Goal: Task Accomplishment & Management: Complete application form

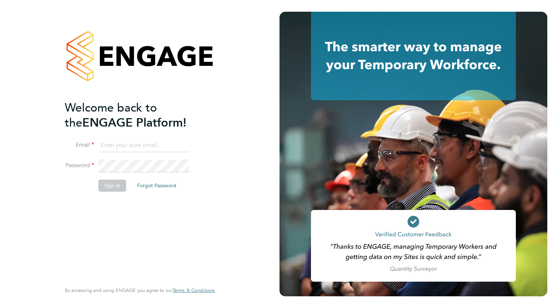
click at [140, 146] on input at bounding box center [143, 145] width 90 height 13
type input "[EMAIL_ADDRESS][DOMAIN_NAME]"
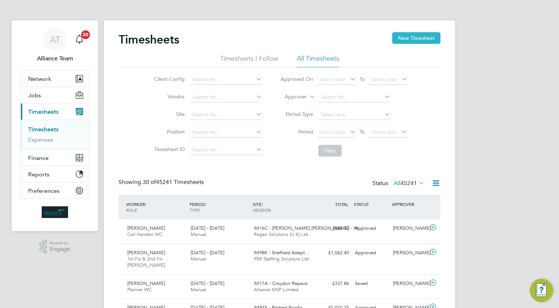
click at [419, 37] on button "New Timesheet" at bounding box center [416, 38] width 48 height 12
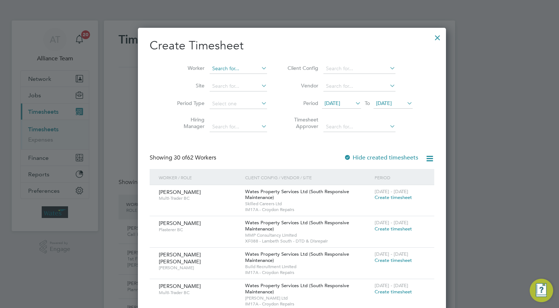
click at [210, 68] on input at bounding box center [238, 69] width 57 height 10
click at [242, 77] on b "Luker" at bounding box center [263, 78] width 42 height 6
type input "[PERSON_NAME]"
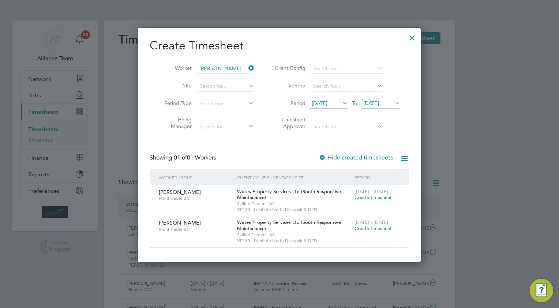
click at [341, 102] on icon at bounding box center [341, 103] width 0 height 10
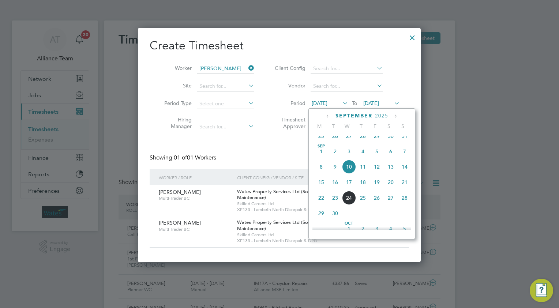
drag, startPoint x: 326, startPoint y: 116, endPoint x: 329, endPoint y: 123, distance: 7.7
click at [326, 116] on icon at bounding box center [328, 116] width 7 height 8
click at [378, 205] on span "29" at bounding box center [377, 200] width 14 height 14
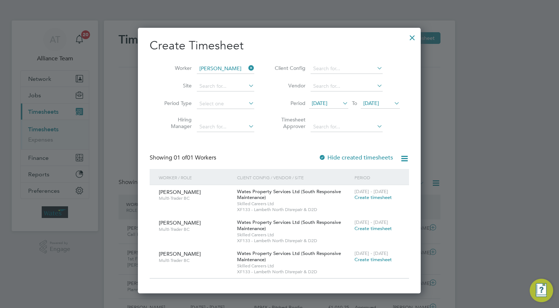
click at [366, 195] on span "Create timesheet" at bounding box center [373, 197] width 37 height 6
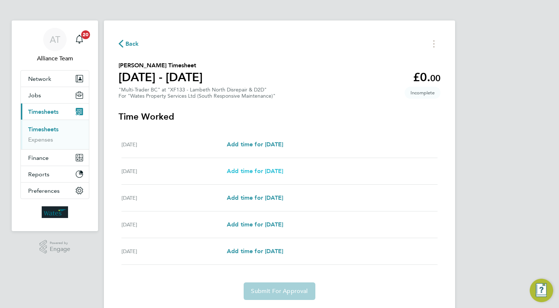
click at [263, 172] on span "Add time for Tue 02 Sep" at bounding box center [255, 171] width 56 height 7
select select "30"
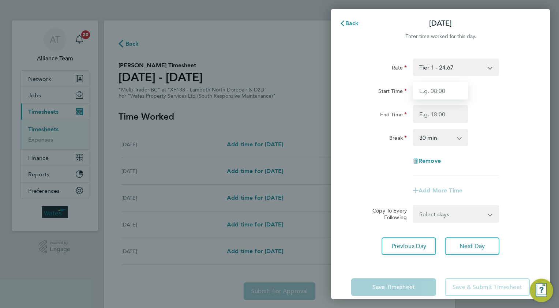
click at [457, 90] on input "Start Time" at bounding box center [441, 91] width 56 height 18
type input "08.0"
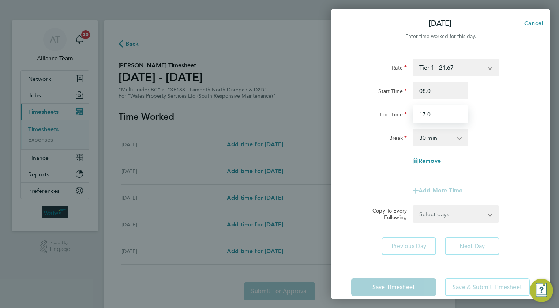
type input "17.0"
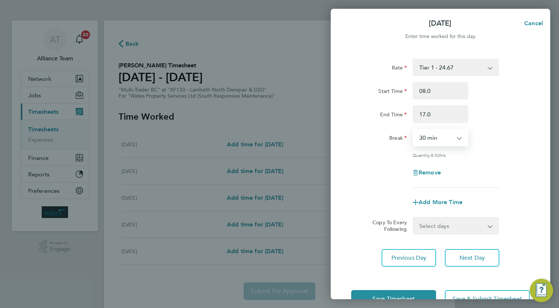
drag, startPoint x: 425, startPoint y: 224, endPoint x: 427, endPoint y: 234, distance: 9.5
click at [425, 224] on select "Select days Day [DATE] [DATE] [DATE]" at bounding box center [452, 226] width 77 height 16
select select "WED"
click at [414, 218] on select "Select days Day [DATE] [DATE] [DATE]" at bounding box center [452, 226] width 77 height 16
select select "2025-09-05"
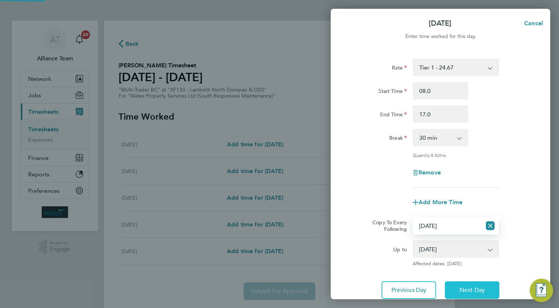
click at [465, 291] on span "Next Day" at bounding box center [472, 290] width 25 height 7
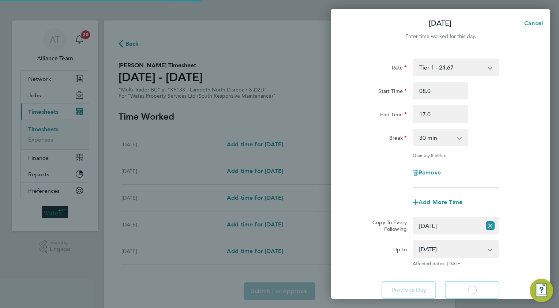
select select "30"
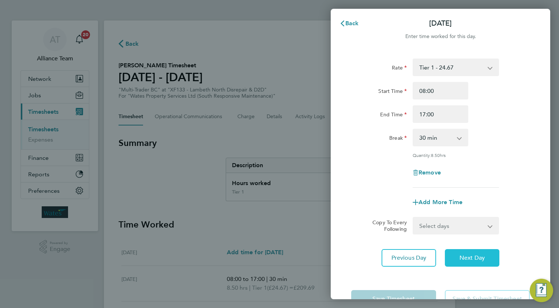
click at [463, 257] on span "Next Day" at bounding box center [472, 257] width 25 height 7
select select "30"
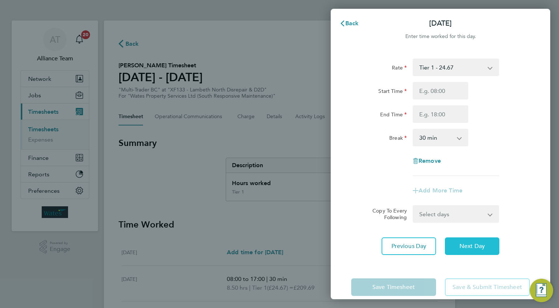
click at [472, 251] on button "Next Day" at bounding box center [472, 247] width 55 height 18
select select "30"
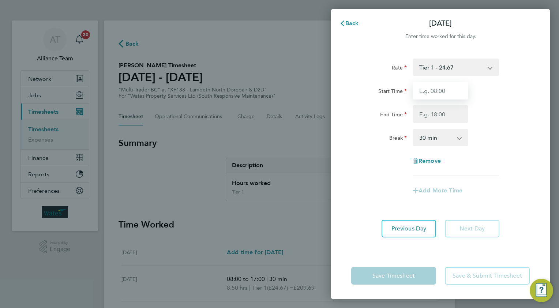
click at [427, 89] on input "Start Time" at bounding box center [441, 91] width 56 height 18
type input "08.0"
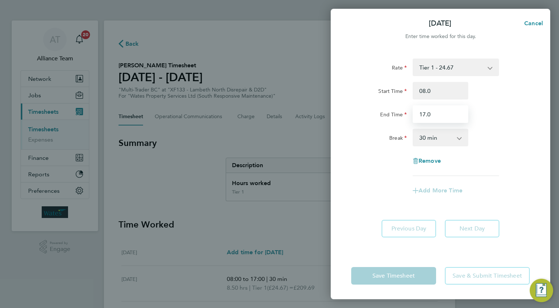
type input "17.0"
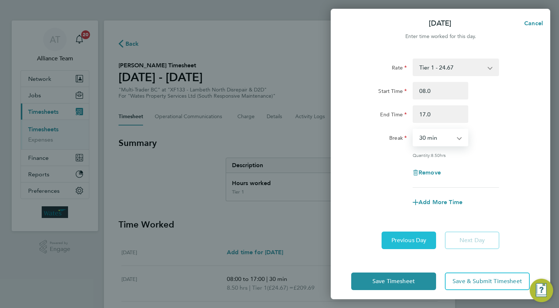
click at [410, 238] on span "Previous Day" at bounding box center [409, 240] width 35 height 7
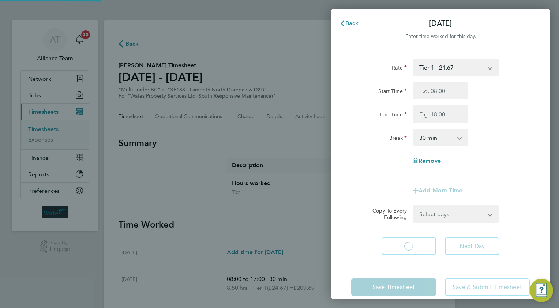
select select "30"
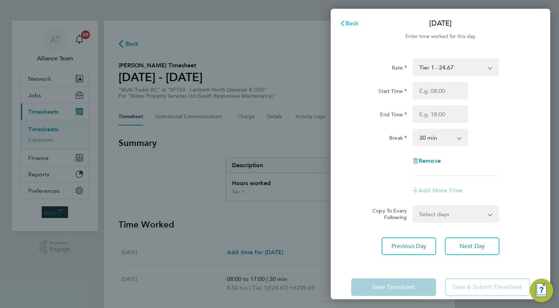
click at [351, 25] on span "Back" at bounding box center [352, 23] width 14 height 7
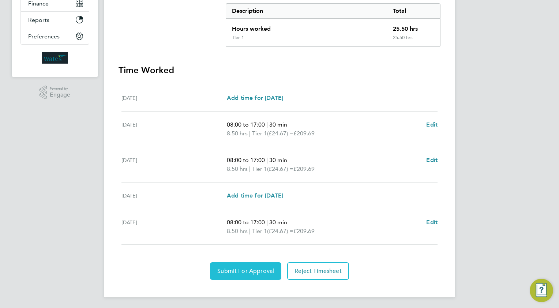
click at [230, 265] on button "Submit For Approval" at bounding box center [245, 271] width 71 height 18
click at [249, 270] on span "Approve Timesheet" at bounding box center [246, 271] width 54 height 7
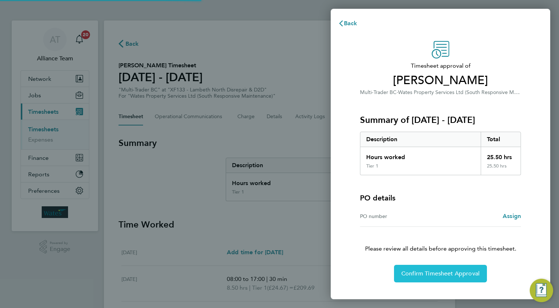
click at [426, 270] on span "Confirm Timesheet Approval" at bounding box center [440, 273] width 78 height 7
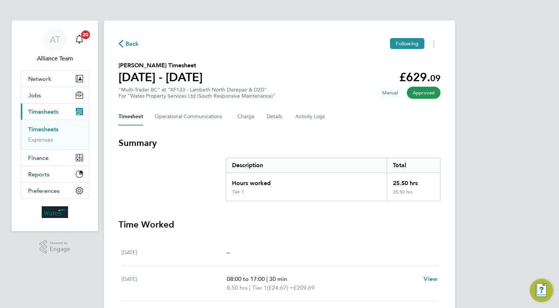
click at [130, 43] on span "Back" at bounding box center [133, 44] width 14 height 9
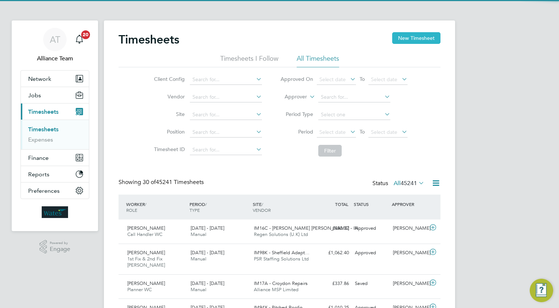
click at [408, 38] on button "New Timesheet" at bounding box center [416, 38] width 48 height 12
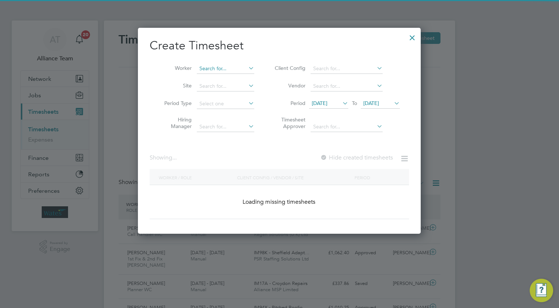
click at [224, 67] on input at bounding box center [225, 69] width 57 height 10
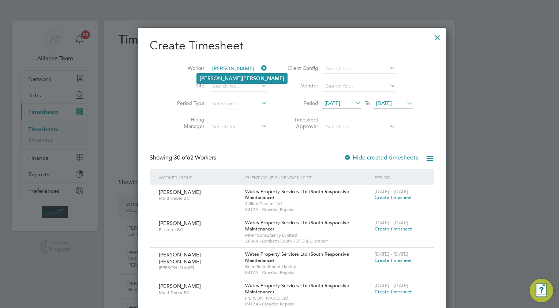
click at [242, 80] on b "Luker" at bounding box center [263, 78] width 42 height 6
type input "[PERSON_NAME]"
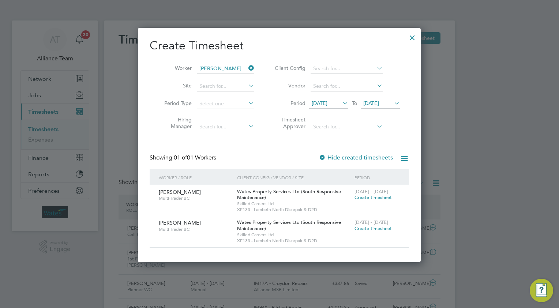
click at [367, 197] on span "Create timesheet" at bounding box center [373, 197] width 37 height 6
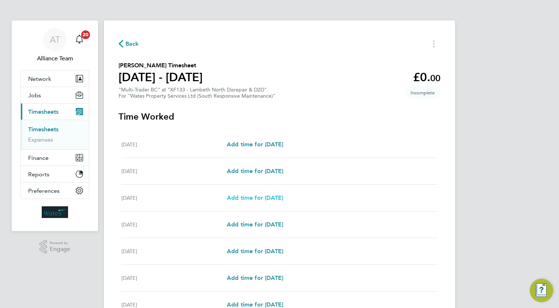
click at [243, 196] on span "Add time for Mon 08 Sep" at bounding box center [255, 197] width 56 height 7
select select "30"
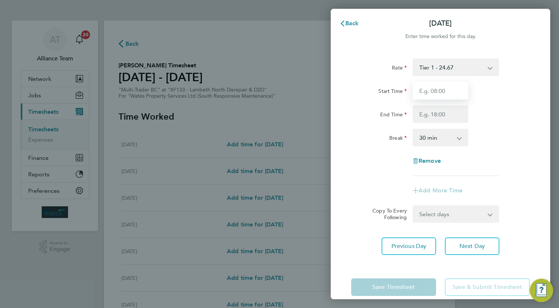
click at [440, 94] on input "Start Time" at bounding box center [441, 91] width 56 height 18
type input "08.0"
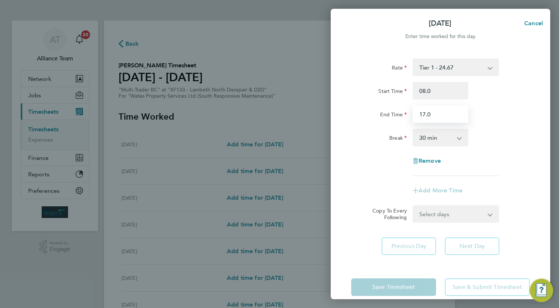
type input "17.0"
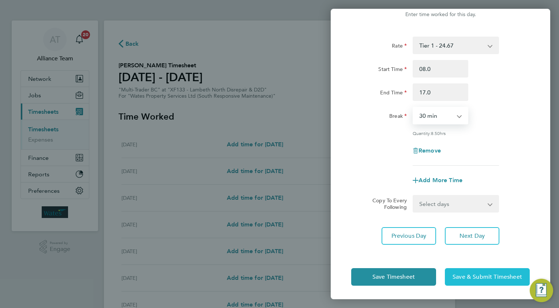
click at [475, 273] on span "Save & Submit Timesheet" at bounding box center [488, 276] width 70 height 7
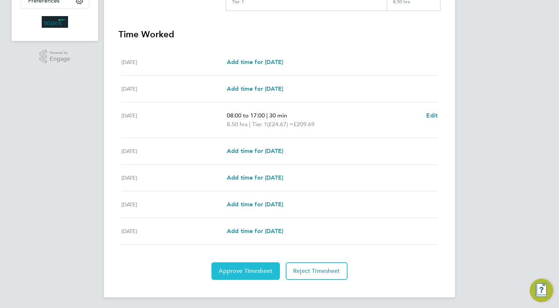
click at [236, 272] on span "Approve Timesheet" at bounding box center [246, 271] width 54 height 7
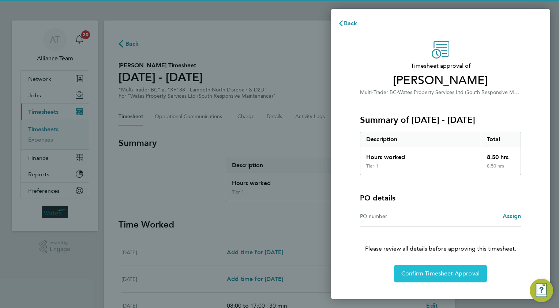
click at [416, 274] on span "Confirm Timesheet Approval" at bounding box center [440, 273] width 78 height 7
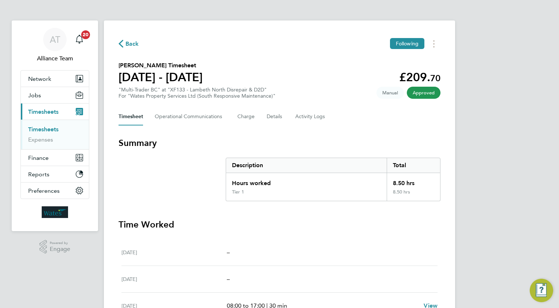
click at [131, 43] on span "Back" at bounding box center [133, 44] width 14 height 9
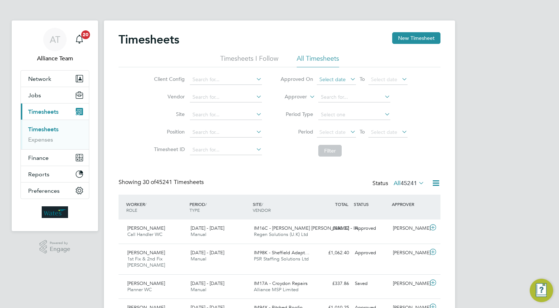
drag, startPoint x: 408, startPoint y: 37, endPoint x: 337, endPoint y: 78, distance: 82.6
click at [408, 37] on button "New Timesheet" at bounding box center [416, 38] width 48 height 12
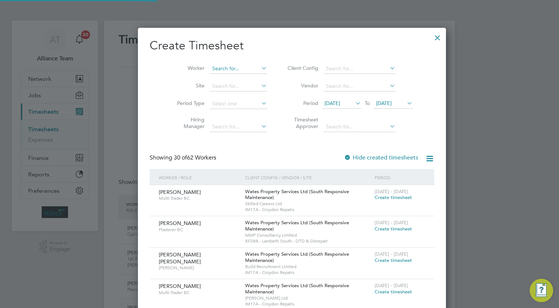
click at [218, 70] on input at bounding box center [238, 69] width 57 height 10
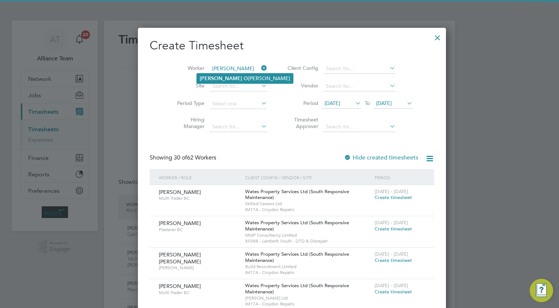
click at [220, 75] on li "Harry O reilly" at bounding box center [245, 79] width 96 height 10
type input "[PERSON_NAME]"
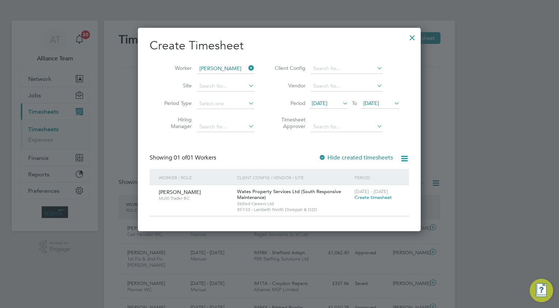
click at [368, 197] on span "Create timesheet" at bounding box center [373, 197] width 37 height 6
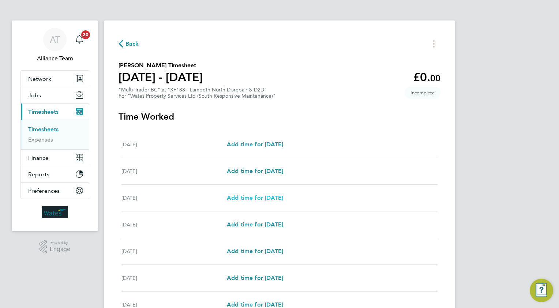
click at [248, 197] on span "Add time for Mon 08 Sep" at bounding box center [255, 197] width 56 height 7
select select "30"
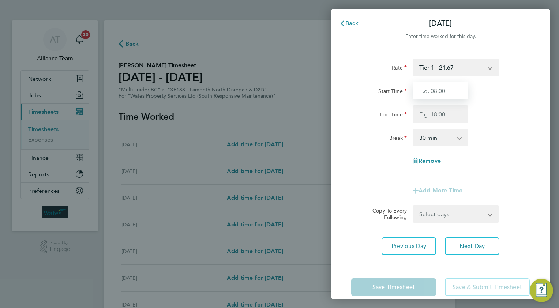
click at [447, 89] on input "Start Time" at bounding box center [441, 91] width 56 height 18
type input "08.0"
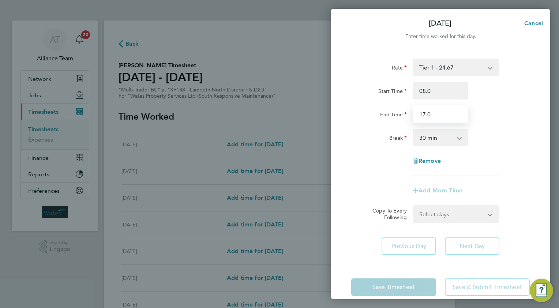
type input "17.0"
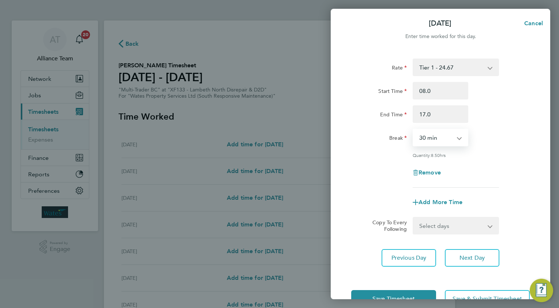
click at [435, 225] on select "Select days Day [DATE] [DATE] [DATE] [DATE]" at bounding box center [452, 226] width 77 height 16
select select "TUE"
click at [414, 218] on select "Select days Day [DATE] [DATE] [DATE] [DATE]" at bounding box center [452, 226] width 77 height 16
select select "2025-09-12"
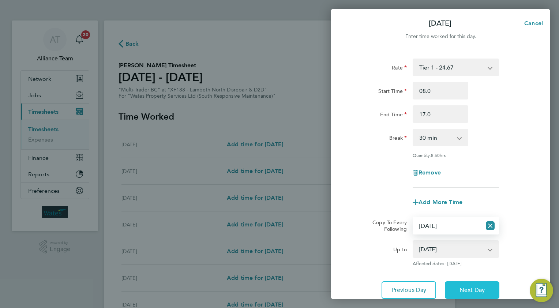
click at [462, 290] on span "Next Day" at bounding box center [472, 290] width 25 height 7
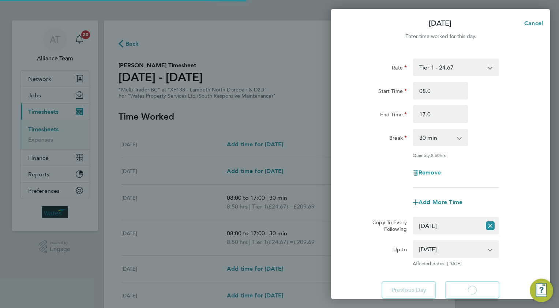
select select "30"
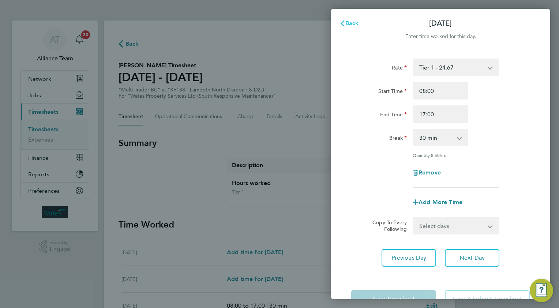
click at [350, 20] on span "Back" at bounding box center [352, 23] width 14 height 7
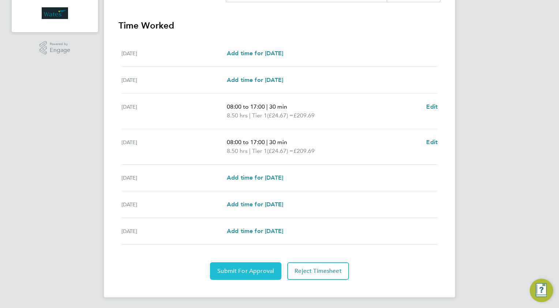
click at [236, 265] on button "Submit For Approval" at bounding box center [245, 271] width 71 height 18
click at [255, 268] on span "Approve Timesheet" at bounding box center [246, 271] width 54 height 7
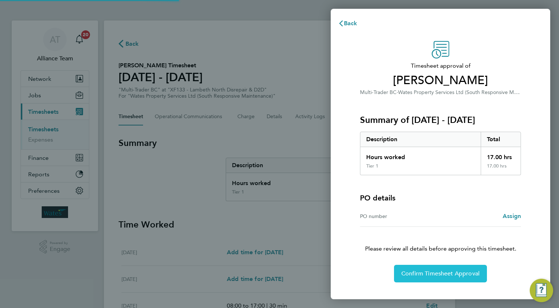
click at [416, 275] on span "Confirm Timesheet Approval" at bounding box center [440, 273] width 78 height 7
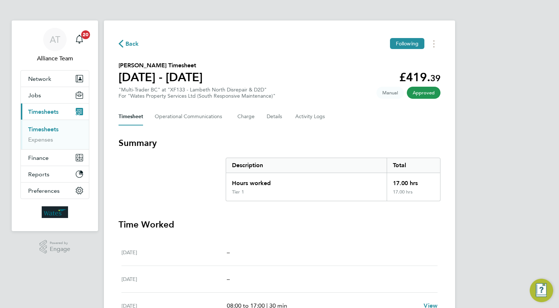
click at [132, 44] on span "Back" at bounding box center [133, 44] width 14 height 9
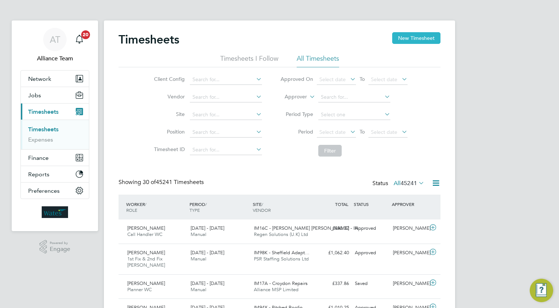
click at [414, 40] on button "New Timesheet" at bounding box center [416, 38] width 48 height 12
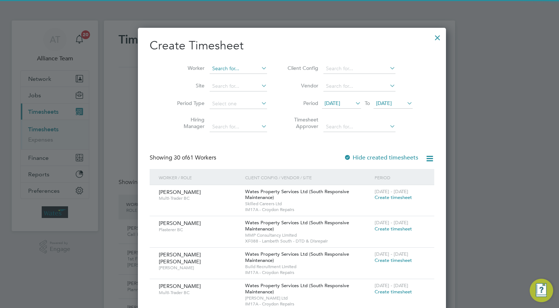
click at [210, 67] on input at bounding box center [238, 69] width 57 height 10
click at [242, 77] on b "Donaldso" at bounding box center [253, 78] width 23 height 6
type input "[PERSON_NAME]"
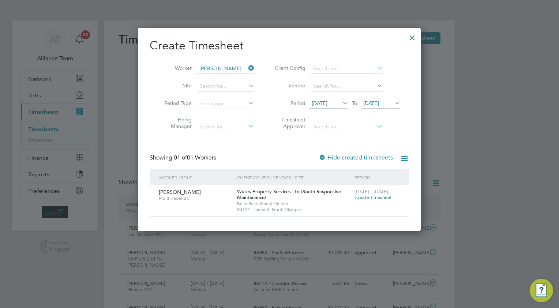
click at [361, 197] on span "Create timesheet" at bounding box center [373, 197] width 37 height 6
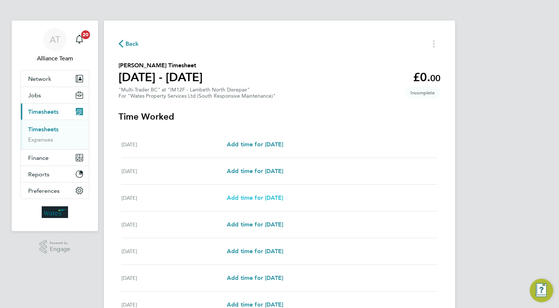
click at [238, 198] on span "Add time for [DATE]" at bounding box center [255, 197] width 56 height 7
select select "30"
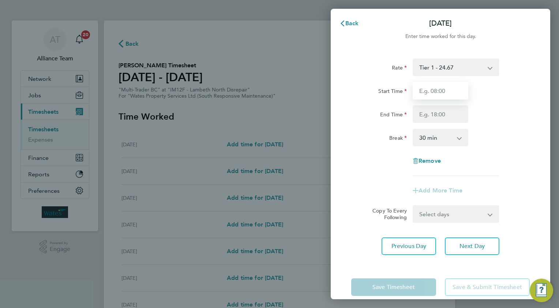
click at [455, 90] on input "Start Time" at bounding box center [441, 91] width 56 height 18
type input "08.0"
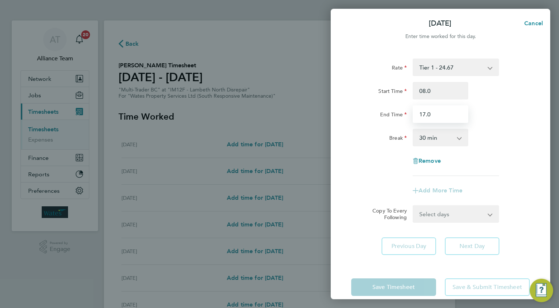
type input "17.0"
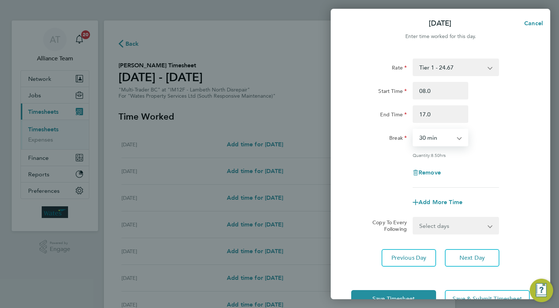
click at [430, 226] on select "Select days Day [DATE] [DATE] [DATE] [DATE]" at bounding box center [452, 226] width 77 height 16
select select "TUE"
click at [414, 218] on select "Select days Day [DATE] [DATE] [DATE] [DATE]" at bounding box center [452, 226] width 77 height 16
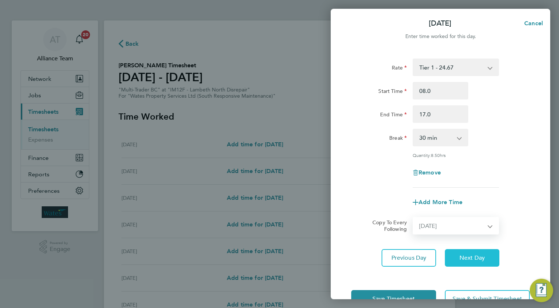
select select "[DATE]"
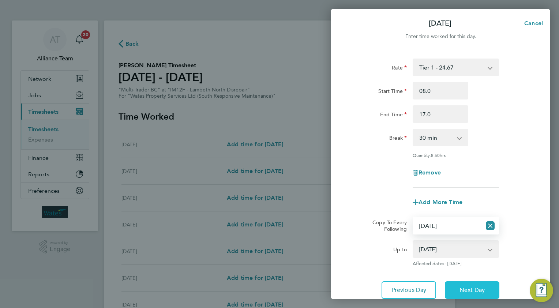
click at [466, 288] on span "Next Day" at bounding box center [472, 290] width 25 height 7
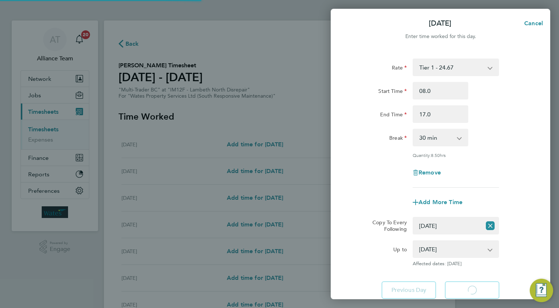
select select "30"
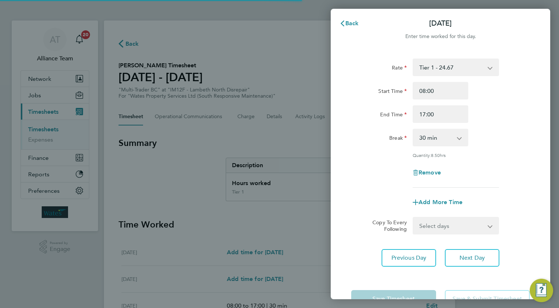
click at [425, 223] on select "Select days Day [DATE] [DATE] [DATE]" at bounding box center [452, 226] width 77 height 16
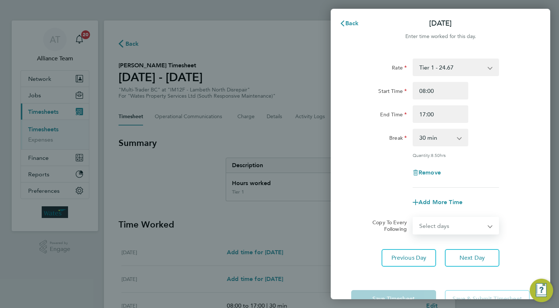
select select "WED"
click at [414, 218] on select "Select days Day [DATE] [DATE] [DATE]" at bounding box center [452, 226] width 77 height 16
select select "[DATE]"
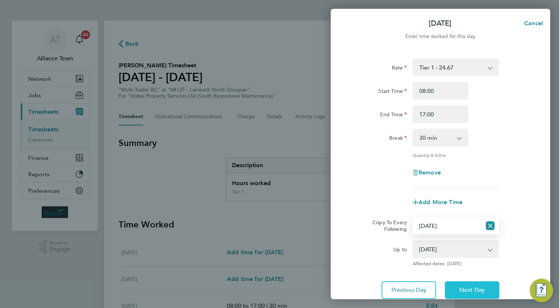
click at [467, 290] on span "Next Day" at bounding box center [472, 290] width 25 height 7
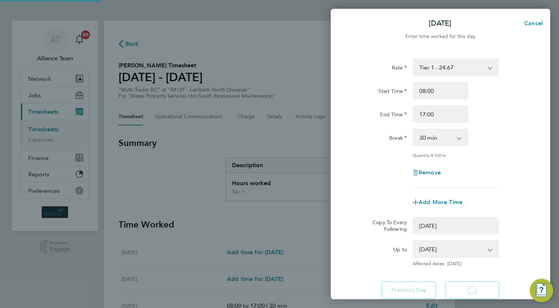
select select "0: null"
select select "30"
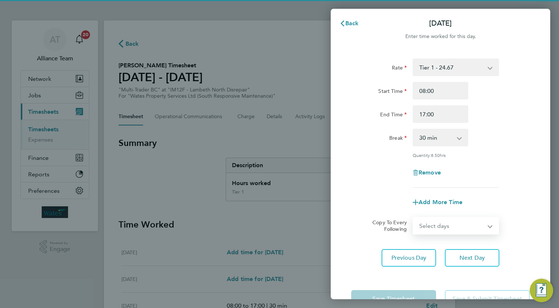
drag, startPoint x: 429, startPoint y: 226, endPoint x: 429, endPoint y: 231, distance: 4.4
click at [429, 226] on select "Select days Day [DATE] [DATE]" at bounding box center [452, 226] width 77 height 16
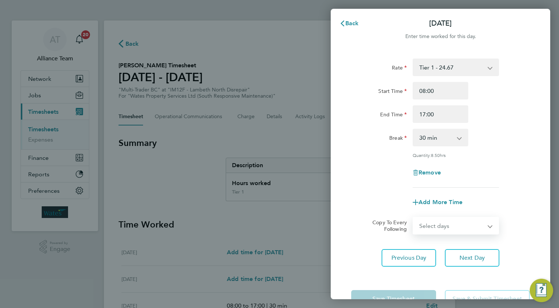
select select "THU"
click at [414, 218] on select "Select days Day [DATE] [DATE]" at bounding box center [452, 226] width 77 height 16
select select "[DATE]"
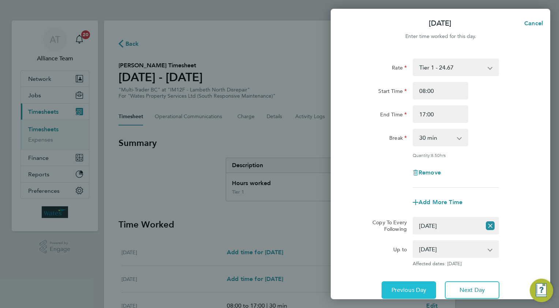
click at [398, 287] on span "Previous Day" at bounding box center [409, 290] width 35 height 7
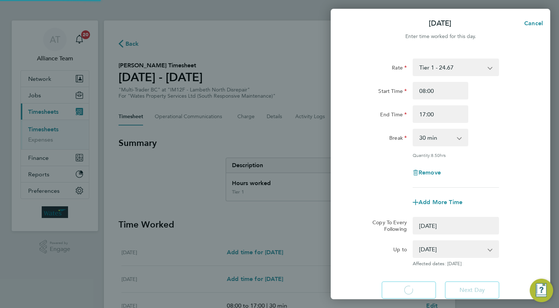
select select "0: null"
select select "30"
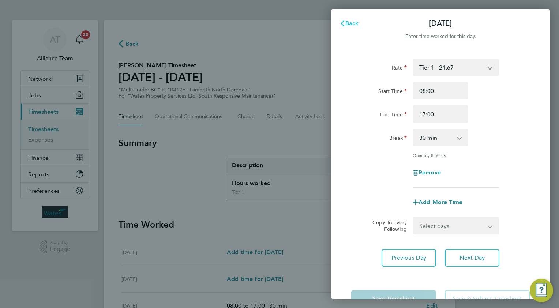
click at [348, 23] on span "Back" at bounding box center [352, 23] width 14 height 7
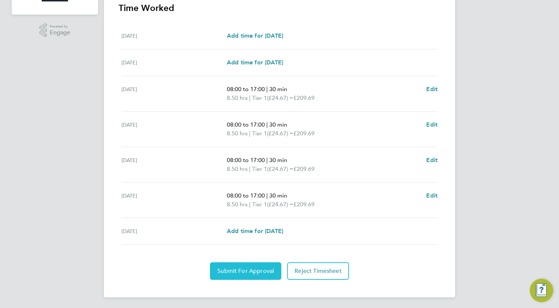
click at [232, 272] on span "Submit For Approval" at bounding box center [245, 271] width 57 height 7
click at [259, 270] on span "Approve Timesheet" at bounding box center [246, 271] width 54 height 7
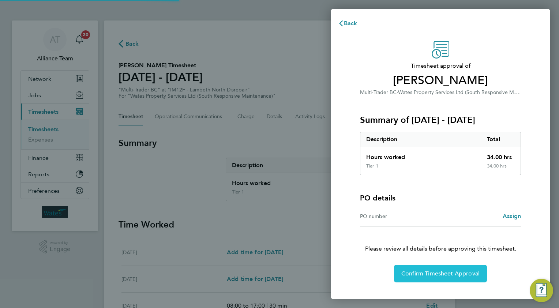
click at [427, 273] on span "Confirm Timesheet Approval" at bounding box center [440, 273] width 78 height 7
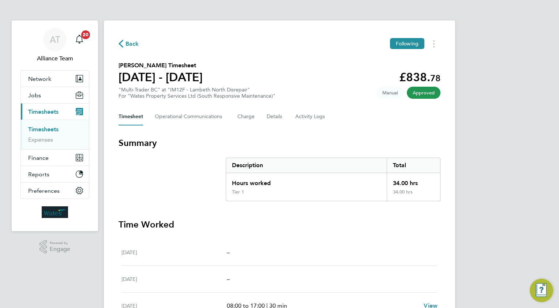
click at [132, 45] on span "Back" at bounding box center [133, 44] width 14 height 9
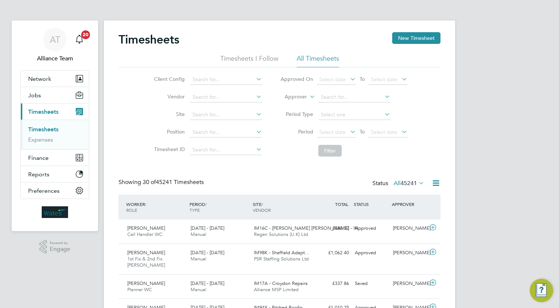
click at [308, 96] on icon at bounding box center [308, 94] width 0 height 7
click at [288, 105] on li "Worker" at bounding box center [289, 106] width 36 height 10
click at [332, 99] on input at bounding box center [354, 97] width 72 height 10
click at [363, 105] on b "Donaldso" at bounding box center [374, 107] width 23 height 6
type input "[PERSON_NAME]"
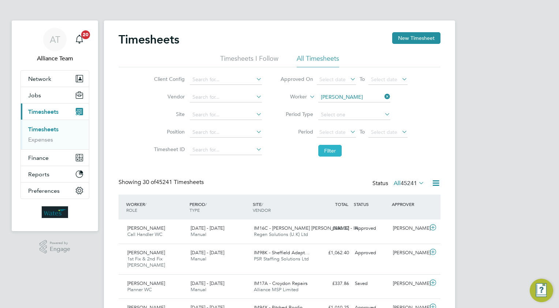
click at [332, 149] on button "Filter" at bounding box center [329, 151] width 23 height 12
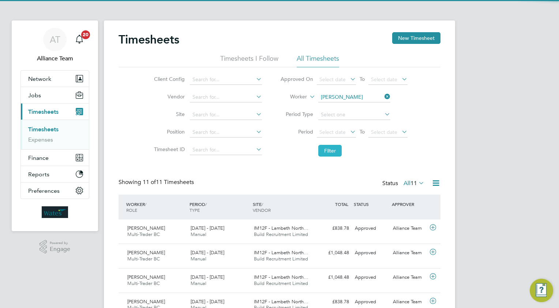
scroll to position [18, 64]
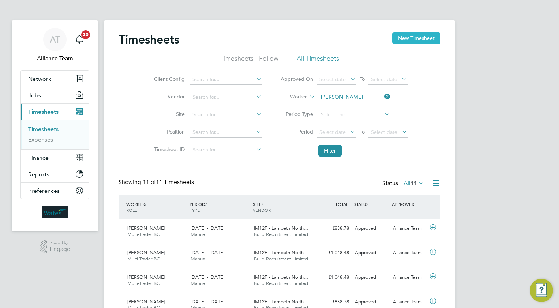
click at [411, 40] on button "New Timesheet" at bounding box center [416, 38] width 48 height 12
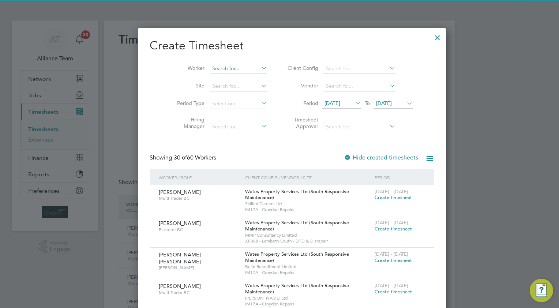
scroll to position [1204, 283]
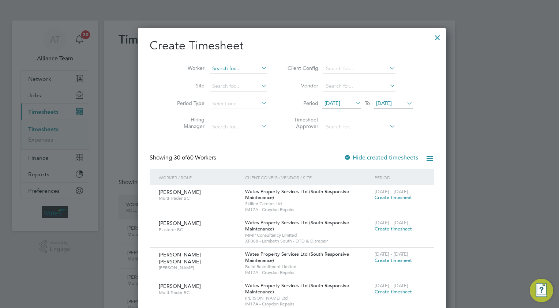
click at [210, 68] on input at bounding box center [238, 69] width 57 height 10
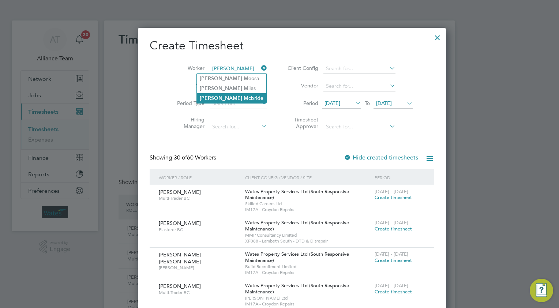
click at [229, 98] on li "Anthony M cbride" at bounding box center [232, 98] width 70 height 10
type input "[PERSON_NAME]"
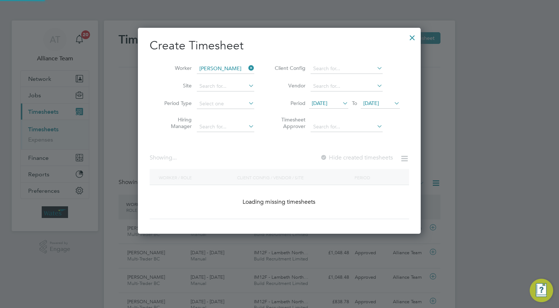
scroll to position [206, 283]
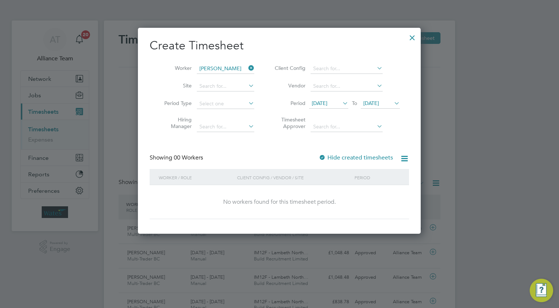
click at [324, 156] on div at bounding box center [322, 157] width 7 height 7
click at [413, 37] on div at bounding box center [412, 35] width 13 height 13
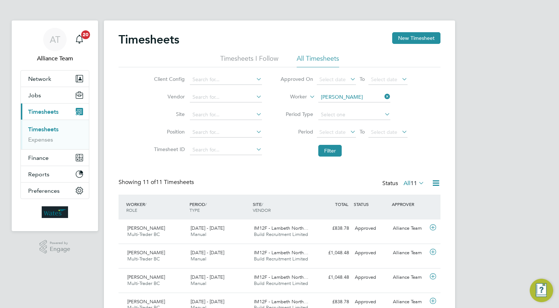
scroll to position [18, 64]
click at [383, 97] on icon at bounding box center [383, 96] width 0 height 10
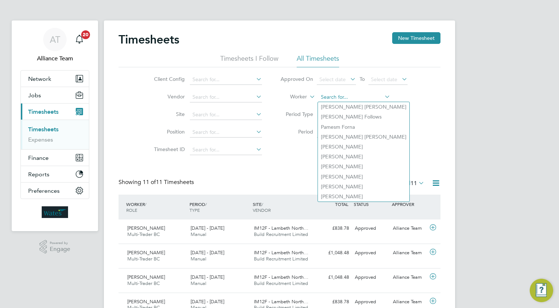
click at [330, 97] on input at bounding box center [354, 97] width 72 height 10
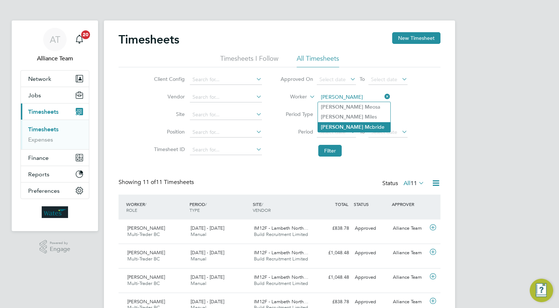
click at [355, 125] on li "Anthony M cbride" at bounding box center [354, 127] width 72 height 10
type input "[PERSON_NAME]"
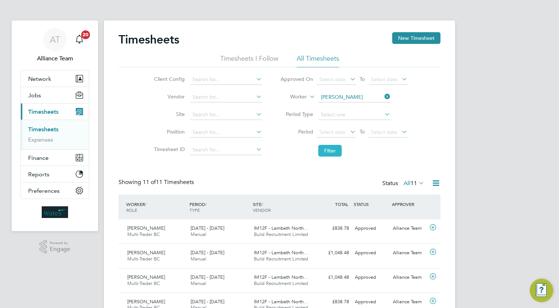
click at [332, 152] on button "Filter" at bounding box center [329, 151] width 23 height 12
click at [433, 227] on icon at bounding box center [433, 228] width 9 height 6
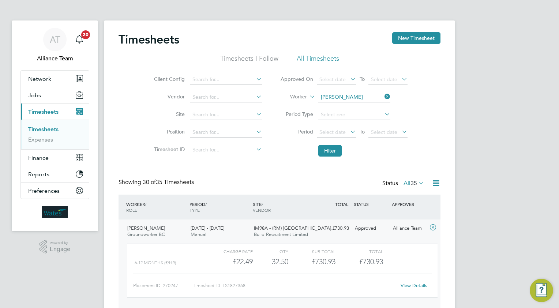
click at [412, 285] on link "View Details" at bounding box center [414, 286] width 27 height 6
click at [419, 40] on button "New Timesheet" at bounding box center [416, 38] width 48 height 12
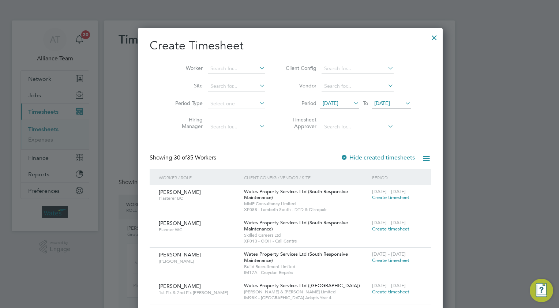
scroll to position [1346, 283]
click at [213, 68] on input at bounding box center [236, 69] width 57 height 10
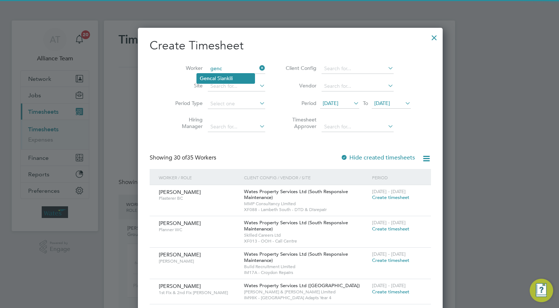
click at [228, 80] on li "Genc al Siankili" at bounding box center [226, 79] width 58 height 10
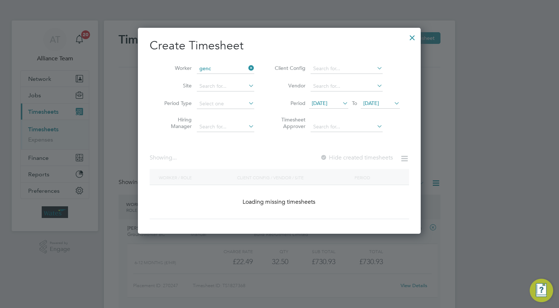
type input "Gencal Siankili"
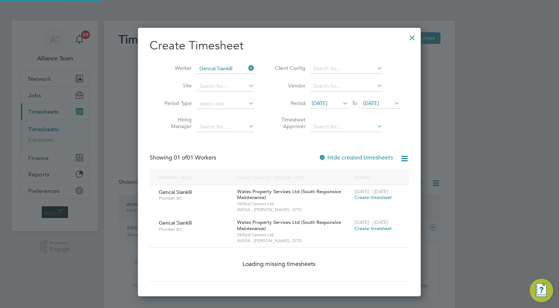
scroll to position [234, 283]
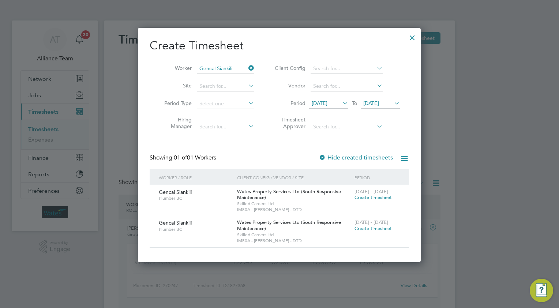
click at [365, 229] on span "Create timesheet" at bounding box center [373, 228] width 37 height 6
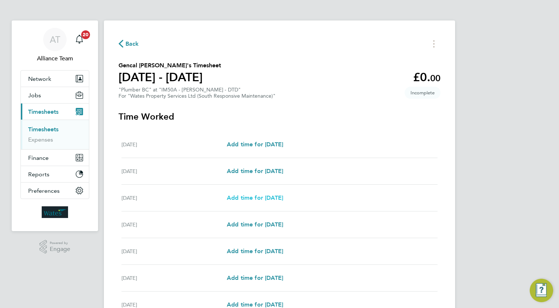
click at [262, 197] on span "Add time for [DATE]" at bounding box center [255, 197] width 56 height 7
select select "30"
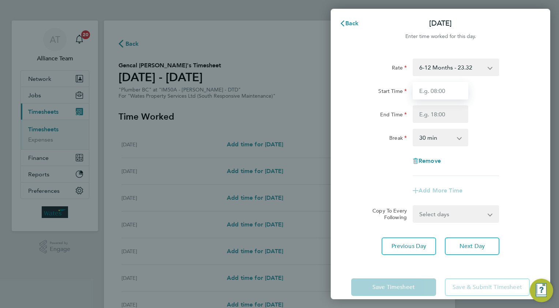
click at [442, 91] on input "Start Time" at bounding box center [441, 91] width 56 height 18
type input "08.0"
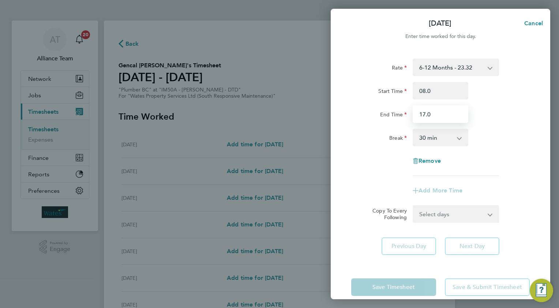
type input "17.0"
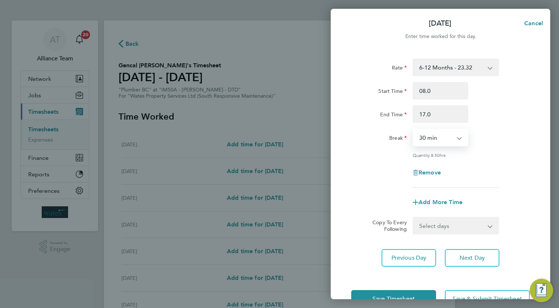
click at [429, 227] on select "Select days Day [DATE] [DATE] [DATE] [DATE]" at bounding box center [452, 226] width 77 height 16
select select "TUE"
click at [414, 218] on select "Select days Day [DATE] [DATE] [DATE] [DATE]" at bounding box center [452, 226] width 77 height 16
select select "[DATE]"
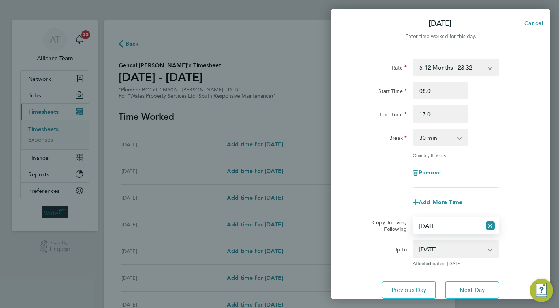
click at [460, 279] on div "Rate 6-12 Months - 23.32 Start Time 08.0 End Time 17.0 Break 0 min 15 min 30 mi…" at bounding box center [441, 179] width 220 height 258
click at [463, 287] on span "Next Day" at bounding box center [472, 290] width 25 height 7
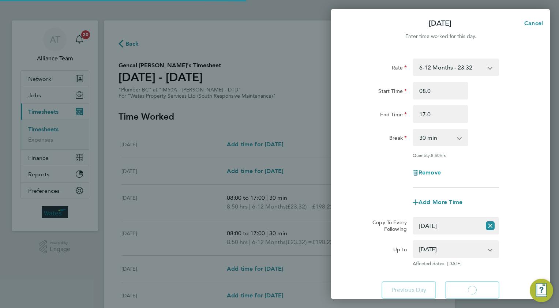
select select "30"
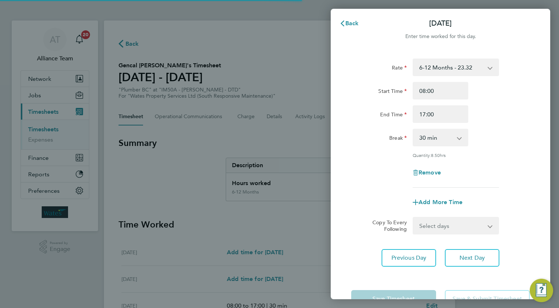
drag, startPoint x: 428, startPoint y: 225, endPoint x: 428, endPoint y: 232, distance: 7.7
click at [428, 225] on select "Select days Day [DATE] [DATE] [DATE]" at bounding box center [452, 226] width 77 height 16
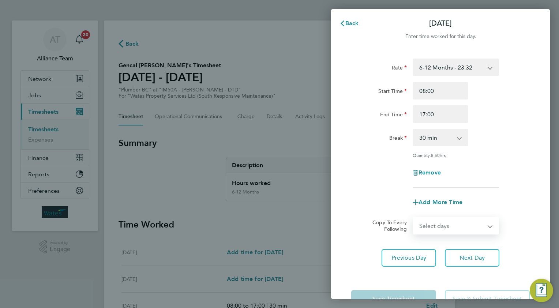
select select "WED"
click at [414, 218] on select "Select days Day [DATE] [DATE] [DATE]" at bounding box center [452, 226] width 77 height 16
select select "[DATE]"
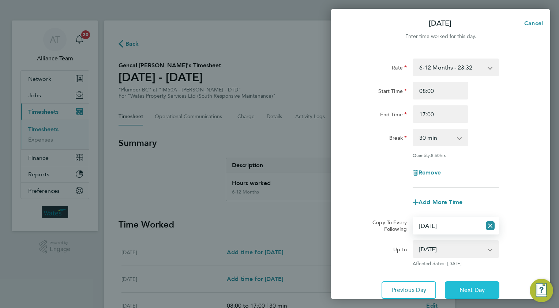
click at [454, 289] on button "Next Day" at bounding box center [472, 290] width 55 height 18
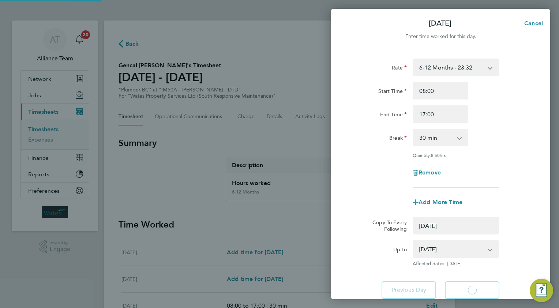
select select "0: null"
select select "30"
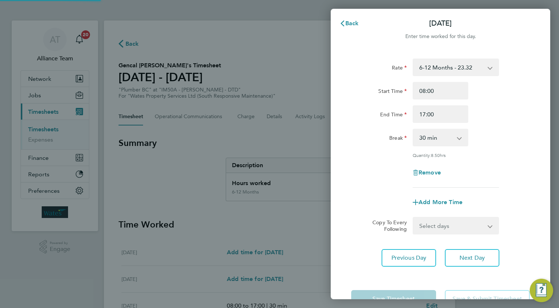
drag, startPoint x: 426, startPoint y: 228, endPoint x: 426, endPoint y: 233, distance: 4.8
click at [426, 228] on select "Select days Day [DATE] [DATE]" at bounding box center [452, 226] width 77 height 16
select select "THU"
click at [414, 218] on select "Select days Day [DATE] [DATE]" at bounding box center [452, 226] width 77 height 16
select select "[DATE]"
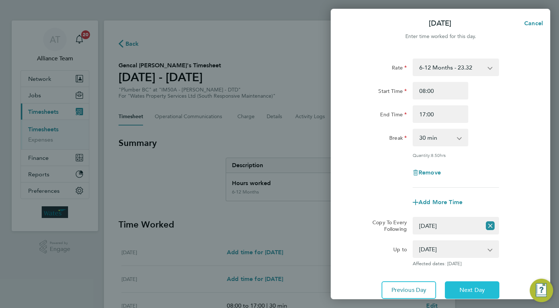
click at [457, 291] on button "Next Day" at bounding box center [472, 290] width 55 height 18
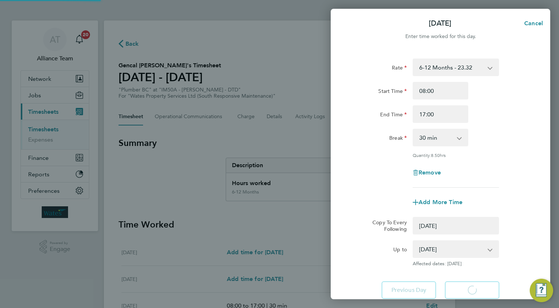
select select "0: null"
select select "30"
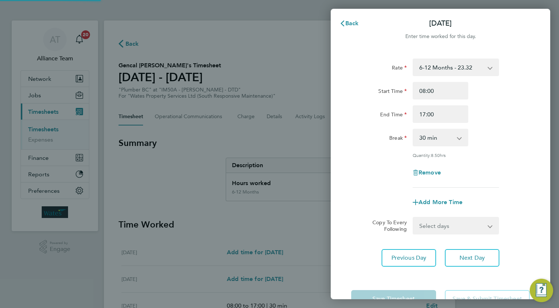
click at [421, 223] on select "Select days [DATE]" at bounding box center [452, 226] width 77 height 16
click at [414, 218] on select "Select days [DATE]" at bounding box center [452, 226] width 77 height 16
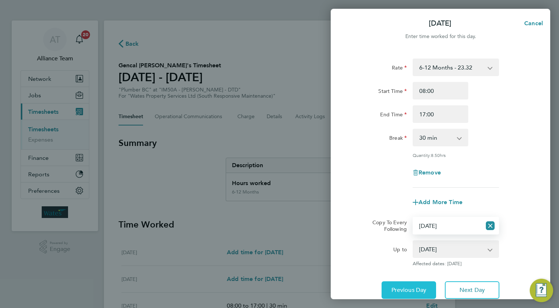
click at [406, 291] on span "Previous Day" at bounding box center [409, 290] width 35 height 7
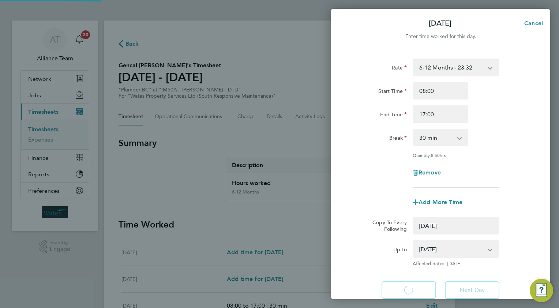
select select "0: null"
select select "30"
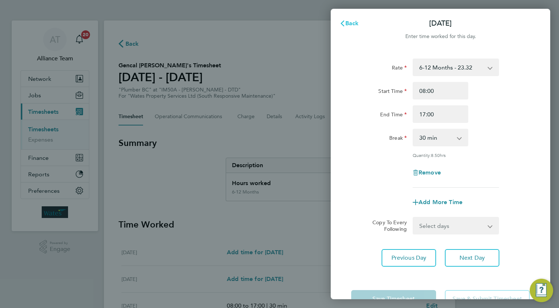
click at [353, 25] on span "Back" at bounding box center [352, 23] width 14 height 7
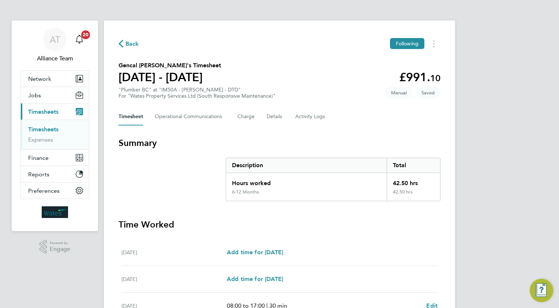
scroll to position [225, 0]
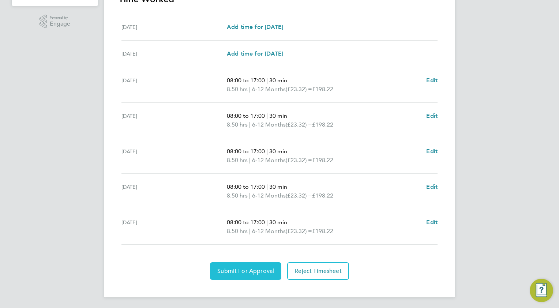
click at [236, 272] on span "Submit For Approval" at bounding box center [245, 271] width 57 height 7
click at [271, 272] on span "Approve Timesheet" at bounding box center [246, 271] width 54 height 7
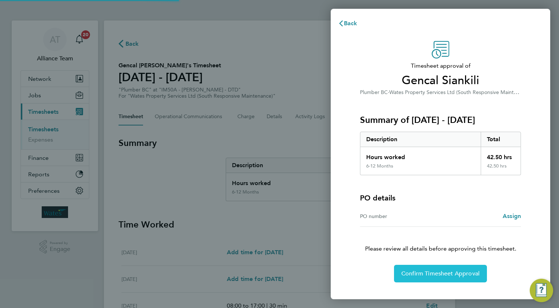
click at [411, 270] on span "Confirm Timesheet Approval" at bounding box center [440, 273] width 78 height 7
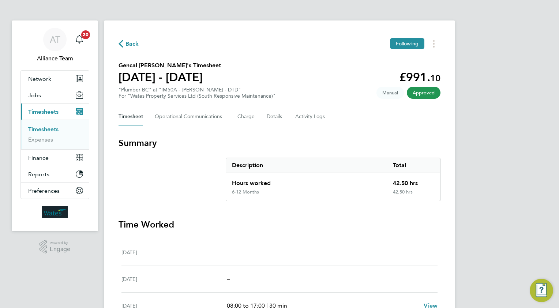
click at [131, 43] on span "Back" at bounding box center [133, 44] width 14 height 9
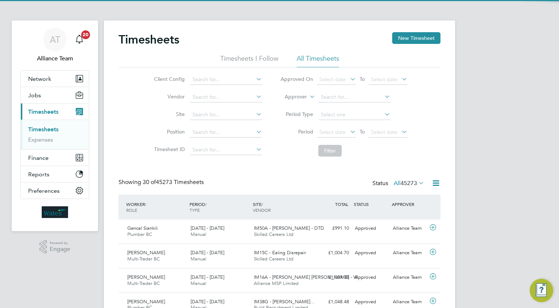
scroll to position [18, 64]
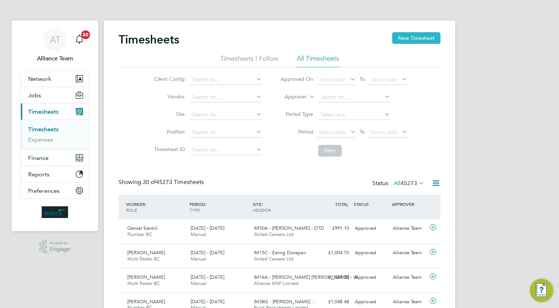
click at [429, 38] on button "New Timesheet" at bounding box center [416, 38] width 48 height 12
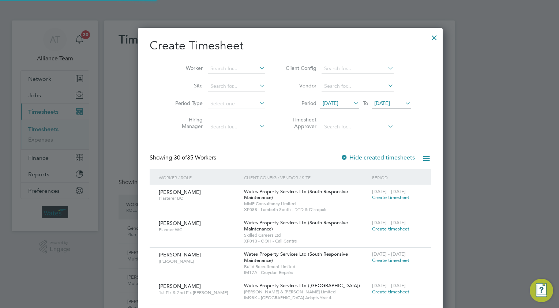
scroll to position [4, 4]
click at [224, 71] on input at bounding box center [236, 69] width 57 height 10
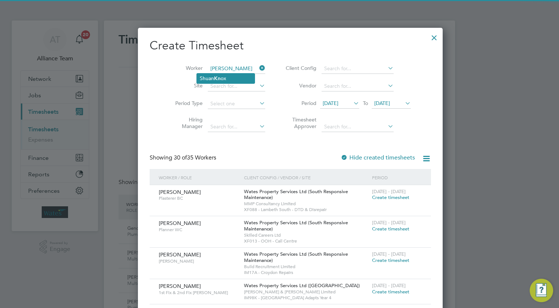
click at [234, 79] on li "Shuan Kn ox" at bounding box center [226, 79] width 58 height 10
type input "[PERSON_NAME]"
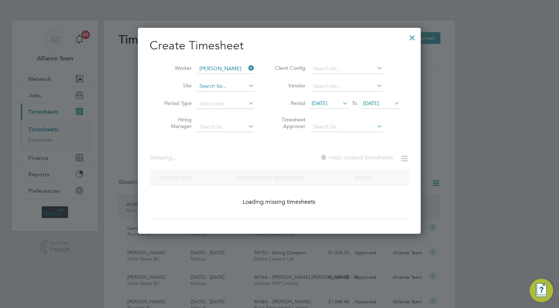
scroll to position [233, 283]
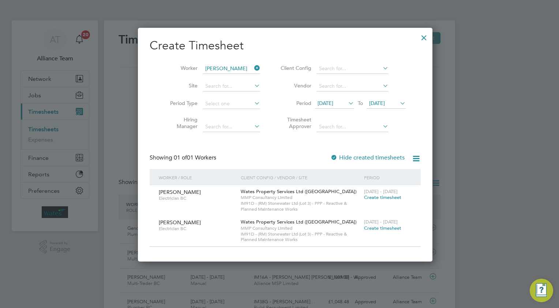
click at [367, 197] on span "Create timesheet" at bounding box center [382, 197] width 37 height 6
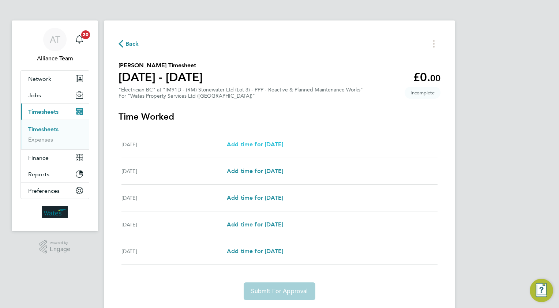
click at [246, 146] on span "Add time for Mon 08 Sep" at bounding box center [255, 144] width 56 height 7
select select "30"
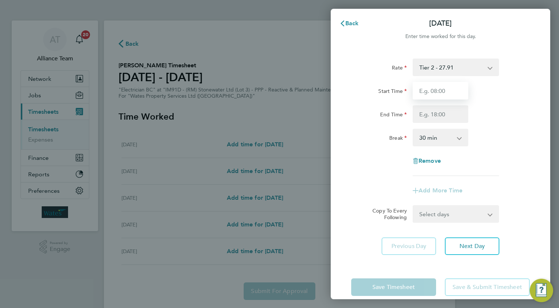
click at [445, 88] on input "Start Time" at bounding box center [441, 91] width 56 height 18
type input "08.0"
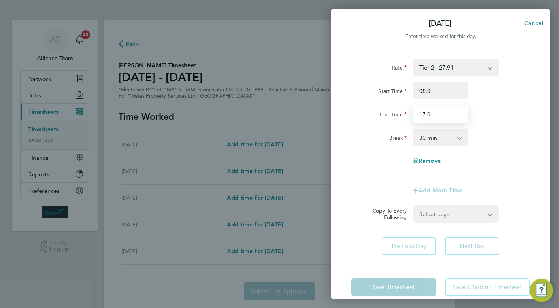
type input "17.0"
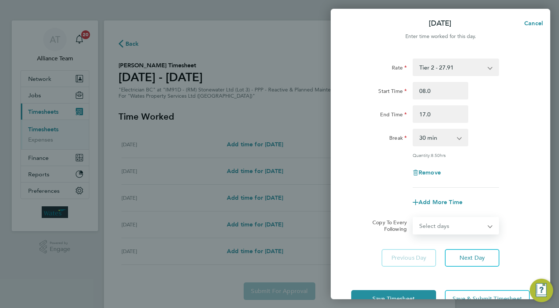
drag, startPoint x: 432, startPoint y: 227, endPoint x: 431, endPoint y: 232, distance: 5.7
click at [432, 227] on select "Select days Day [DATE] [DATE] [DATE] [DATE]" at bounding box center [452, 226] width 77 height 16
select select "TUE"
click at [414, 218] on select "Select days Day [DATE] [DATE] [DATE] [DATE]" at bounding box center [452, 226] width 77 height 16
select select "2025-09-12"
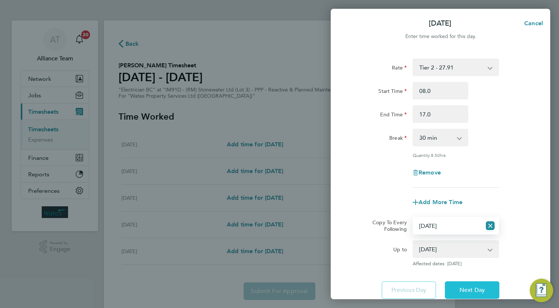
click at [468, 283] on button "Next Day" at bounding box center [472, 290] width 55 height 18
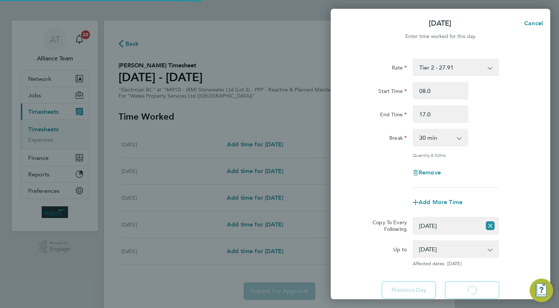
select select "30"
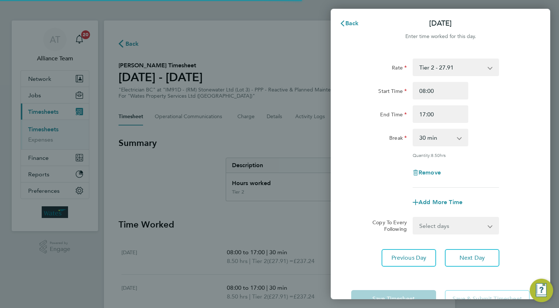
drag, startPoint x: 435, startPoint y: 223, endPoint x: 435, endPoint y: 230, distance: 6.6
click at [435, 223] on select "Select days Day [DATE] [DATE] [DATE]" at bounding box center [452, 226] width 77 height 16
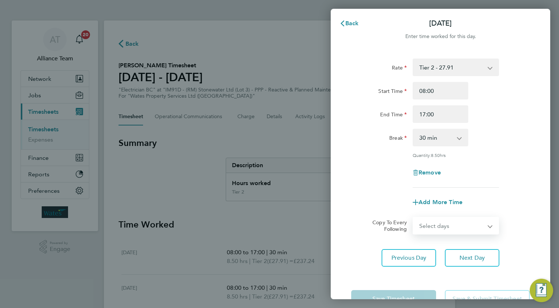
select select "WED"
click at [414, 218] on select "Select days Day [DATE] [DATE] [DATE]" at bounding box center [452, 226] width 77 height 16
select select "2025-09-12"
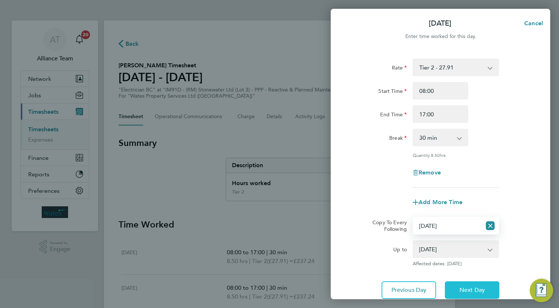
click at [471, 294] on button "Next Day" at bounding box center [472, 290] width 55 height 18
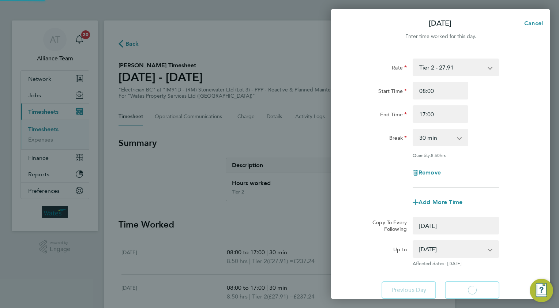
select select "0: null"
select select "30"
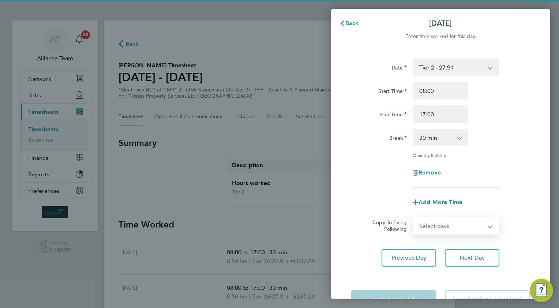
click at [435, 229] on select "Select days Day [DATE] [DATE]" at bounding box center [452, 226] width 77 height 16
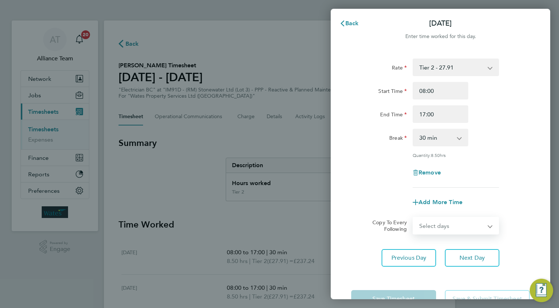
select select "THU"
click at [414, 218] on select "Select days Day [DATE] [DATE]" at bounding box center [452, 226] width 77 height 16
select select "2025-09-12"
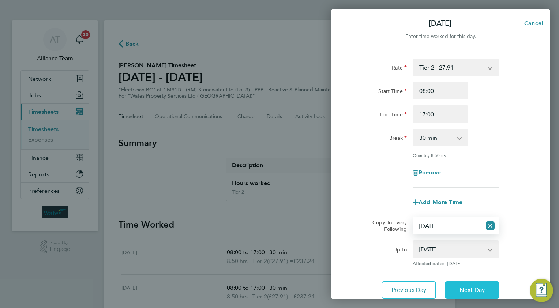
click at [457, 290] on button "Next Day" at bounding box center [472, 290] width 55 height 18
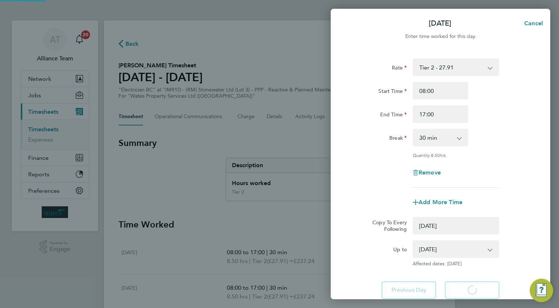
select select "0: null"
select select "30"
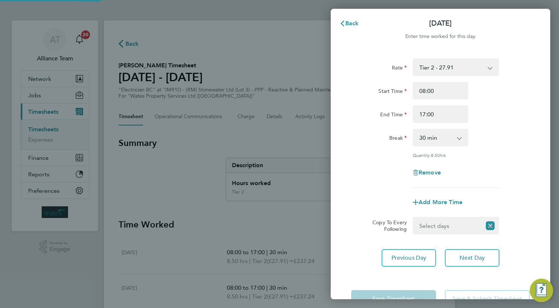
click at [429, 225] on select "Select days [DATE]" at bounding box center [448, 226] width 68 height 16
click at [414, 218] on select "Select days [DATE]" at bounding box center [452, 226] width 77 height 16
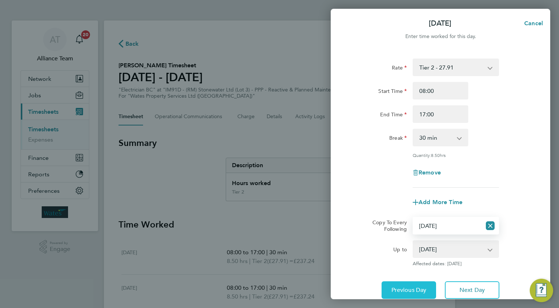
click at [405, 287] on span "Previous Day" at bounding box center [409, 290] width 35 height 7
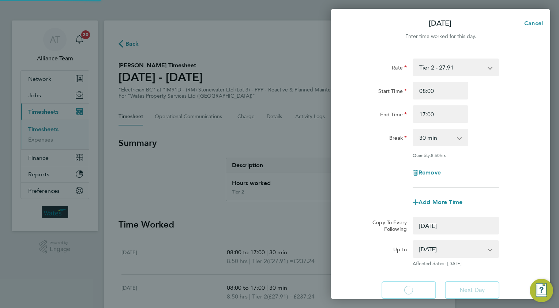
select select "0: null"
select select "30"
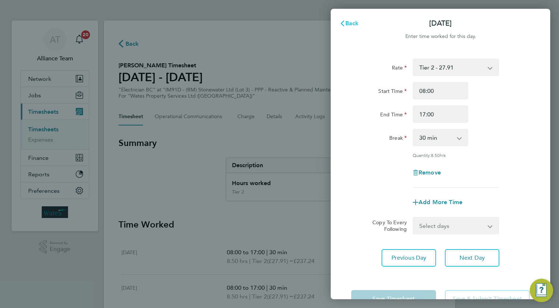
click at [349, 23] on span "Back" at bounding box center [352, 23] width 14 height 7
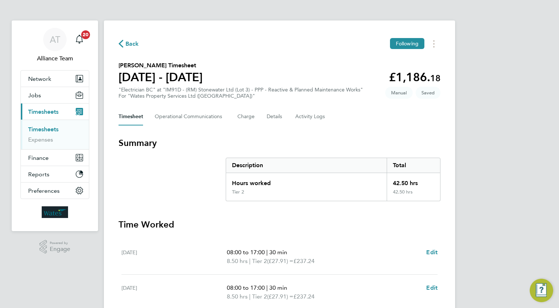
scroll to position [172, 0]
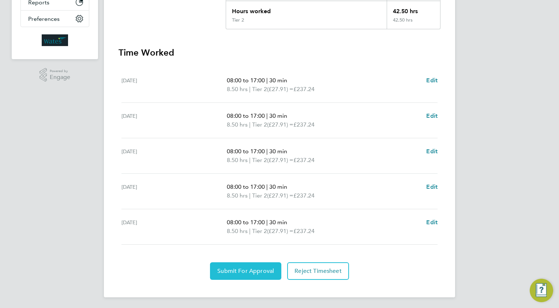
click at [223, 274] on button "Submit For Approval" at bounding box center [245, 271] width 71 height 18
click at [252, 273] on span "Approve Timesheet" at bounding box center [246, 271] width 54 height 7
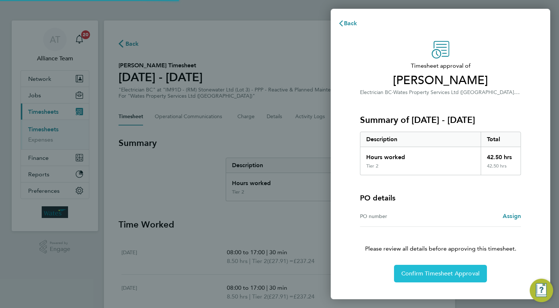
click at [443, 271] on span "Confirm Timesheet Approval" at bounding box center [440, 273] width 78 height 7
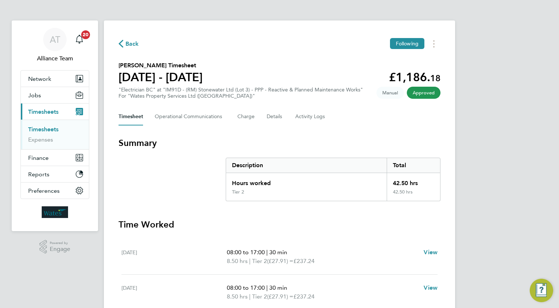
click at [129, 44] on span "Back" at bounding box center [133, 44] width 14 height 9
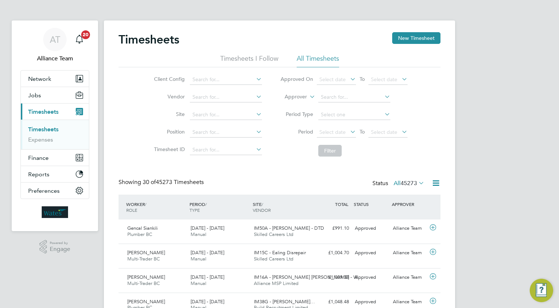
scroll to position [18, 64]
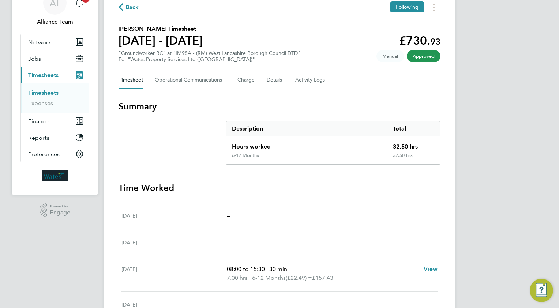
scroll to position [216, 0]
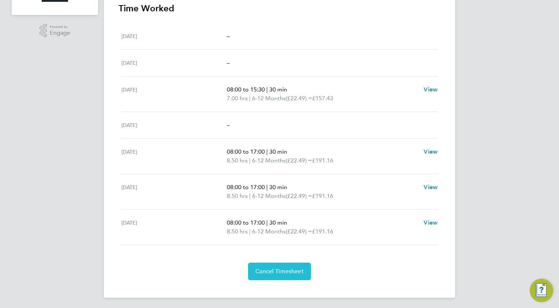
click at [270, 273] on span "Cancel Timesheet" at bounding box center [279, 271] width 48 height 7
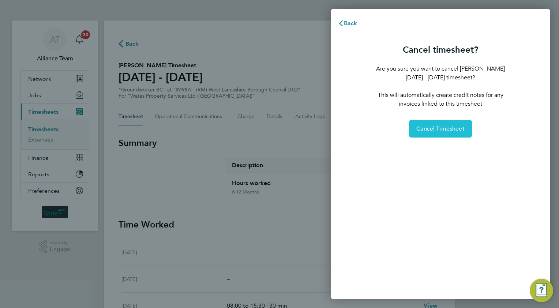
click at [450, 128] on span "Cancel Timesheet" at bounding box center [440, 128] width 48 height 7
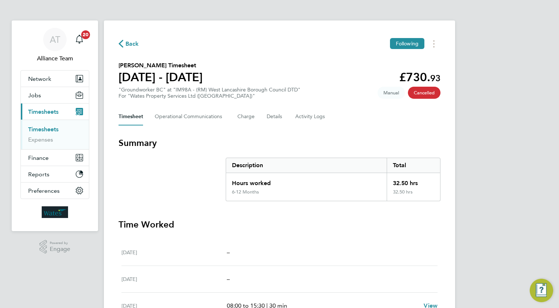
click at [130, 43] on span "Back" at bounding box center [133, 44] width 14 height 9
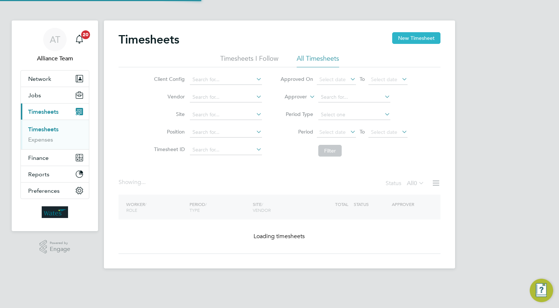
click at [413, 39] on button "New Timesheet" at bounding box center [416, 38] width 48 height 12
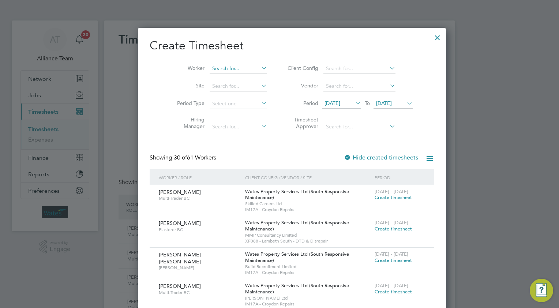
click at [220, 68] on input at bounding box center [238, 69] width 57 height 10
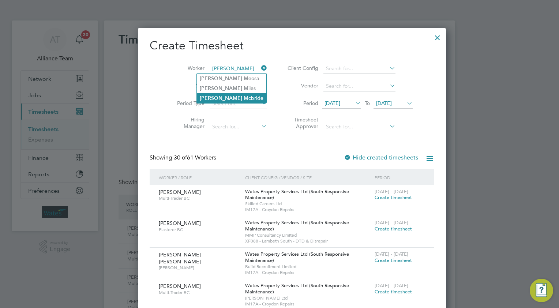
click at [242, 98] on li "[PERSON_NAME]" at bounding box center [232, 98] width 70 height 10
type input "[PERSON_NAME]"
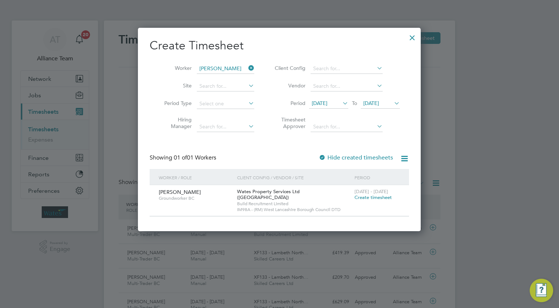
click at [370, 196] on span "Create timesheet" at bounding box center [373, 197] width 37 height 6
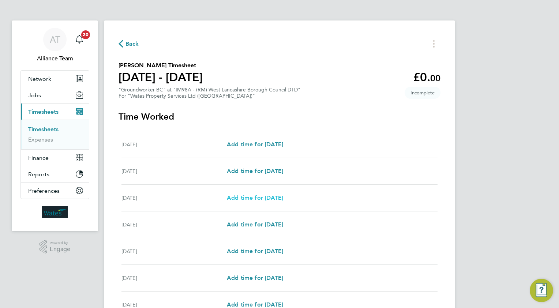
click at [246, 198] on span "Add time for [DATE]" at bounding box center [255, 197] width 56 height 7
select select "30"
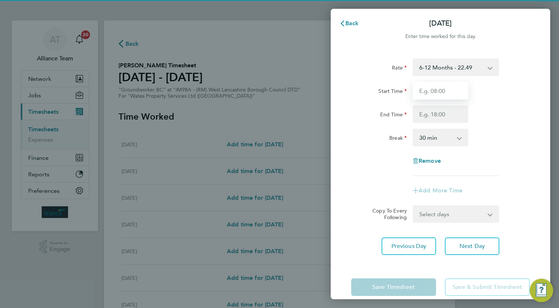
click at [431, 90] on input "Start Time" at bounding box center [441, 91] width 56 height 18
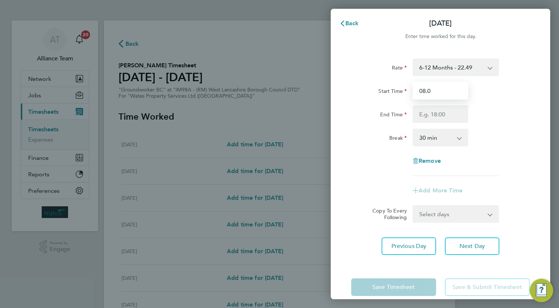
type input "08.0"
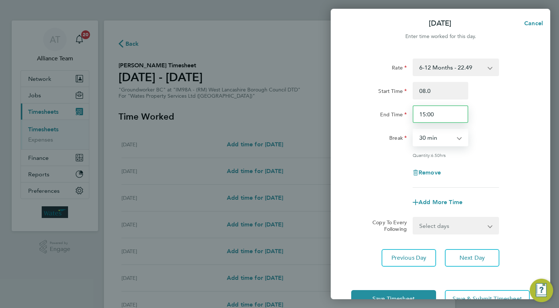
click at [439, 112] on input "15:00" at bounding box center [441, 114] width 56 height 18
type input "15:30"
click at [464, 255] on span "Next Day" at bounding box center [472, 257] width 25 height 7
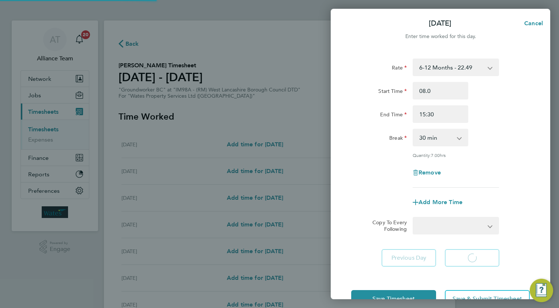
select select "30"
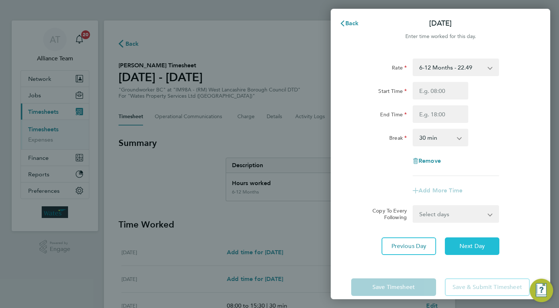
click at [467, 244] on span "Next Day" at bounding box center [472, 246] width 25 height 7
select select "30"
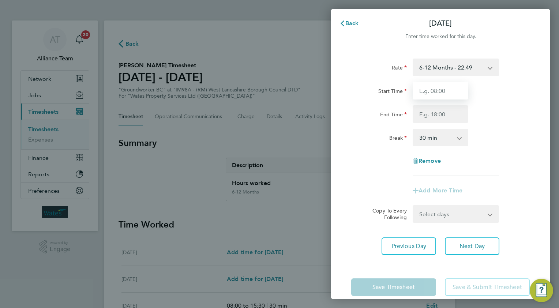
click at [438, 87] on input "Start Time" at bounding box center [441, 91] width 56 height 18
type input "08.0"
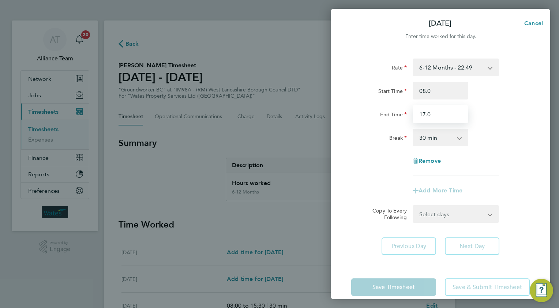
type input "17.0"
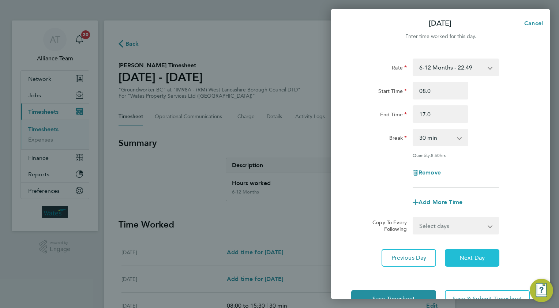
click at [465, 257] on span "Next Day" at bounding box center [472, 257] width 25 height 7
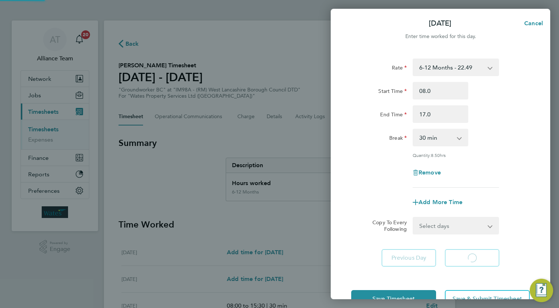
select select "30"
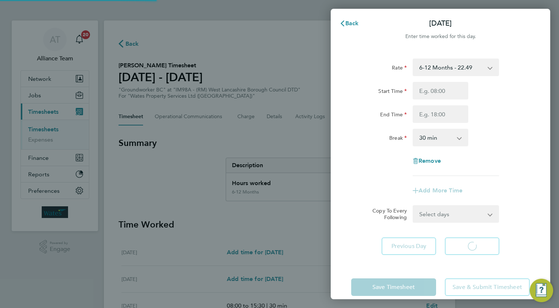
select select "30"
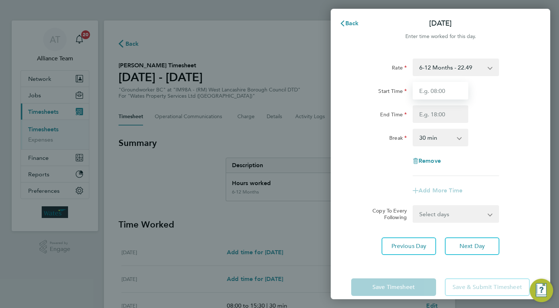
click at [441, 86] on input "Start Time" at bounding box center [441, 91] width 56 height 18
type input "08.0"
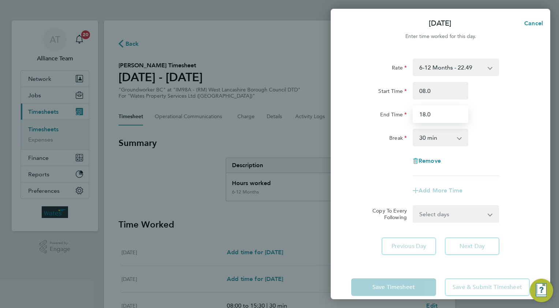
type input "18.0"
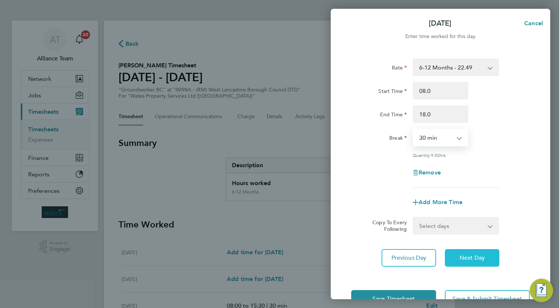
click at [457, 255] on button "Next Day" at bounding box center [472, 258] width 55 height 18
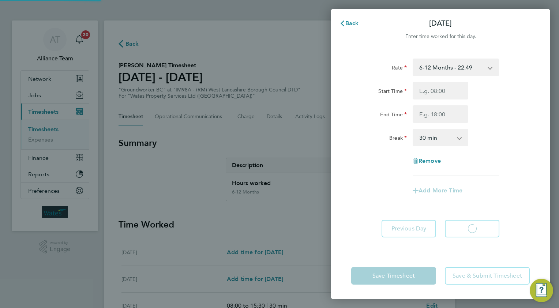
select select "30"
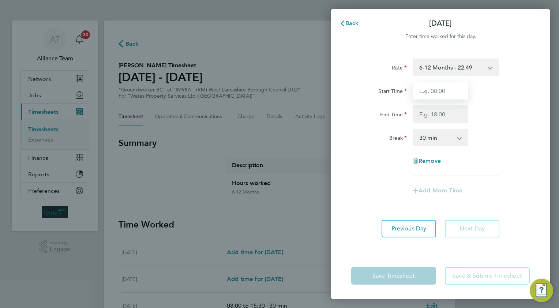
click at [441, 88] on input "Start Time" at bounding box center [441, 91] width 56 height 18
type input "08.0"
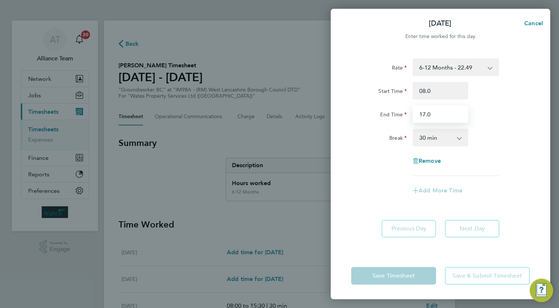
type input "17.0"
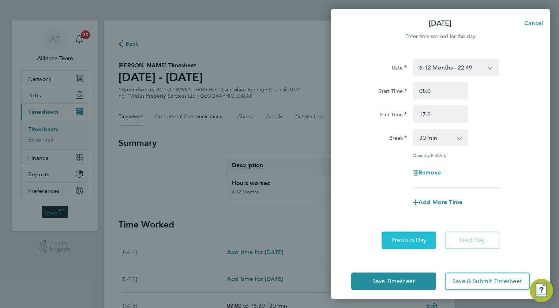
click at [398, 239] on span "Previous Day" at bounding box center [409, 240] width 35 height 7
select select "30"
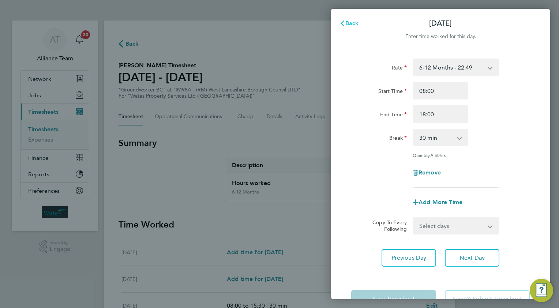
click at [351, 22] on span "Back" at bounding box center [352, 23] width 14 height 7
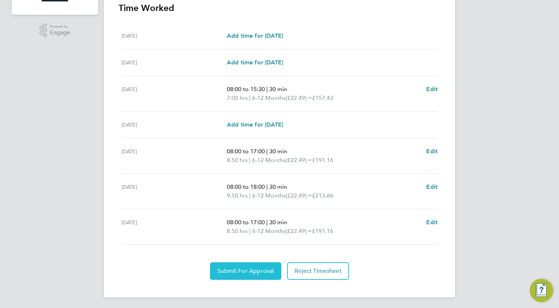
click at [228, 268] on span "Submit For Approval" at bounding box center [245, 271] width 57 height 7
click at [261, 272] on span "Approve Timesheet" at bounding box center [246, 271] width 54 height 7
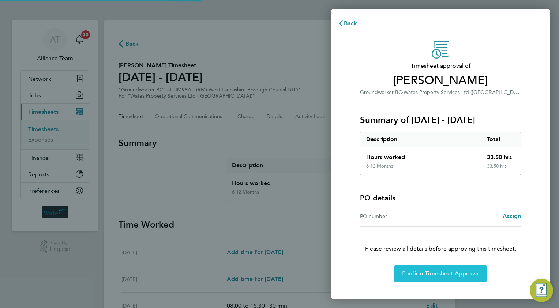
click at [460, 273] on span "Confirm Timesheet Approval" at bounding box center [440, 273] width 78 height 7
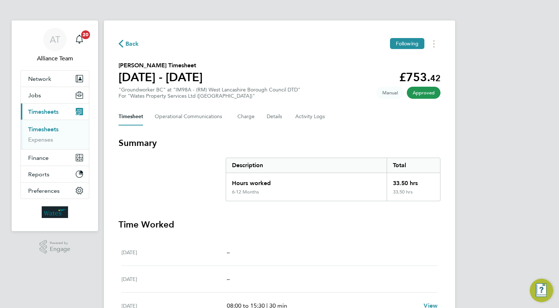
click at [127, 43] on span "Back" at bounding box center [133, 44] width 14 height 9
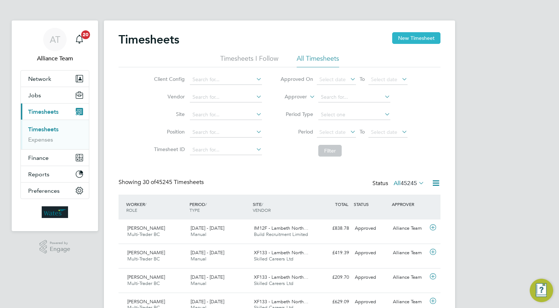
click at [413, 39] on button "New Timesheet" at bounding box center [416, 38] width 48 height 12
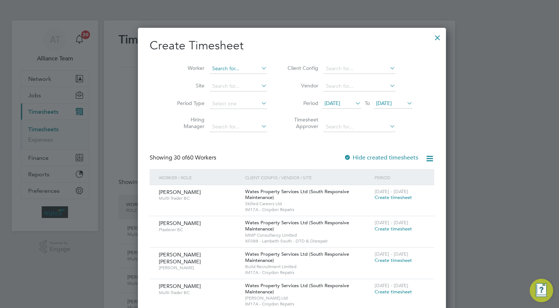
click at [231, 67] on input at bounding box center [238, 69] width 57 height 10
click at [224, 79] on li "Ricky John Morton" at bounding box center [242, 79] width 90 height 10
type input "[PERSON_NAME] [PERSON_NAME]"
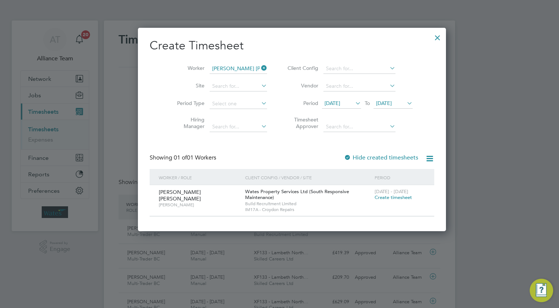
click at [375, 198] on span "Create timesheet" at bounding box center [393, 197] width 37 height 6
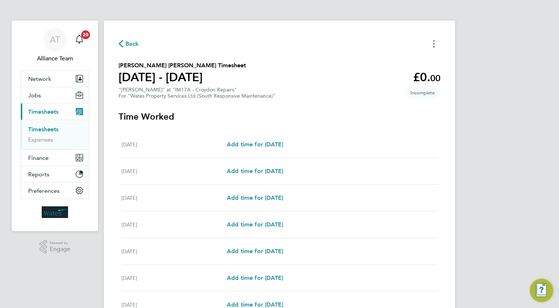
click at [433, 42] on icon "Timesheets Menu" at bounding box center [433, 43] width 1 height 7
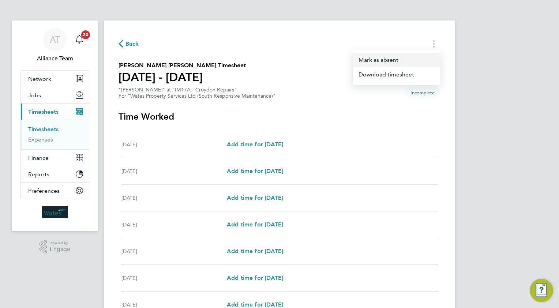
click at [363, 62] on button "Mark as absent" at bounding box center [397, 60] width 88 height 15
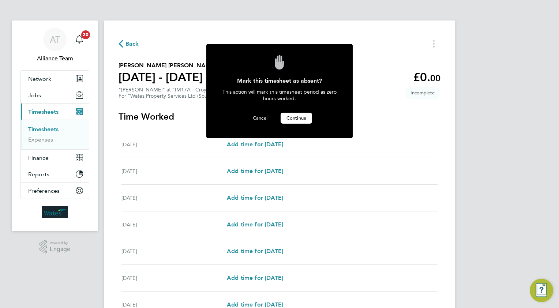
click at [300, 119] on span "Continue" at bounding box center [297, 118] width 20 height 6
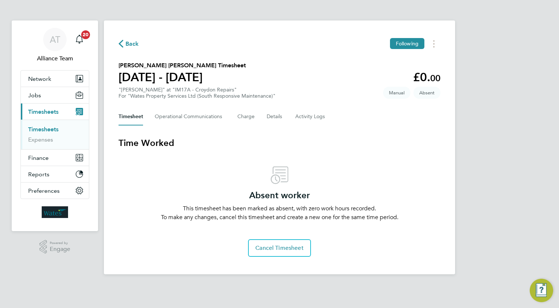
click at [128, 43] on span "Back" at bounding box center [133, 44] width 14 height 9
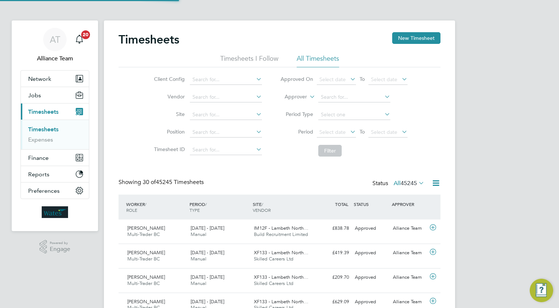
click at [408, 40] on button "New Timesheet" at bounding box center [416, 38] width 48 height 12
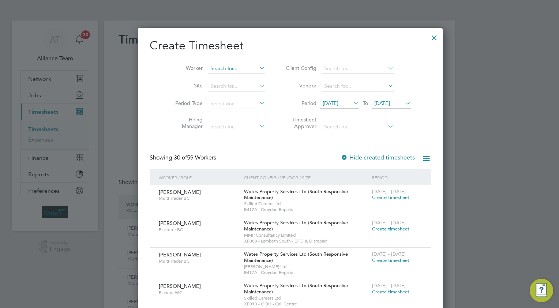
click at [212, 67] on input at bounding box center [236, 69] width 57 height 10
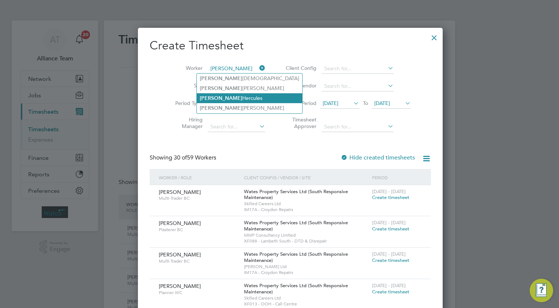
click at [229, 97] on li "Reece Hercules" at bounding box center [249, 98] width 105 height 10
type input "Reece Hercules"
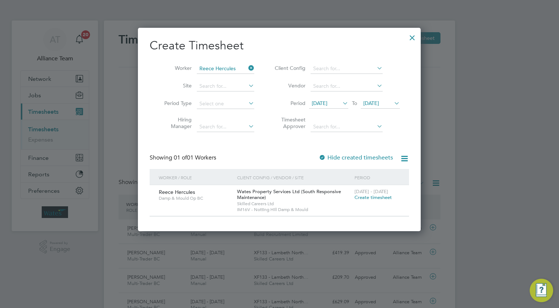
click at [366, 197] on span "Create timesheet" at bounding box center [373, 197] width 37 height 6
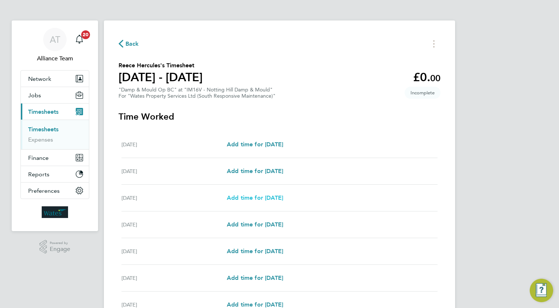
click at [246, 197] on span "Add time for [DATE]" at bounding box center [255, 197] width 56 height 7
select select "30"
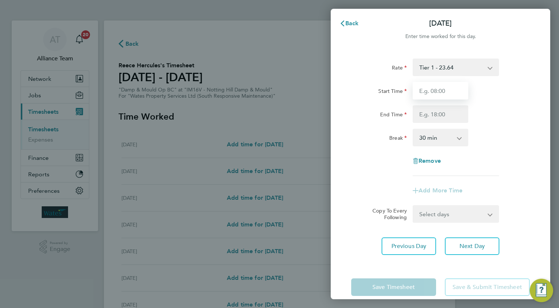
click at [438, 91] on input "Start Time" at bounding box center [441, 91] width 56 height 18
type input "08.0"
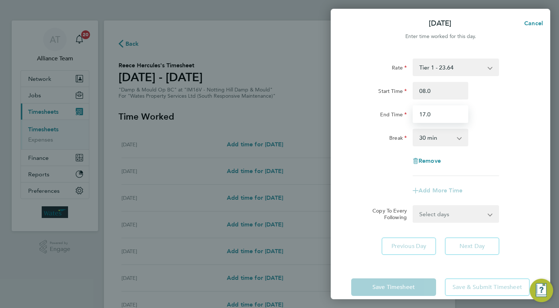
type input "17.0"
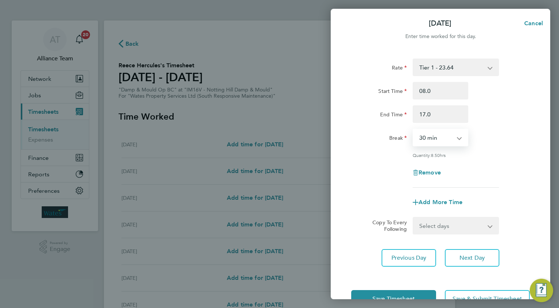
click at [421, 228] on select "Select days Day [DATE] [DATE] [DATE] [DATE]" at bounding box center [452, 226] width 77 height 16
select select "TUE"
click at [414, 218] on select "Select days Day [DATE] [DATE] [DATE] [DATE]" at bounding box center [452, 226] width 77 height 16
select select "[DATE]"
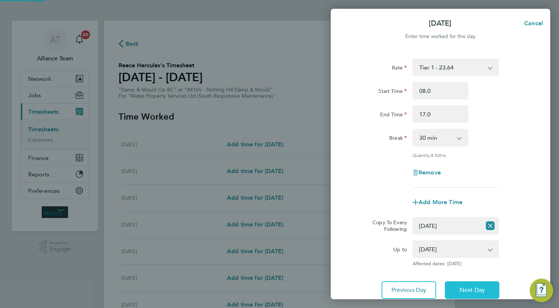
click at [470, 288] on span "Next Day" at bounding box center [472, 290] width 25 height 7
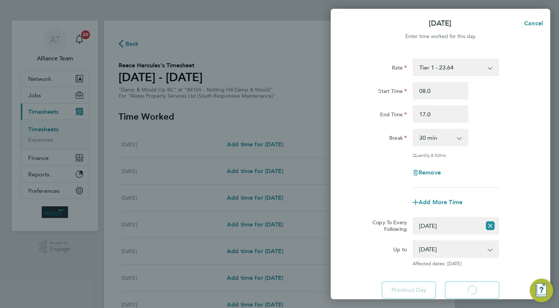
select select "30"
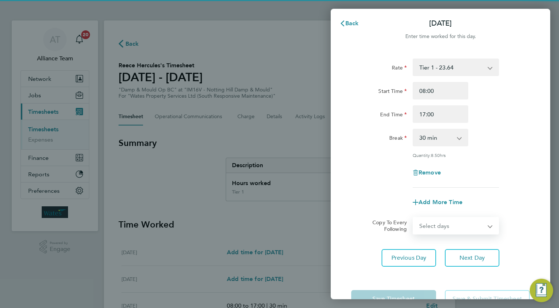
drag, startPoint x: 429, startPoint y: 226, endPoint x: 430, endPoint y: 232, distance: 5.5
click at [429, 226] on select "Select days Day [DATE] [DATE] [DATE]" at bounding box center [452, 226] width 77 height 16
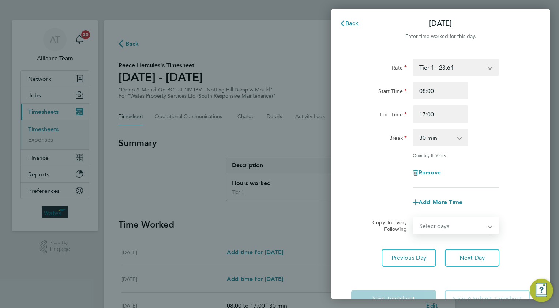
select select "WED"
click at [414, 218] on select "Select days Day [DATE] [DATE] [DATE]" at bounding box center [452, 226] width 77 height 16
select select "[DATE]"
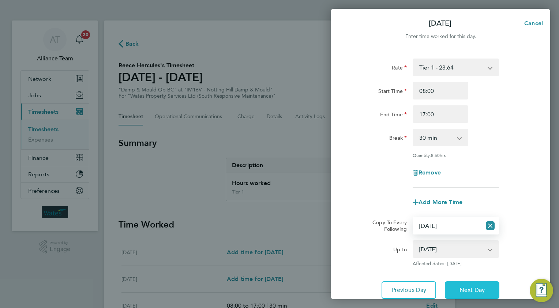
click at [471, 282] on button "Next Day" at bounding box center [472, 290] width 55 height 18
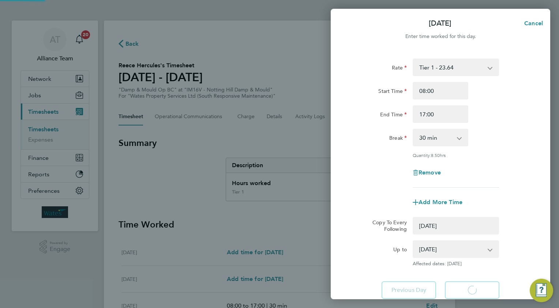
select select "0: null"
select select "30"
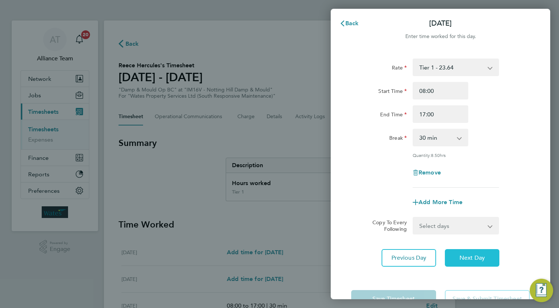
click at [462, 253] on button "Next Day" at bounding box center [472, 258] width 55 height 18
select select "30"
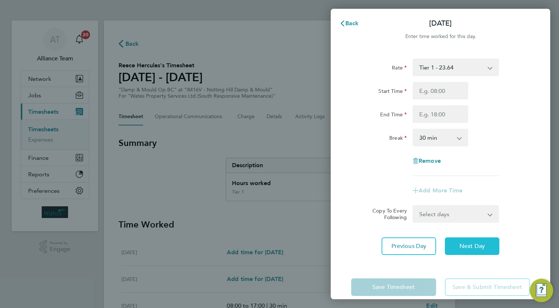
click at [481, 246] on span "Next Day" at bounding box center [472, 246] width 25 height 7
select select "30"
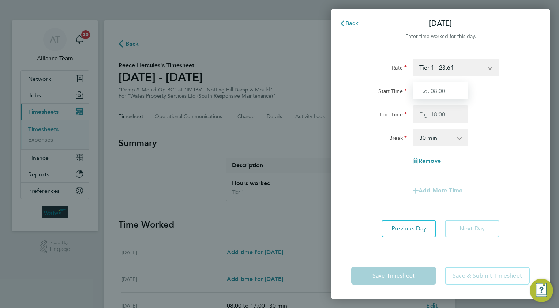
click at [454, 92] on input "Start Time" at bounding box center [441, 91] width 56 height 18
type input "08.0"
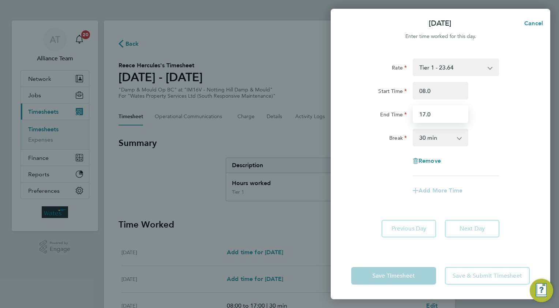
type input "17.0"
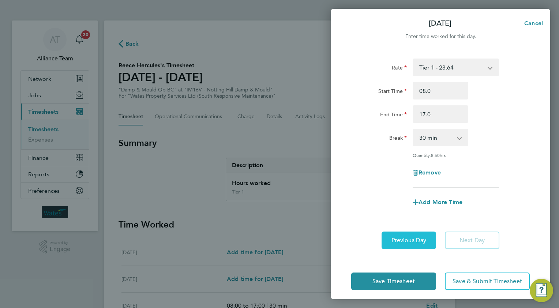
click at [407, 242] on span "Previous Day" at bounding box center [409, 240] width 35 height 7
select select "30"
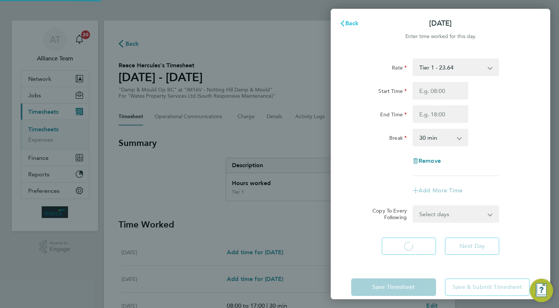
select select "30"
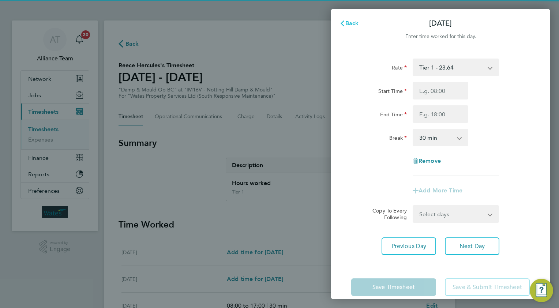
click at [353, 23] on span "Back" at bounding box center [352, 23] width 14 height 7
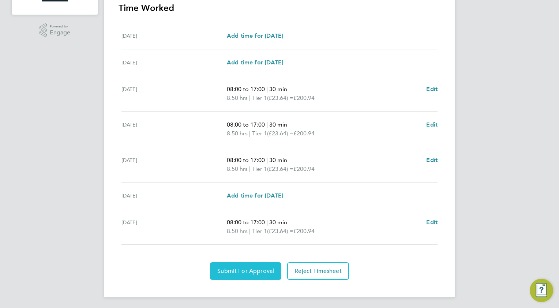
click at [231, 265] on button "Submit For Approval" at bounding box center [245, 271] width 71 height 18
click at [252, 270] on span "Approve Timesheet" at bounding box center [246, 271] width 54 height 7
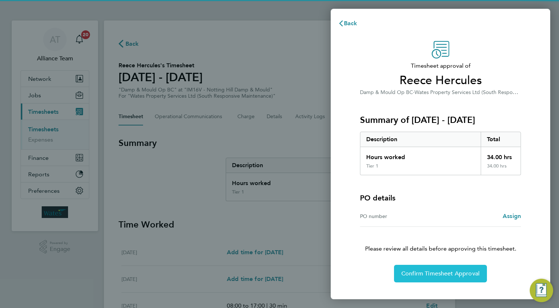
click at [435, 271] on span "Confirm Timesheet Approval" at bounding box center [440, 273] width 78 height 7
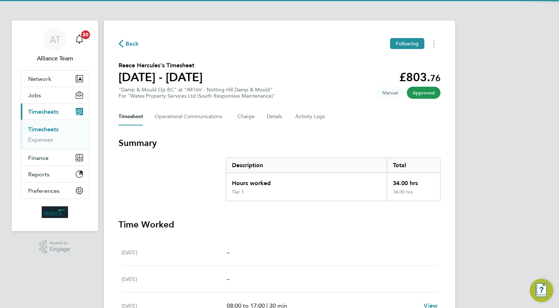
click at [132, 44] on span "Back" at bounding box center [133, 44] width 14 height 9
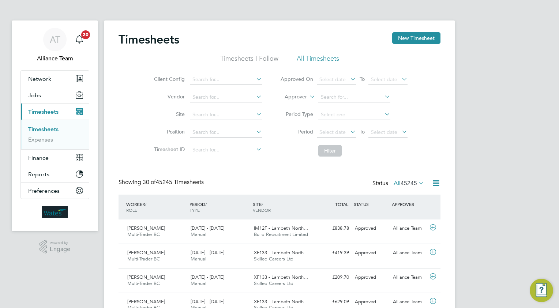
drag, startPoint x: 411, startPoint y: 37, endPoint x: 438, endPoint y: 67, distance: 39.4
click at [411, 37] on button "New Timesheet" at bounding box center [416, 38] width 48 height 12
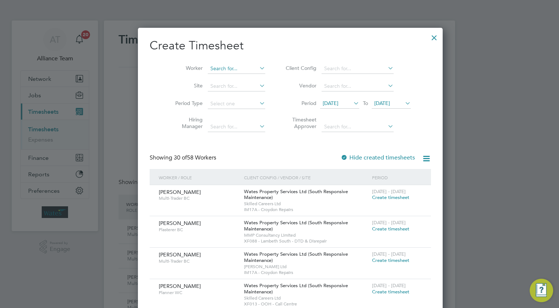
click at [224, 70] on input at bounding box center [236, 69] width 57 height 10
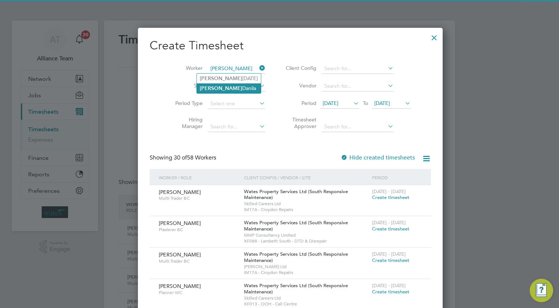
click at [227, 86] on li "Cornel Danila" at bounding box center [229, 88] width 64 height 10
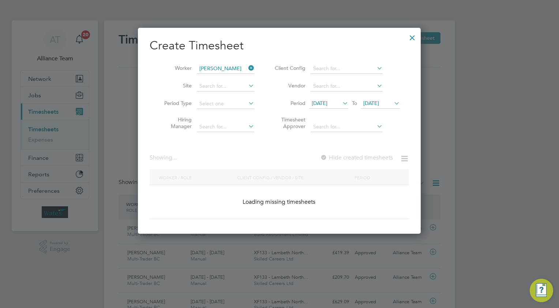
type input "Cornel Danila"
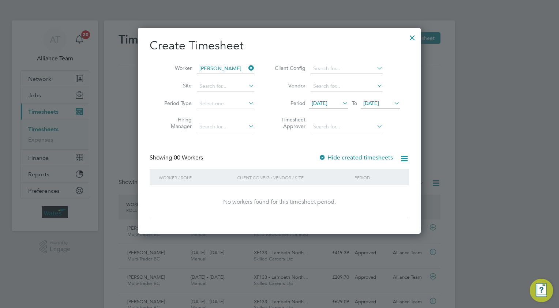
click at [321, 156] on div at bounding box center [322, 157] width 7 height 7
click at [412, 37] on div at bounding box center [412, 35] width 13 height 13
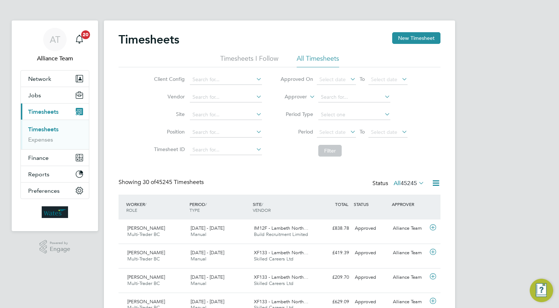
click at [308, 97] on icon at bounding box center [308, 94] width 0 height 7
click at [291, 104] on li "Worker" at bounding box center [289, 106] width 36 height 10
click at [335, 100] on input at bounding box center [354, 97] width 72 height 10
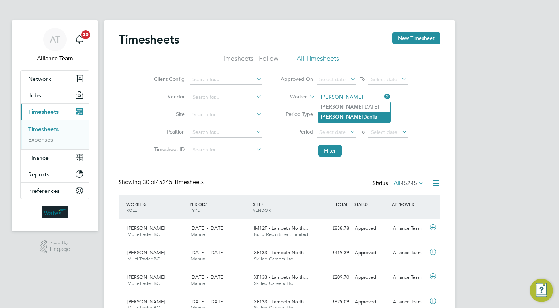
click at [350, 118] on li "Cornel Danila" at bounding box center [354, 117] width 72 height 10
type input "Cornel Danila"
click at [325, 150] on button "Filter" at bounding box center [329, 151] width 23 height 12
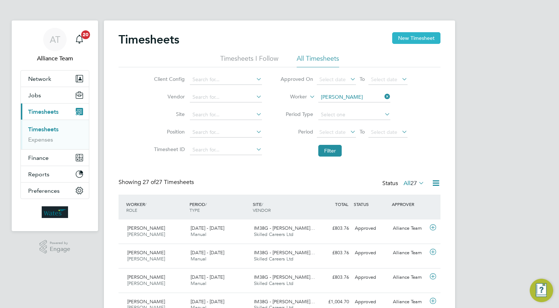
click at [424, 36] on button "New Timesheet" at bounding box center [416, 38] width 48 height 12
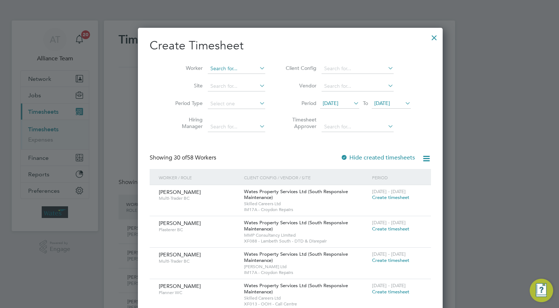
click at [215, 70] on input at bounding box center [236, 69] width 57 height 10
click at [226, 89] on li "Cornel Danila" at bounding box center [229, 88] width 64 height 10
type input "Cornel Danila"
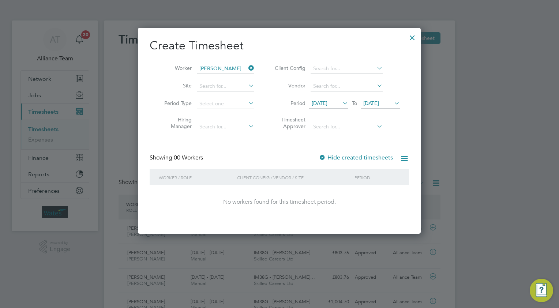
click at [393, 103] on icon at bounding box center [393, 103] width 0 height 10
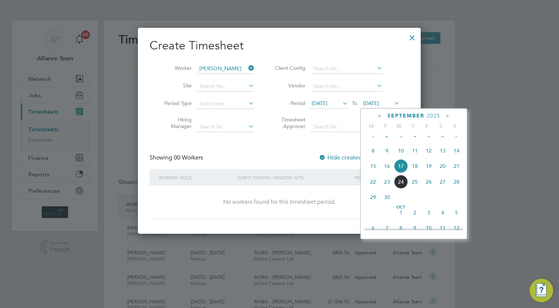
click at [441, 172] on span "20" at bounding box center [443, 166] width 14 height 14
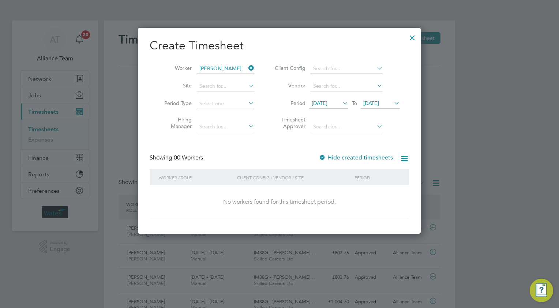
click at [325, 156] on div at bounding box center [322, 157] width 7 height 7
drag, startPoint x: 413, startPoint y: 36, endPoint x: 397, endPoint y: 64, distance: 32.1
click at [413, 36] on div at bounding box center [412, 35] width 13 height 13
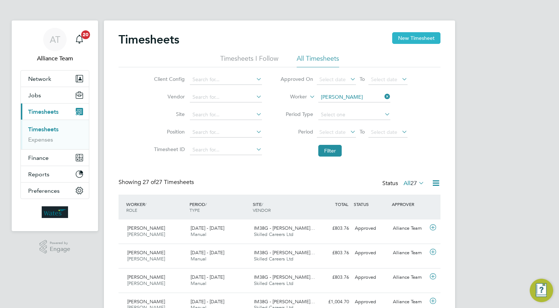
click at [408, 39] on button "New Timesheet" at bounding box center [416, 38] width 48 height 12
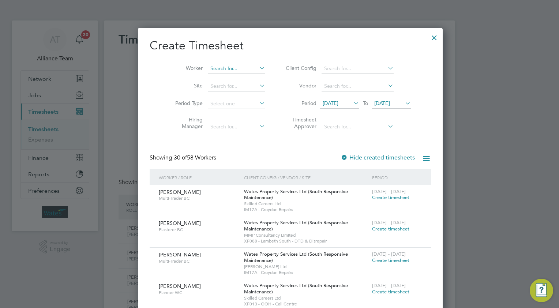
click at [208, 67] on input at bounding box center [236, 69] width 57 height 10
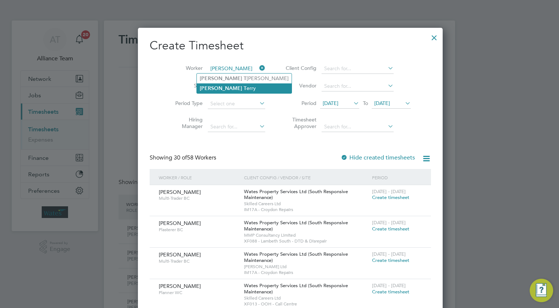
click at [222, 87] on li "Aaron T erry" at bounding box center [244, 88] width 95 height 10
type input "[PERSON_NAME]"
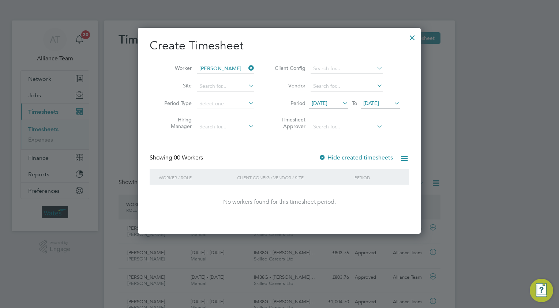
click at [325, 156] on div at bounding box center [322, 157] width 7 height 7
click at [393, 102] on icon at bounding box center [393, 103] width 0 height 10
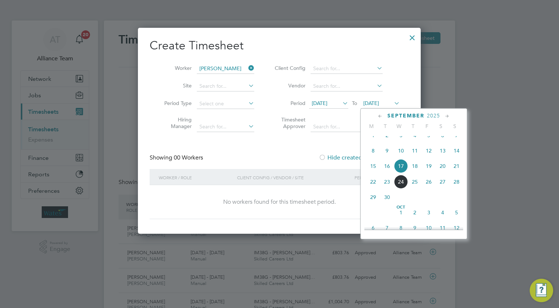
click at [429, 173] on span "19" at bounding box center [429, 166] width 14 height 14
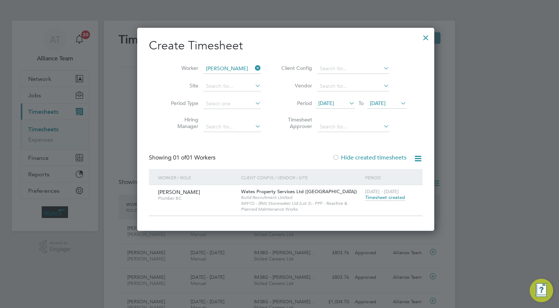
click at [370, 199] on span "Timesheet created" at bounding box center [385, 197] width 40 height 7
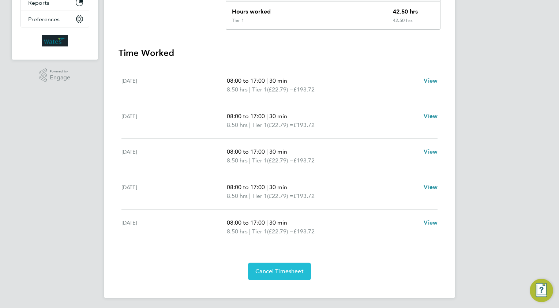
click at [272, 271] on span "Cancel Timesheet" at bounding box center [279, 271] width 48 height 7
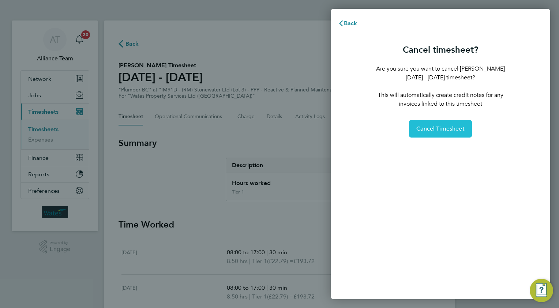
click at [424, 130] on span "Cancel Timesheet" at bounding box center [440, 128] width 48 height 7
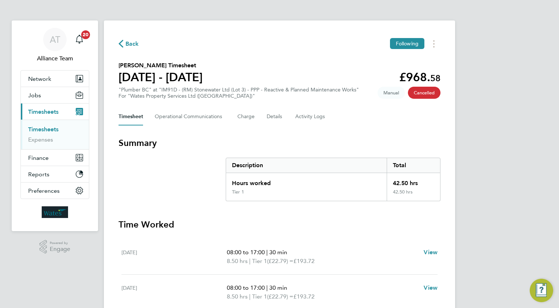
click at [130, 42] on span "Back" at bounding box center [133, 44] width 14 height 9
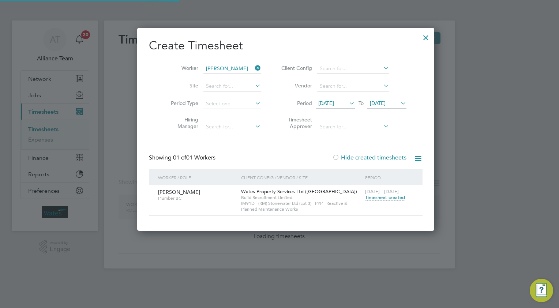
click at [419, 37] on div at bounding box center [425, 35] width 13 height 13
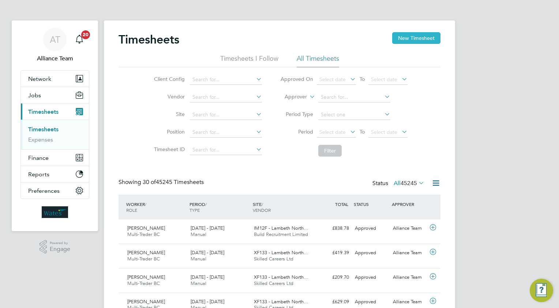
click at [406, 38] on button "New Timesheet" at bounding box center [416, 38] width 48 height 12
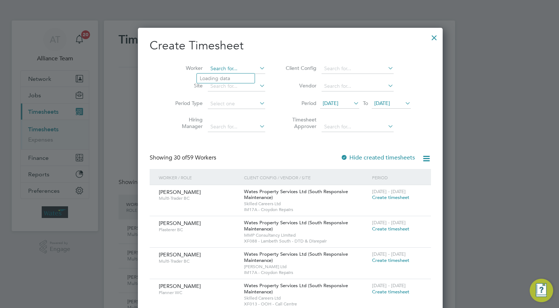
click at [218, 67] on input at bounding box center [236, 69] width 57 height 10
click at [225, 79] on li "Aaron T aylor" at bounding box center [244, 79] width 95 height 10
type input "Aaron Taylor"
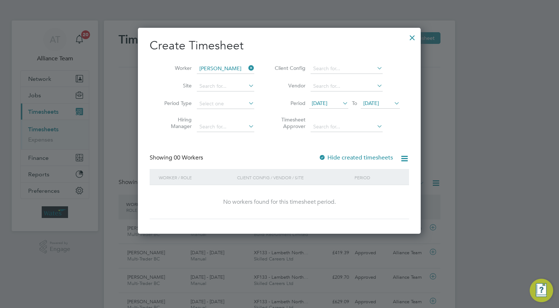
click at [247, 66] on icon at bounding box center [247, 68] width 0 height 10
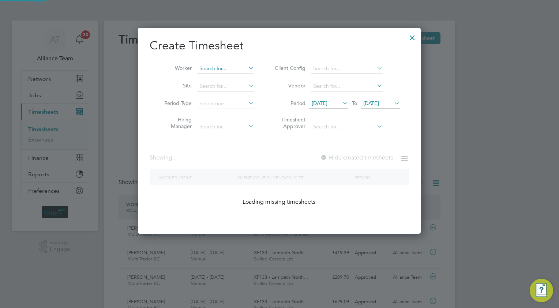
click at [221, 69] on input at bounding box center [225, 69] width 57 height 10
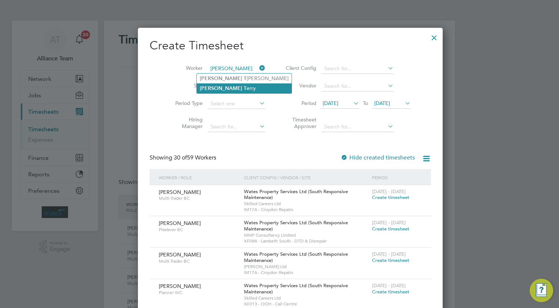
click at [225, 90] on li "Aaron T erry" at bounding box center [244, 88] width 95 height 10
type input "[PERSON_NAME]"
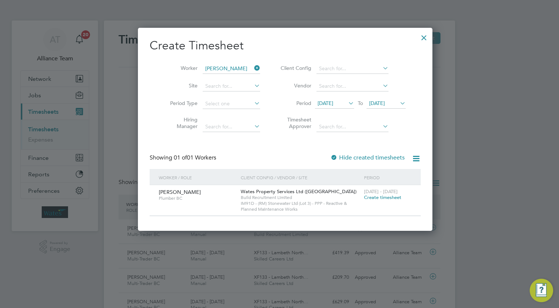
click at [365, 196] on span "Create timesheet" at bounding box center [382, 197] width 37 height 6
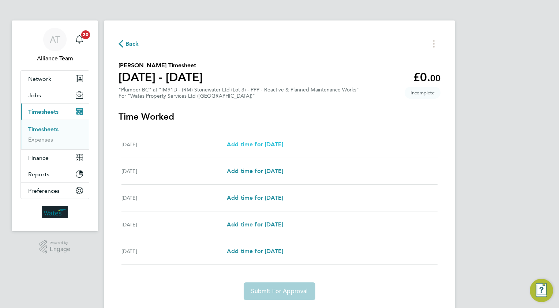
click at [240, 145] on span "Add time for [DATE]" at bounding box center [255, 144] width 56 height 7
select select "30"
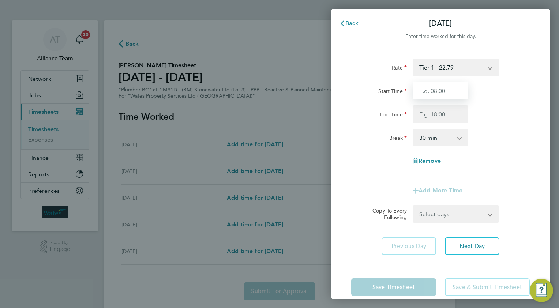
click at [461, 91] on input "Start Time" at bounding box center [441, 91] width 56 height 18
type input "08.0"
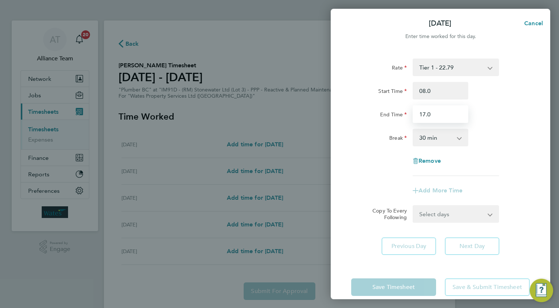
type input "17.0"
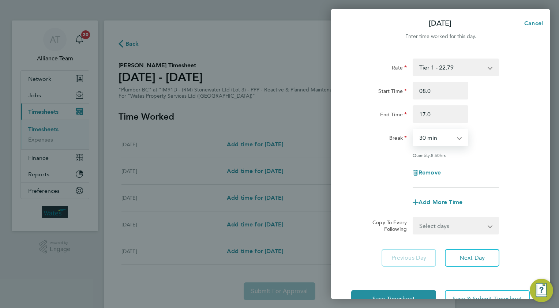
click at [435, 220] on select "Select days Day [DATE] [DATE] [DATE] [DATE]" at bounding box center [452, 226] width 77 height 16
select select "TUE"
click at [414, 218] on select "Select days Day [DATE] [DATE] [DATE] [DATE]" at bounding box center [452, 226] width 77 height 16
select select "[DATE]"
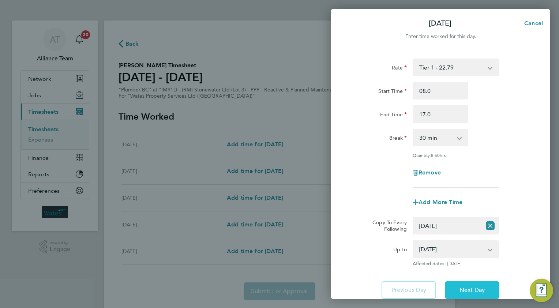
click at [469, 291] on span "Next Day" at bounding box center [472, 290] width 25 height 7
select select "30"
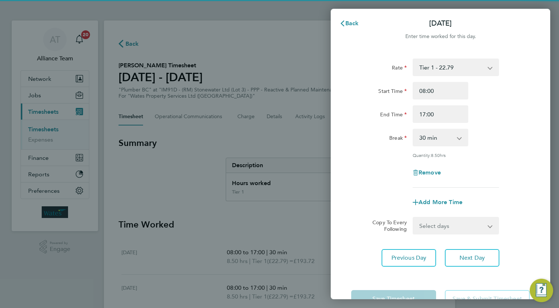
click at [431, 223] on select "Select days Day [DATE] [DATE] [DATE]" at bounding box center [452, 226] width 77 height 16
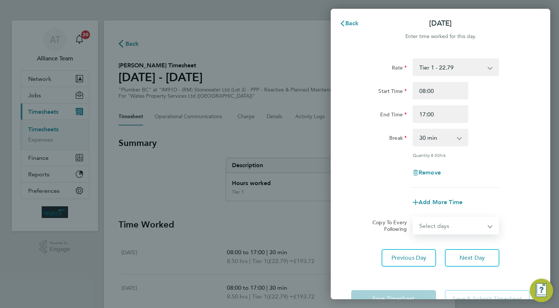
select select "WED"
click at [414, 218] on select "Select days Day [DATE] [DATE] [DATE]" at bounding box center [452, 226] width 77 height 16
select select "[DATE]"
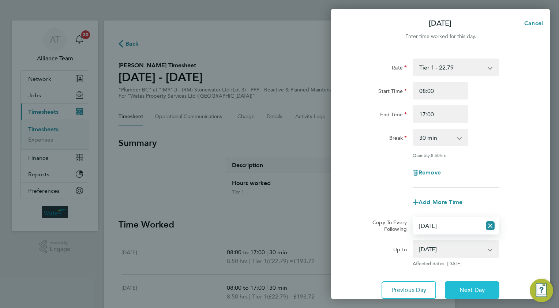
click at [469, 287] on span "Next Day" at bounding box center [472, 290] width 25 height 7
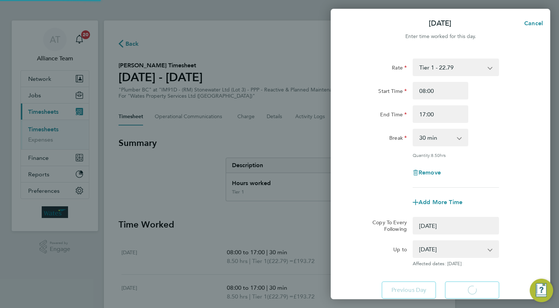
select select "0: null"
select select "30"
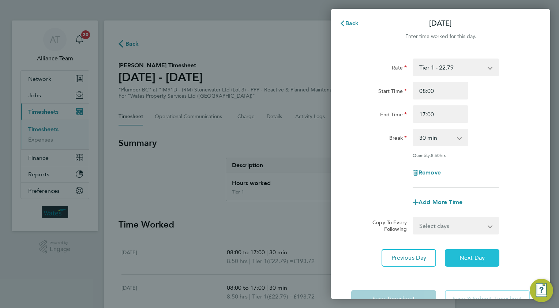
click at [470, 262] on button "Next Day" at bounding box center [472, 258] width 55 height 18
select select "30"
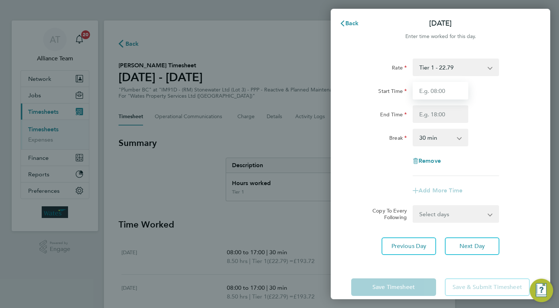
click at [435, 89] on input "Start Time" at bounding box center [441, 91] width 56 height 18
type input "08.0"
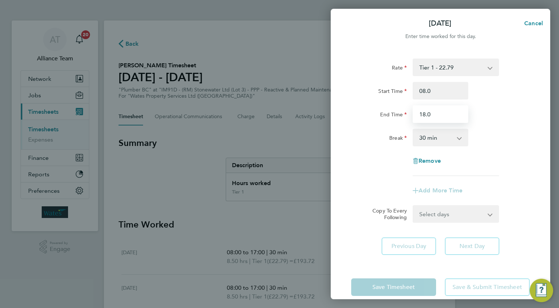
type input "18.0"
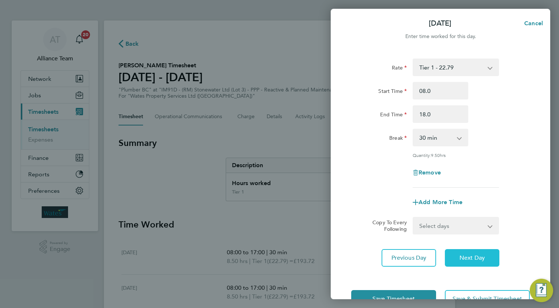
click at [452, 258] on button "Next Day" at bounding box center [472, 258] width 55 height 18
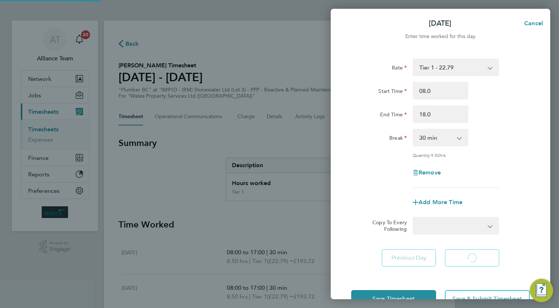
select select "30"
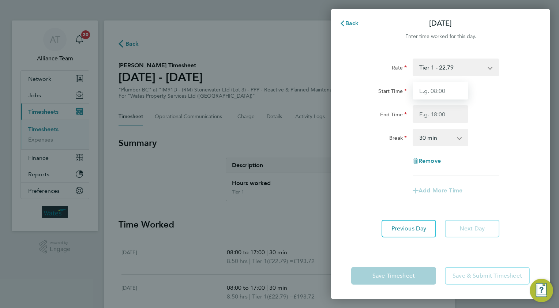
click at [434, 90] on input "Start Time" at bounding box center [441, 91] width 56 height 18
type input "08.0"
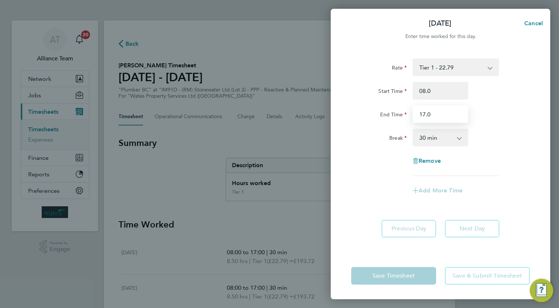
type input "17.0"
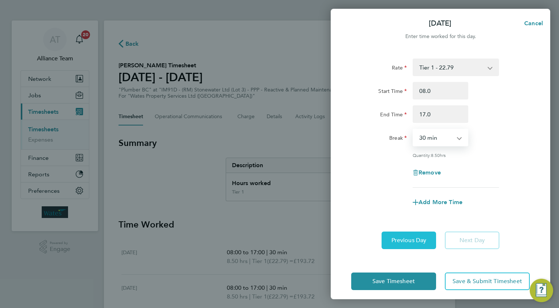
click at [410, 234] on button "Previous Day" at bounding box center [409, 241] width 55 height 18
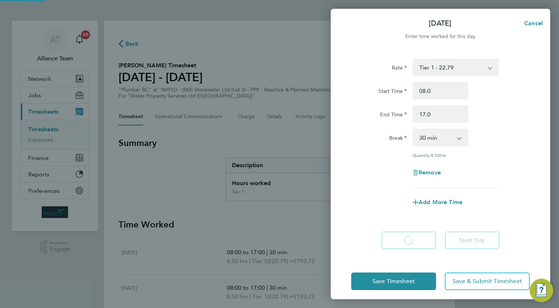
select select "30"
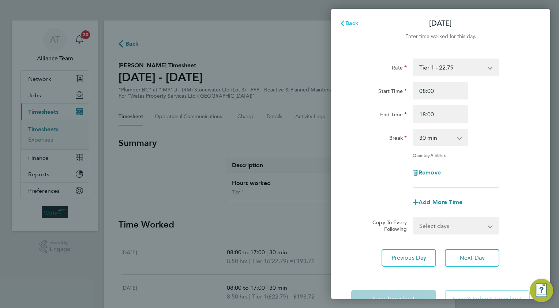
click at [349, 22] on span "Back" at bounding box center [352, 23] width 14 height 7
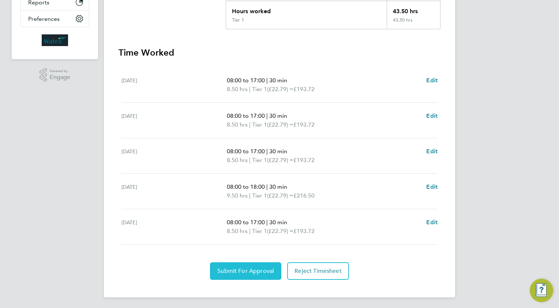
click at [232, 268] on span "Submit For Approval" at bounding box center [245, 271] width 57 height 7
click at [261, 268] on span "Approve Timesheet" at bounding box center [246, 271] width 54 height 7
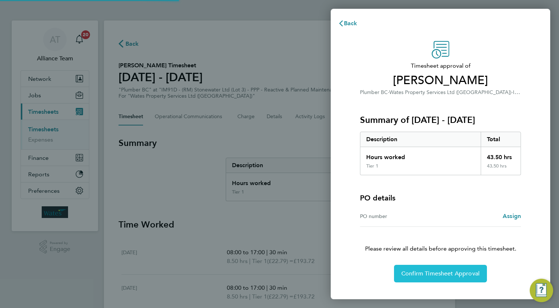
click at [418, 269] on button "Confirm Timesheet Approval" at bounding box center [440, 274] width 93 height 18
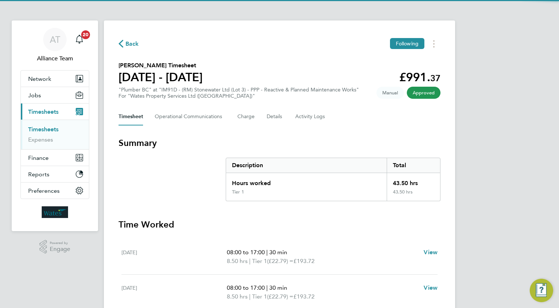
click at [128, 45] on span "Back" at bounding box center [133, 44] width 14 height 9
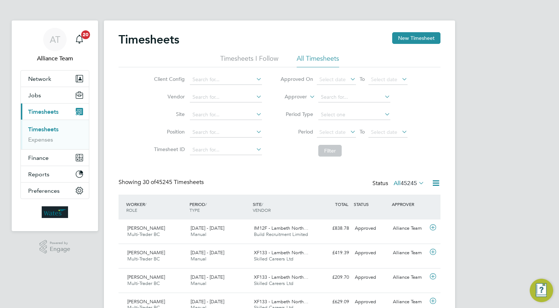
drag, startPoint x: 405, startPoint y: 36, endPoint x: 250, endPoint y: 71, distance: 158.8
click at [405, 36] on button "New Timesheet" at bounding box center [416, 38] width 48 height 12
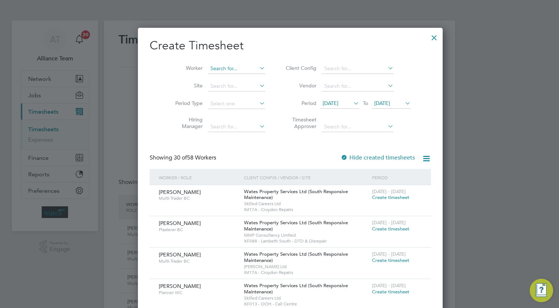
click at [217, 70] on input at bounding box center [236, 69] width 57 height 10
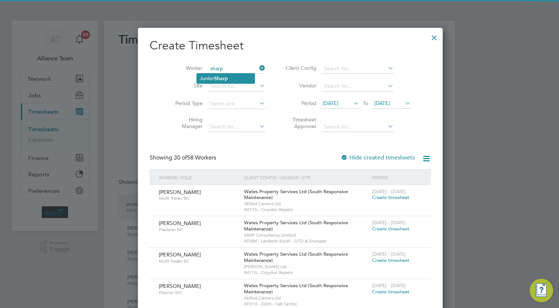
click at [232, 78] on li "Junior Sharp" at bounding box center [226, 79] width 58 height 10
type input "[PERSON_NAME]"
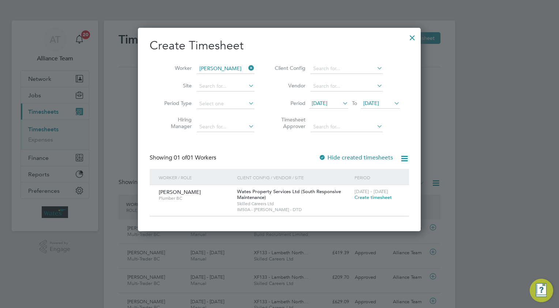
click at [356, 195] on span "Create timesheet" at bounding box center [373, 197] width 37 height 6
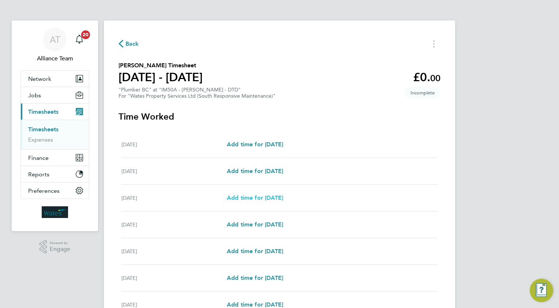
click at [259, 198] on span "Add time for [DATE]" at bounding box center [255, 197] width 56 height 7
select select "30"
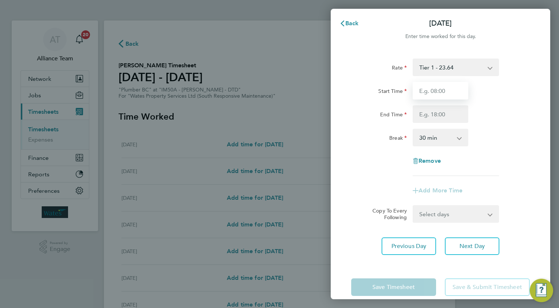
click at [444, 91] on input "Start Time" at bounding box center [441, 91] width 56 height 18
type input "08.0"
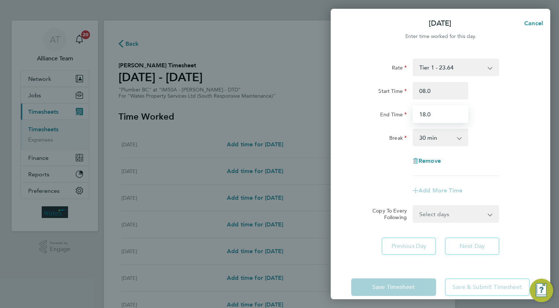
type input "18.0"
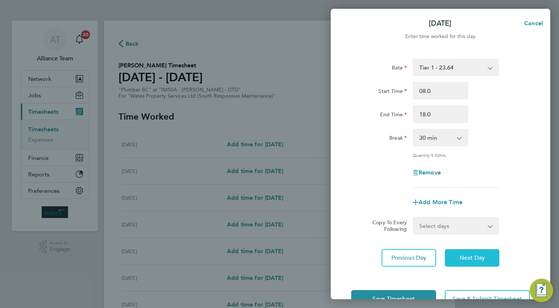
click at [461, 262] on button "Next Day" at bounding box center [472, 258] width 55 height 18
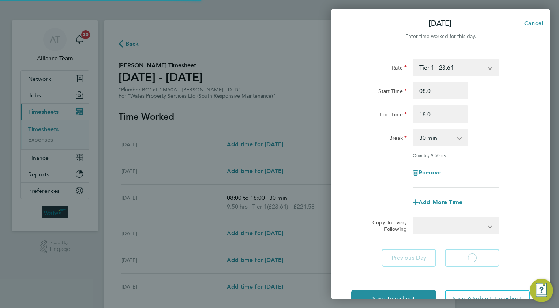
select select "30"
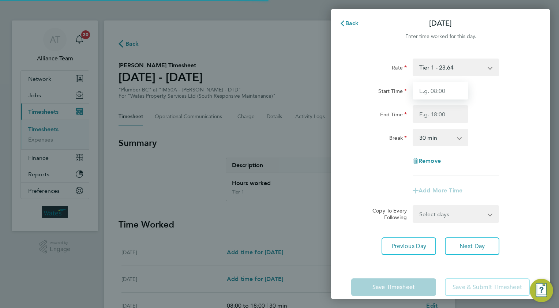
click at [431, 90] on input "Start Time" at bounding box center [441, 91] width 56 height 18
type input "08.0"
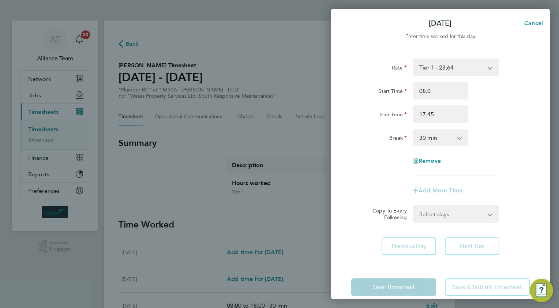
type input "17:45"
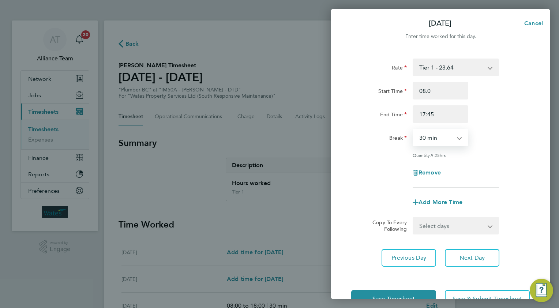
click at [453, 224] on select "Select days Day [DATE] [DATE] [DATE]" at bounding box center [452, 226] width 77 height 16
select select "WED"
click at [414, 218] on select "Select days Day [DATE] [DATE] [DATE]" at bounding box center [452, 226] width 77 height 16
select select "[DATE]"
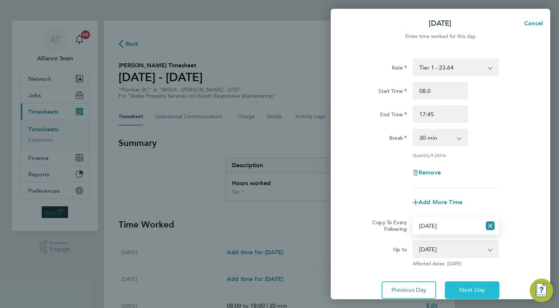
click at [464, 282] on button "Next Day" at bounding box center [472, 290] width 55 height 18
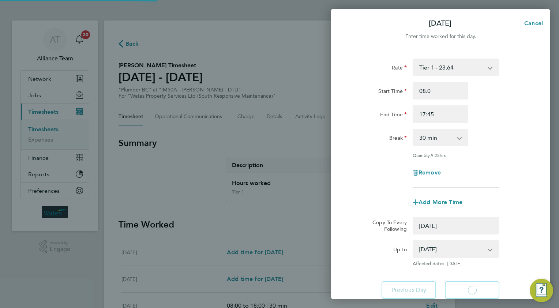
select select "0: null"
select select "30"
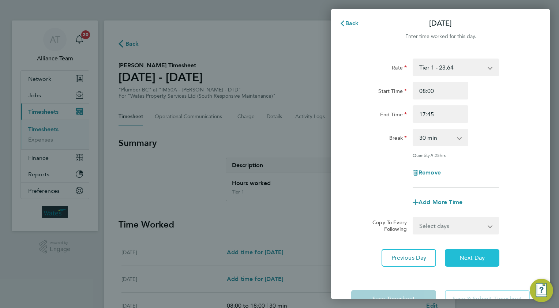
click at [468, 259] on span "Next Day" at bounding box center [472, 257] width 25 height 7
select select "30"
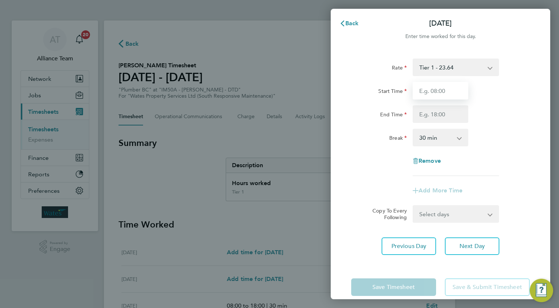
click at [442, 88] on input "Start Time" at bounding box center [441, 91] width 56 height 18
type input "08.0"
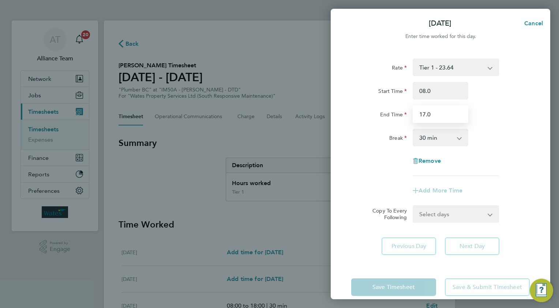
type input "17.0"
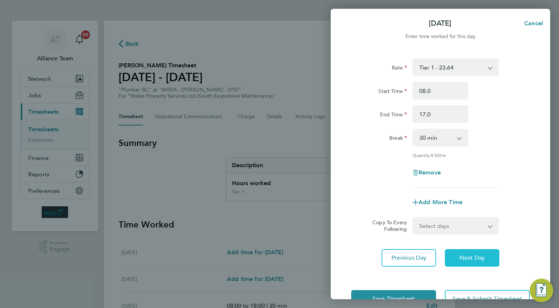
click at [463, 259] on span "Next Day" at bounding box center [472, 257] width 25 height 7
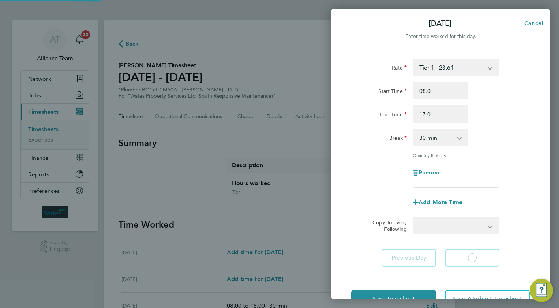
select select "30"
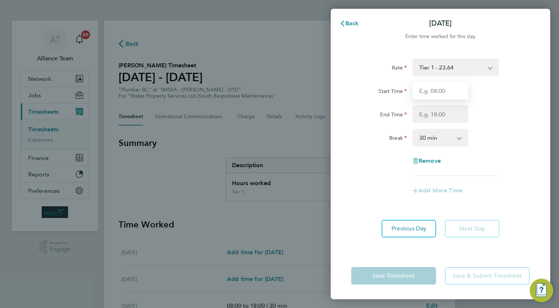
click at [434, 91] on input "Start Time" at bounding box center [441, 91] width 56 height 18
type input "08.0"
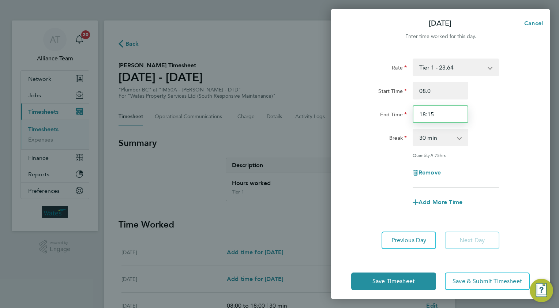
drag, startPoint x: 438, startPoint y: 114, endPoint x: 392, endPoint y: 111, distance: 46.2
click at [392, 112] on div "End Time 18:15" at bounding box center [440, 114] width 184 height 18
type input "17:45"
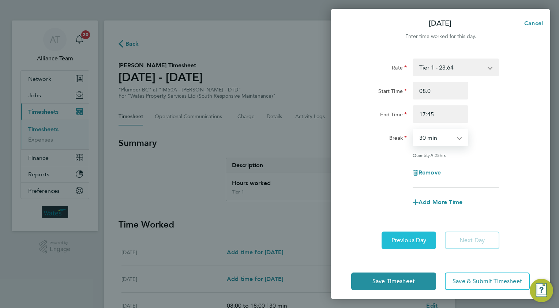
click at [418, 239] on span "Previous Day" at bounding box center [409, 240] width 35 height 7
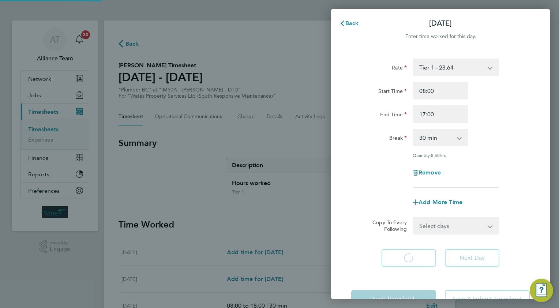
select select "30"
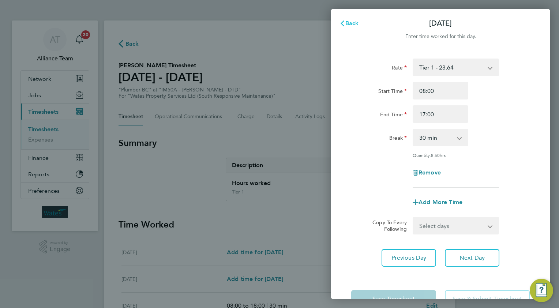
click at [354, 26] on span "Back" at bounding box center [352, 23] width 14 height 7
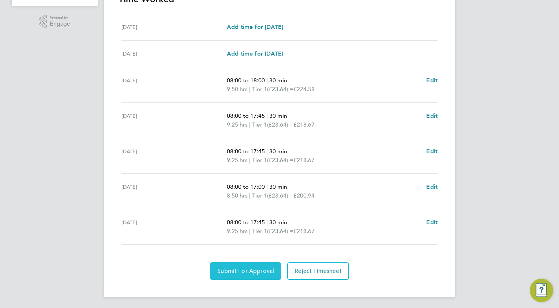
click at [231, 277] on button "Submit For Approval" at bounding box center [245, 271] width 71 height 18
click at [247, 272] on span "Approve Timesheet" at bounding box center [246, 271] width 54 height 7
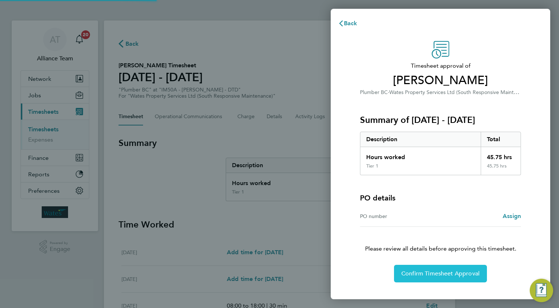
click at [436, 273] on span "Confirm Timesheet Approval" at bounding box center [440, 273] width 78 height 7
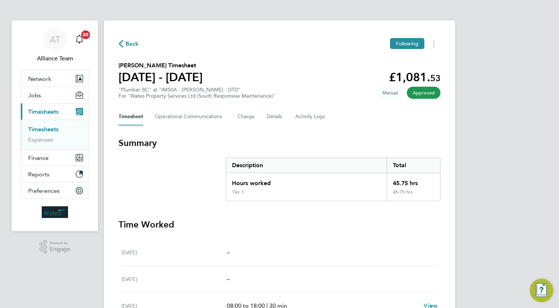
click at [124, 44] on span "Back" at bounding box center [129, 43] width 20 height 7
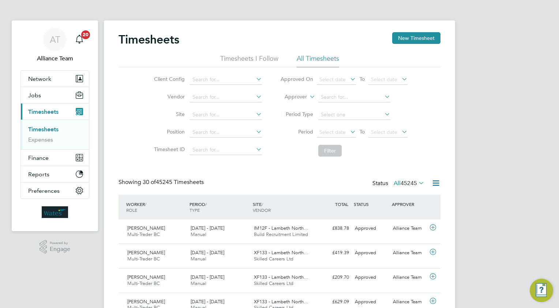
drag, startPoint x: 413, startPoint y: 41, endPoint x: 269, endPoint y: 74, distance: 148.0
click at [413, 41] on button "New Timesheet" at bounding box center [416, 38] width 48 height 12
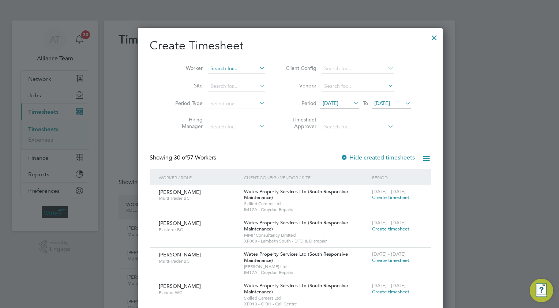
click at [211, 68] on input at bounding box center [236, 69] width 57 height 10
click at [213, 77] on b "[PERSON_NAME]" at bounding box center [221, 78] width 42 height 6
type input "[PERSON_NAME]"
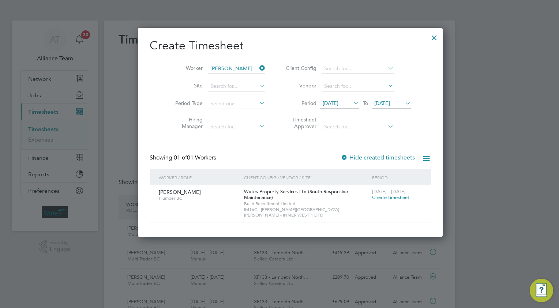
click at [372, 197] on span "Create timesheet" at bounding box center [390, 197] width 37 height 6
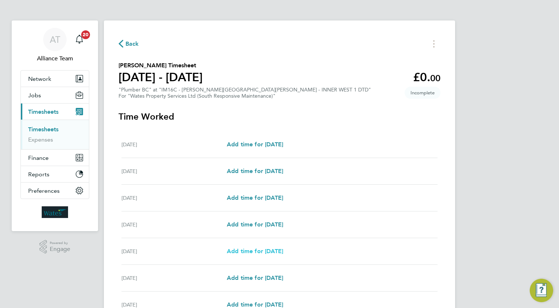
click at [266, 251] on span "Add time for [DATE]" at bounding box center [255, 251] width 56 height 7
select select "30"
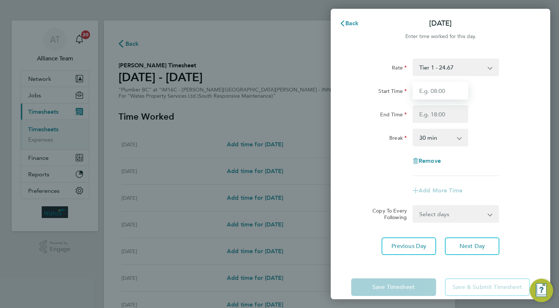
click at [449, 91] on input "Start Time" at bounding box center [441, 91] width 56 height 18
type input "08.0"
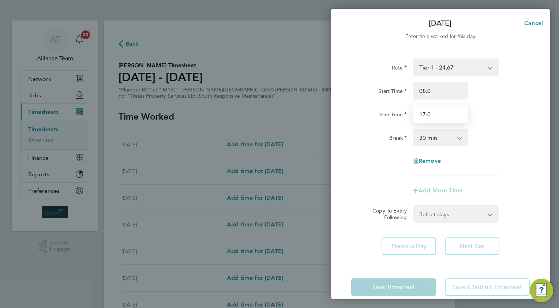
type input "17.0"
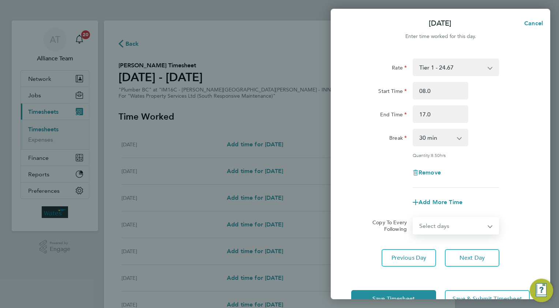
click at [427, 225] on select "Select days Day [DATE] [DATE]" at bounding box center [452, 226] width 77 height 16
select select "THU"
click at [414, 218] on select "Select days Day [DATE] [DATE]" at bounding box center [452, 226] width 77 height 16
select select "[DATE]"
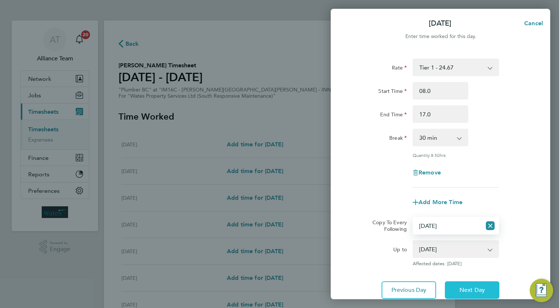
click at [467, 288] on span "Next Day" at bounding box center [472, 290] width 25 height 7
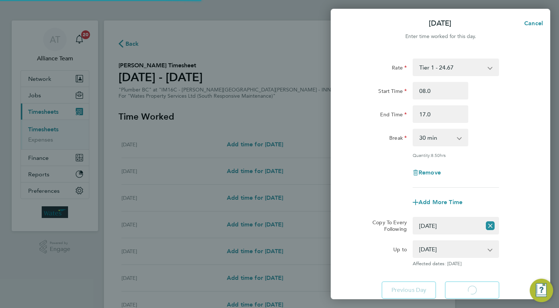
select select "30"
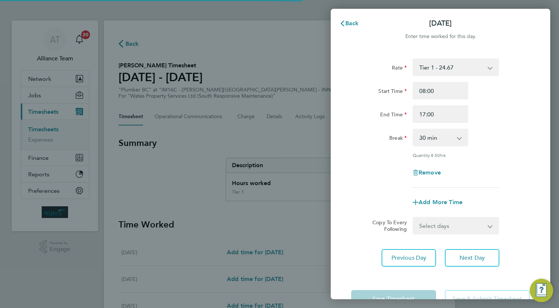
click at [423, 230] on select "Select days [DATE]" at bounding box center [452, 226] width 77 height 16
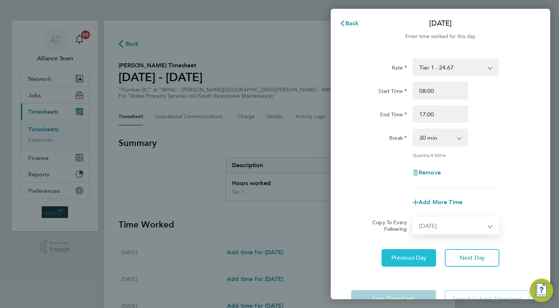
click at [414, 218] on select "Select days [DATE]" at bounding box center [452, 226] width 77 height 16
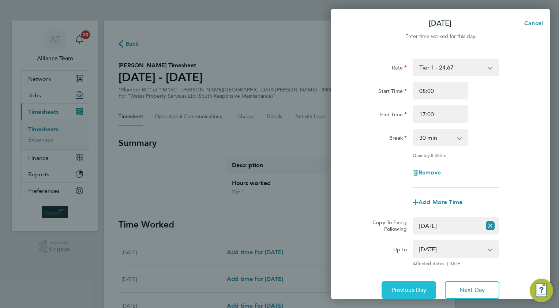
click at [395, 294] on button "Previous Day" at bounding box center [409, 290] width 55 height 18
select select "0: null"
select select "30"
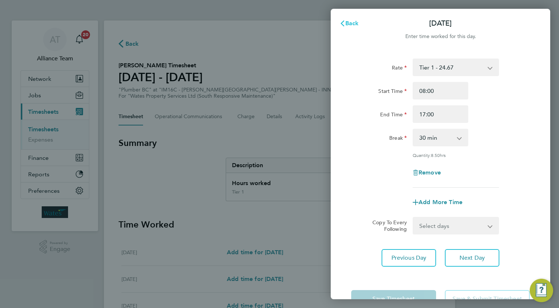
click at [347, 23] on span "Back" at bounding box center [352, 23] width 14 height 7
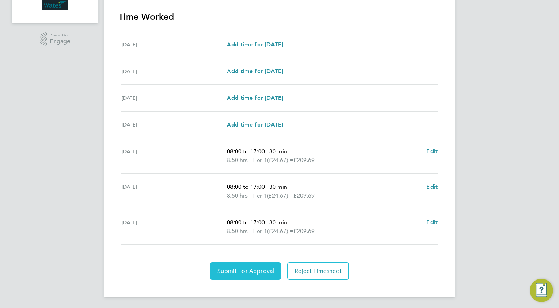
click at [227, 269] on span "Submit For Approval" at bounding box center [245, 271] width 57 height 7
click at [264, 268] on span "Approve Timesheet" at bounding box center [246, 271] width 54 height 7
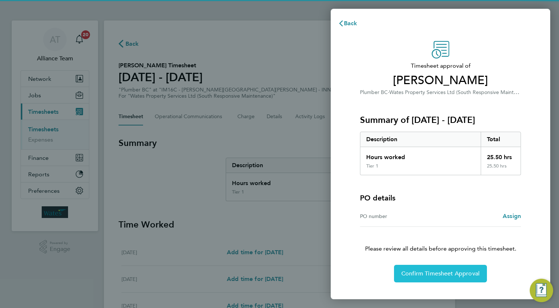
click at [449, 273] on span "Confirm Timesheet Approval" at bounding box center [440, 273] width 78 height 7
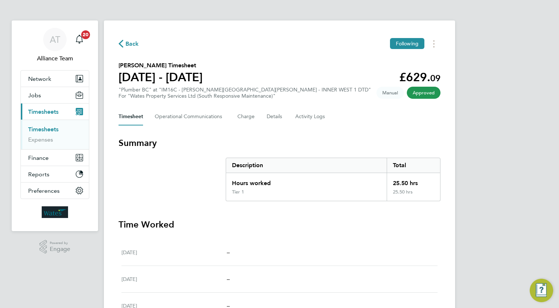
click at [134, 44] on span "Back" at bounding box center [133, 44] width 14 height 9
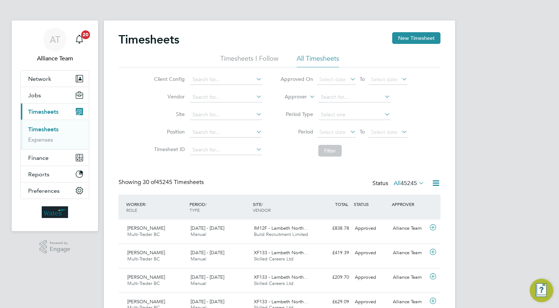
drag, startPoint x: 404, startPoint y: 34, endPoint x: 392, endPoint y: 40, distance: 13.5
click at [404, 34] on button "New Timesheet" at bounding box center [416, 38] width 48 height 12
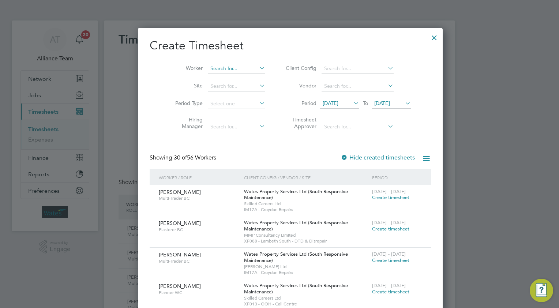
click at [210, 67] on input at bounding box center [236, 69] width 57 height 10
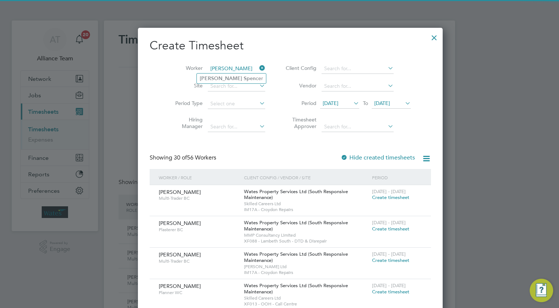
click at [244, 76] on b "Spen" at bounding box center [250, 78] width 12 height 6
type input "[PERSON_NAME]"
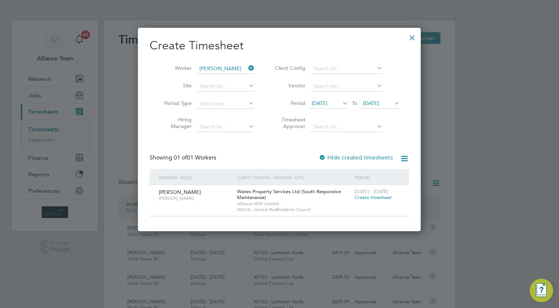
click at [365, 197] on span "Create timesheet" at bounding box center [373, 197] width 37 height 6
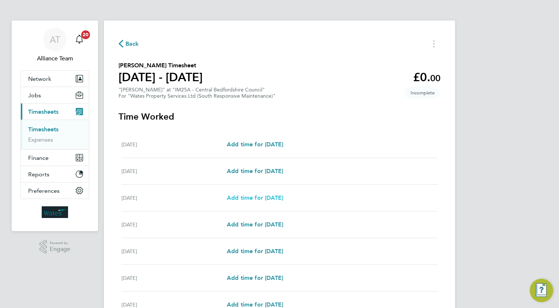
click at [248, 198] on span "Add time for [DATE]" at bounding box center [255, 197] width 56 height 7
select select "30"
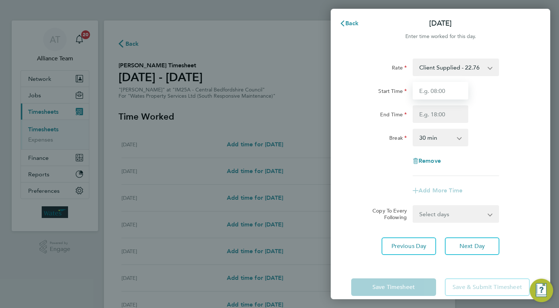
click at [429, 89] on input "Start Time" at bounding box center [441, 91] width 56 height 18
type input "08.0"
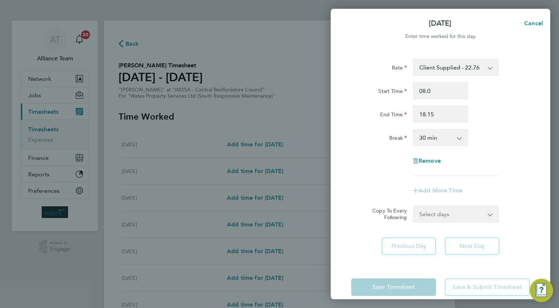
type input "18:15"
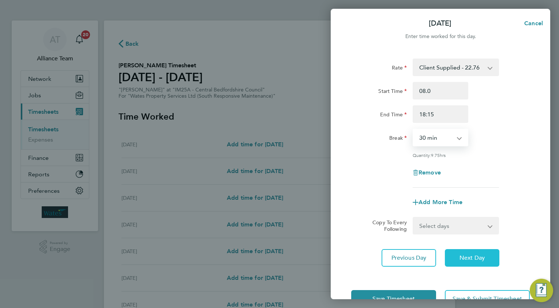
click at [459, 256] on button "Next Day" at bounding box center [472, 258] width 55 height 18
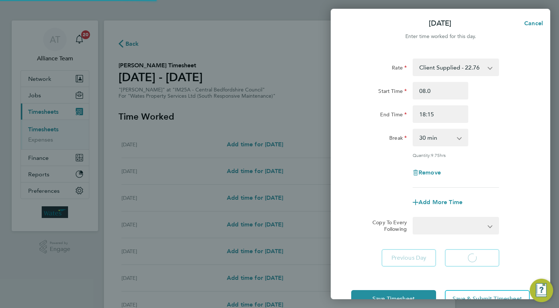
select select "30"
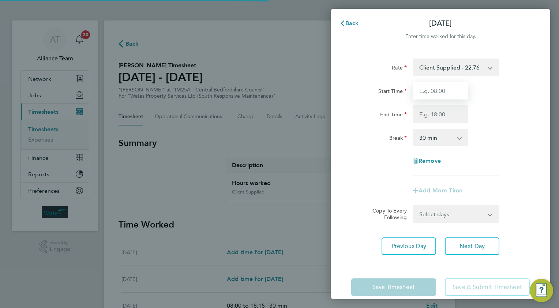
click at [432, 91] on input "Start Time" at bounding box center [441, 91] width 56 height 18
type input "08.0"
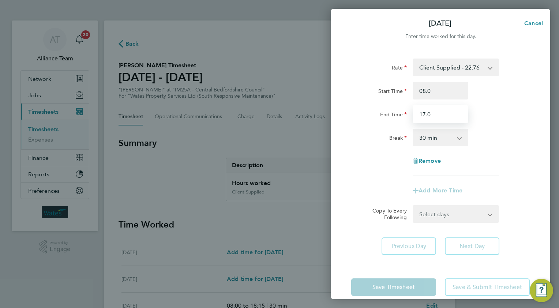
type input "17.0"
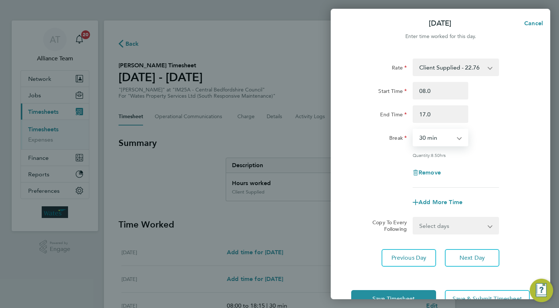
click at [430, 223] on select "Select days Day [DATE] [DATE] [DATE]" at bounding box center [452, 226] width 77 height 16
select select "WED"
click at [414, 218] on select "Select days Day [DATE] [DATE] [DATE]" at bounding box center [452, 226] width 77 height 16
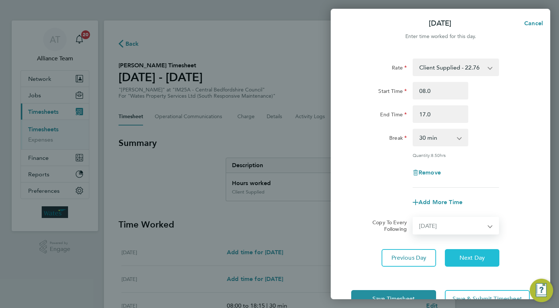
select select "[DATE]"
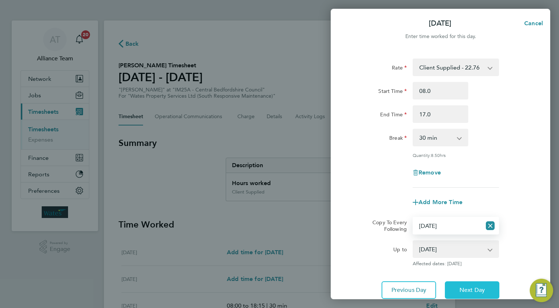
click at [468, 287] on span "Next Day" at bounding box center [472, 290] width 25 height 7
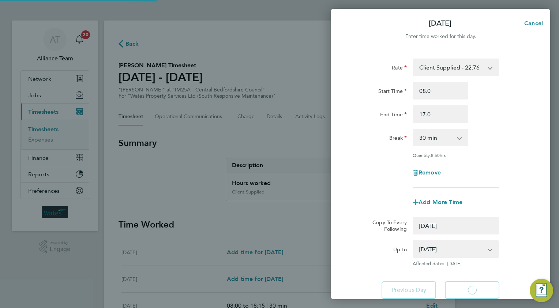
select select "0: null"
select select "30"
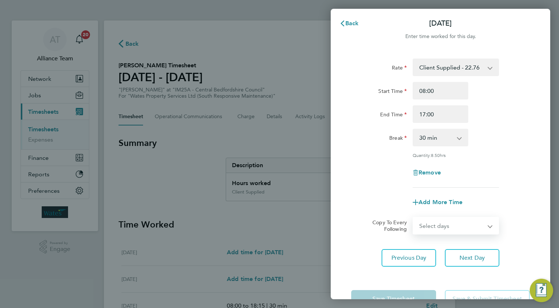
drag, startPoint x: 430, startPoint y: 225, endPoint x: 433, endPoint y: 233, distance: 8.2
click at [430, 225] on select "Select days Day [DATE] [DATE]" at bounding box center [452, 226] width 77 height 16
select select "THU"
click at [414, 218] on select "Select days Day [DATE] [DATE]" at bounding box center [452, 226] width 77 height 16
select select "[DATE]"
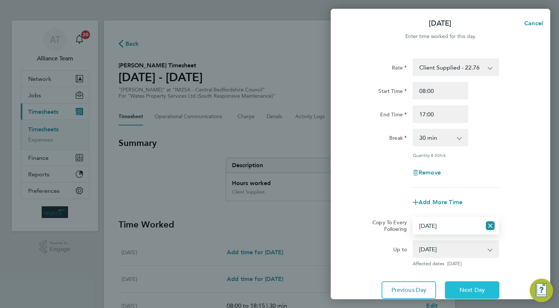
click at [469, 282] on button "Next Day" at bounding box center [472, 290] width 55 height 18
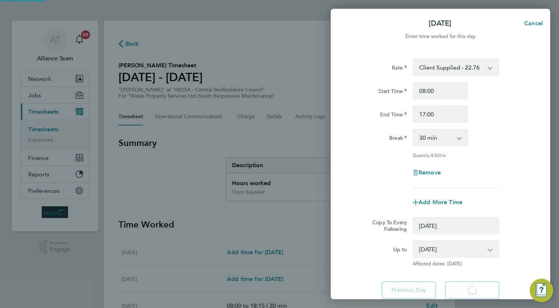
select select "0: null"
select select "30"
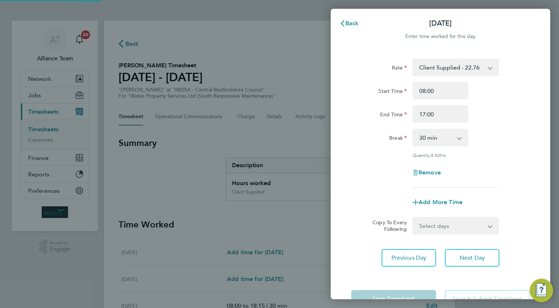
click at [432, 222] on select "Select days [DATE]" at bounding box center [448, 226] width 68 height 16
click at [414, 218] on select "Select days [DATE]" at bounding box center [452, 226] width 77 height 16
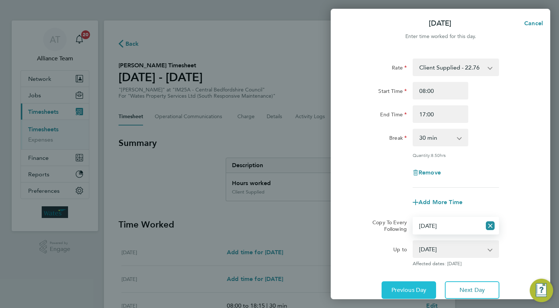
click at [405, 292] on span "Previous Day" at bounding box center [409, 290] width 35 height 7
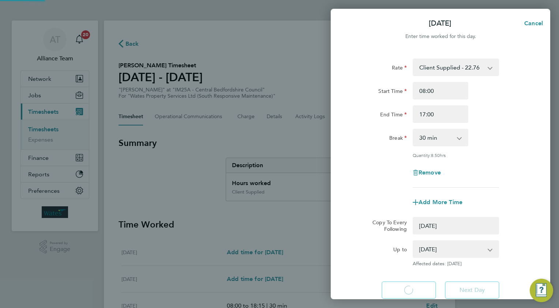
select select "0: null"
select select "30"
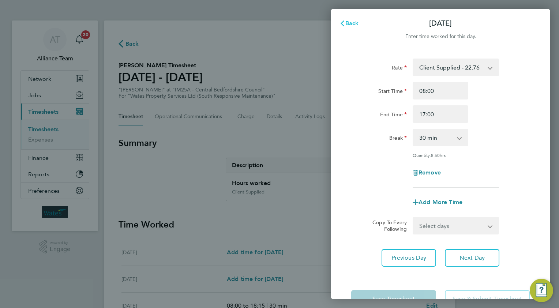
click at [352, 20] on span "Back" at bounding box center [352, 23] width 14 height 7
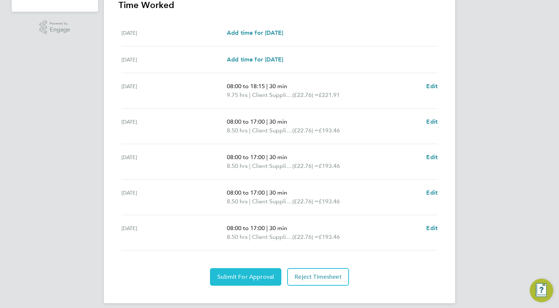
drag, startPoint x: 220, startPoint y: 276, endPoint x: 244, endPoint y: 273, distance: 25.0
click at [222, 276] on span "Submit For Approval" at bounding box center [245, 276] width 57 height 7
click at [249, 274] on span "Approve Timesheet" at bounding box center [246, 276] width 54 height 7
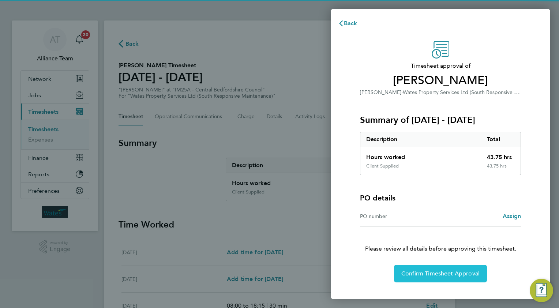
click at [435, 277] on button "Confirm Timesheet Approval" at bounding box center [440, 274] width 93 height 18
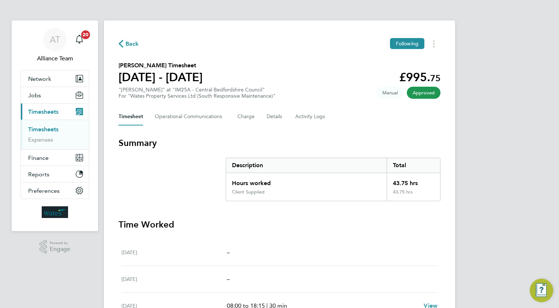
click at [127, 42] on span "Back" at bounding box center [133, 44] width 14 height 9
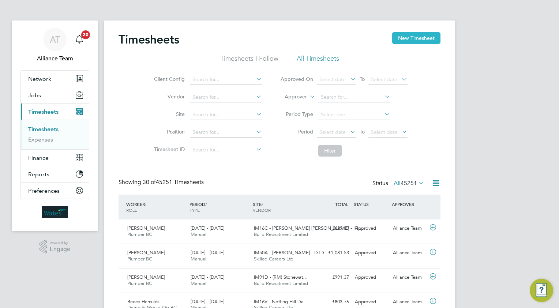
click at [407, 37] on button "New Timesheet" at bounding box center [416, 38] width 48 height 12
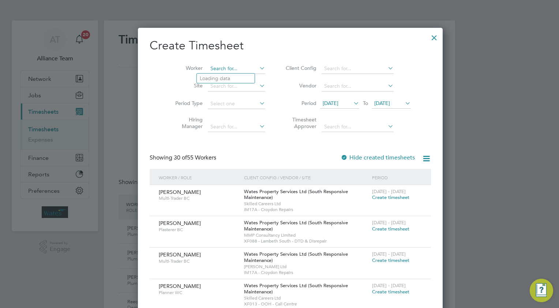
click at [221, 67] on input at bounding box center [236, 69] width 57 height 10
click at [218, 79] on b "Kn" at bounding box center [217, 78] width 7 height 6
type input "[PERSON_NAME]"
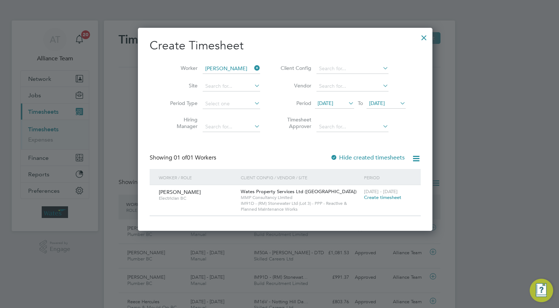
click at [370, 198] on span "Create timesheet" at bounding box center [382, 197] width 37 height 6
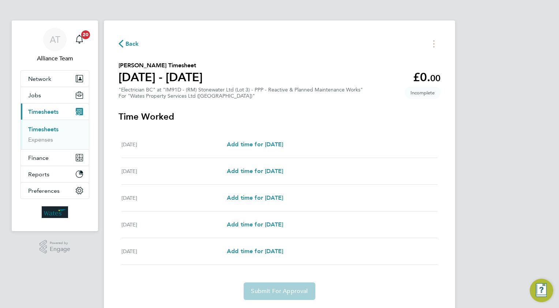
click at [131, 43] on span "Back" at bounding box center [133, 44] width 14 height 9
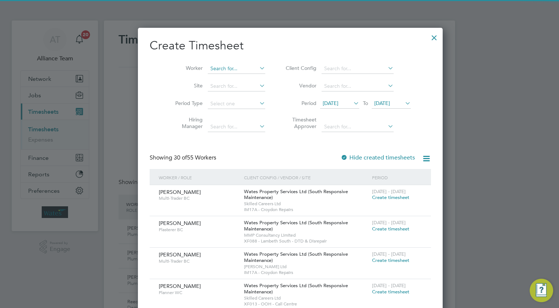
click at [209, 70] on input at bounding box center [236, 69] width 57 height 10
click at [231, 81] on li "Shuan K nox" at bounding box center [226, 79] width 58 height 10
type input "[PERSON_NAME]"
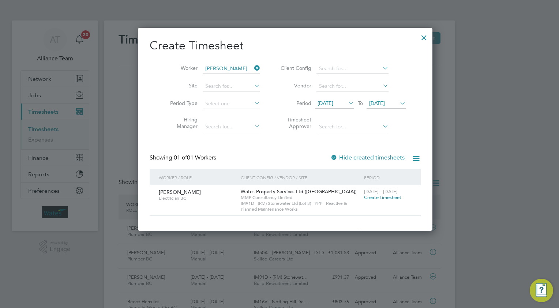
click at [347, 102] on icon at bounding box center [347, 103] width 0 height 10
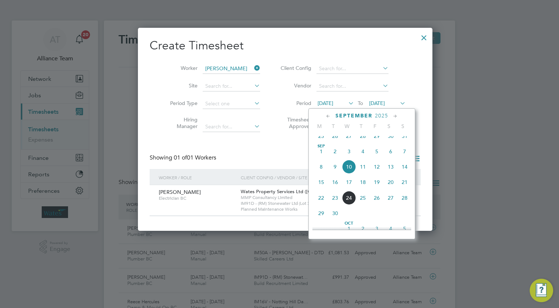
click at [334, 158] on span "2" at bounding box center [335, 152] width 14 height 14
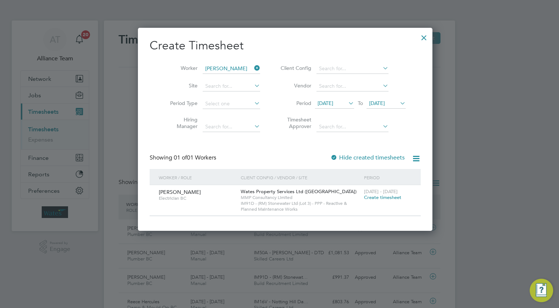
click at [418, 37] on div at bounding box center [424, 35] width 13 height 13
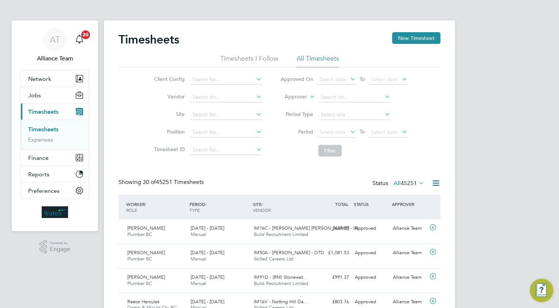
click at [308, 96] on icon at bounding box center [308, 94] width 0 height 7
click at [294, 105] on li "Worker" at bounding box center [289, 106] width 36 height 10
click at [335, 97] on input at bounding box center [354, 97] width 72 height 10
click at [334, 105] on li "Shuan Knox" at bounding box center [354, 107] width 72 height 10
type input "[PERSON_NAME]"
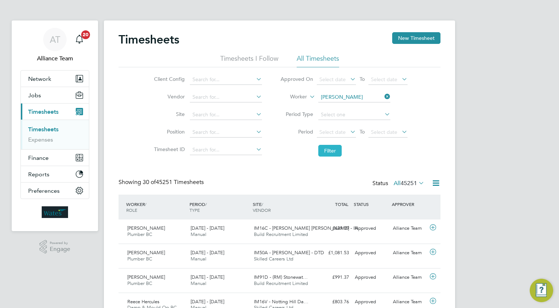
click at [331, 151] on button "Filter" at bounding box center [329, 151] width 23 height 12
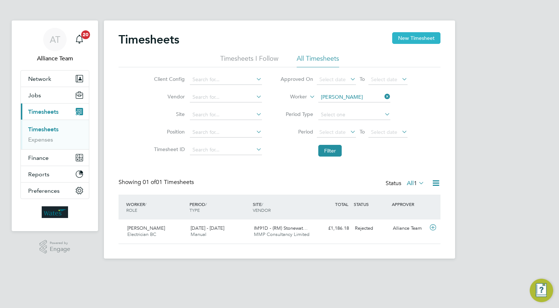
click at [411, 38] on button "New Timesheet" at bounding box center [416, 38] width 48 height 12
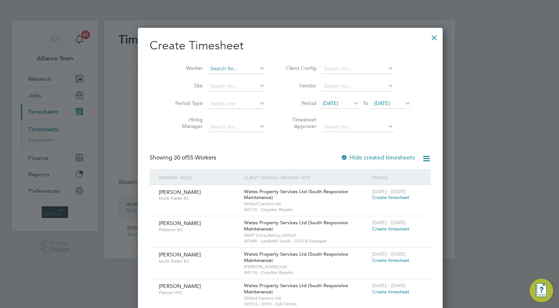
click at [208, 70] on input at bounding box center [236, 69] width 57 height 10
click at [214, 76] on li "Shuan Knox" at bounding box center [228, 79] width 63 height 10
type input "[PERSON_NAME]"
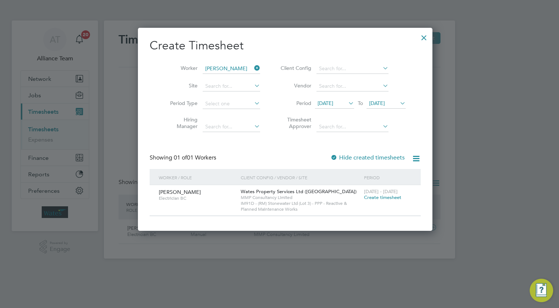
click at [330, 154] on div at bounding box center [333, 157] width 7 height 7
click at [347, 103] on icon at bounding box center [347, 103] width 0 height 10
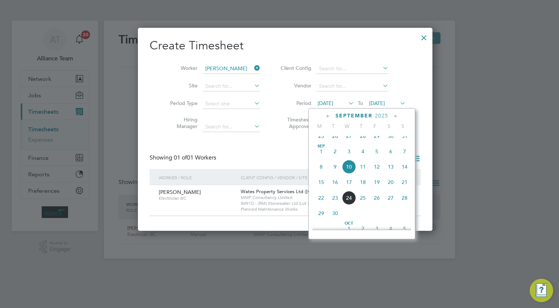
click at [332, 158] on span "2" at bounding box center [335, 152] width 14 height 14
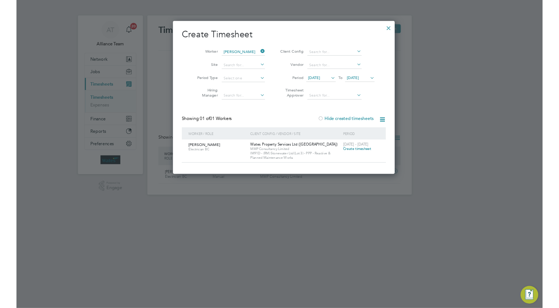
scroll to position [203, 283]
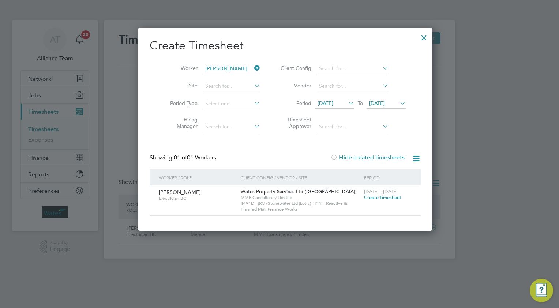
click at [418, 38] on div at bounding box center [424, 35] width 13 height 13
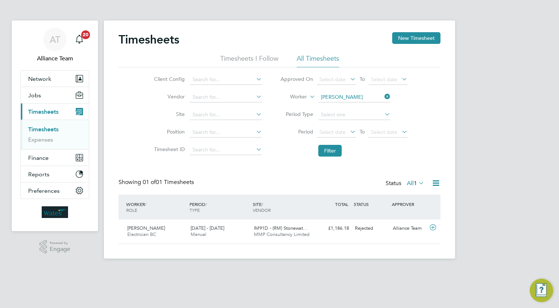
scroll to position [18, 64]
click at [406, 40] on button "New Timesheet" at bounding box center [416, 38] width 48 height 12
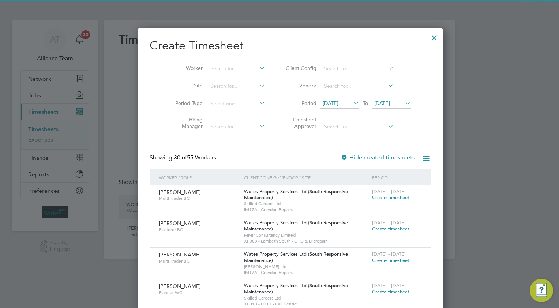
scroll to position [4, 4]
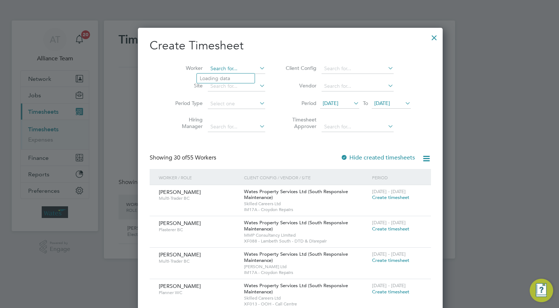
click at [214, 68] on input at bounding box center [236, 69] width 57 height 10
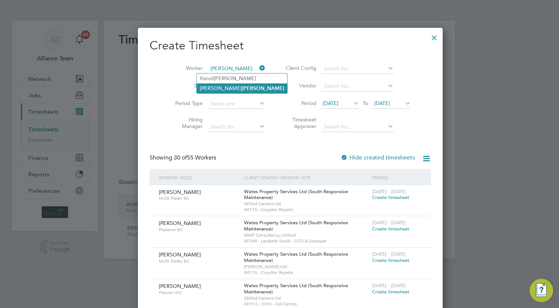
click at [220, 91] on li "Neville Felix" at bounding box center [242, 88] width 90 height 10
type input "[PERSON_NAME]"
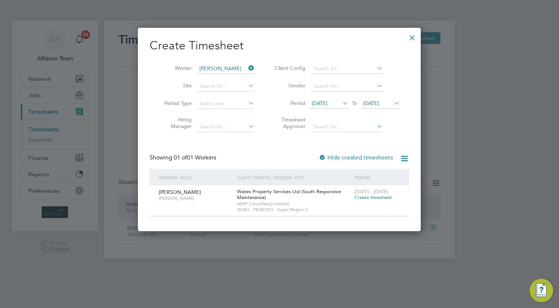
click at [366, 197] on span "Create timesheet" at bounding box center [373, 197] width 37 height 6
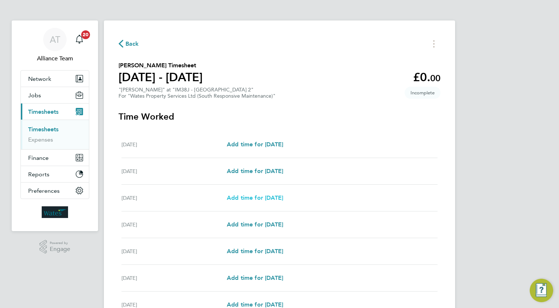
click at [271, 197] on span "Add time for [DATE]" at bounding box center [255, 197] width 56 height 7
select select "30"
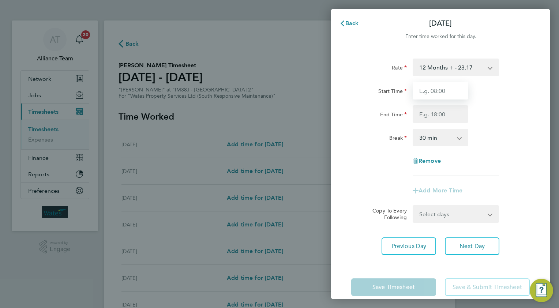
click at [426, 93] on input "Start Time" at bounding box center [441, 91] width 56 height 18
type input "08.0"
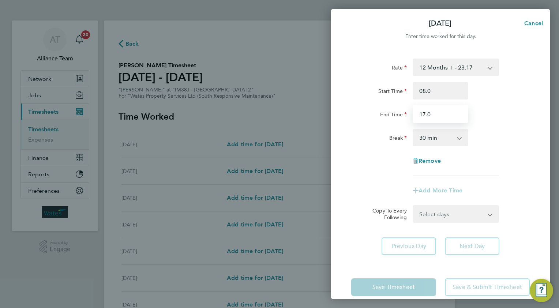
type input "17.0"
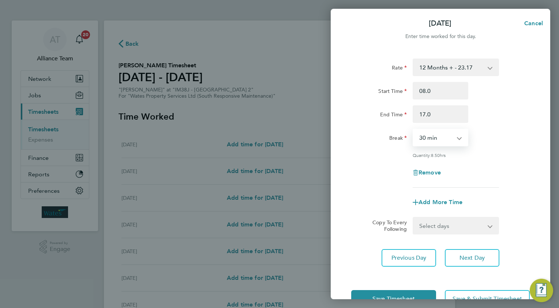
click at [420, 222] on select "Select days Day [DATE] [DATE] [DATE] [DATE]" at bounding box center [452, 226] width 77 height 16
select select "TUE"
click at [414, 218] on select "Select days Day [DATE] [DATE] [DATE] [DATE]" at bounding box center [452, 226] width 77 height 16
select select "[DATE]"
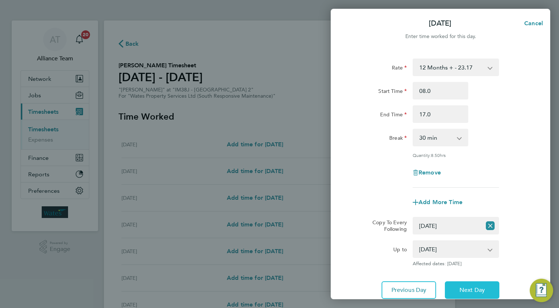
click at [457, 281] on button "Next Day" at bounding box center [472, 290] width 55 height 18
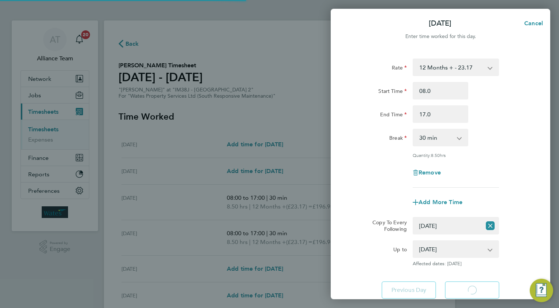
select select "30"
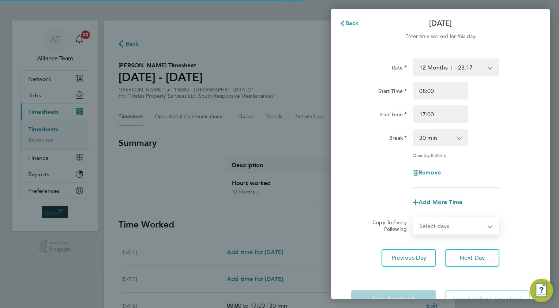
click at [424, 229] on select "Select days Day [DATE] [DATE] [DATE]" at bounding box center [452, 226] width 77 height 16
select select "WED"
click at [414, 218] on select "Select days Day [DATE] [DATE] [DATE]" at bounding box center [452, 226] width 77 height 16
select select "[DATE]"
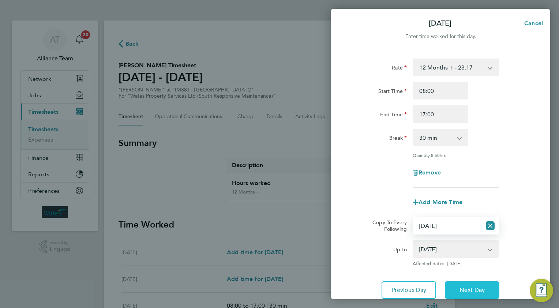
click at [473, 292] on span "Next Day" at bounding box center [472, 290] width 25 height 7
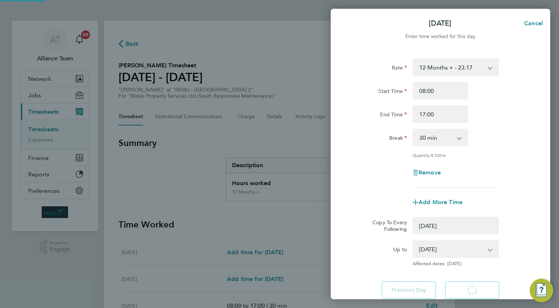
select select "0: null"
select select "30"
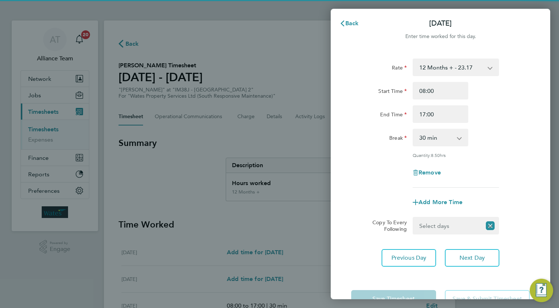
click at [430, 227] on select "Select days Day [DATE] [DATE]" at bounding box center [448, 226] width 68 height 16
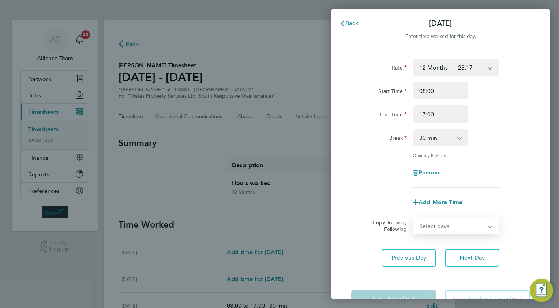
select select "THU"
click at [414, 218] on select "Select days Day [DATE] [DATE]" at bounding box center [452, 226] width 77 height 16
select select "[DATE]"
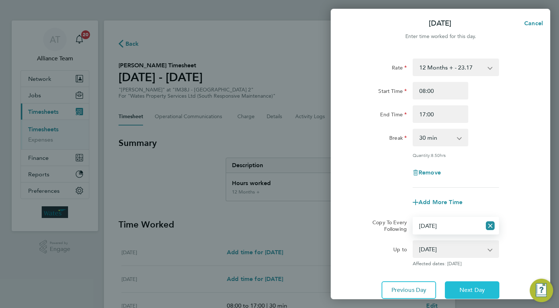
click at [462, 290] on span "Next Day" at bounding box center [472, 290] width 25 height 7
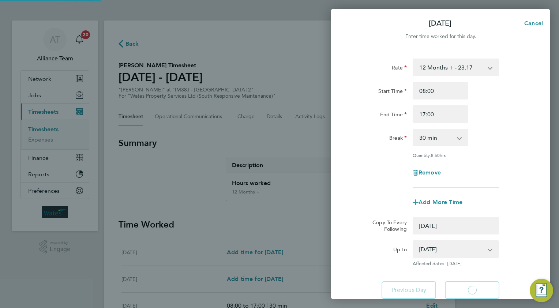
select select "0: null"
select select "30"
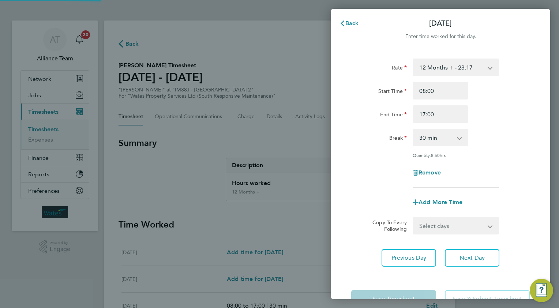
click at [429, 224] on select "Select days [DATE]" at bounding box center [452, 226] width 77 height 16
click at [414, 218] on select "Select days [DATE]" at bounding box center [452, 226] width 77 height 16
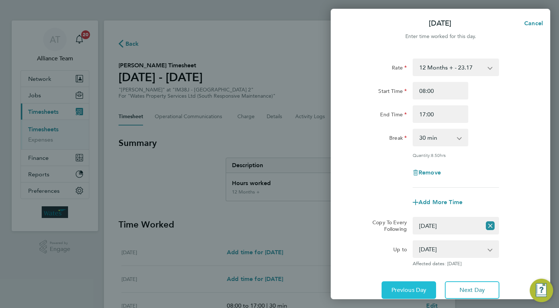
click at [397, 287] on span "Previous Day" at bounding box center [409, 290] width 35 height 7
select select "0: null"
select select "30"
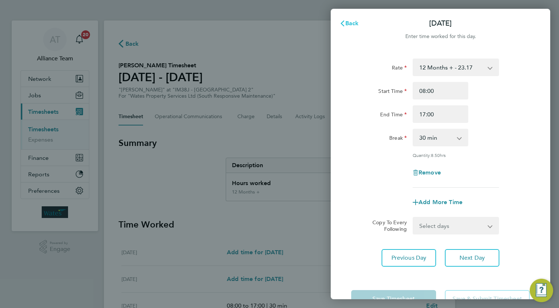
click at [352, 22] on span "Back" at bounding box center [352, 23] width 14 height 7
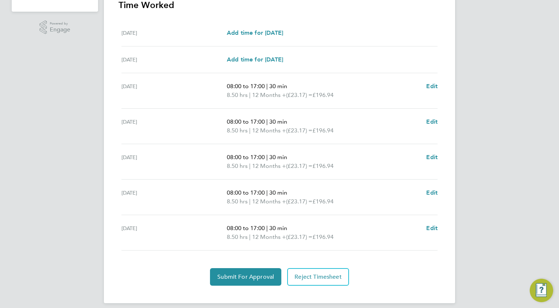
scroll to position [225, 0]
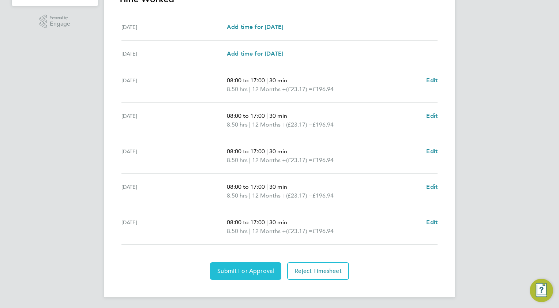
click at [230, 273] on span "Submit For Approval" at bounding box center [245, 271] width 57 height 7
click at [259, 272] on span "Approve Timesheet" at bounding box center [246, 271] width 54 height 7
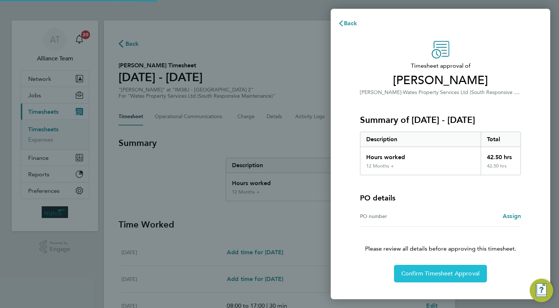
click at [410, 270] on span "Confirm Timesheet Approval" at bounding box center [440, 273] width 78 height 7
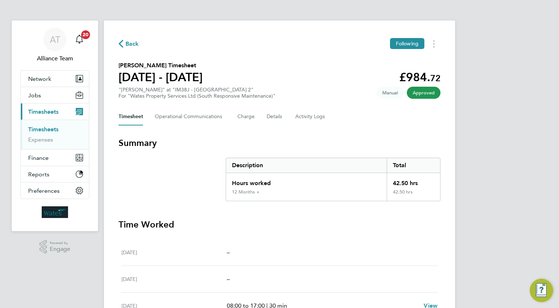
click at [130, 44] on span "Back" at bounding box center [133, 44] width 14 height 9
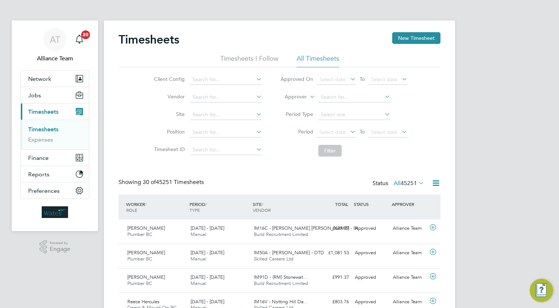
scroll to position [18, 64]
drag, startPoint x: 417, startPoint y: 41, endPoint x: 345, endPoint y: 78, distance: 80.9
click at [417, 41] on button "New Timesheet" at bounding box center [416, 38] width 48 height 12
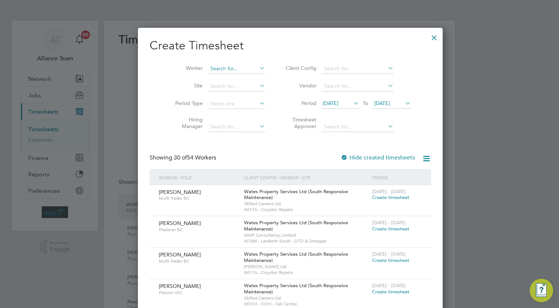
click at [222, 68] on input at bounding box center [236, 69] width 57 height 10
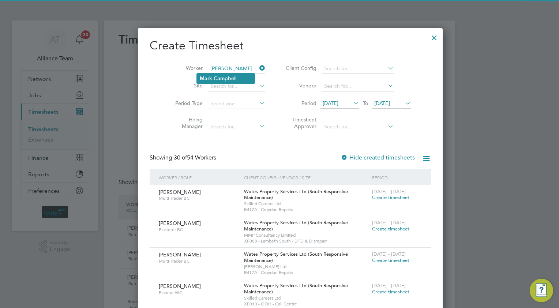
click at [230, 80] on li "Mark Cam pbell" at bounding box center [226, 79] width 58 height 10
type input "[PERSON_NAME]"
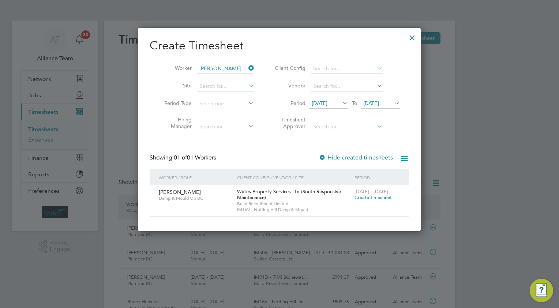
click at [364, 197] on span "Create timesheet" at bounding box center [373, 197] width 37 height 6
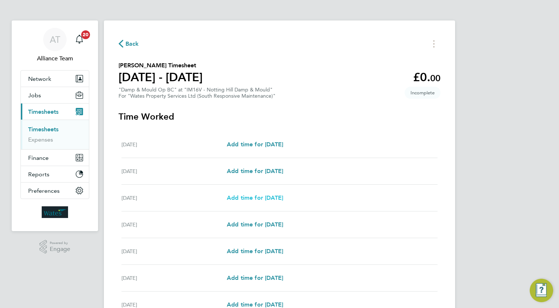
click at [237, 197] on span "Add time for [DATE]" at bounding box center [255, 197] width 56 height 7
select select "30"
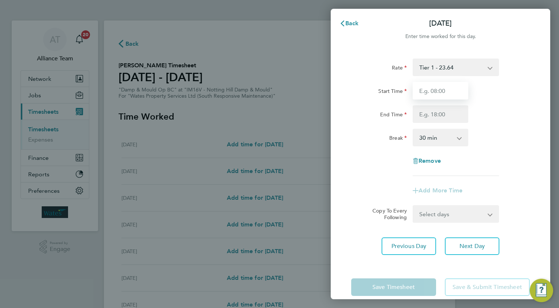
click at [438, 95] on input "Start Time" at bounding box center [441, 91] width 56 height 18
type input "08.0"
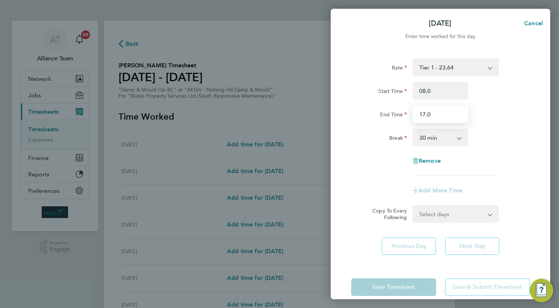
type input "17.0"
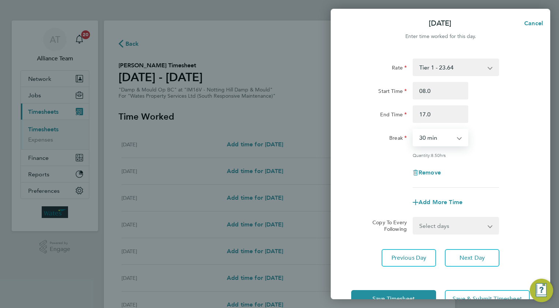
drag, startPoint x: 431, startPoint y: 222, endPoint x: 432, endPoint y: 232, distance: 9.9
click at [431, 222] on select "Select days Day [DATE] [DATE] [DATE] [DATE]" at bounding box center [452, 226] width 77 height 16
select select "TUE"
click at [414, 218] on select "Select days Day [DATE] [DATE] [DATE] [DATE]" at bounding box center [452, 226] width 77 height 16
select select "[DATE]"
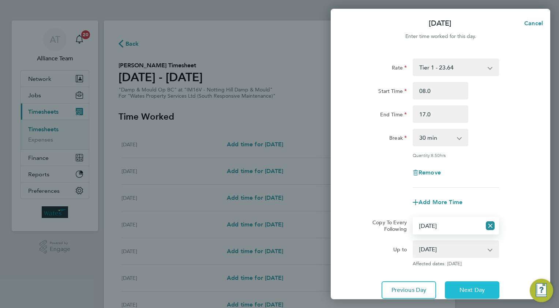
click at [464, 288] on span "Next Day" at bounding box center [472, 290] width 25 height 7
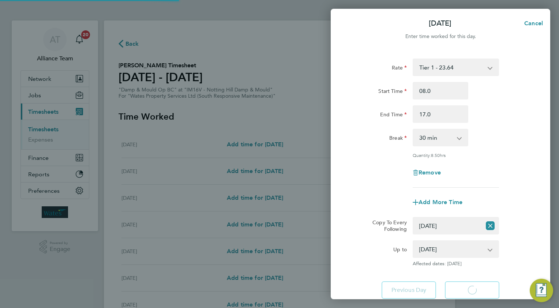
select select "30"
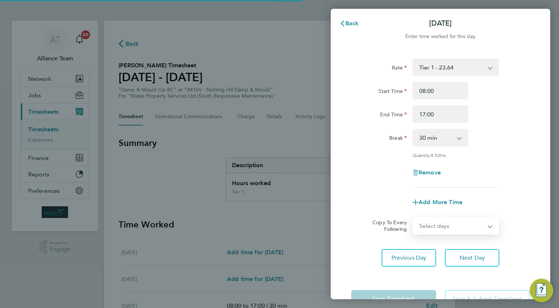
click at [423, 230] on select "Select days Day [DATE] [DATE] [DATE]" at bounding box center [452, 226] width 77 height 16
select select "WED"
click at [414, 218] on select "Select days Day [DATE] [DATE] [DATE]" at bounding box center [452, 226] width 77 height 16
select select "[DATE]"
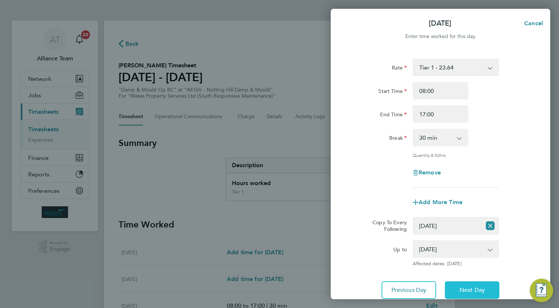
click at [466, 287] on span "Next Day" at bounding box center [472, 290] width 25 height 7
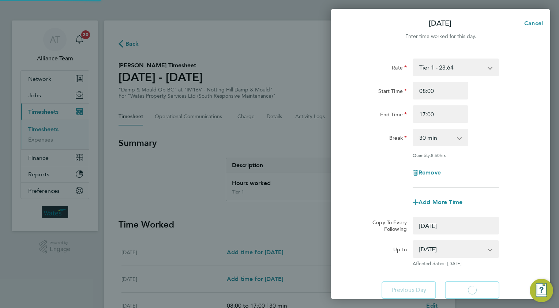
select select "0: null"
select select "30"
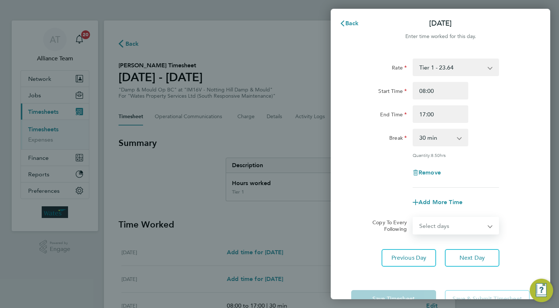
click at [437, 227] on select "Select days Day [DATE] [DATE]" at bounding box center [452, 226] width 77 height 16
select select "THU"
click at [414, 218] on select "Select days Day [DATE] [DATE]" at bounding box center [452, 226] width 77 height 16
select select "[DATE]"
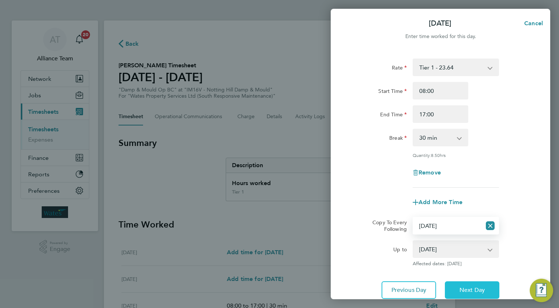
click at [451, 284] on button "Next Day" at bounding box center [472, 290] width 55 height 18
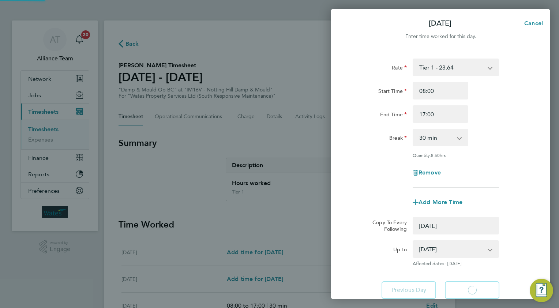
select select "0: null"
select select "30"
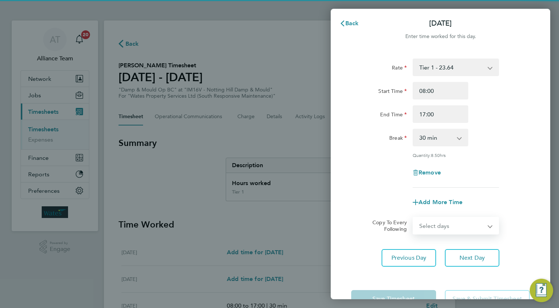
drag, startPoint x: 422, startPoint y: 228, endPoint x: 423, endPoint y: 234, distance: 6.4
click at [422, 228] on select "Select days [DATE]" at bounding box center [452, 226] width 77 height 16
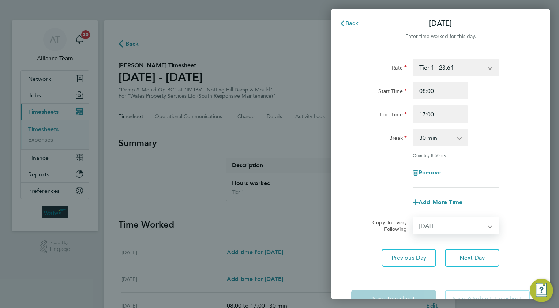
click at [414, 218] on select "Select days [DATE]" at bounding box center [452, 226] width 77 height 16
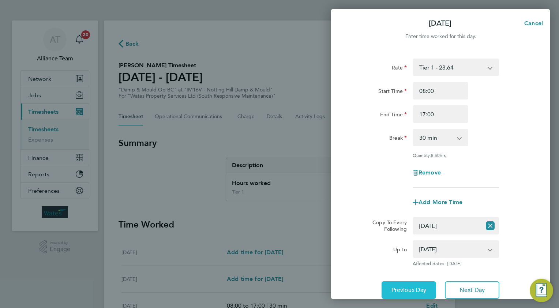
click at [400, 292] on span "Previous Day" at bounding box center [409, 290] width 35 height 7
select select "0: null"
select select "30"
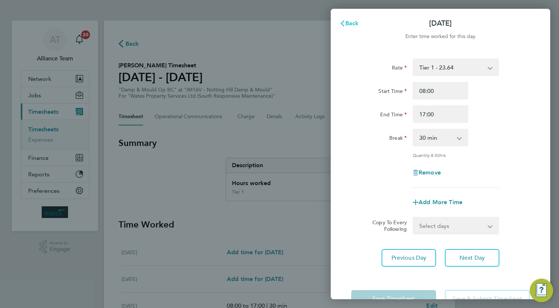
click at [353, 24] on span "Back" at bounding box center [352, 23] width 14 height 7
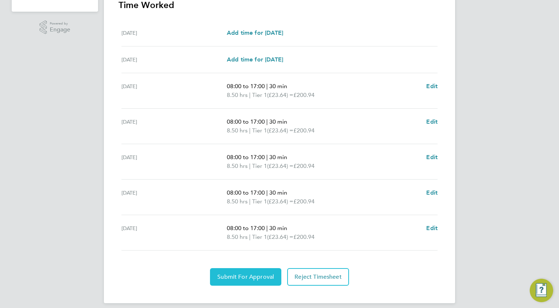
click at [235, 273] on span "Submit For Approval" at bounding box center [245, 276] width 57 height 7
click at [257, 273] on span "Approve Timesheet" at bounding box center [246, 276] width 54 height 7
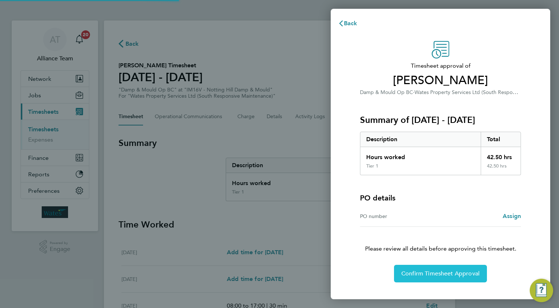
click at [428, 275] on span "Confirm Timesheet Approval" at bounding box center [440, 273] width 78 height 7
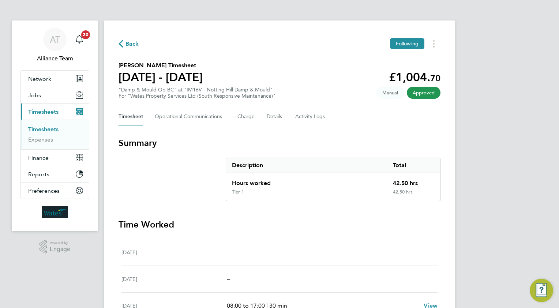
click at [129, 46] on span "Back" at bounding box center [133, 44] width 14 height 9
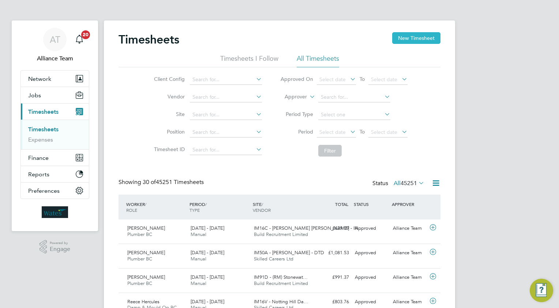
click at [417, 34] on button "New Timesheet" at bounding box center [416, 38] width 48 height 12
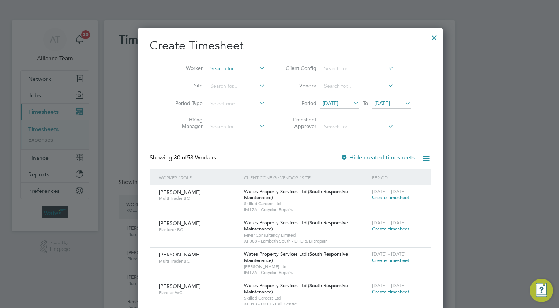
click at [233, 70] on input at bounding box center [236, 69] width 57 height 10
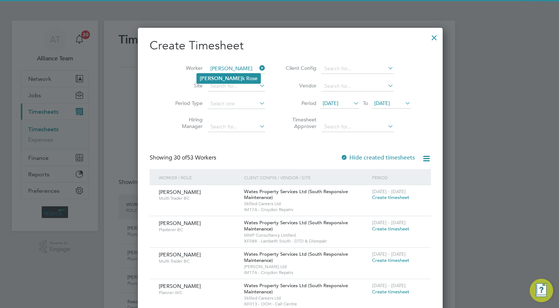
click at [217, 79] on li "Derric k Rose" at bounding box center [229, 79] width 64 height 10
type input "[PERSON_NAME]"
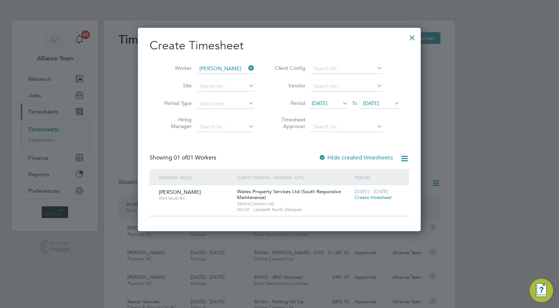
click at [363, 196] on span "Create timesheet" at bounding box center [373, 197] width 37 height 6
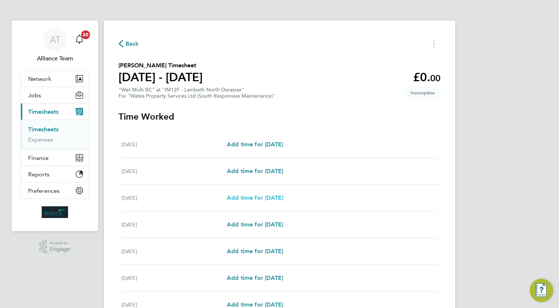
click at [251, 197] on span "Add time for [DATE]" at bounding box center [255, 197] width 56 height 7
select select "30"
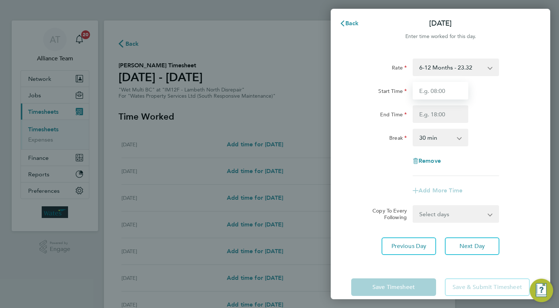
drag, startPoint x: 433, startPoint y: 87, endPoint x: 428, endPoint y: 85, distance: 5.9
click at [433, 87] on input "Start Time" at bounding box center [441, 91] width 56 height 18
type input "08.0"
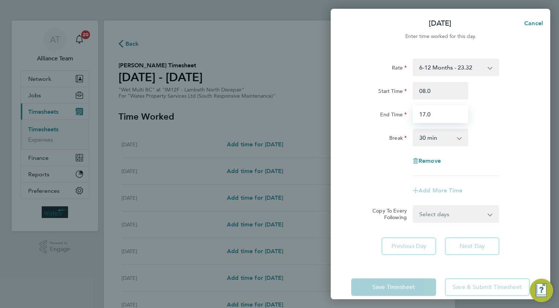
type input "17.0"
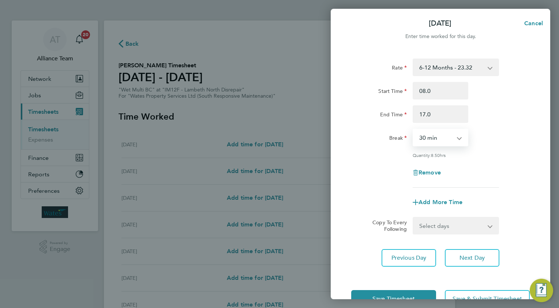
click at [429, 223] on select "Select days Day [DATE] [DATE] [DATE] [DATE]" at bounding box center [452, 226] width 77 height 16
select select "TUE"
click at [414, 218] on select "Select days Day [DATE] [DATE] [DATE] [DATE]" at bounding box center [452, 226] width 77 height 16
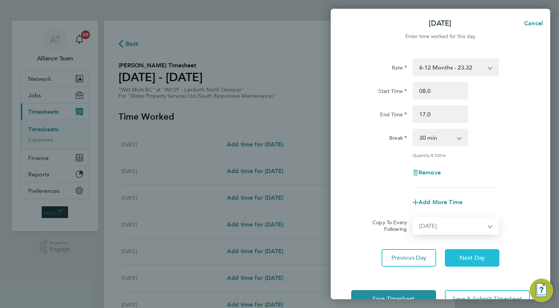
select select "[DATE]"
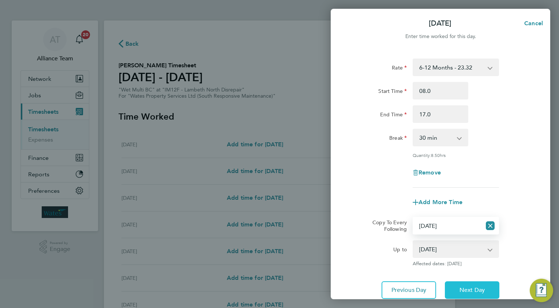
click at [474, 294] on button "Next Day" at bounding box center [472, 290] width 55 height 18
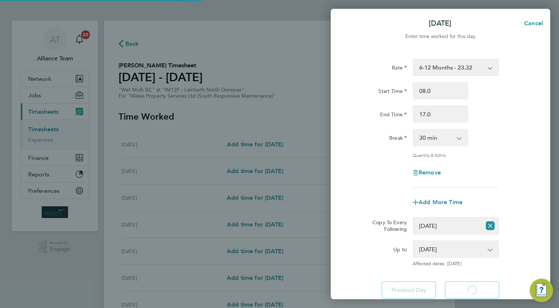
select select "30"
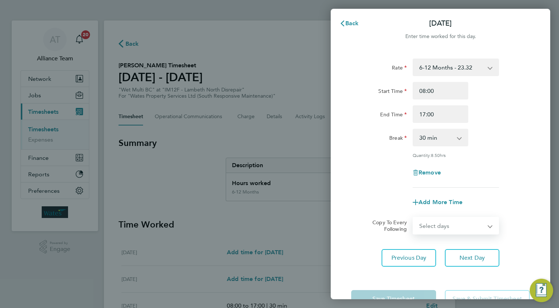
click at [434, 228] on select "Select days Day [DATE] [DATE] [DATE]" at bounding box center [452, 226] width 77 height 16
select select "WED"
click at [414, 218] on select "Select days Day [DATE] [DATE] [DATE]" at bounding box center [452, 226] width 77 height 16
select select "[DATE]"
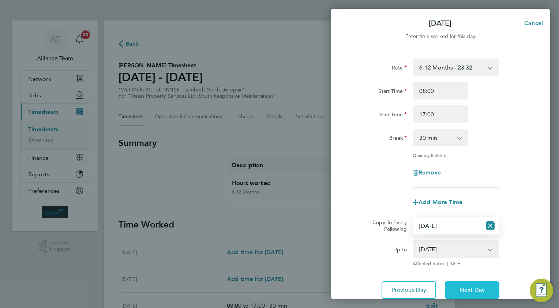
click at [463, 281] on button "Next Day" at bounding box center [472, 290] width 55 height 18
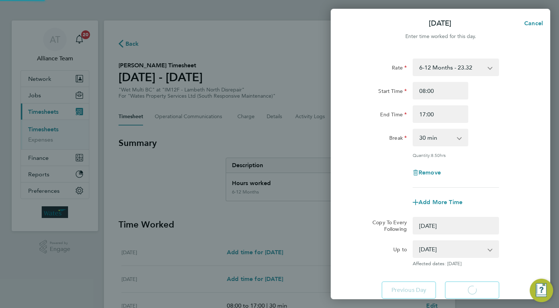
select select "0: null"
select select "30"
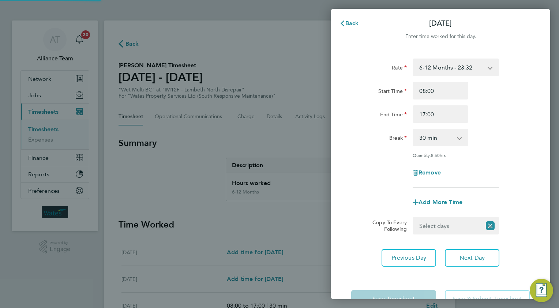
click at [430, 223] on select "Select days Day [DATE] [DATE]" at bounding box center [448, 226] width 68 height 16
select select "THU"
click at [414, 218] on select "Select days Day [DATE] [DATE]" at bounding box center [452, 226] width 77 height 16
select select "[DATE]"
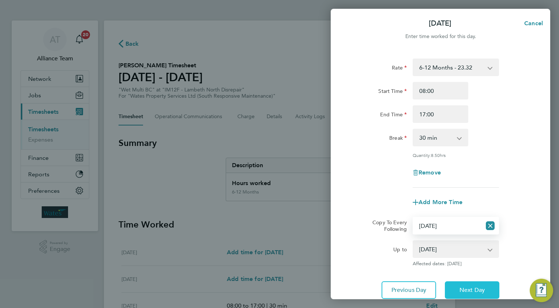
click at [477, 292] on span "Next Day" at bounding box center [472, 290] width 25 height 7
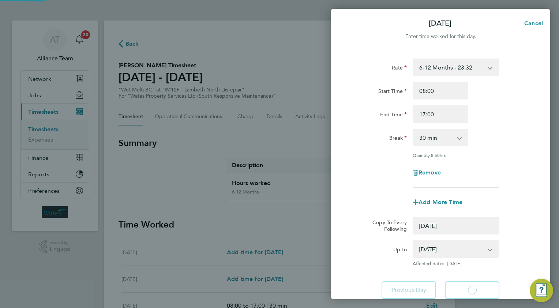
select select "0: null"
select select "30"
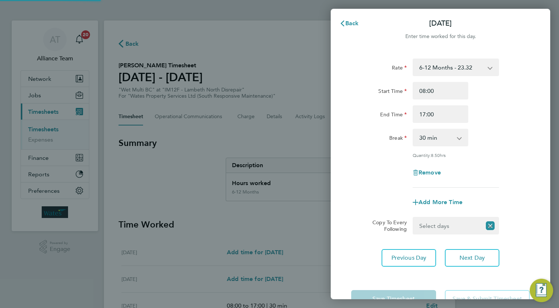
click at [433, 224] on select "Select days [DATE]" at bounding box center [448, 226] width 68 height 16
click at [414, 218] on select "Select days [DATE]" at bounding box center [452, 226] width 77 height 16
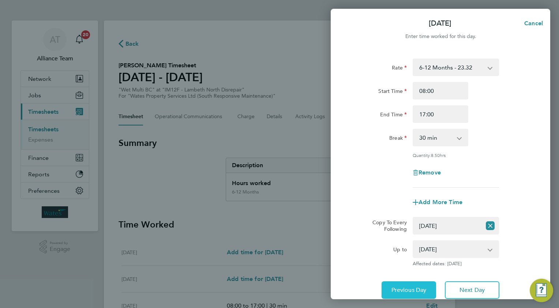
click at [410, 288] on span "Previous Day" at bounding box center [409, 290] width 35 height 7
select select "0: null"
select select "30"
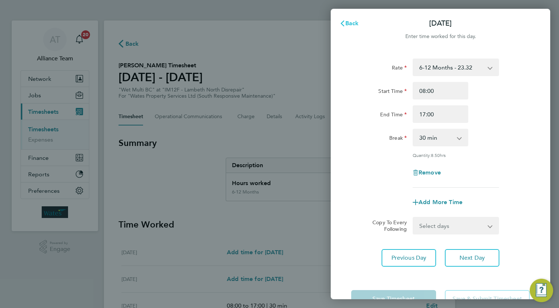
click at [345, 20] on icon "button" at bounding box center [343, 23] width 6 height 6
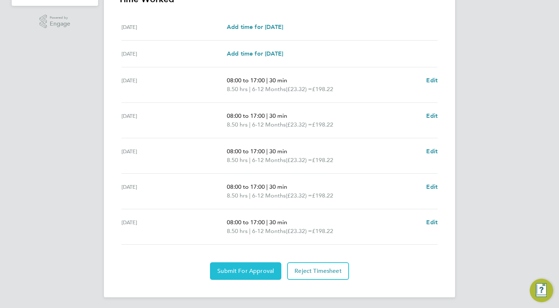
click at [229, 272] on span "Submit For Approval" at bounding box center [245, 271] width 57 height 7
click at [228, 271] on span "Approve Timesheet" at bounding box center [246, 271] width 54 height 7
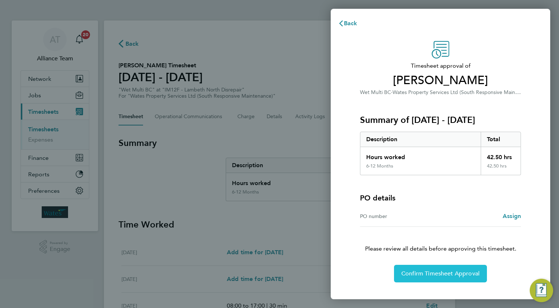
click at [408, 273] on span "Confirm Timesheet Approval" at bounding box center [440, 273] width 78 height 7
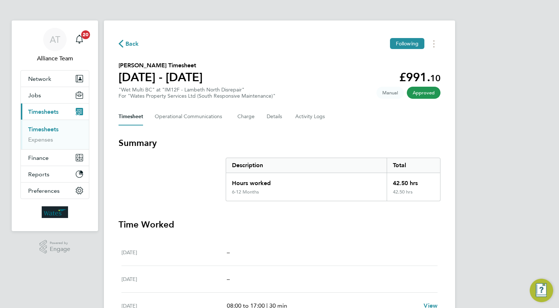
click at [128, 40] on span "Back" at bounding box center [133, 44] width 14 height 9
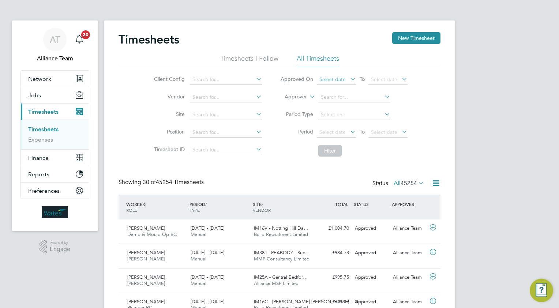
drag, startPoint x: 404, startPoint y: 38, endPoint x: 339, endPoint y: 77, distance: 75.5
click at [404, 38] on button "New Timesheet" at bounding box center [416, 38] width 48 height 12
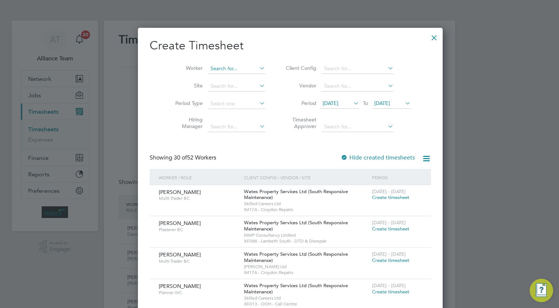
click at [209, 66] on input at bounding box center [236, 69] width 57 height 10
click at [218, 79] on li "Karl H ill" at bounding box center [226, 79] width 58 height 10
type input "[PERSON_NAME]"
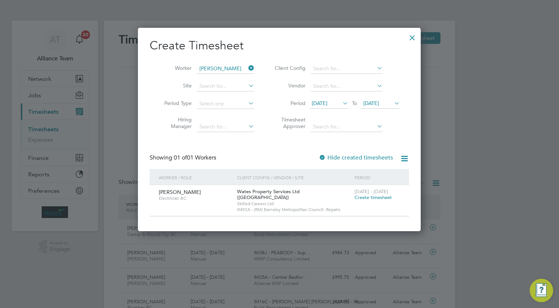
click at [365, 198] on span "Create timesheet" at bounding box center [373, 197] width 37 height 6
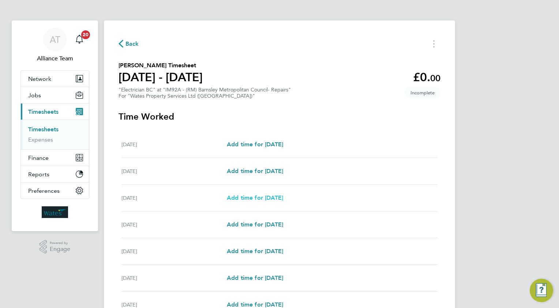
click at [266, 195] on span "Add time for [DATE]" at bounding box center [255, 197] width 56 height 7
select select "30"
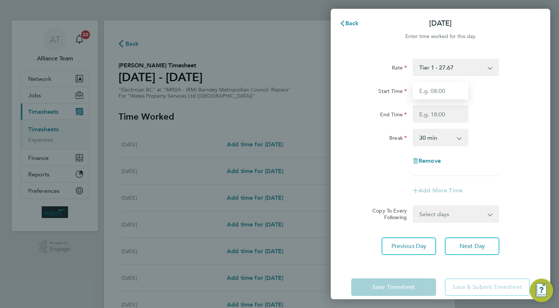
click at [435, 90] on input "Start Time" at bounding box center [441, 91] width 56 height 18
type input "08.0"
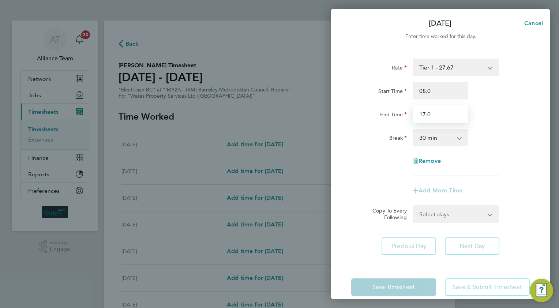
type input "17.0"
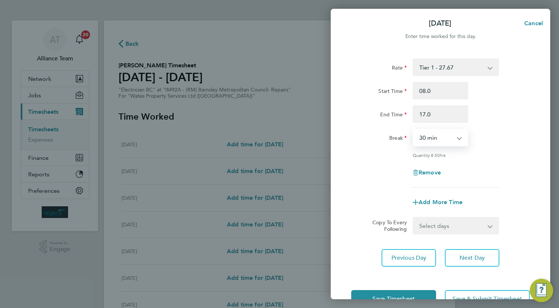
click at [423, 226] on select "Select days Day [DATE] [DATE] [DATE] [DATE]" at bounding box center [452, 226] width 77 height 16
select select "TUE"
click at [414, 218] on select "Select days Day [DATE] [DATE] [DATE] [DATE]" at bounding box center [452, 226] width 77 height 16
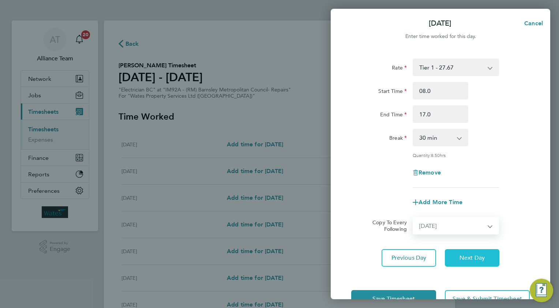
select select "[DATE]"
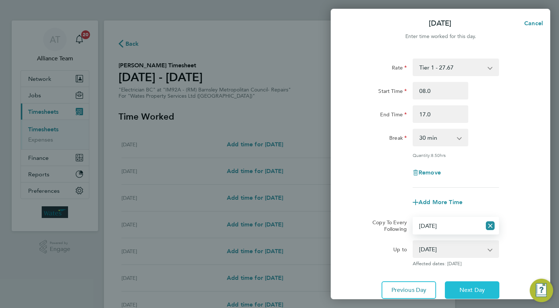
click at [460, 287] on span "Next Day" at bounding box center [472, 290] width 25 height 7
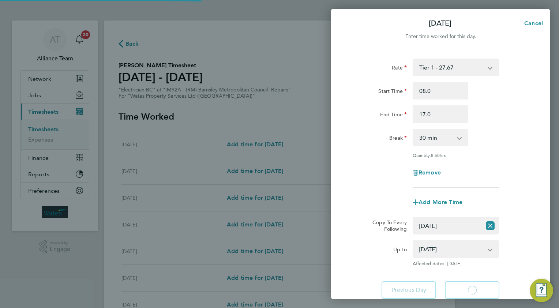
select select "30"
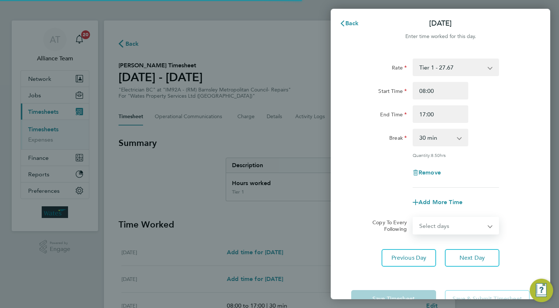
click at [426, 225] on select "Select days Day [DATE] [DATE] [DATE]" at bounding box center [452, 226] width 77 height 16
select select "WED"
click at [414, 218] on select "Select days Day [DATE] [DATE] [DATE]" at bounding box center [452, 226] width 77 height 16
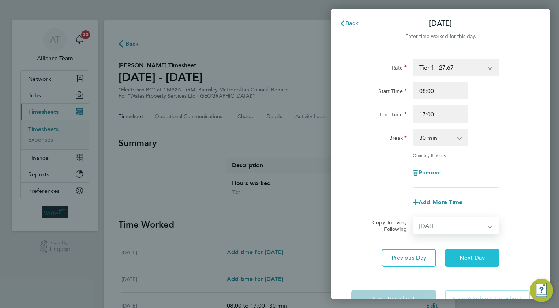
select select "[DATE]"
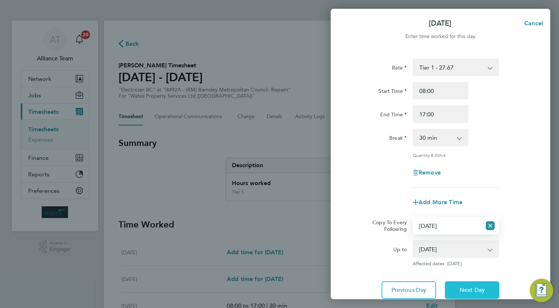
click at [457, 287] on button "Next Day" at bounding box center [472, 290] width 55 height 18
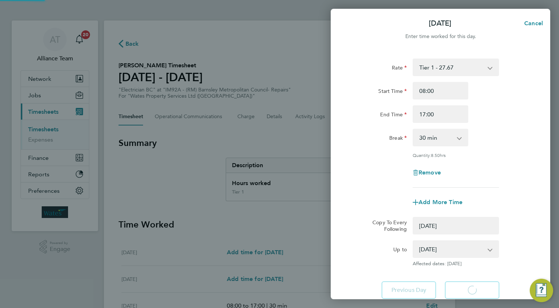
select select "0: null"
select select "30"
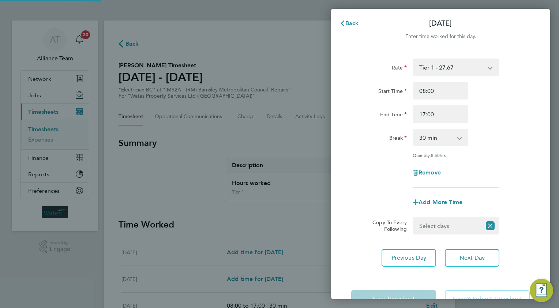
click at [428, 223] on select "Select days Day [DATE] [DATE]" at bounding box center [448, 226] width 68 height 16
select select "THU"
click at [414, 218] on select "Select days Day [DATE] [DATE]" at bounding box center [452, 226] width 77 height 16
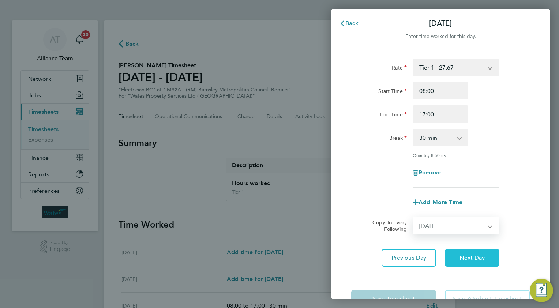
select select "[DATE]"
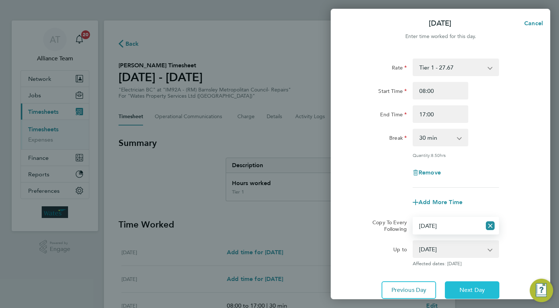
click at [466, 290] on span "Next Day" at bounding box center [472, 290] width 25 height 7
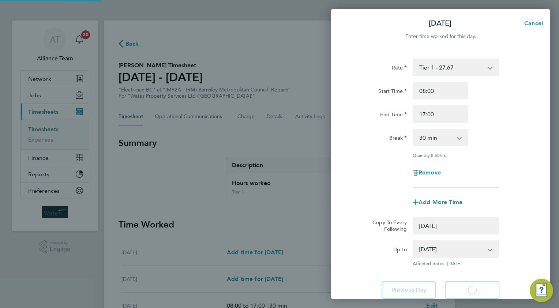
select select "0: null"
select select "30"
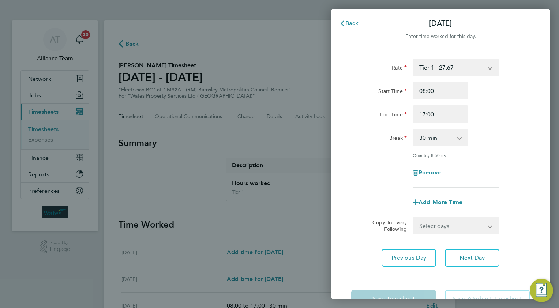
click at [441, 229] on select "Select days [DATE]" at bounding box center [452, 226] width 77 height 16
click at [414, 218] on select "Select days [DATE]" at bounding box center [452, 226] width 77 height 16
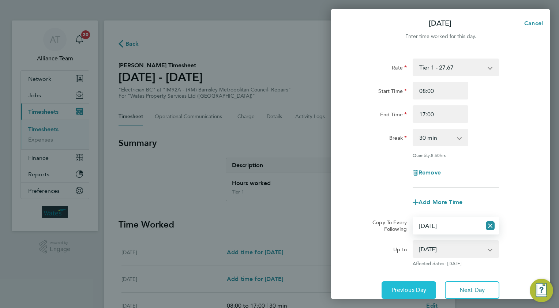
click at [404, 293] on button "Previous Day" at bounding box center [409, 290] width 55 height 18
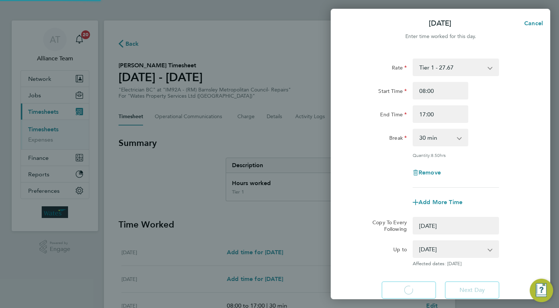
select select "0: null"
select select "30"
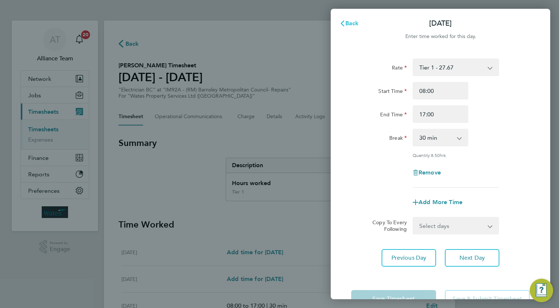
click at [354, 24] on span "Back" at bounding box center [352, 23] width 14 height 7
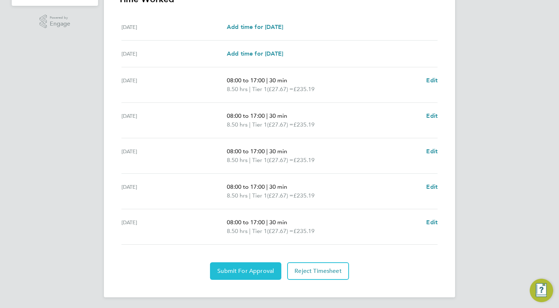
click at [234, 268] on span "Submit For Approval" at bounding box center [245, 271] width 57 height 7
click at [253, 268] on span "Approve Timesheet" at bounding box center [246, 271] width 54 height 7
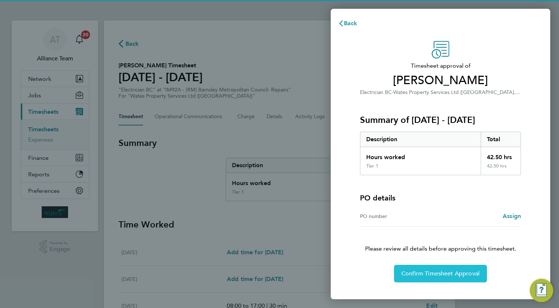
click at [401, 274] on button "Confirm Timesheet Approval" at bounding box center [440, 274] width 93 height 18
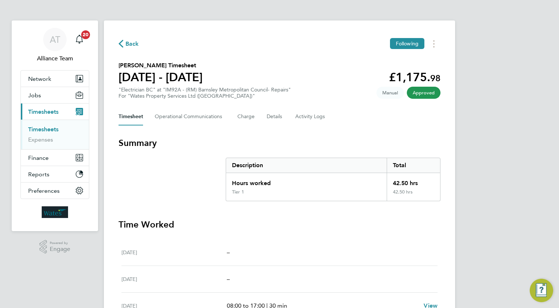
click at [132, 45] on span "Back" at bounding box center [133, 44] width 14 height 9
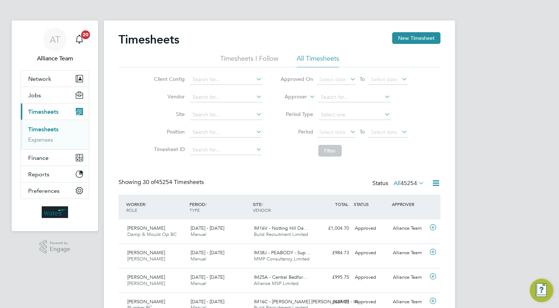
scroll to position [18, 64]
drag, startPoint x: 405, startPoint y: 33, endPoint x: 176, endPoint y: 87, distance: 234.7
click at [405, 33] on button "New Timesheet" at bounding box center [416, 38] width 48 height 12
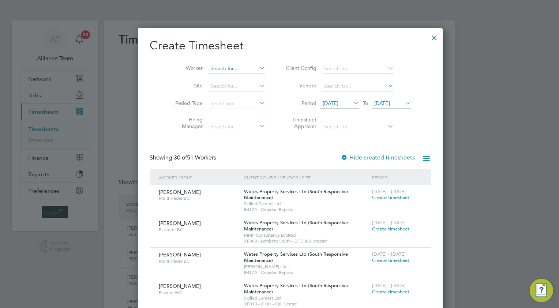
click at [217, 68] on input at bounding box center [236, 69] width 57 height 10
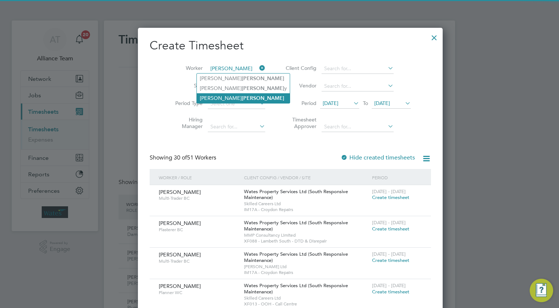
click at [215, 98] on li "Johnathan Reid" at bounding box center [243, 98] width 93 height 10
type input "[PERSON_NAME]"
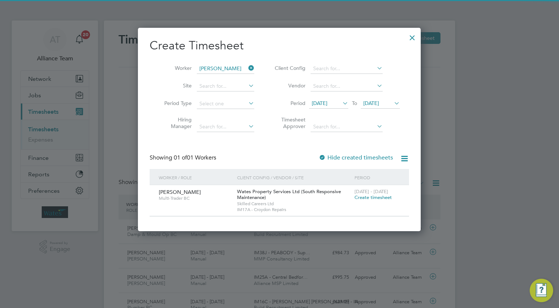
click at [364, 195] on span "Create timesheet" at bounding box center [373, 197] width 37 height 6
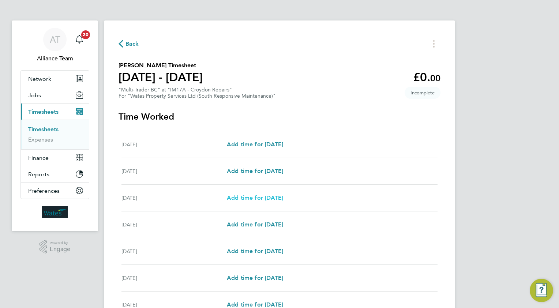
click at [248, 196] on span "Add time for [DATE]" at bounding box center [255, 197] width 56 height 7
select select "30"
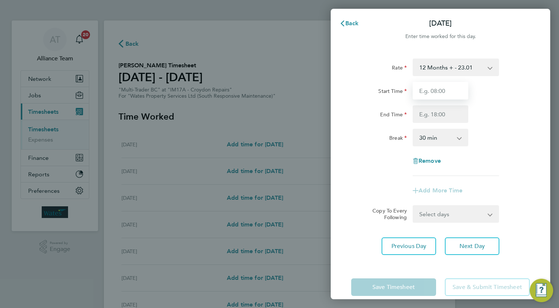
click at [455, 91] on input "Start Time" at bounding box center [441, 91] width 56 height 18
type input "08.0"
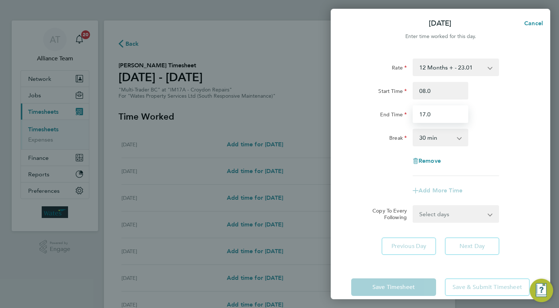
type input "17.0"
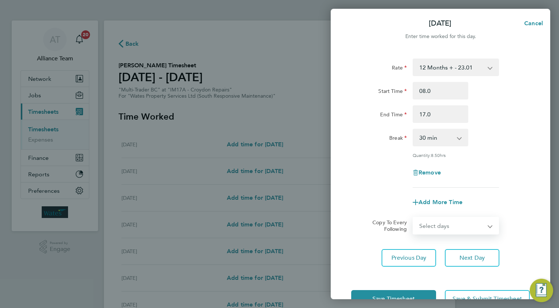
drag, startPoint x: 426, startPoint y: 223, endPoint x: 429, endPoint y: 232, distance: 10.0
click at [426, 223] on select "Select days Day [DATE] [DATE] [DATE] [DATE]" at bounding box center [452, 226] width 77 height 16
select select "TUE"
click at [414, 218] on select "Select days Day [DATE] [DATE] [DATE] [DATE]" at bounding box center [452, 226] width 77 height 16
select select "[DATE]"
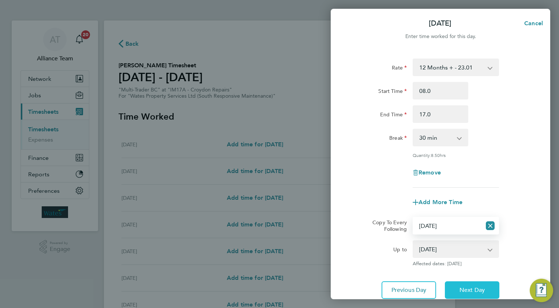
click at [473, 285] on button "Next Day" at bounding box center [472, 290] width 55 height 18
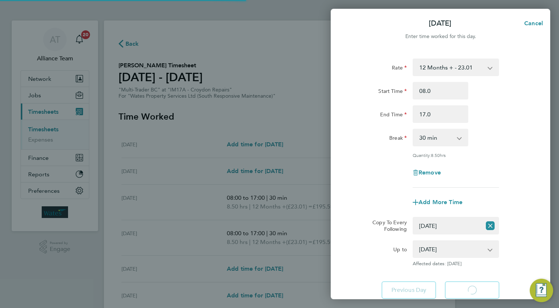
select select "30"
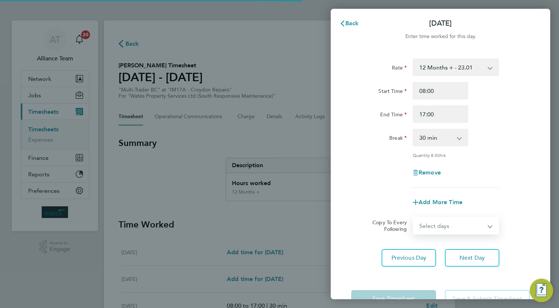
click at [422, 223] on select "Select days Day [DATE] [DATE] [DATE]" at bounding box center [452, 226] width 77 height 16
select select "WED"
click at [414, 218] on select "Select days Day [DATE] [DATE] [DATE]" at bounding box center [452, 226] width 77 height 16
select select "[DATE]"
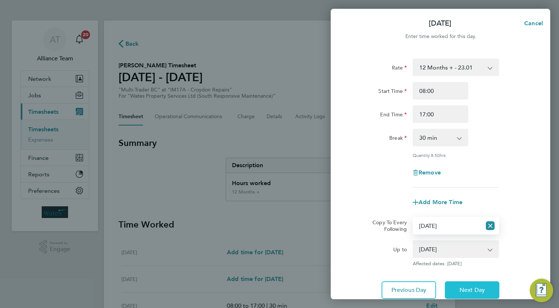
click at [461, 291] on span "Next Day" at bounding box center [472, 290] width 25 height 7
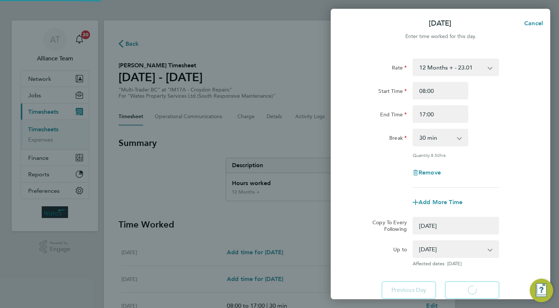
select select "0: null"
select select "30"
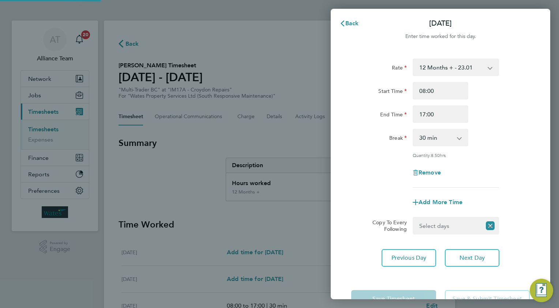
click at [429, 225] on select "Select days Day [DATE] [DATE]" at bounding box center [448, 226] width 68 height 16
select select "THU"
click at [414, 218] on select "Select days Day [DATE] [DATE]" at bounding box center [452, 226] width 77 height 16
select select "[DATE]"
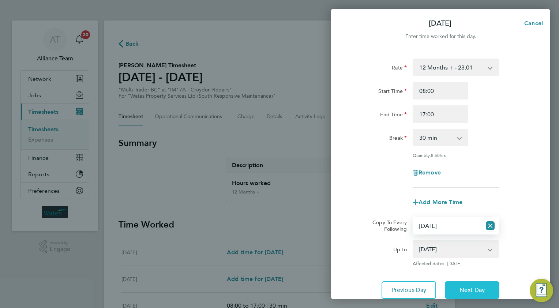
click at [461, 291] on span "Next Day" at bounding box center [472, 290] width 25 height 7
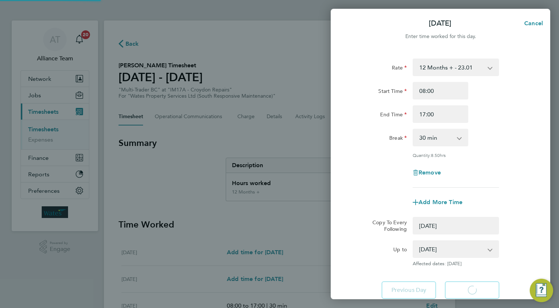
select select "0: null"
select select "30"
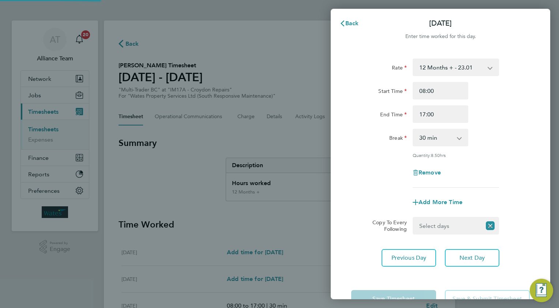
click at [422, 224] on select "Select days [DATE]" at bounding box center [448, 226] width 68 height 16
click at [414, 218] on select "Select days [DATE]" at bounding box center [452, 226] width 77 height 16
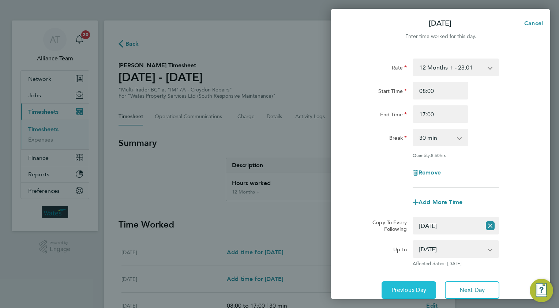
click at [415, 283] on button "Previous Day" at bounding box center [409, 290] width 55 height 18
select select "0: null"
select select "30"
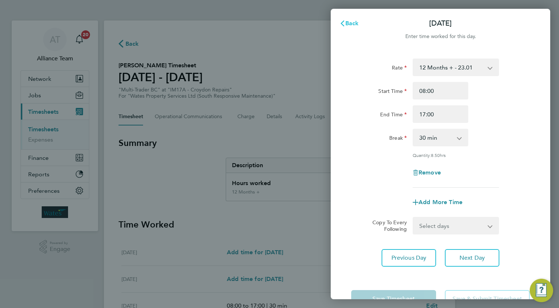
click at [347, 24] on span "Back" at bounding box center [352, 23] width 14 height 7
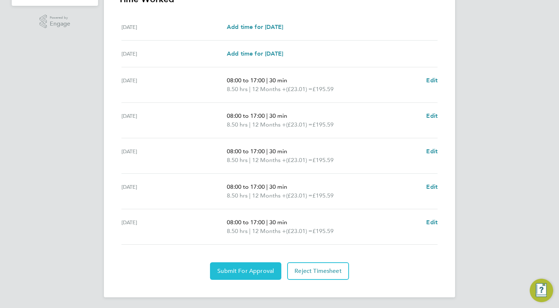
click at [224, 270] on span "Submit For Approval" at bounding box center [245, 271] width 57 height 7
click at [258, 270] on span "Approve Timesheet" at bounding box center [246, 271] width 54 height 7
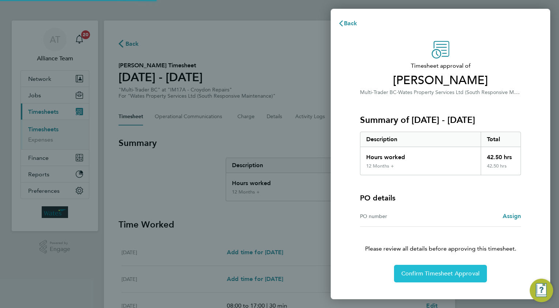
click at [436, 268] on button "Confirm Timesheet Approval" at bounding box center [440, 274] width 93 height 18
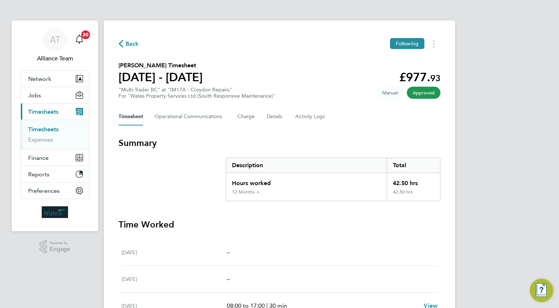
click at [130, 44] on span "Back" at bounding box center [133, 44] width 14 height 9
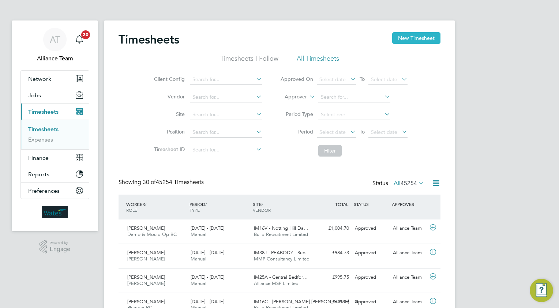
click at [404, 41] on button "New Timesheet" at bounding box center [416, 38] width 48 height 12
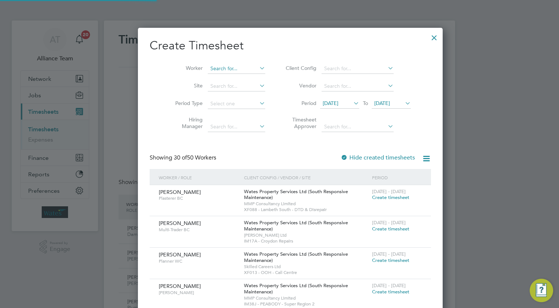
click at [220, 67] on input at bounding box center [236, 69] width 57 height 10
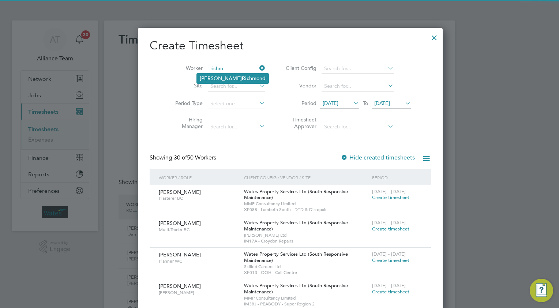
click at [242, 78] on b "Richm" at bounding box center [249, 78] width 15 height 6
type input "[PERSON_NAME]"
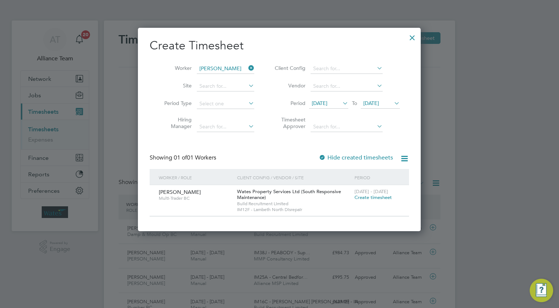
click at [367, 196] on span "Create timesheet" at bounding box center [373, 197] width 37 height 6
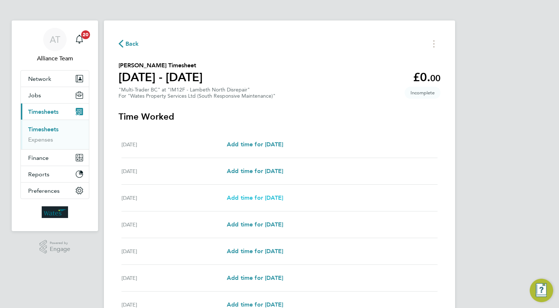
click at [252, 199] on span "Add time for [DATE]" at bounding box center [255, 197] width 56 height 7
select select "30"
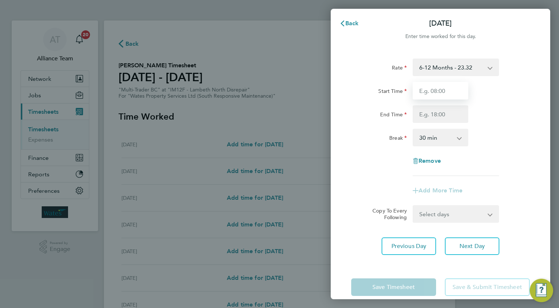
click at [442, 91] on input "Start Time" at bounding box center [441, 91] width 56 height 18
type input "08.0"
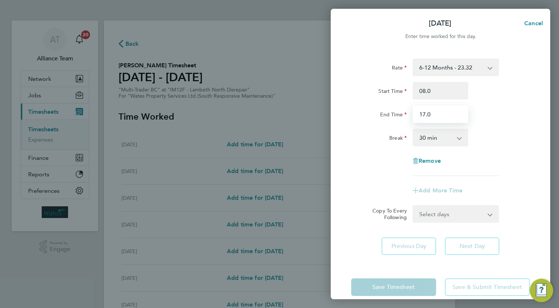
type input "17.0"
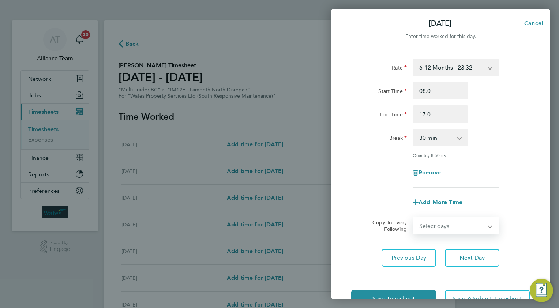
click at [426, 222] on select "Select days Day [DATE] [DATE] [DATE] [DATE]" at bounding box center [452, 226] width 77 height 16
select select "TUE"
click at [414, 218] on select "Select days Day [DATE] [DATE] [DATE] [DATE]" at bounding box center [452, 226] width 77 height 16
select select "[DATE]"
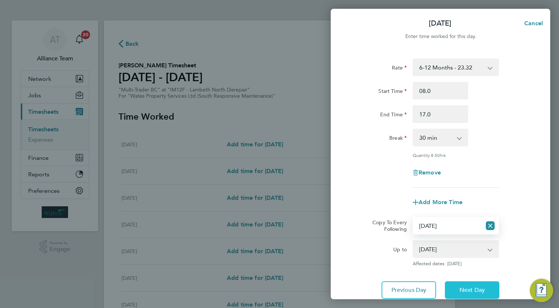
click at [478, 289] on span "Next Day" at bounding box center [472, 290] width 25 height 7
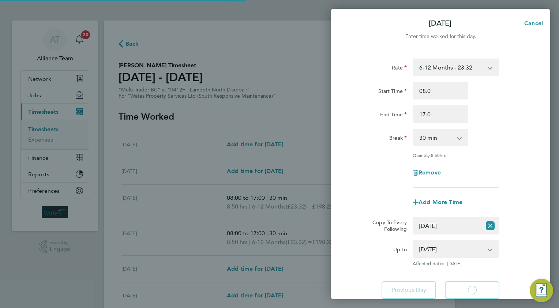
select select "30"
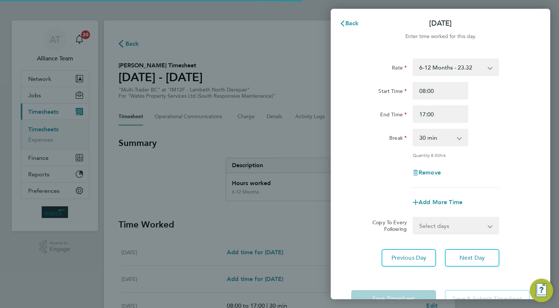
click at [421, 228] on select "Select days Day [DATE] [DATE] [DATE]" at bounding box center [452, 226] width 77 height 16
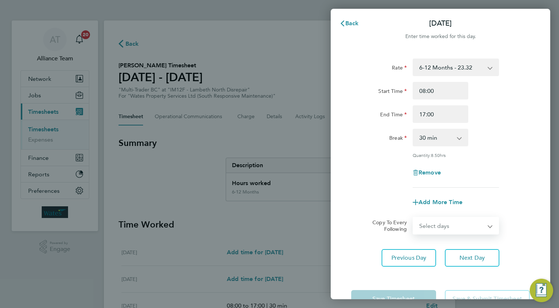
select select "WED"
click at [414, 218] on select "Select days Day [DATE] [DATE] [DATE]" at bounding box center [452, 226] width 77 height 16
select select "[DATE]"
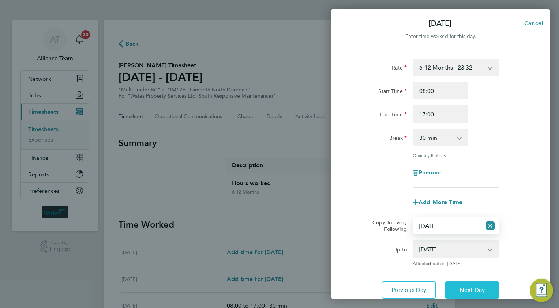
click at [473, 283] on button "Next Day" at bounding box center [472, 290] width 55 height 18
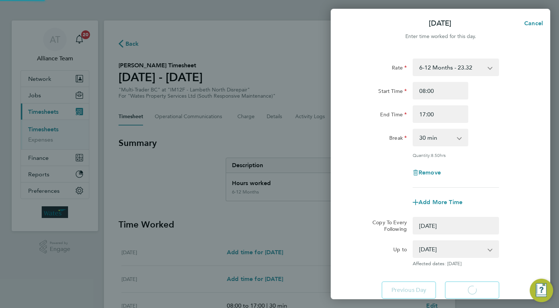
select select "0: null"
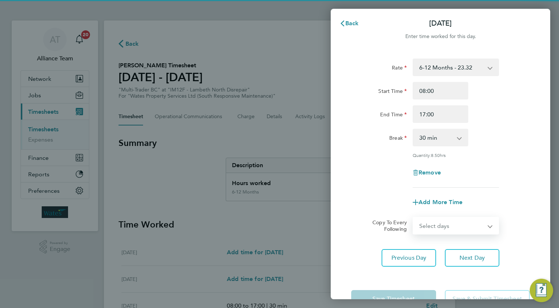
drag, startPoint x: 438, startPoint y: 223, endPoint x: 438, endPoint y: 232, distance: 9.5
click at [438, 223] on select "Select days Day [DATE] [DATE]" at bounding box center [452, 226] width 77 height 16
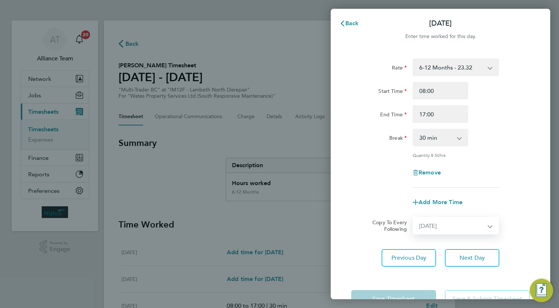
click at [414, 218] on select "Select days Day [DATE] [DATE]" at bounding box center [452, 226] width 77 height 16
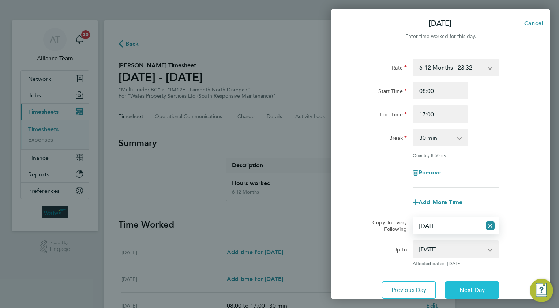
click at [457, 282] on button "Next Day" at bounding box center [472, 290] width 55 height 18
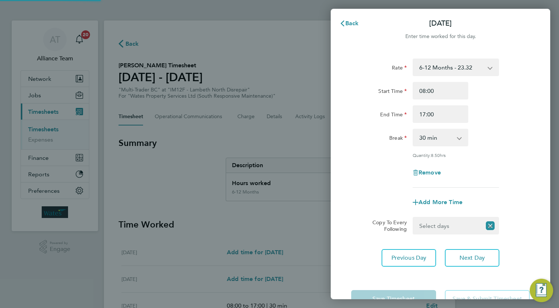
click at [433, 224] on select "Select days [DATE]" at bounding box center [448, 226] width 68 height 16
click at [414, 218] on select "Select days [DATE]" at bounding box center [452, 226] width 77 height 16
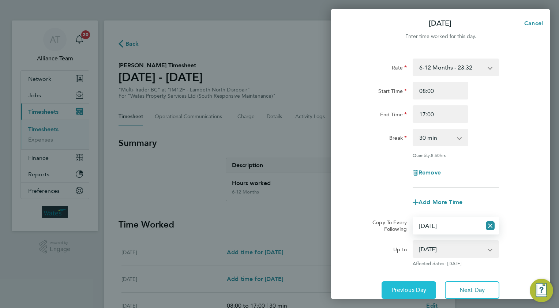
click at [406, 289] on span "Previous Day" at bounding box center [409, 290] width 35 height 7
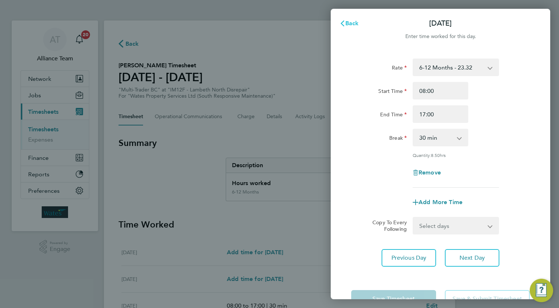
click at [348, 21] on span "Back" at bounding box center [352, 23] width 14 height 7
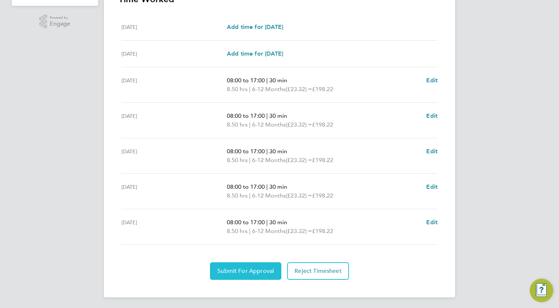
click at [229, 269] on span "Submit For Approval" at bounding box center [245, 271] width 57 height 7
click at [260, 270] on span "Approve Timesheet" at bounding box center [246, 271] width 54 height 7
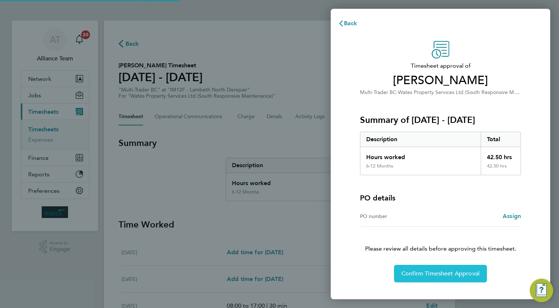
click at [412, 270] on span "Confirm Timesheet Approval" at bounding box center [440, 273] width 78 height 7
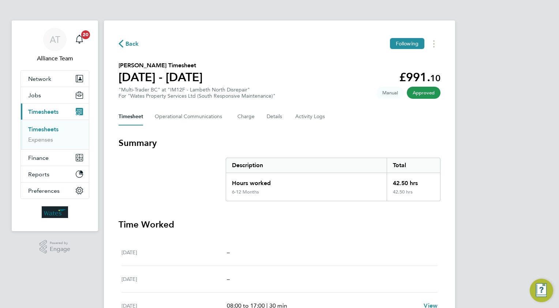
click at [129, 42] on span "Back" at bounding box center [133, 44] width 14 height 9
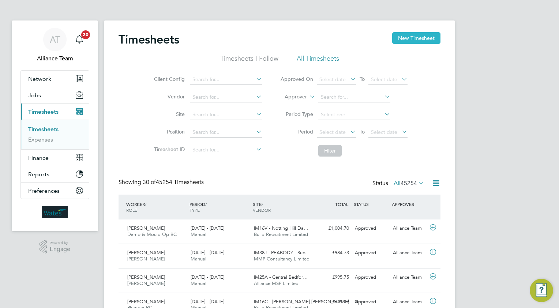
click at [422, 42] on button "New Timesheet" at bounding box center [416, 38] width 48 height 12
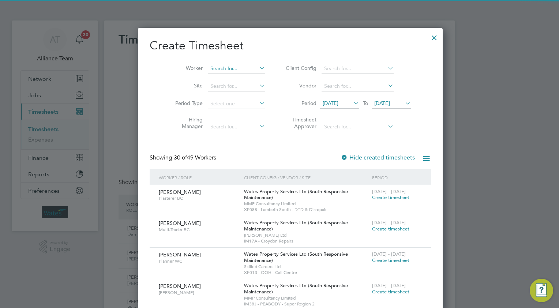
click at [222, 71] on input at bounding box center [236, 69] width 57 height 10
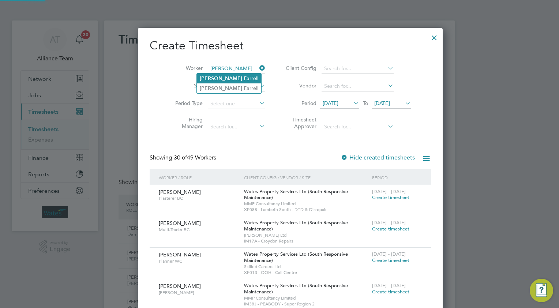
click at [220, 77] on li "Peter Fa rrell" at bounding box center [229, 79] width 64 height 10
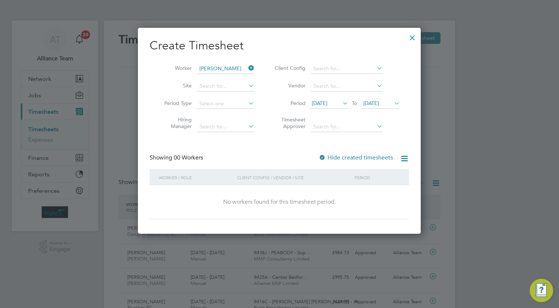
click at [247, 68] on icon at bounding box center [247, 68] width 0 height 10
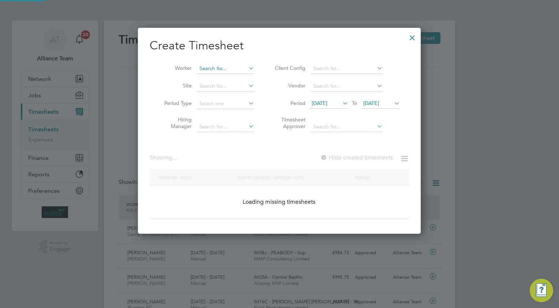
click at [217, 70] on input at bounding box center [225, 69] width 57 height 10
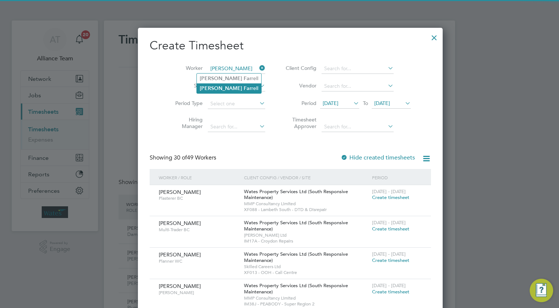
click at [244, 88] on b "Far" at bounding box center [248, 88] width 8 height 6
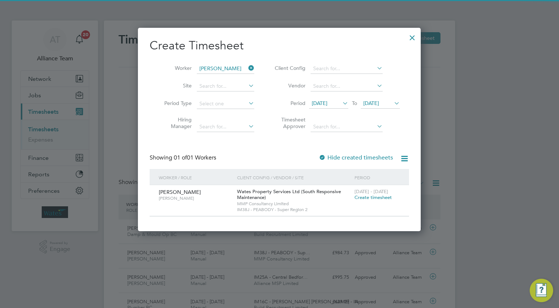
click at [366, 198] on span "Create timesheet" at bounding box center [373, 197] width 37 height 6
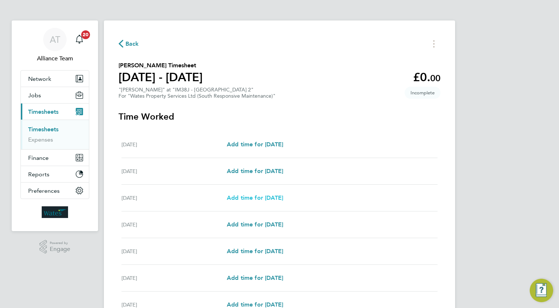
click at [244, 197] on span "Add time for [DATE]" at bounding box center [255, 197] width 56 height 7
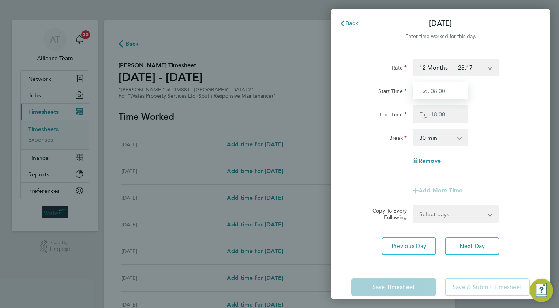
click at [447, 89] on input "Start Time" at bounding box center [441, 91] width 56 height 18
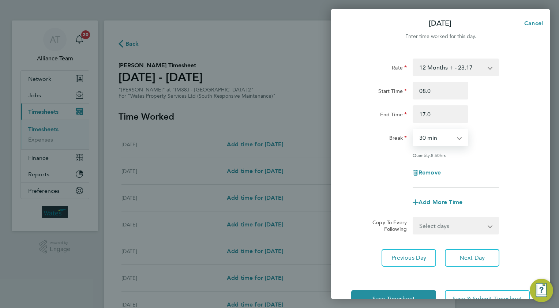
click at [426, 226] on select "Select days Day [DATE] [DATE] [DATE] [DATE]" at bounding box center [452, 226] width 77 height 16
click at [414, 218] on select "Select days Day [DATE] [DATE] [DATE] [DATE]" at bounding box center [452, 226] width 77 height 16
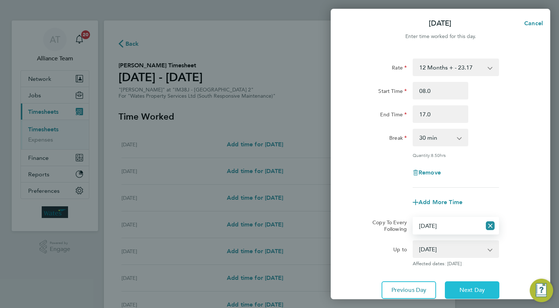
click at [456, 285] on button "Next Day" at bounding box center [472, 290] width 55 height 18
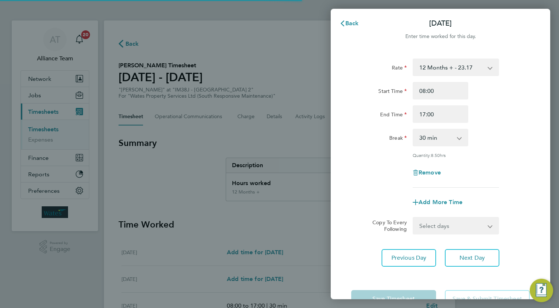
drag, startPoint x: 426, startPoint y: 225, endPoint x: 426, endPoint y: 234, distance: 8.8
click at [426, 225] on select "Select days Day [DATE] [DATE] [DATE]" at bounding box center [452, 226] width 77 height 16
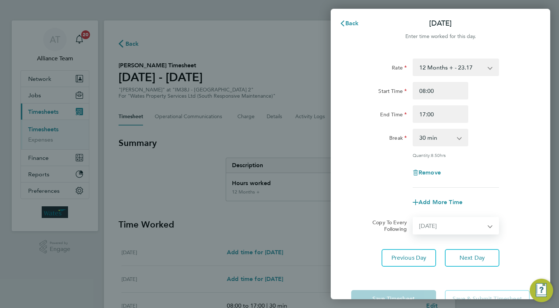
click at [414, 218] on select "Select days Day [DATE] [DATE] [DATE]" at bounding box center [452, 226] width 77 height 16
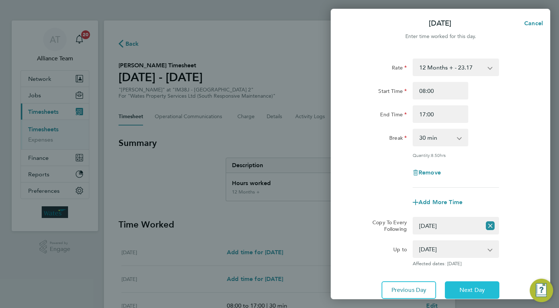
click at [466, 287] on span "Next Day" at bounding box center [472, 290] width 25 height 7
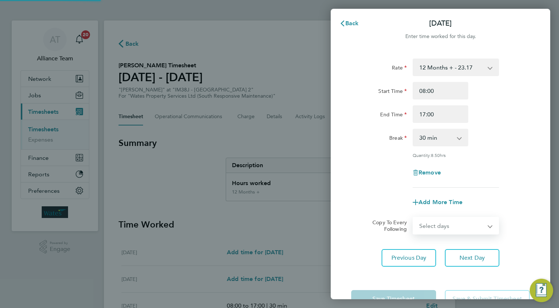
drag, startPoint x: 425, startPoint y: 227, endPoint x: 425, endPoint y: 232, distance: 5.1
click at [425, 227] on select "Select days Day [DATE] [DATE]" at bounding box center [452, 226] width 77 height 16
click at [414, 218] on select "Select days Day [DATE] [DATE]" at bounding box center [452, 226] width 77 height 16
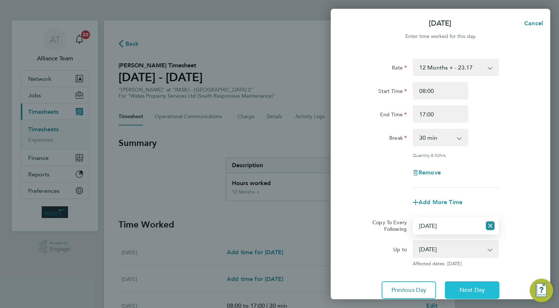
click at [460, 283] on button "Next Day" at bounding box center [472, 290] width 55 height 18
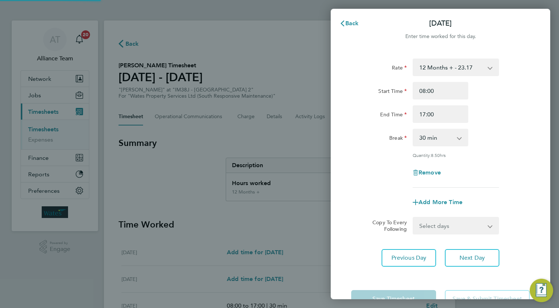
drag, startPoint x: 432, startPoint y: 220, endPoint x: 432, endPoint y: 231, distance: 11.0
click at [432, 220] on select "Select days [DATE]" at bounding box center [452, 226] width 77 height 16
click at [414, 218] on select "Select days [DATE]" at bounding box center [452, 226] width 77 height 16
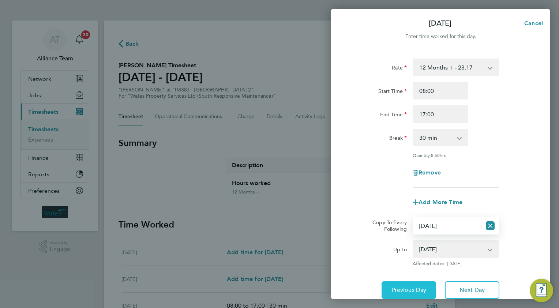
click at [408, 287] on span "Previous Day" at bounding box center [409, 290] width 35 height 7
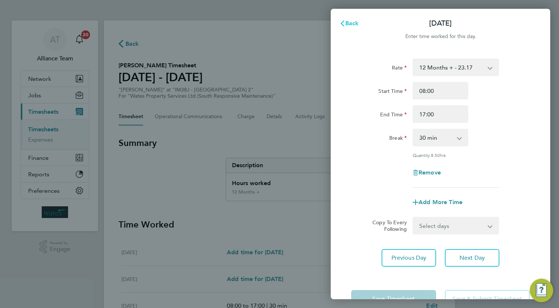
click at [347, 21] on span "Back" at bounding box center [352, 23] width 14 height 7
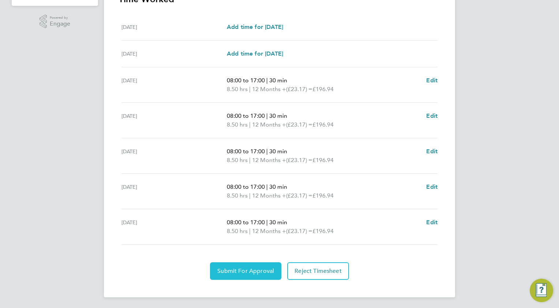
click at [227, 268] on span "Submit For Approval" at bounding box center [245, 271] width 57 height 7
click at [246, 269] on span "Approve Timesheet" at bounding box center [246, 271] width 54 height 7
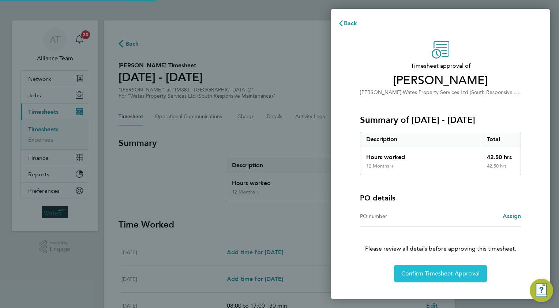
click at [428, 276] on span "Confirm Timesheet Approval" at bounding box center [440, 273] width 78 height 7
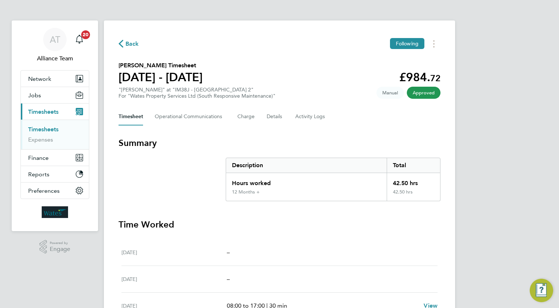
click at [138, 46] on span "Back" at bounding box center [133, 44] width 14 height 9
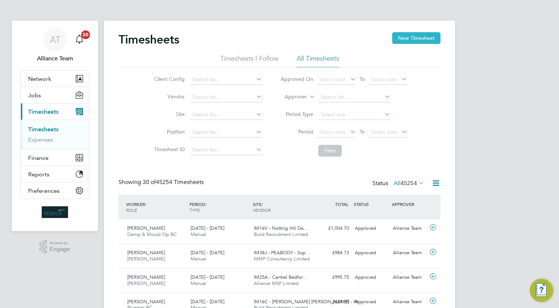
drag, startPoint x: 401, startPoint y: 41, endPoint x: 391, endPoint y: 60, distance: 21.8
click at [401, 41] on button "New Timesheet" at bounding box center [416, 38] width 48 height 12
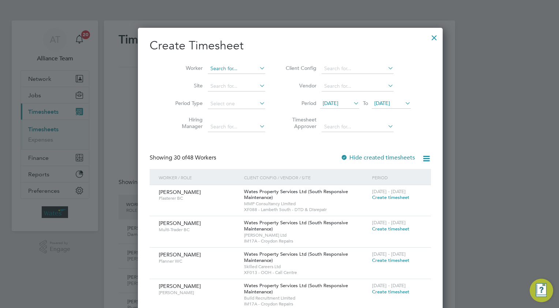
click at [229, 70] on input at bounding box center [236, 69] width 57 height 10
click at [233, 75] on li "Musa Hassoun" at bounding box center [238, 79] width 83 height 10
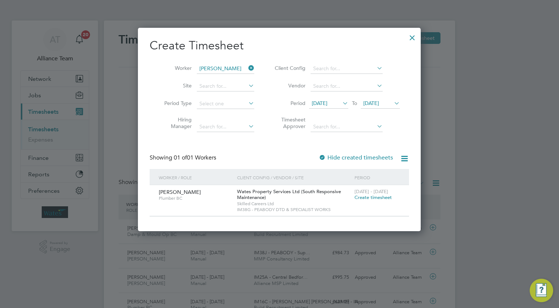
click at [362, 197] on span "Create timesheet" at bounding box center [373, 197] width 37 height 6
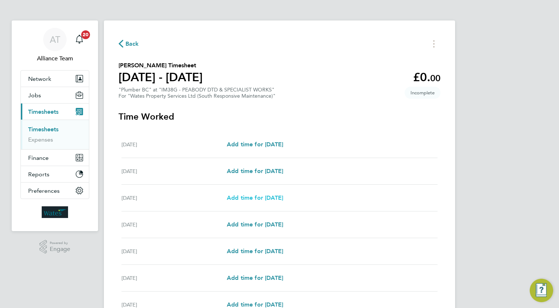
click at [260, 198] on span "Add time for [DATE]" at bounding box center [255, 197] width 56 height 7
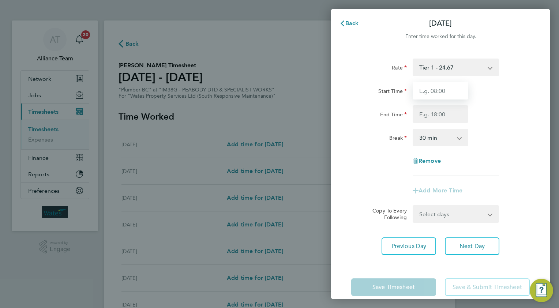
click at [451, 91] on input "Start Time" at bounding box center [441, 91] width 56 height 18
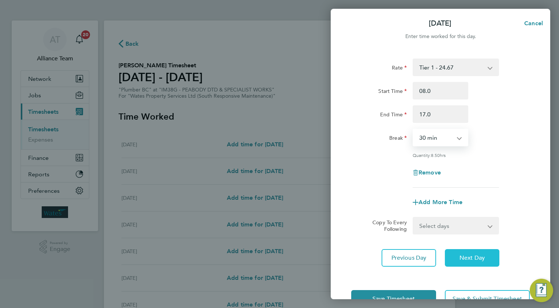
click at [455, 257] on button "Next Day" at bounding box center [472, 258] width 55 height 18
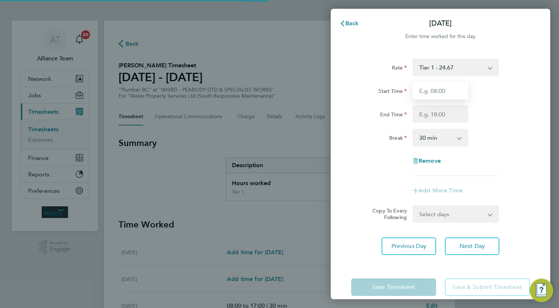
click at [438, 92] on input "Start Time" at bounding box center [441, 91] width 56 height 18
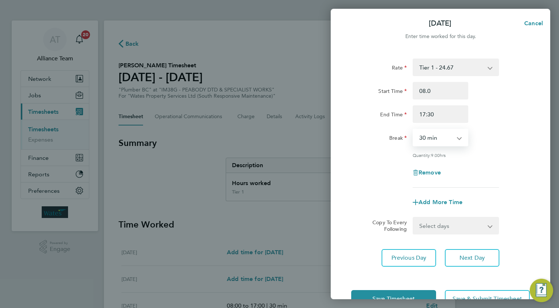
click at [440, 229] on select "Select days Day [DATE] [DATE] [DATE]" at bounding box center [452, 226] width 77 height 16
click at [414, 218] on select "Select days Day [DATE] [DATE] [DATE]" at bounding box center [452, 226] width 77 height 16
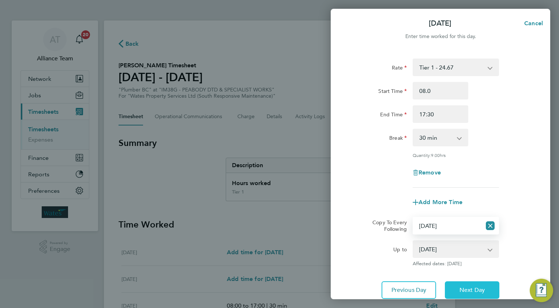
click at [471, 284] on button "Next Day" at bounding box center [472, 290] width 55 height 18
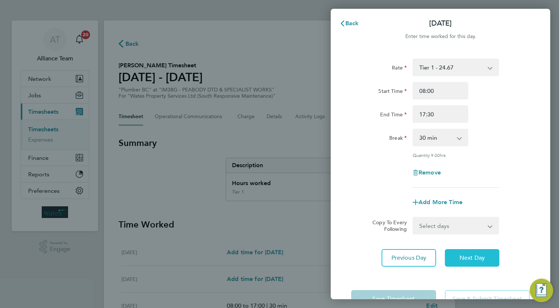
click at [473, 255] on span "Next Day" at bounding box center [472, 257] width 25 height 7
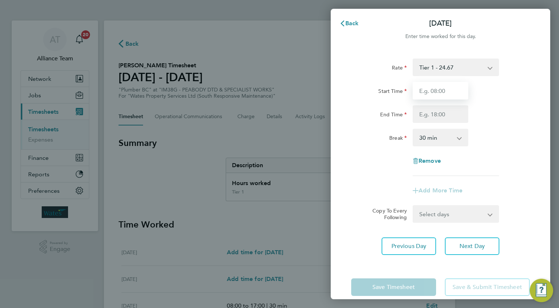
click at [447, 87] on input "Start Time" at bounding box center [441, 91] width 56 height 18
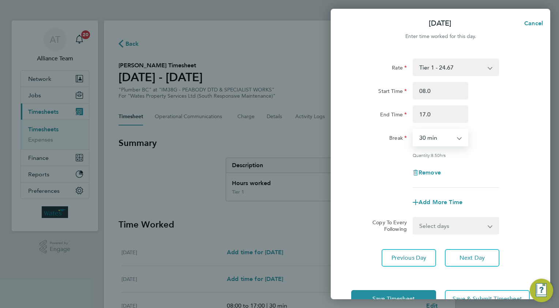
click at [432, 228] on select "Select days [DATE]" at bounding box center [452, 226] width 77 height 16
click at [414, 218] on select "Select days [DATE]" at bounding box center [452, 226] width 77 height 16
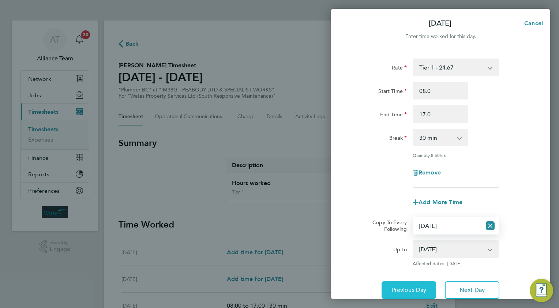
click at [402, 284] on button "Previous Day" at bounding box center [409, 290] width 55 height 18
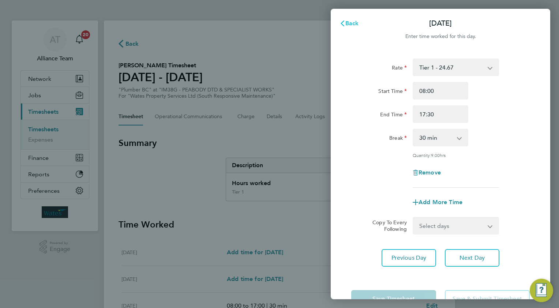
click at [348, 22] on span "Back" at bounding box center [352, 23] width 14 height 7
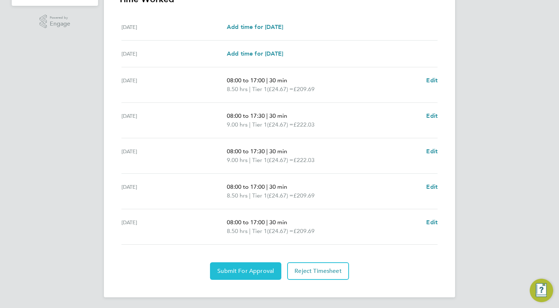
click at [247, 272] on span "Submit For Approval" at bounding box center [245, 271] width 57 height 7
click at [262, 273] on span "Approve Timesheet" at bounding box center [246, 271] width 54 height 7
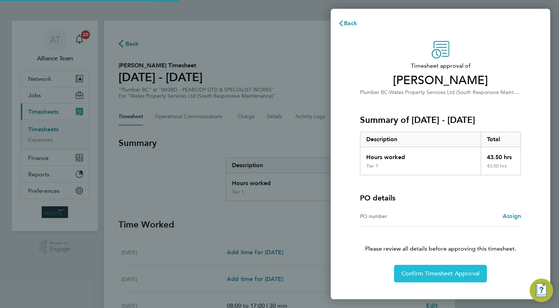
click at [422, 273] on span "Confirm Timesheet Approval" at bounding box center [440, 273] width 78 height 7
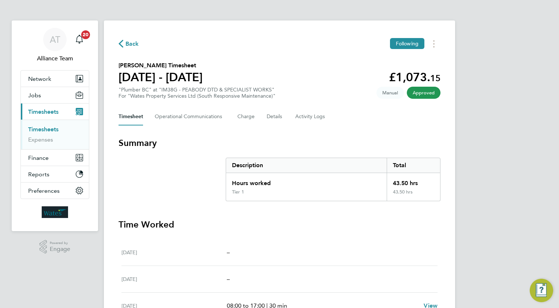
click at [131, 44] on span "Back" at bounding box center [133, 44] width 14 height 9
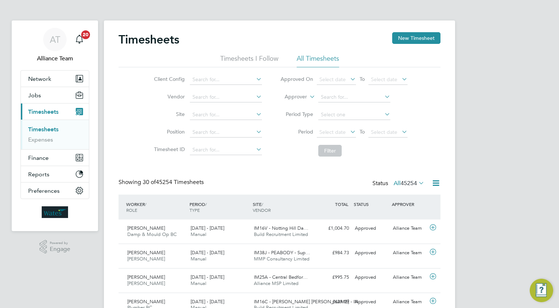
drag, startPoint x: 406, startPoint y: 34, endPoint x: 376, endPoint y: 46, distance: 31.8
click at [406, 34] on button "New Timesheet" at bounding box center [416, 38] width 48 height 12
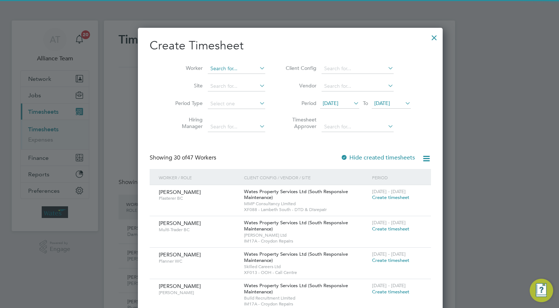
click at [208, 67] on input at bounding box center [236, 69] width 57 height 10
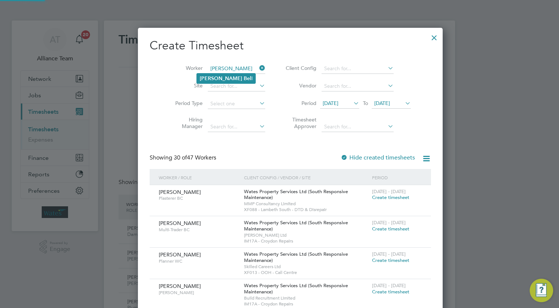
click at [209, 77] on b "[PERSON_NAME]" at bounding box center [221, 78] width 42 height 6
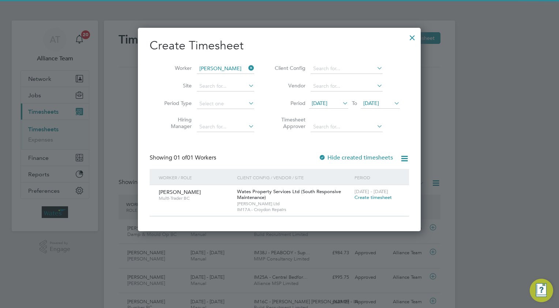
click at [373, 196] on span "Create timesheet" at bounding box center [373, 197] width 37 height 6
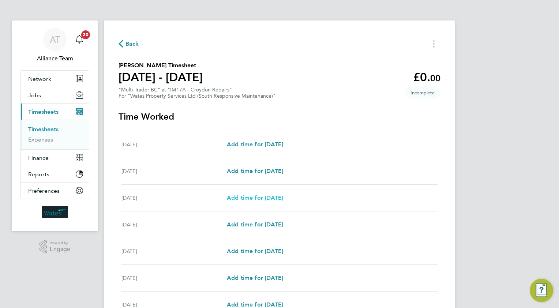
click at [255, 198] on span "Add time for [DATE]" at bounding box center [255, 197] width 56 height 7
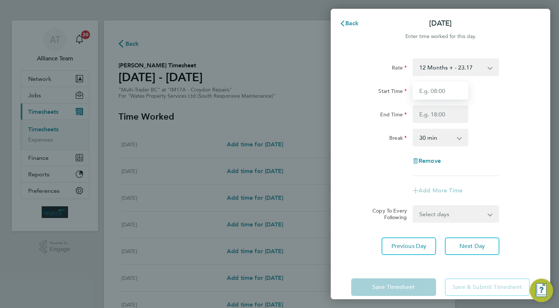
click at [427, 95] on input "Start Time" at bounding box center [441, 91] width 56 height 18
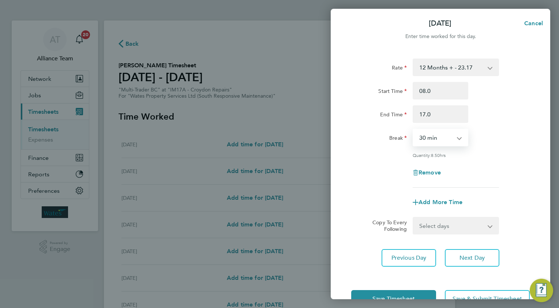
click at [428, 220] on select "Select days Day [DATE] [DATE] [DATE] [DATE]" at bounding box center [452, 226] width 77 height 16
click at [414, 218] on select "Select days Day [DATE] [DATE] [DATE] [DATE]" at bounding box center [452, 226] width 77 height 16
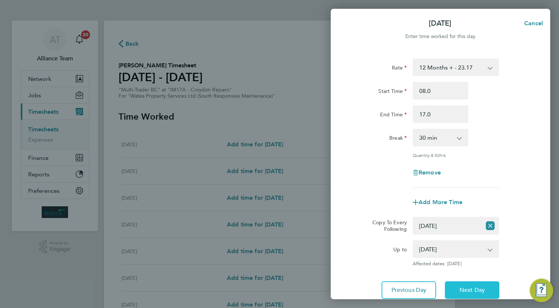
click at [487, 289] on button "Next Day" at bounding box center [472, 290] width 55 height 18
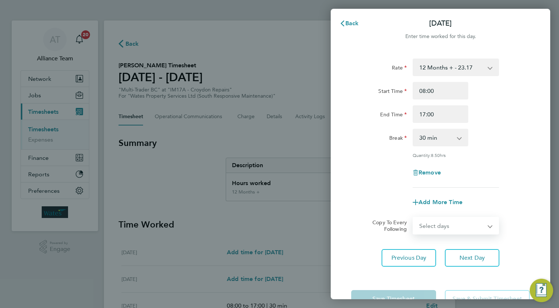
drag, startPoint x: 424, startPoint y: 223, endPoint x: 426, endPoint y: 226, distance: 4.0
click at [424, 223] on select "Select days Day [DATE] [DATE] [DATE]" at bounding box center [452, 226] width 77 height 16
click at [414, 218] on select "Select days Day [DATE] [DATE] [DATE]" at bounding box center [452, 226] width 77 height 16
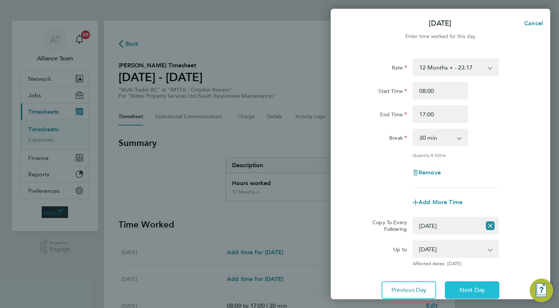
click at [477, 288] on span "Next Day" at bounding box center [472, 290] width 25 height 7
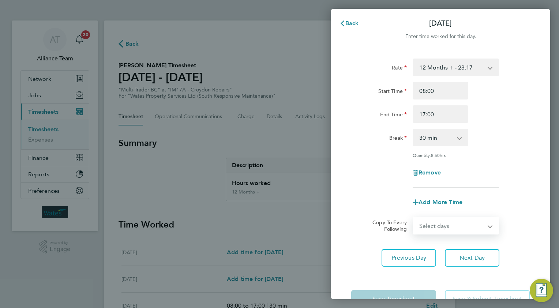
click at [433, 224] on select "Select days Day [DATE] [DATE]" at bounding box center [452, 226] width 77 height 16
click at [414, 218] on select "Select days Day [DATE] [DATE]" at bounding box center [452, 226] width 77 height 16
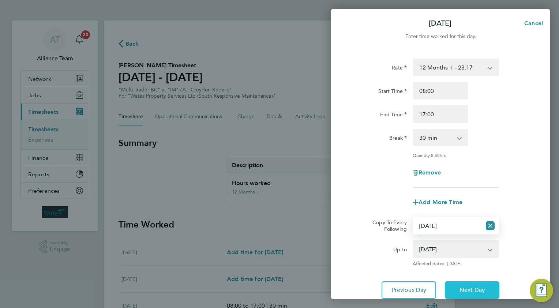
click at [460, 287] on span "Next Day" at bounding box center [472, 290] width 25 height 7
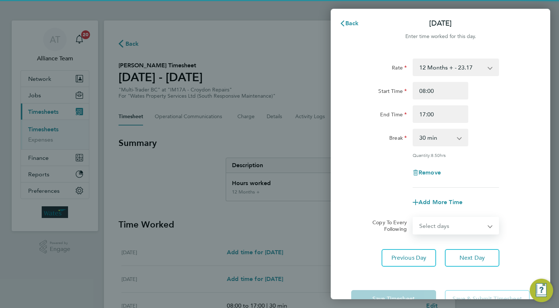
click at [441, 228] on select "Select days [DATE]" at bounding box center [452, 226] width 77 height 16
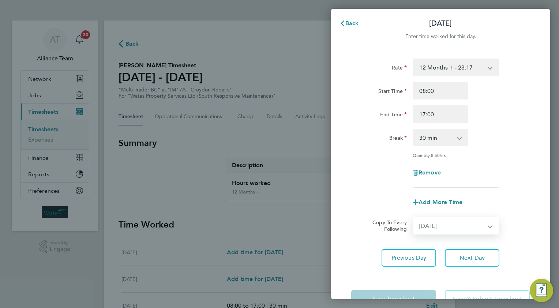
click at [414, 218] on select "Select days [DATE]" at bounding box center [452, 226] width 77 height 16
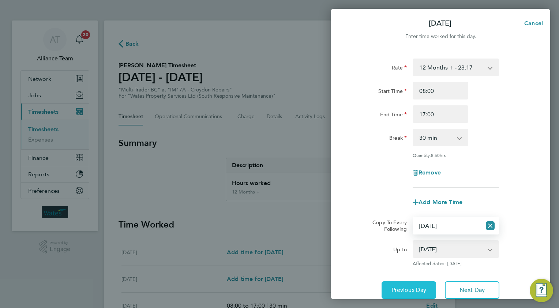
click at [405, 291] on span "Previous Day" at bounding box center [409, 290] width 35 height 7
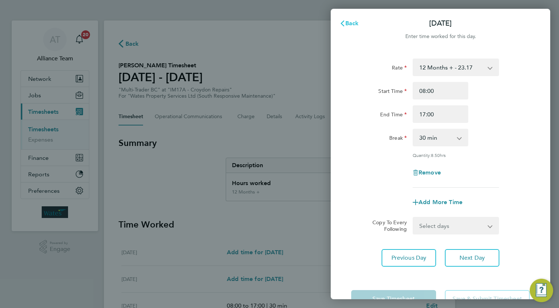
click at [348, 20] on span "Back" at bounding box center [352, 23] width 14 height 7
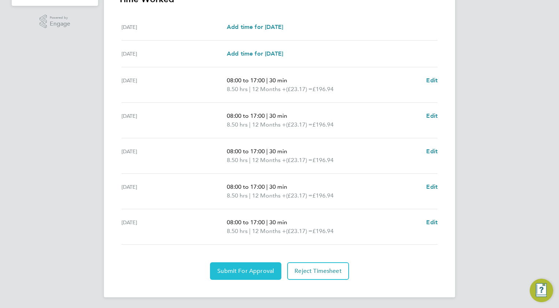
click at [215, 269] on button "Submit For Approval" at bounding box center [245, 271] width 71 height 18
click at [246, 270] on span "Approve Timesheet" at bounding box center [246, 271] width 54 height 7
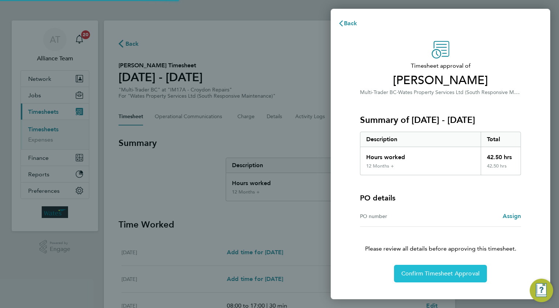
click at [448, 273] on span "Confirm Timesheet Approval" at bounding box center [440, 273] width 78 height 7
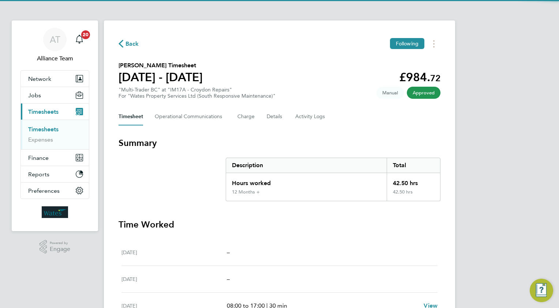
click at [134, 45] on span "Back" at bounding box center [133, 44] width 14 height 9
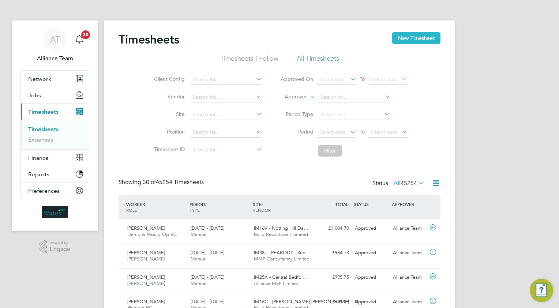
click at [409, 35] on button "New Timesheet" at bounding box center [416, 38] width 48 height 12
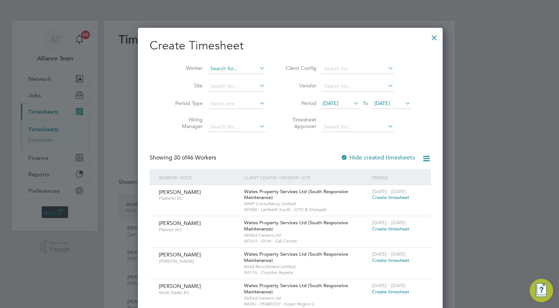
click at [215, 64] on input at bounding box center [236, 69] width 57 height 10
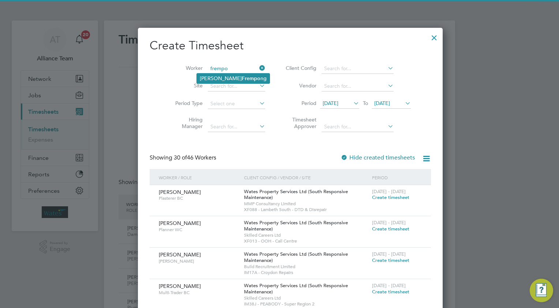
click at [242, 81] on b "Frempo" at bounding box center [251, 78] width 19 height 6
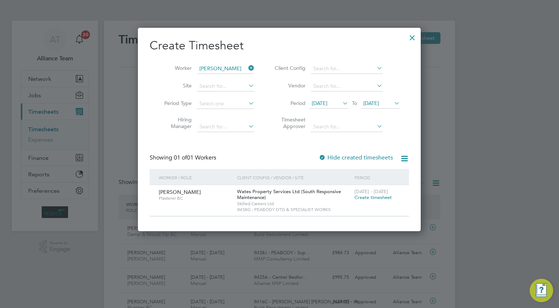
click at [358, 197] on span "Create timesheet" at bounding box center [373, 197] width 37 height 6
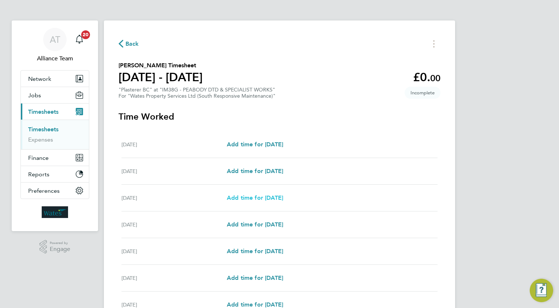
click at [247, 197] on span "Add time for [DATE]" at bounding box center [255, 197] width 56 height 7
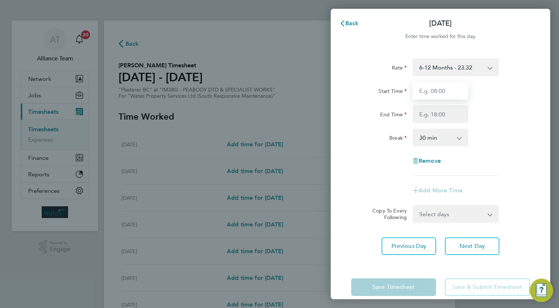
click at [434, 94] on input "Start Time" at bounding box center [441, 91] width 56 height 18
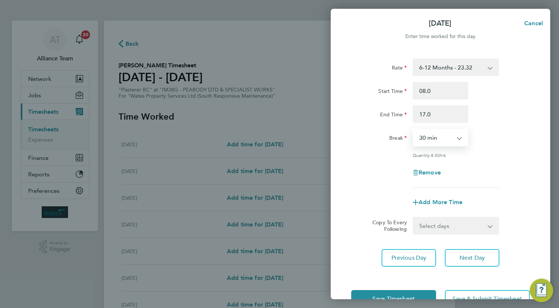
click at [425, 229] on select "Select days Day [DATE] [DATE] [DATE] [DATE]" at bounding box center [452, 226] width 77 height 16
click at [414, 218] on select "Select days Day [DATE] [DATE] [DATE] [DATE]" at bounding box center [452, 226] width 77 height 16
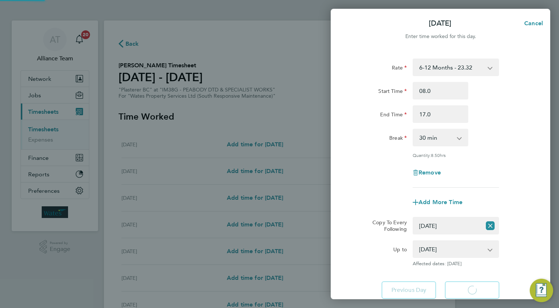
select select "30"
select select "TUE"
select select "[DATE]"
select select "30"
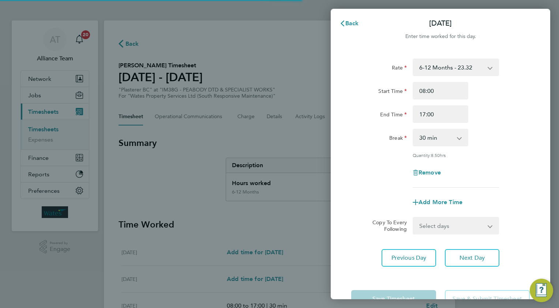
click at [427, 224] on select "Select days Day [DATE] [DATE] [DATE]" at bounding box center [452, 226] width 77 height 16
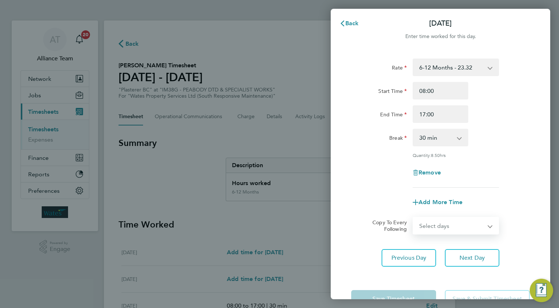
select select "WED"
click at [414, 218] on select "Select days Day [DATE] [DATE] [DATE]" at bounding box center [452, 226] width 77 height 16
select select "[DATE]"
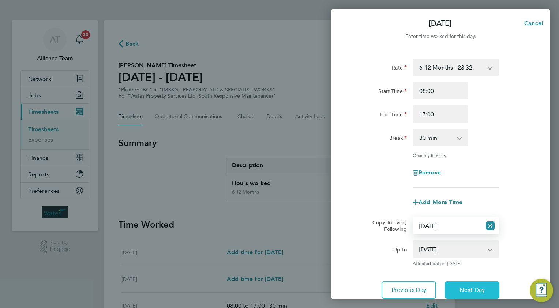
click at [467, 289] on span "Next Day" at bounding box center [472, 290] width 25 height 7
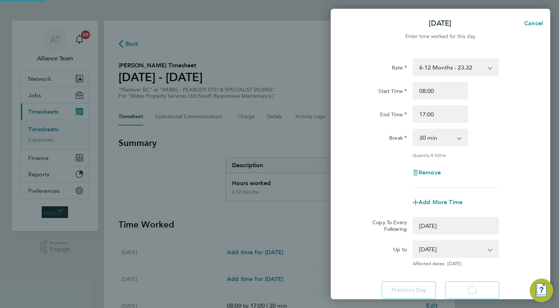
select select "0: null"
select select "30"
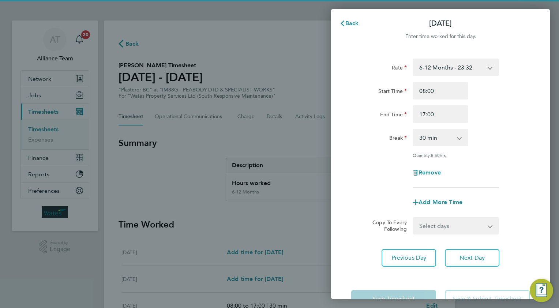
click at [429, 222] on select "Select days Day [DATE] [DATE]" at bounding box center [452, 226] width 77 height 16
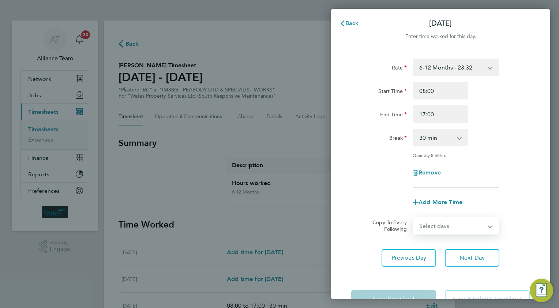
select select "THU"
click at [414, 218] on select "Select days Day [DATE] [DATE]" at bounding box center [452, 226] width 77 height 16
select select "[DATE]"
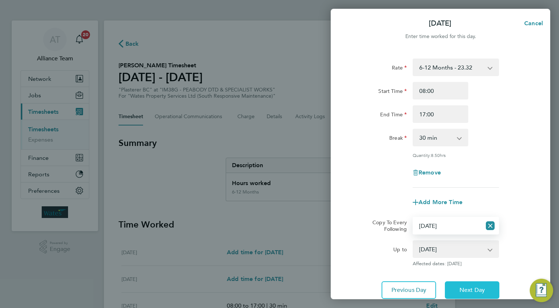
click at [460, 287] on span "Next Day" at bounding box center [472, 290] width 25 height 7
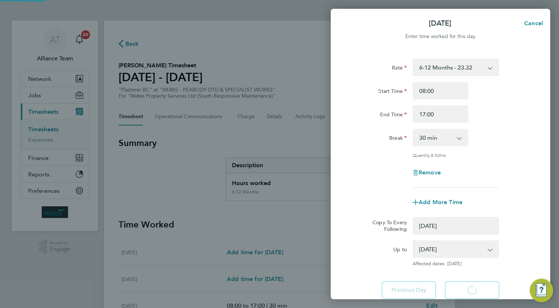
select select "30"
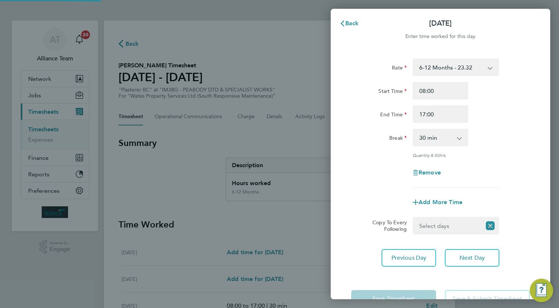
click at [427, 222] on select "Select days [DATE]" at bounding box center [448, 226] width 68 height 16
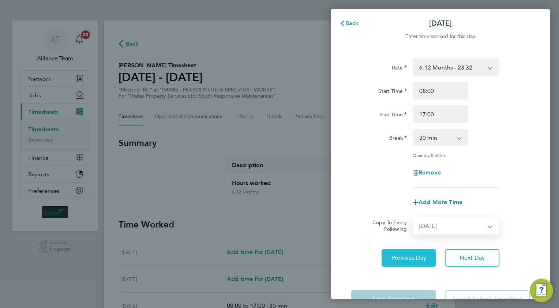
click at [414, 218] on select "Select days [DATE]" at bounding box center [452, 226] width 77 height 16
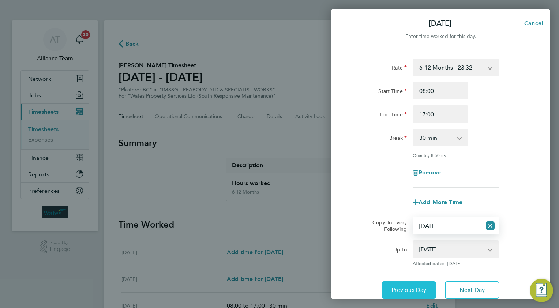
click at [383, 288] on button "Previous Day" at bounding box center [409, 290] width 55 height 18
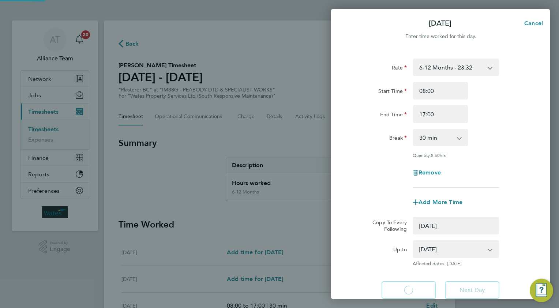
select select "0: null"
select select "30"
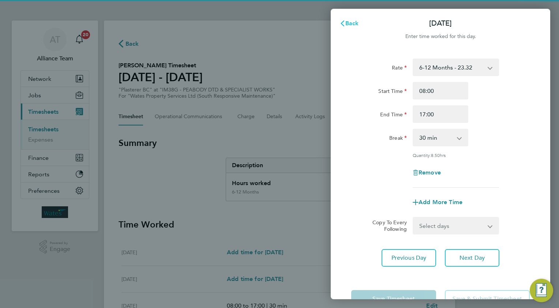
click at [350, 24] on span "Back" at bounding box center [352, 23] width 14 height 7
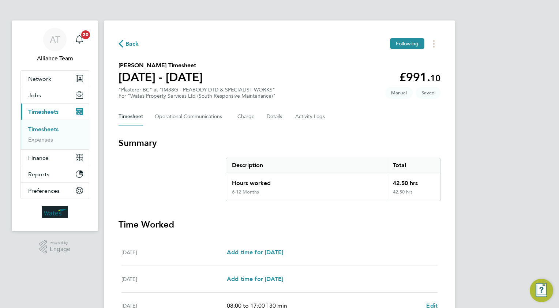
scroll to position [225, 0]
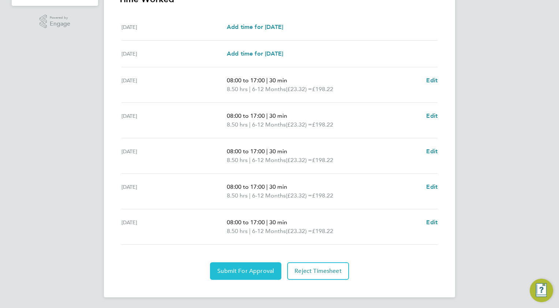
click at [224, 270] on span "Submit For Approval" at bounding box center [245, 271] width 57 height 7
click at [265, 270] on span "Approve Timesheet" at bounding box center [246, 271] width 54 height 7
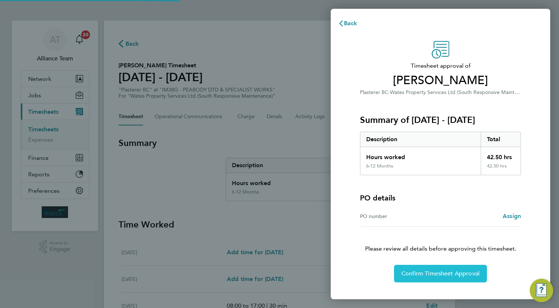
click at [449, 269] on button "Confirm Timesheet Approval" at bounding box center [440, 274] width 93 height 18
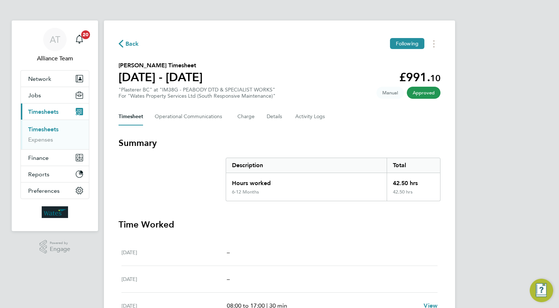
click at [130, 45] on span "Back" at bounding box center [133, 44] width 14 height 9
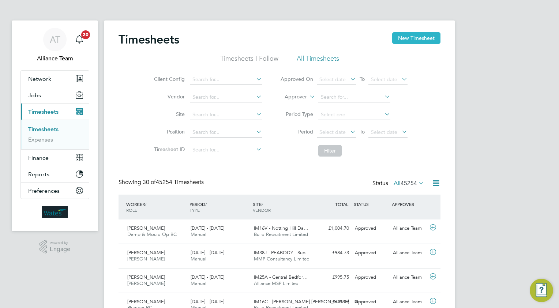
click at [408, 36] on button "New Timesheet" at bounding box center [416, 38] width 48 height 12
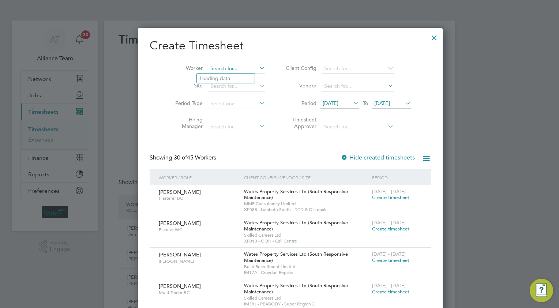
click at [225, 68] on input at bounding box center [236, 69] width 57 height 10
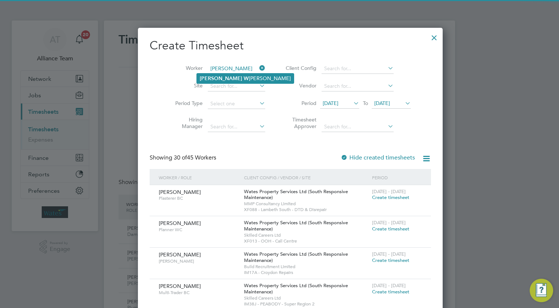
click at [226, 75] on li "[PERSON_NAME]" at bounding box center [245, 79] width 97 height 10
type input "[PERSON_NAME]"
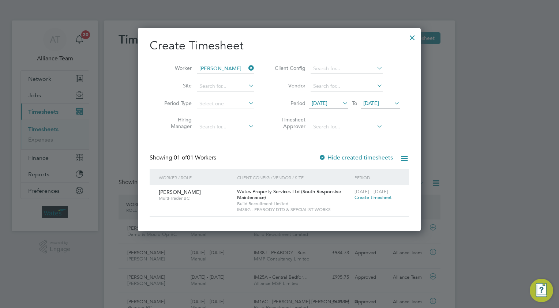
click at [363, 196] on span "Create timesheet" at bounding box center [373, 197] width 37 height 6
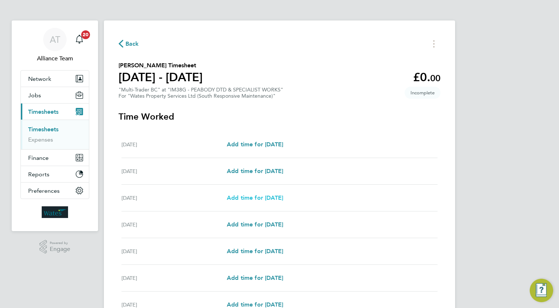
click at [245, 199] on span "Add time for [DATE]" at bounding box center [255, 197] width 56 height 7
select select "30"
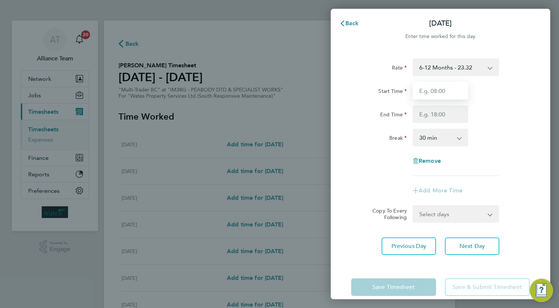
click at [438, 94] on input "Start Time" at bounding box center [441, 91] width 56 height 18
type input "08.0"
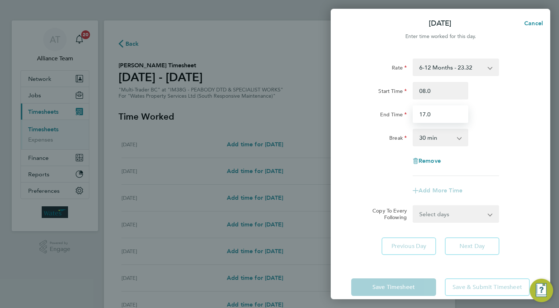
type input "17.0"
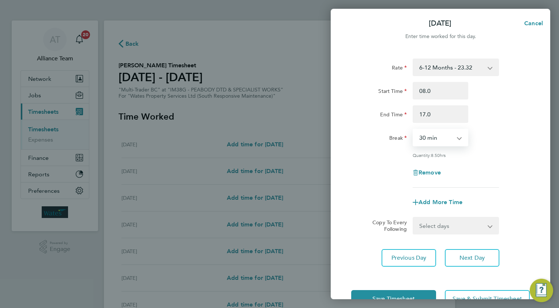
click at [427, 227] on select "Select days Day [DATE] [DATE] [DATE] [DATE]" at bounding box center [452, 226] width 77 height 16
select select "TUE"
click at [414, 218] on select "Select days Day [DATE] [DATE] [DATE] [DATE]" at bounding box center [452, 226] width 77 height 16
select select "[DATE]"
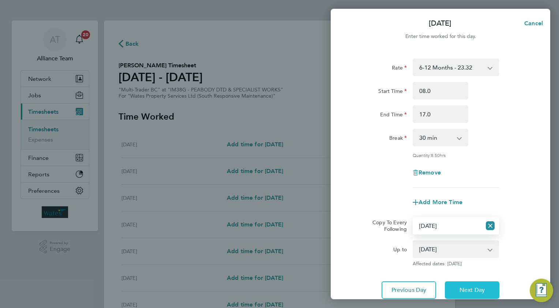
click at [474, 281] on button "Next Day" at bounding box center [472, 290] width 55 height 18
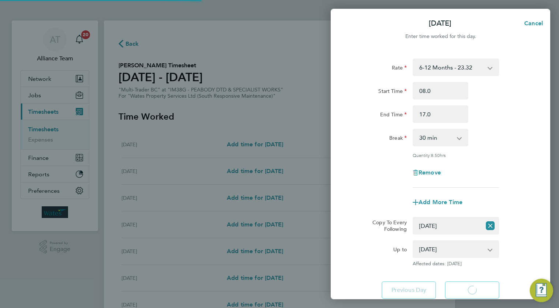
select select "30"
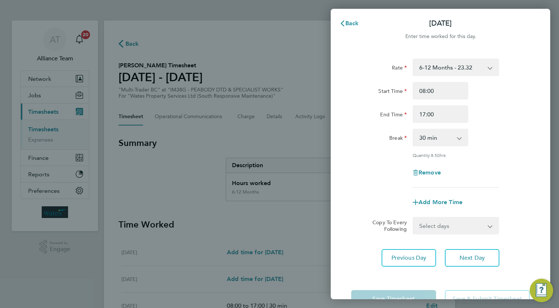
drag, startPoint x: 421, startPoint y: 225, endPoint x: 423, endPoint y: 232, distance: 7.1
click at [421, 225] on select "Select days Day [DATE] [DATE] [DATE]" at bounding box center [452, 226] width 77 height 16
select select "WED"
click at [414, 218] on select "Select days Day [DATE] [DATE] [DATE]" at bounding box center [452, 226] width 77 height 16
select select "[DATE]"
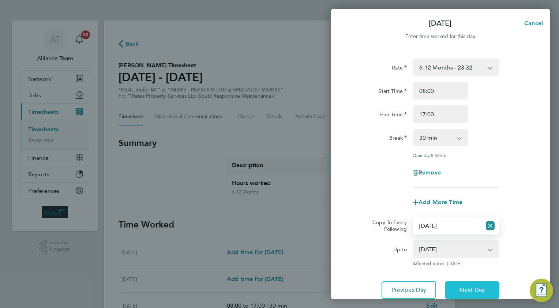
click at [462, 287] on span "Next Day" at bounding box center [472, 290] width 25 height 7
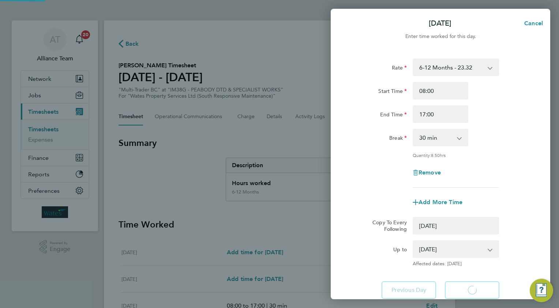
select select "0: null"
select select "30"
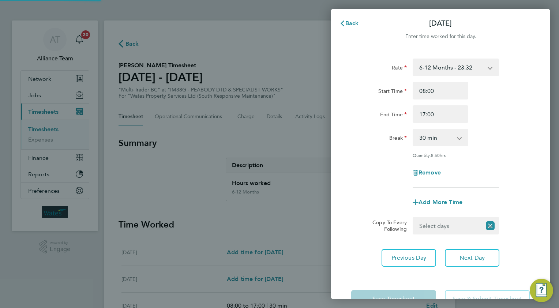
click at [433, 223] on select "Select days Day [DATE] [DATE]" at bounding box center [448, 226] width 68 height 16
select select "THU"
click at [414, 218] on select "Select days Day [DATE] [DATE]" at bounding box center [452, 226] width 77 height 16
select select "[DATE]"
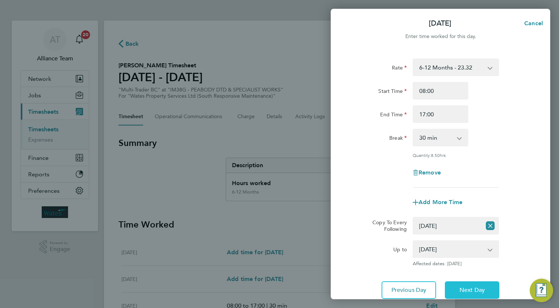
click at [468, 284] on button "Next Day" at bounding box center [472, 290] width 55 height 18
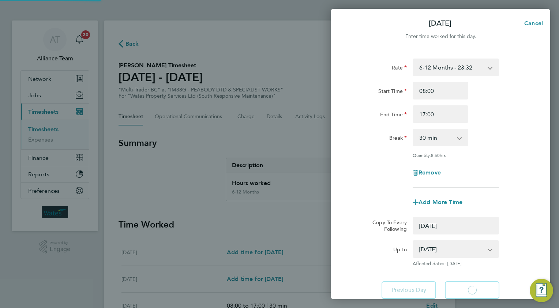
select select "0: null"
select select "30"
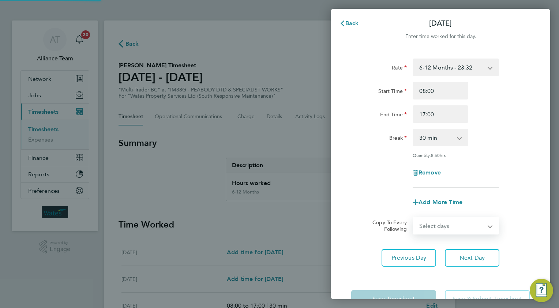
click at [432, 221] on select "Select days [DATE]" at bounding box center [452, 226] width 77 height 16
click at [414, 218] on select "Select days [DATE]" at bounding box center [452, 226] width 77 height 16
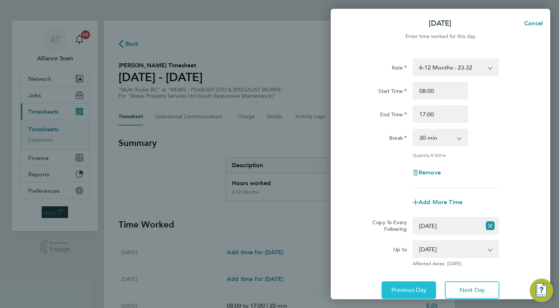
click at [402, 289] on span "Previous Day" at bounding box center [409, 290] width 35 height 7
select select "0: null"
select select "30"
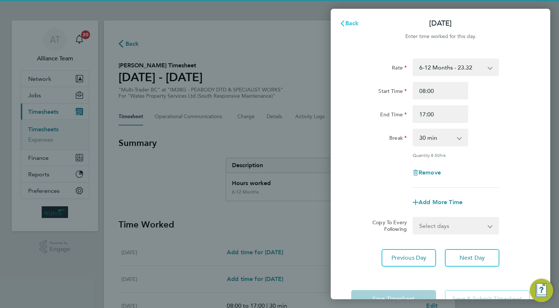
click at [349, 22] on span "Back" at bounding box center [352, 23] width 14 height 7
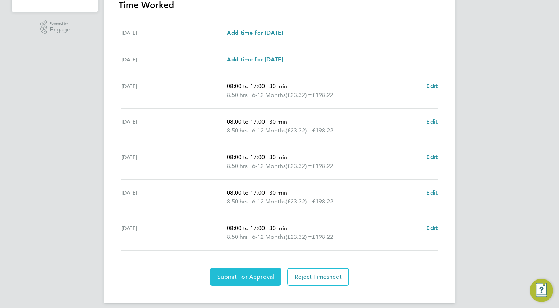
click at [231, 273] on span "Submit For Approval" at bounding box center [245, 276] width 57 height 7
click at [258, 277] on span "Approve Timesheet" at bounding box center [246, 276] width 54 height 7
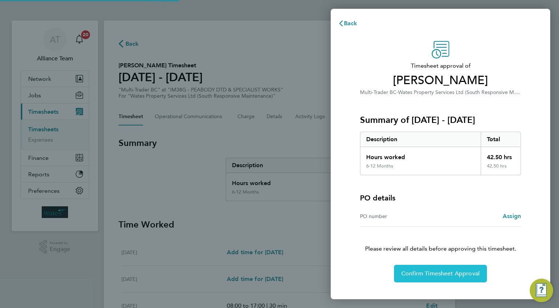
click at [444, 268] on button "Confirm Timesheet Approval" at bounding box center [440, 274] width 93 height 18
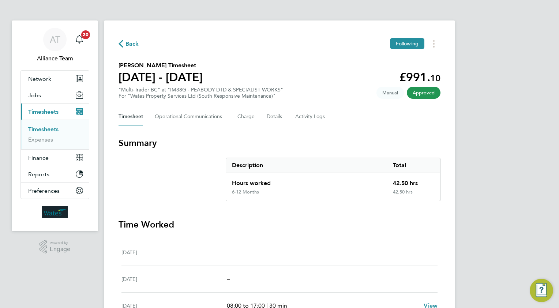
click at [130, 44] on span "Back" at bounding box center [133, 44] width 14 height 9
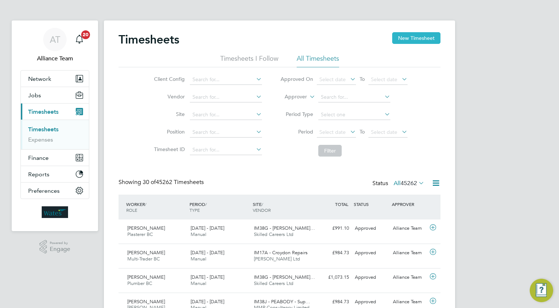
drag, startPoint x: 416, startPoint y: 39, endPoint x: 416, endPoint y: 44, distance: 4.5
click at [416, 39] on button "New Timesheet" at bounding box center [416, 38] width 48 height 12
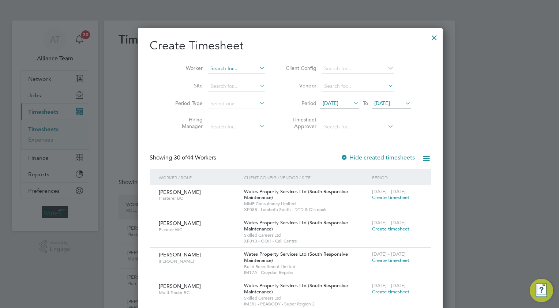
click at [215, 70] on input at bounding box center [236, 69] width 57 height 10
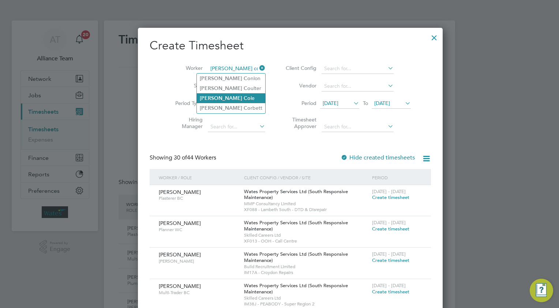
click at [231, 100] on li "[PERSON_NAME] Co le" at bounding box center [231, 98] width 68 height 10
type input "[PERSON_NAME]"
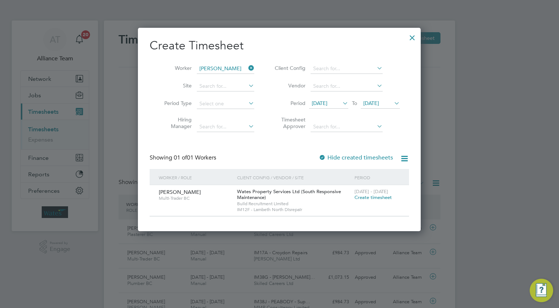
click at [365, 195] on span "Create timesheet" at bounding box center [373, 197] width 37 height 6
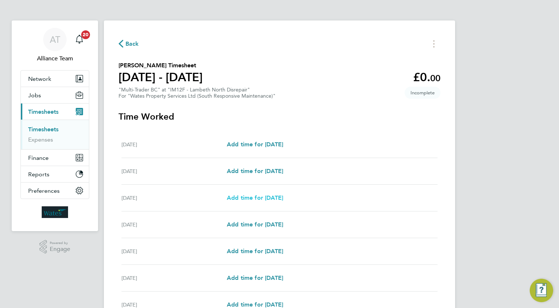
click at [256, 199] on span "Add time for [DATE]" at bounding box center [255, 197] width 56 height 7
select select "30"
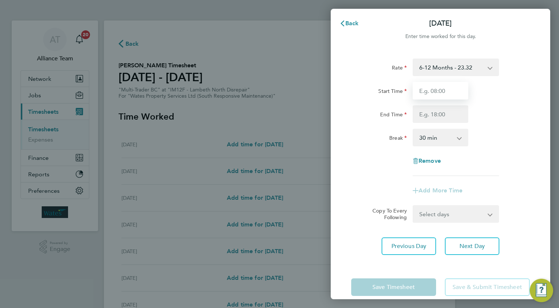
click at [436, 87] on input "Start Time" at bounding box center [441, 91] width 56 height 18
type input "08.0"
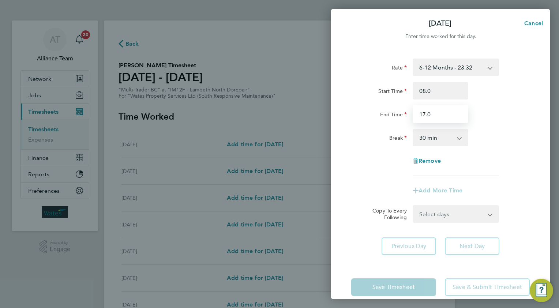
type input "17.0"
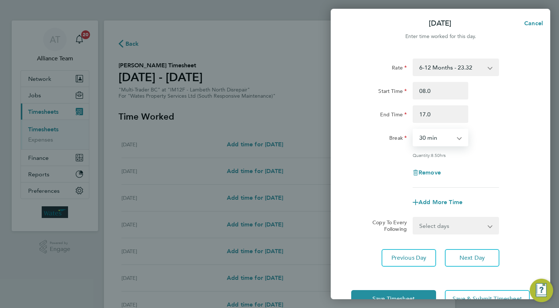
click at [421, 227] on select "Select days Day [DATE] [DATE] [DATE] [DATE]" at bounding box center [452, 226] width 77 height 16
select select "TUE"
click at [414, 218] on select "Select days Day [DATE] [DATE] [DATE] [DATE]" at bounding box center [452, 226] width 77 height 16
select select "[DATE]"
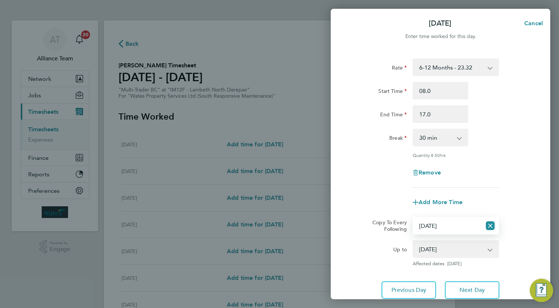
click at [458, 279] on div "Rate 6-12 Months - 23.32 Start Time 08.0 End Time 17.0 Break 0 min 15 min 30 mi…" at bounding box center [441, 179] width 220 height 258
click at [461, 287] on span "Next Day" at bounding box center [472, 290] width 25 height 7
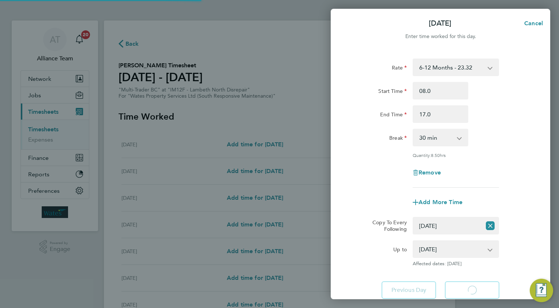
select select "30"
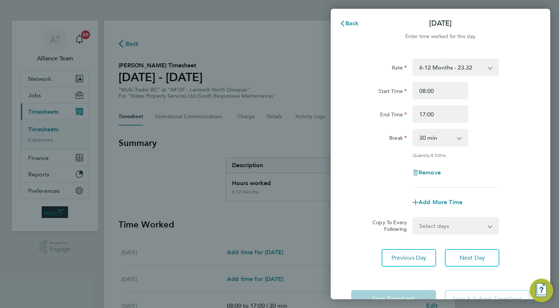
click at [432, 225] on select "Select days Day [DATE] [DATE] [DATE]" at bounding box center [452, 226] width 77 height 16
select select "WED"
click at [414, 218] on select "Select days Day [DATE] [DATE] [DATE]" at bounding box center [452, 226] width 77 height 16
select select "[DATE]"
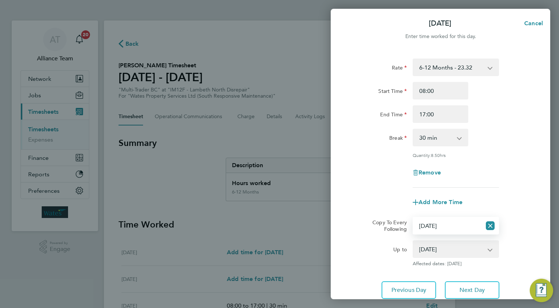
click at [460, 279] on div "Rate 6-12 Months - 23.32 Start Time 08:00 End Time 17:00 Break 0 min 15 min 30 …" at bounding box center [441, 179] width 220 height 258
click at [460, 287] on span "Next Day" at bounding box center [472, 290] width 25 height 7
select select "0: null"
select select "30"
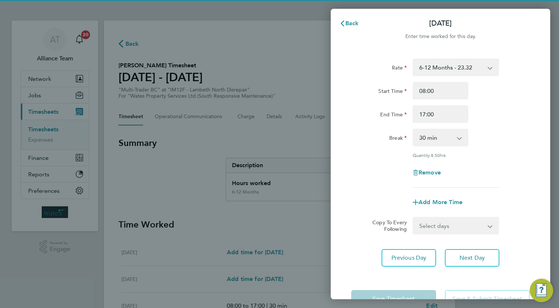
drag, startPoint x: 436, startPoint y: 226, endPoint x: 435, endPoint y: 231, distance: 5.5
click at [436, 226] on select "Select days Day [DATE] [DATE]" at bounding box center [452, 226] width 77 height 16
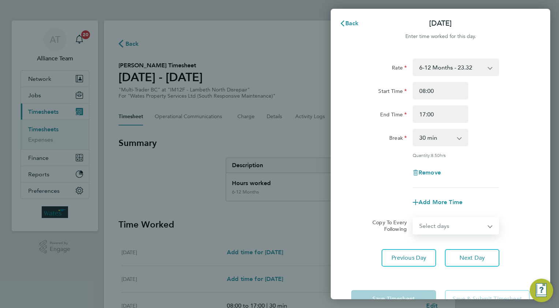
select select "THU"
click at [414, 218] on select "Select days Day [DATE] [DATE]" at bounding box center [452, 226] width 77 height 16
select select "[DATE]"
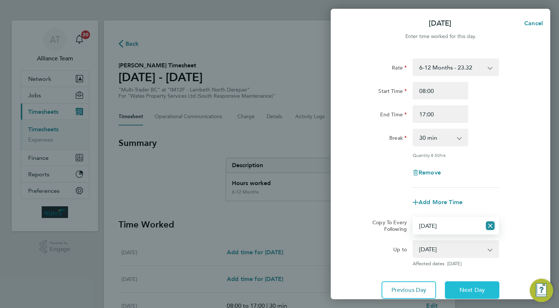
click at [457, 293] on button "Next Day" at bounding box center [472, 290] width 55 height 18
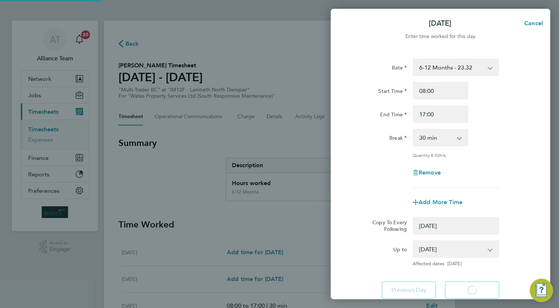
select select "0: null"
select select "30"
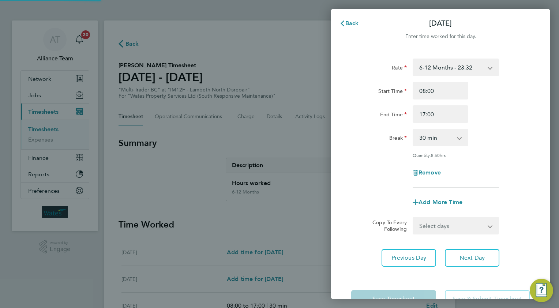
drag, startPoint x: 426, startPoint y: 223, endPoint x: 426, endPoint y: 231, distance: 8.1
click at [426, 223] on select "Select days [DATE]" at bounding box center [452, 226] width 77 height 16
click at [414, 218] on select "Select days [DATE]" at bounding box center [452, 226] width 77 height 16
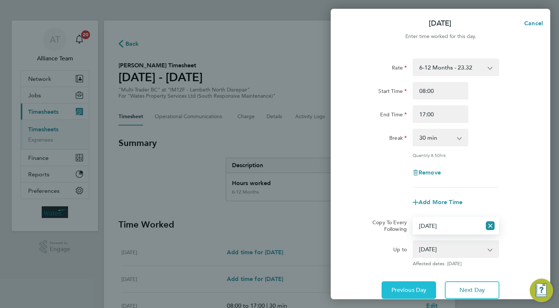
click at [413, 284] on button "Previous Day" at bounding box center [409, 290] width 55 height 18
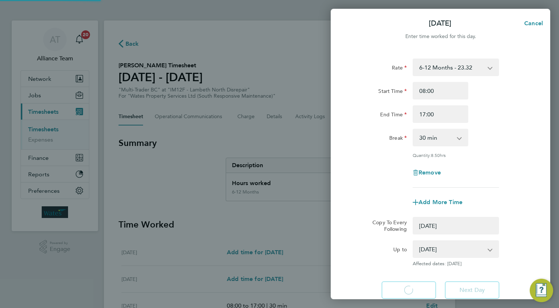
select select "0: null"
select select "30"
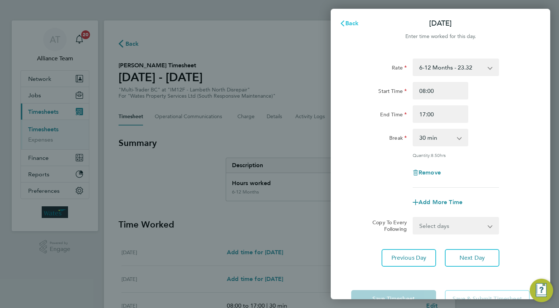
click at [353, 20] on span "Back" at bounding box center [352, 23] width 14 height 7
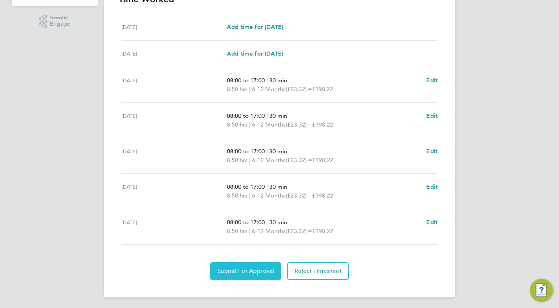
click at [237, 268] on span "Submit For Approval" at bounding box center [245, 271] width 57 height 7
click at [264, 269] on span "Approve Timesheet" at bounding box center [246, 271] width 54 height 7
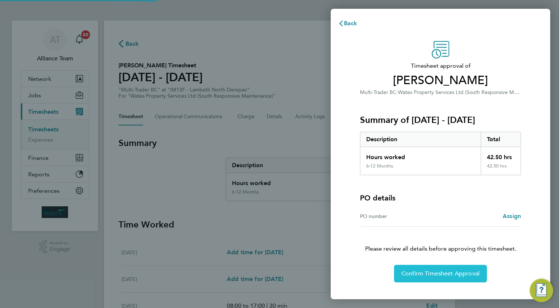
click at [425, 273] on span "Confirm Timesheet Approval" at bounding box center [440, 273] width 78 height 7
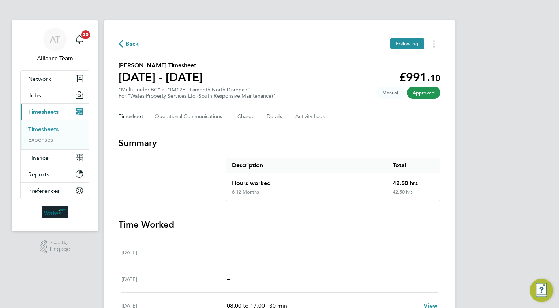
click at [131, 45] on span "Back" at bounding box center [133, 44] width 14 height 9
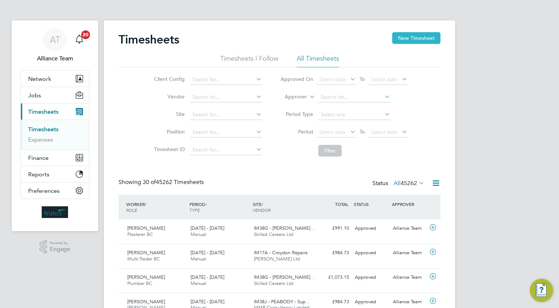
click at [408, 41] on button "New Timesheet" at bounding box center [416, 38] width 48 height 12
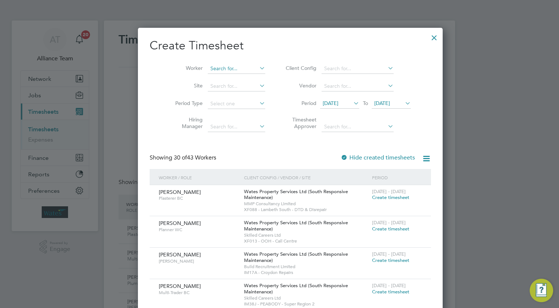
click at [215, 68] on input at bounding box center [236, 69] width 57 height 10
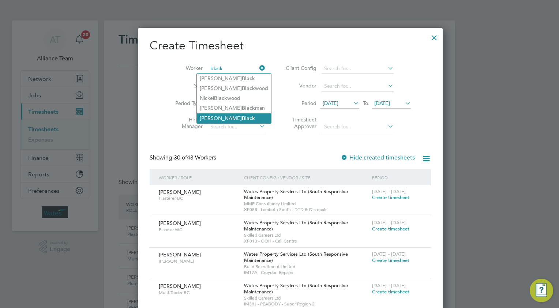
click at [215, 117] on li "[PERSON_NAME]" at bounding box center [234, 118] width 74 height 10
type input "[PERSON_NAME]"
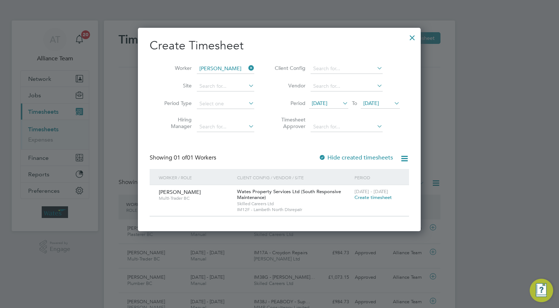
click at [367, 197] on span "Create timesheet" at bounding box center [373, 197] width 37 height 6
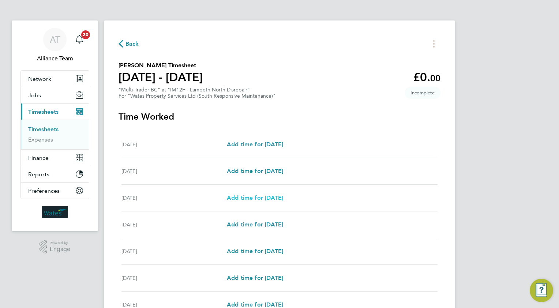
click at [252, 198] on span "Add time for [DATE]" at bounding box center [255, 197] width 56 height 7
select select "30"
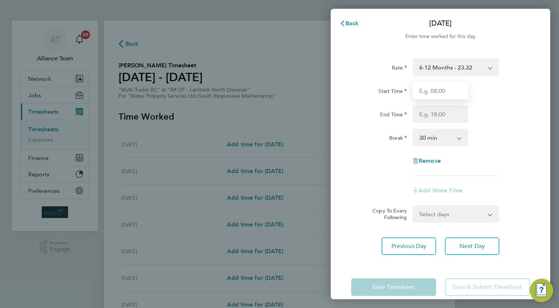
click at [433, 89] on input "Start Time" at bounding box center [441, 91] width 56 height 18
type input "08.0"
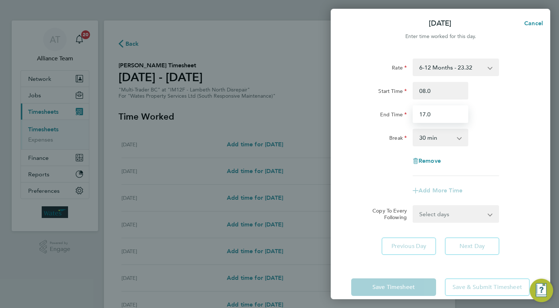
type input "17.0"
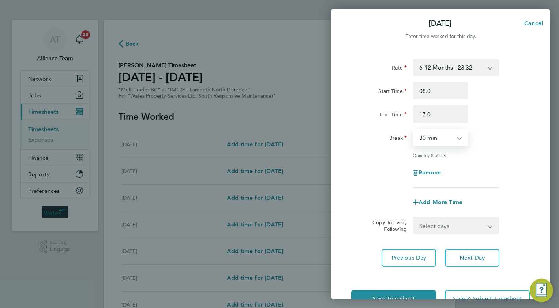
click at [434, 222] on select "Select days Day [DATE] [DATE] [DATE] [DATE]" at bounding box center [452, 226] width 77 height 16
select select "TUE"
click at [414, 218] on select "Select days Day [DATE] [DATE] [DATE] [DATE]" at bounding box center [452, 226] width 77 height 16
select select "[DATE]"
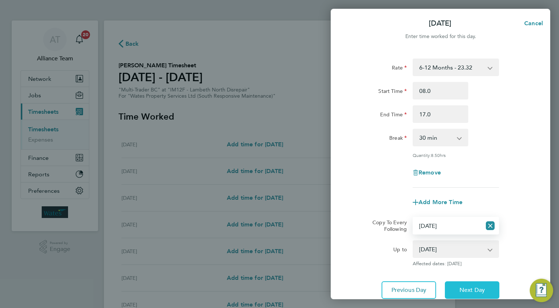
click at [470, 287] on span "Next Day" at bounding box center [472, 290] width 25 height 7
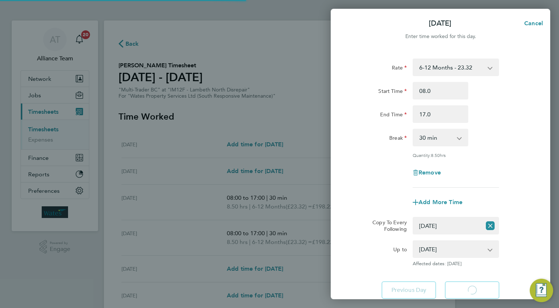
select select "30"
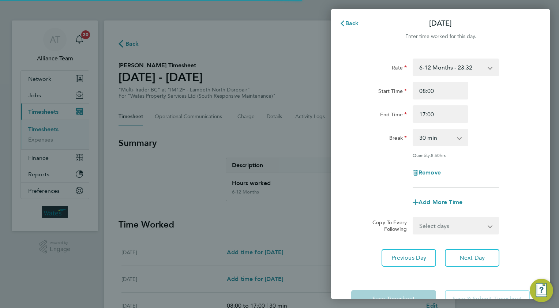
click at [440, 225] on select "Select days Day [DATE] [DATE] [DATE]" at bounding box center [452, 226] width 77 height 16
select select "WED"
click at [414, 218] on select "Select days Day [DATE] [DATE] [DATE]" at bounding box center [452, 226] width 77 height 16
select select "[DATE]"
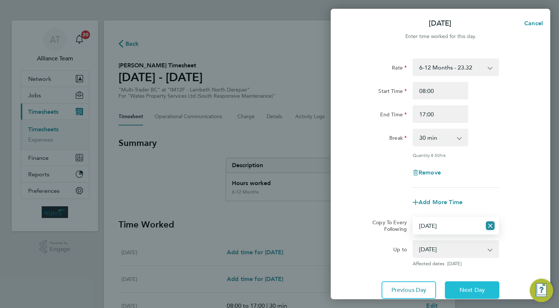
click at [473, 288] on span "Next Day" at bounding box center [472, 290] width 25 height 7
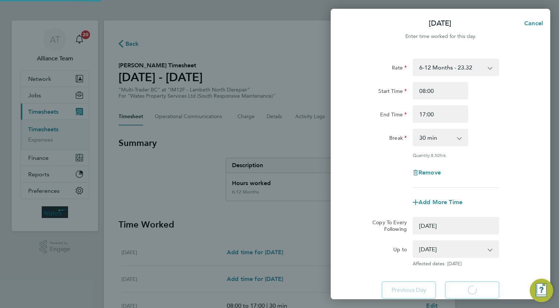
select select "0: null"
select select "30"
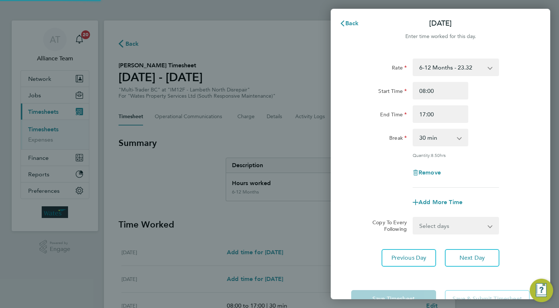
click at [430, 224] on select "Select days Day [DATE] [DATE]" at bounding box center [452, 226] width 77 height 16
select select "THU"
click at [414, 218] on select "Select days Day [DATE] [DATE]" at bounding box center [452, 226] width 77 height 16
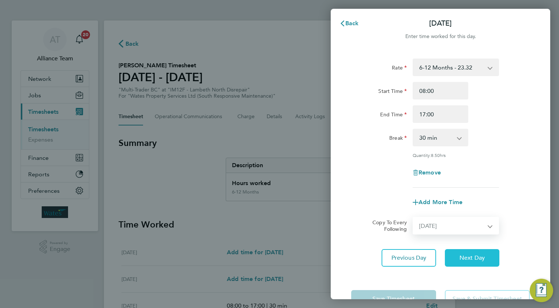
select select "[DATE]"
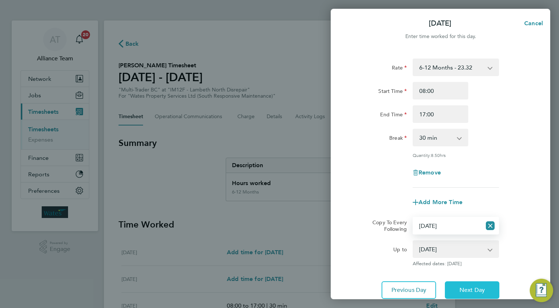
click at [451, 289] on button "Next Day" at bounding box center [472, 290] width 55 height 18
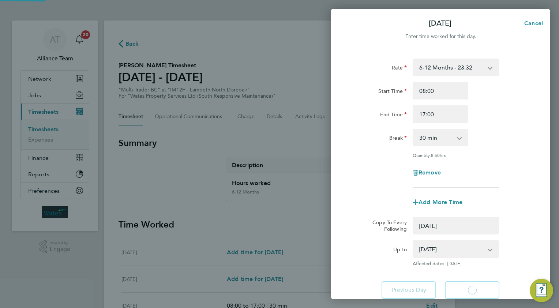
select select "0: null"
select select "30"
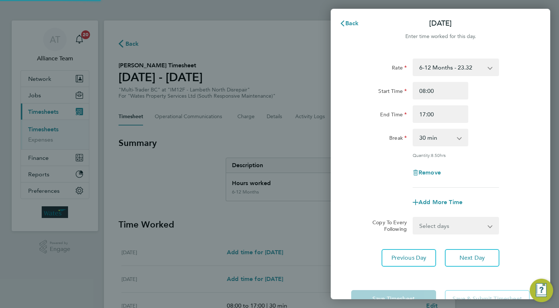
click at [427, 225] on select "Select days [DATE]" at bounding box center [452, 226] width 77 height 16
click at [414, 218] on select "Select days [DATE]" at bounding box center [452, 226] width 77 height 16
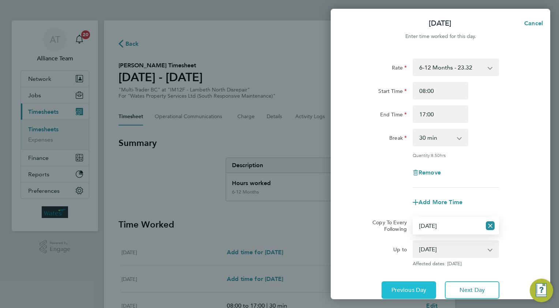
click at [405, 288] on span "Previous Day" at bounding box center [409, 290] width 35 height 7
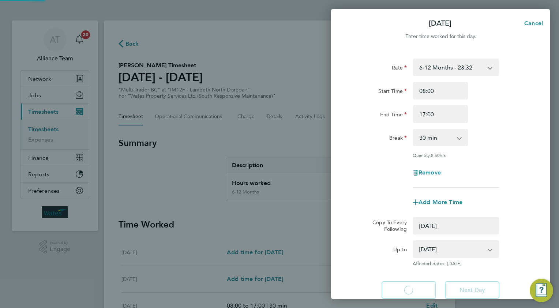
select select "0: null"
select select "30"
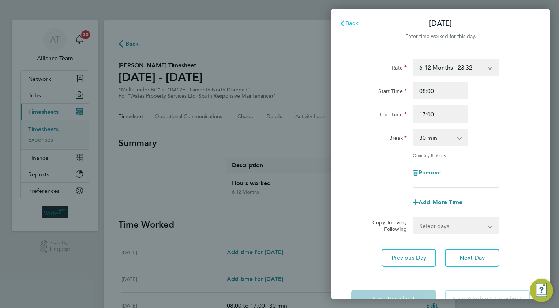
click at [346, 23] on span "Back" at bounding box center [352, 23] width 14 height 7
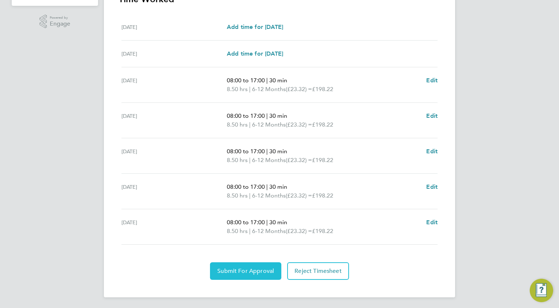
click at [241, 271] on span "Submit For Approval" at bounding box center [245, 271] width 57 height 7
click at [268, 273] on span "Approve Timesheet" at bounding box center [246, 271] width 54 height 7
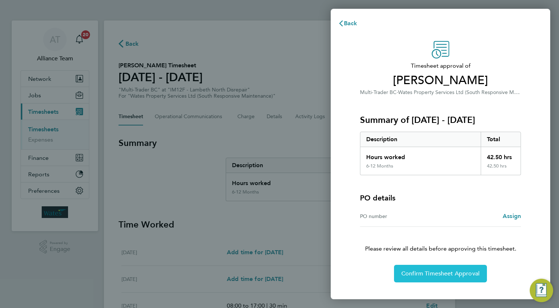
click at [438, 275] on span "Confirm Timesheet Approval" at bounding box center [440, 273] width 78 height 7
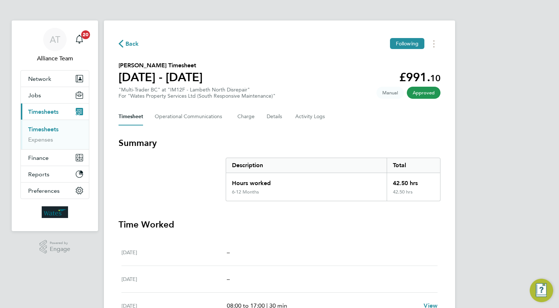
click at [128, 42] on span "Back" at bounding box center [133, 44] width 14 height 9
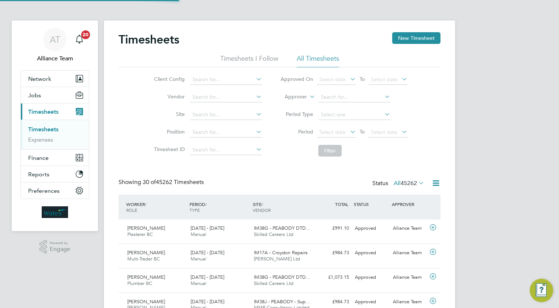
click at [406, 33] on button "New Timesheet" at bounding box center [416, 38] width 48 height 12
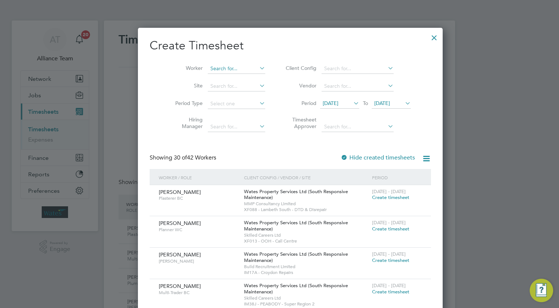
click at [218, 68] on input at bounding box center [236, 69] width 57 height 10
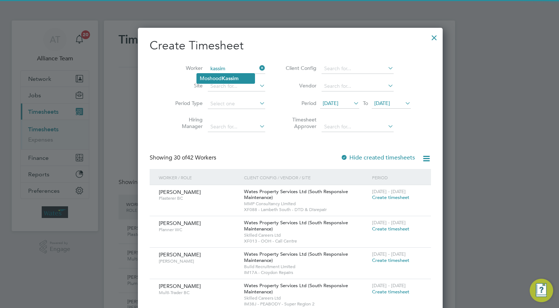
click at [221, 76] on li "[PERSON_NAME]" at bounding box center [226, 79] width 58 height 10
type input "[PERSON_NAME]"
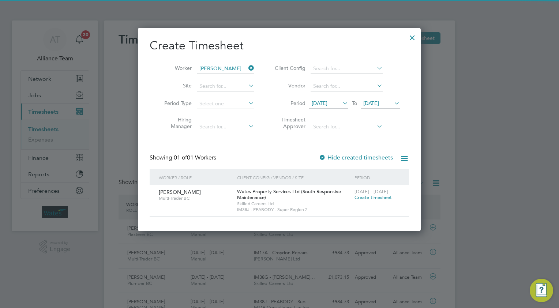
click at [361, 197] on span "Create timesheet" at bounding box center [373, 197] width 37 height 6
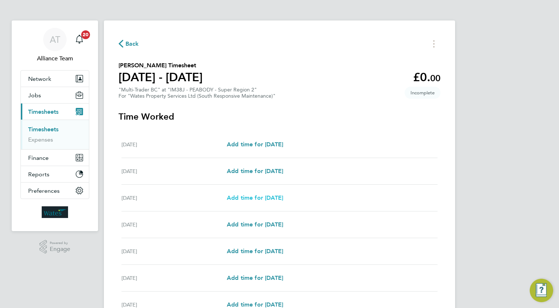
click at [241, 195] on span "Add time for [DATE]" at bounding box center [255, 197] width 56 height 7
select select "30"
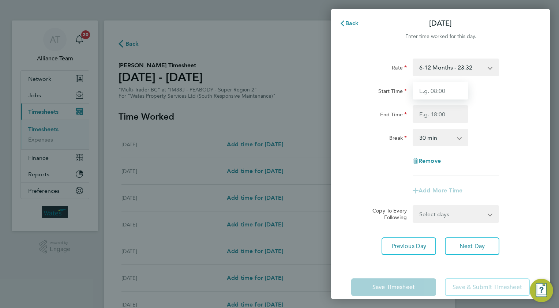
click at [442, 86] on input "Start Time" at bounding box center [441, 91] width 56 height 18
type input "08.0"
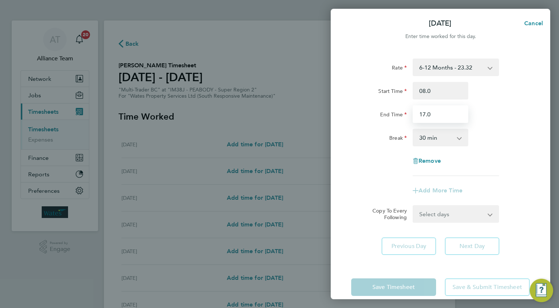
type input "17.0"
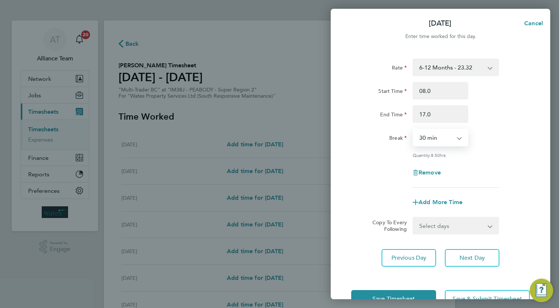
click at [420, 225] on select "Select days Day [DATE] [DATE] [DATE] [DATE]" at bounding box center [452, 226] width 77 height 16
select select "TUE"
click at [414, 218] on select "Select days Day [DATE] [DATE] [DATE] [DATE]" at bounding box center [452, 226] width 77 height 16
select select "[DATE]"
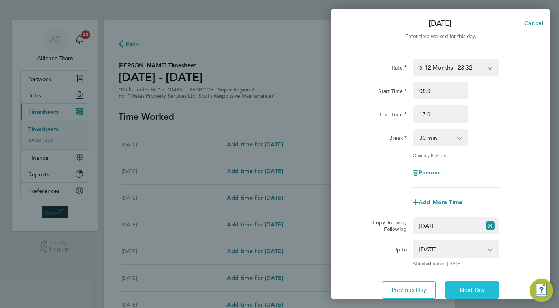
click at [464, 283] on button "Next Day" at bounding box center [472, 290] width 55 height 18
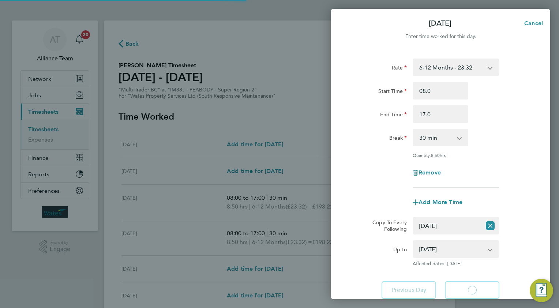
select select "30"
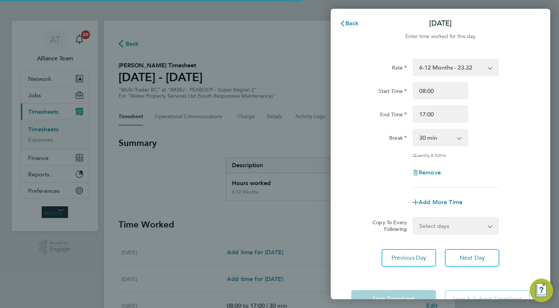
click at [430, 226] on select "Select days Day [DATE] [DATE] [DATE]" at bounding box center [452, 226] width 77 height 16
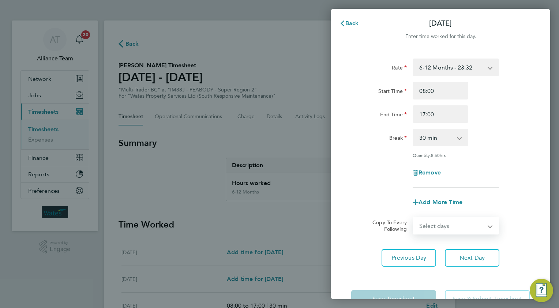
select select "WED"
click at [414, 218] on select "Select days Day [DATE] [DATE] [DATE]" at bounding box center [452, 226] width 77 height 16
select select "[DATE]"
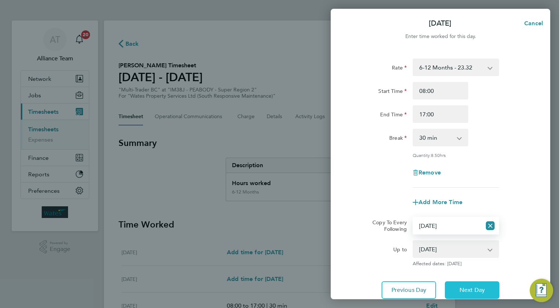
click at [466, 285] on button "Next Day" at bounding box center [472, 290] width 55 height 18
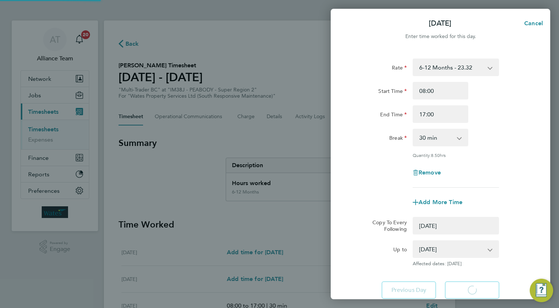
select select "0: null"
select select "30"
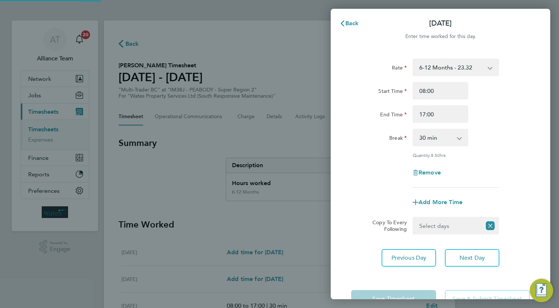
click at [440, 227] on select "Select days Day [DATE] [DATE]" at bounding box center [448, 226] width 68 height 16
select select "THU"
click at [414, 218] on select "Select days Day [DATE] [DATE]" at bounding box center [452, 226] width 77 height 16
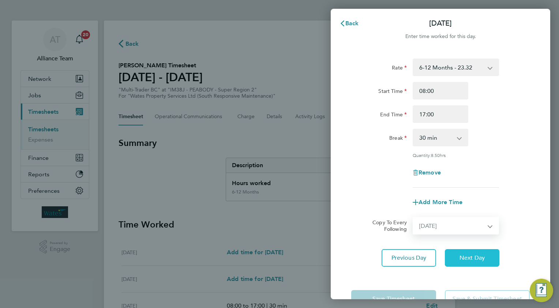
select select "[DATE]"
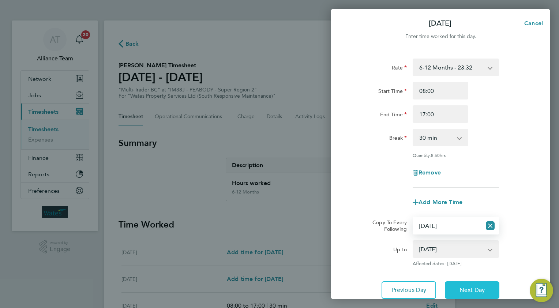
click at [466, 284] on button "Next Day" at bounding box center [472, 290] width 55 height 18
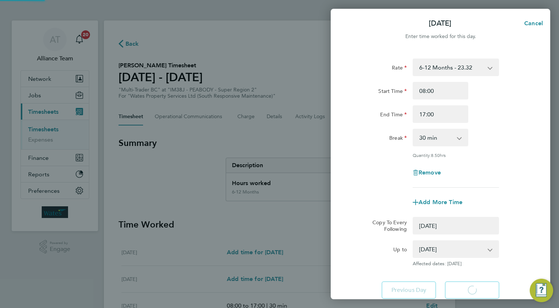
select select "0: null"
select select "30"
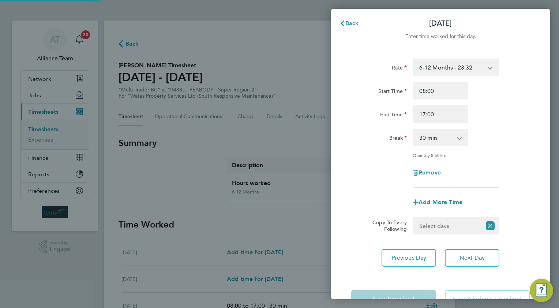
click at [432, 224] on select "Select days [DATE]" at bounding box center [448, 226] width 68 height 16
click at [414, 218] on select "Select days [DATE]" at bounding box center [452, 226] width 77 height 16
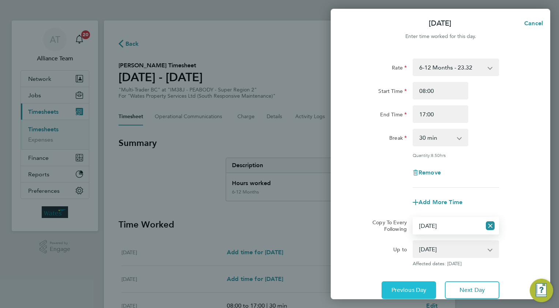
click at [402, 292] on span "Previous Day" at bounding box center [409, 290] width 35 height 7
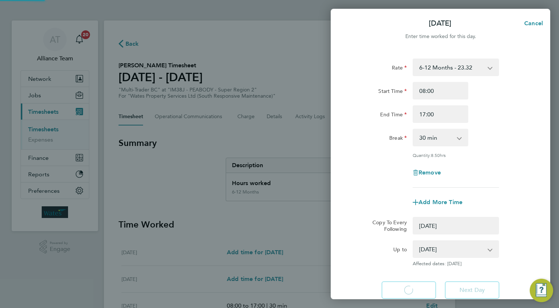
select select "0: null"
select select "30"
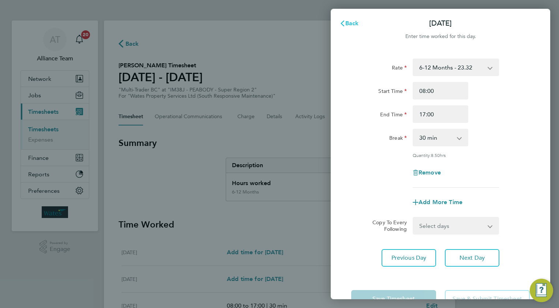
click at [345, 23] on span "Back" at bounding box center [352, 23] width 14 height 7
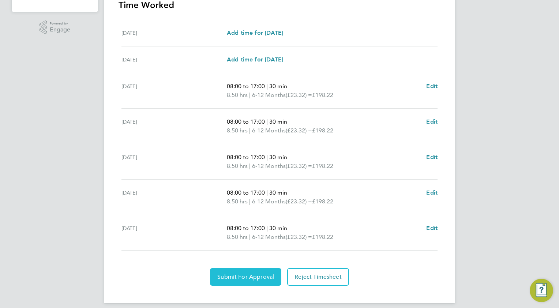
click at [235, 275] on span "Submit For Approval" at bounding box center [245, 276] width 57 height 7
click at [261, 278] on span "Approve Timesheet" at bounding box center [246, 276] width 54 height 7
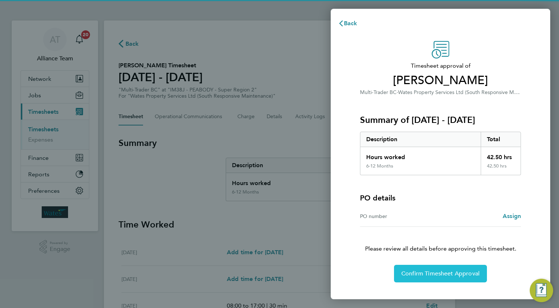
click at [427, 273] on span "Confirm Timesheet Approval" at bounding box center [440, 273] width 78 height 7
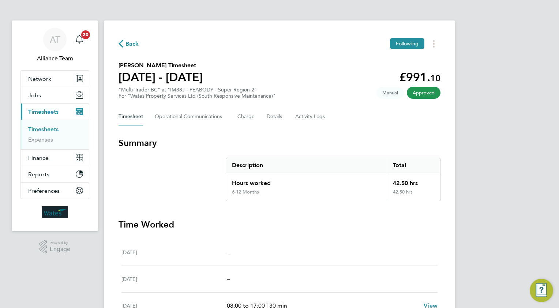
click at [132, 44] on span "Back" at bounding box center [133, 44] width 14 height 9
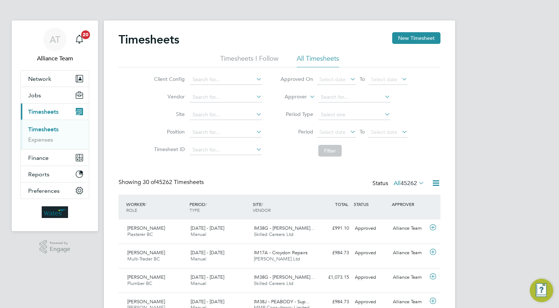
drag, startPoint x: 414, startPoint y: 37, endPoint x: 265, endPoint y: 83, distance: 156.0
click at [414, 37] on button "New Timesheet" at bounding box center [416, 38] width 48 height 12
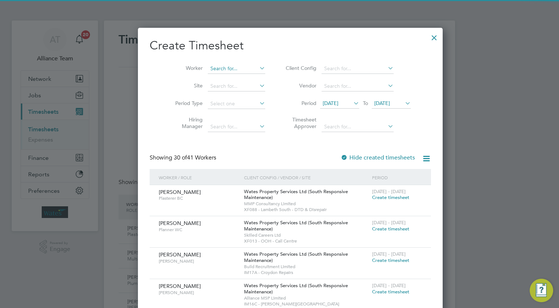
click at [227, 68] on input at bounding box center [236, 69] width 57 height 10
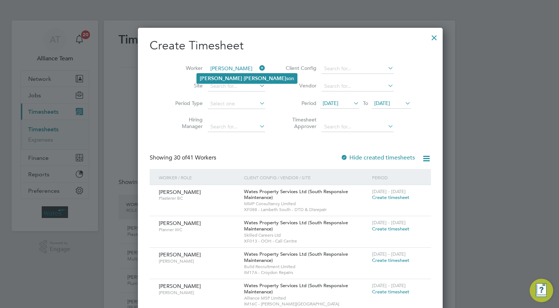
click at [240, 79] on li "[PERSON_NAME] son" at bounding box center [247, 79] width 100 height 10
type input "[PERSON_NAME]"
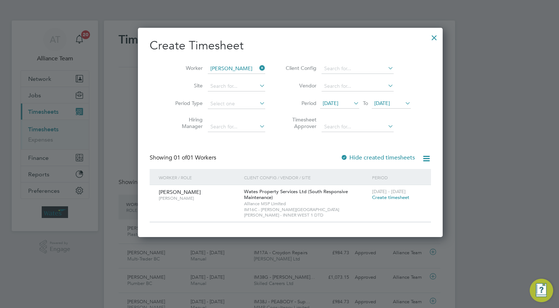
click at [372, 197] on span "Create timesheet" at bounding box center [390, 197] width 37 height 6
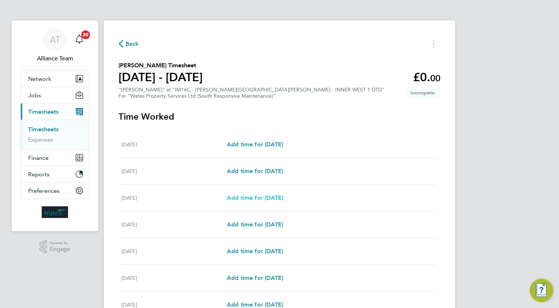
click at [252, 199] on span "Add time for [DATE]" at bounding box center [255, 197] width 56 height 7
select select "30"
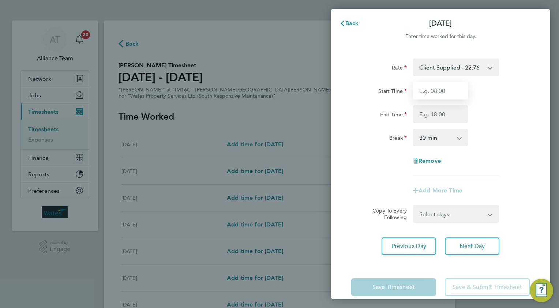
click at [448, 87] on input "Start Time" at bounding box center [441, 91] width 56 height 18
type input "08.0"
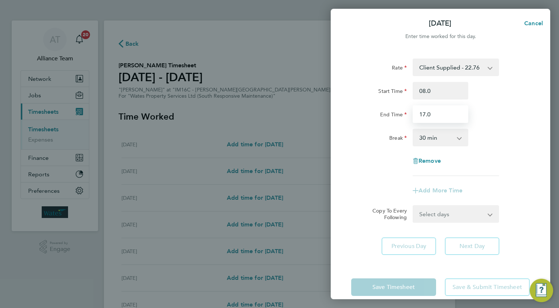
type input "17.0"
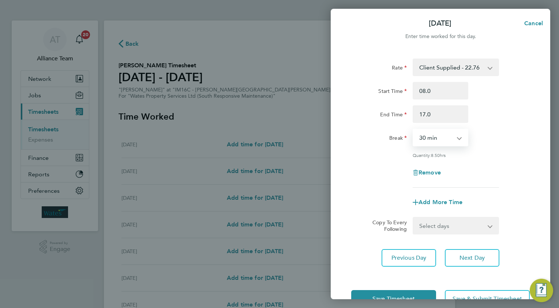
click at [432, 229] on select "Select days Day [DATE] [DATE] [DATE] [DATE]" at bounding box center [452, 226] width 77 height 16
select select "TUE"
click at [414, 218] on select "Select days Day [DATE] [DATE] [DATE] [DATE]" at bounding box center [452, 226] width 77 height 16
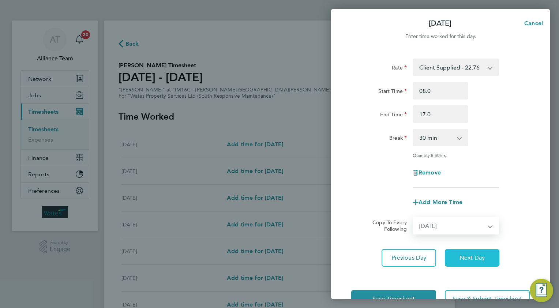
select select "[DATE]"
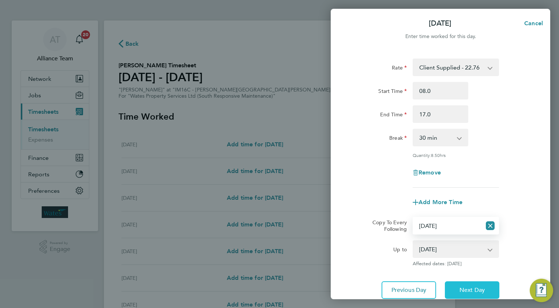
click at [491, 288] on button "Next Day" at bounding box center [472, 290] width 55 height 18
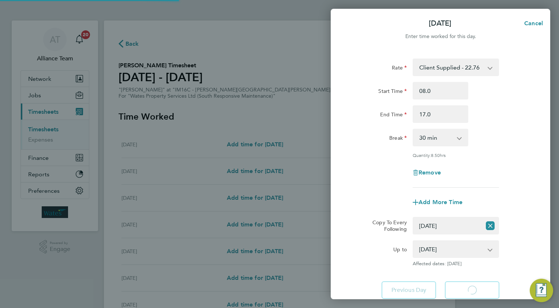
select select "30"
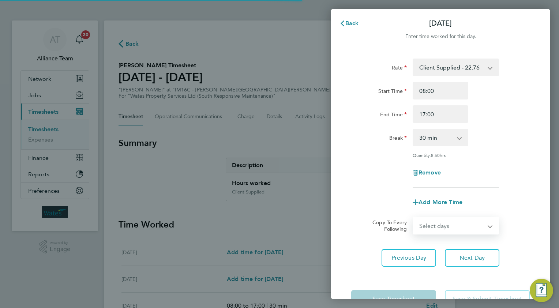
drag, startPoint x: 435, startPoint y: 224, endPoint x: 437, endPoint y: 232, distance: 7.5
click at [435, 224] on select "Select days Day [DATE] [DATE] [DATE]" at bounding box center [452, 226] width 77 height 16
select select "WED"
click at [414, 218] on select "Select days Day [DATE] [DATE] [DATE]" at bounding box center [452, 226] width 77 height 16
select select "[DATE]"
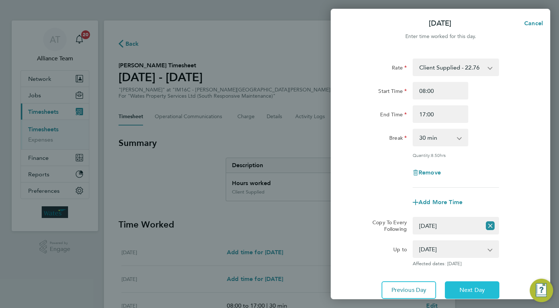
click at [483, 288] on span "Next Day" at bounding box center [472, 290] width 25 height 7
select select "30"
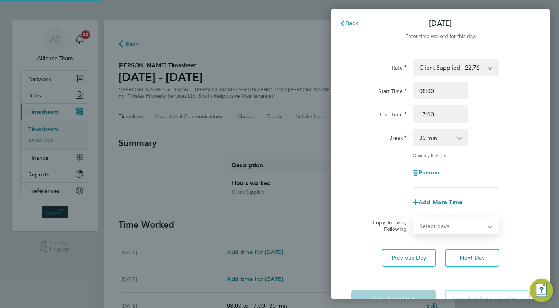
drag, startPoint x: 433, startPoint y: 225, endPoint x: 434, endPoint y: 231, distance: 6.0
click at [433, 225] on select "Select days Day [DATE] [DATE]" at bounding box center [452, 226] width 77 height 16
select select "THU"
click at [414, 218] on select "Select days Day [DATE] [DATE]" at bounding box center [452, 226] width 77 height 16
select select "[DATE]"
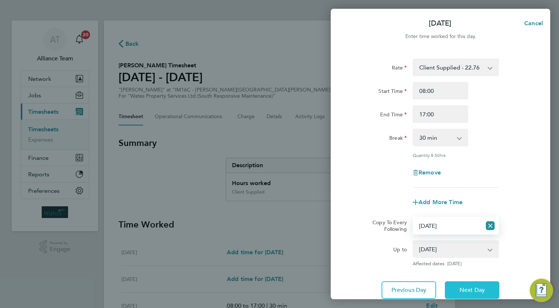
click at [462, 282] on button "Next Day" at bounding box center [472, 290] width 55 height 18
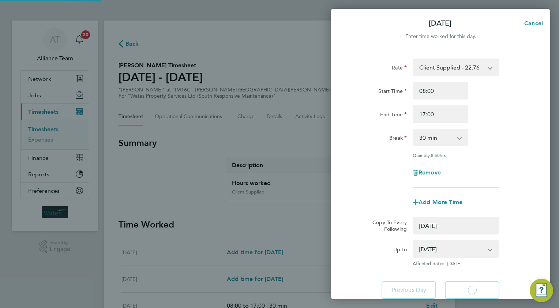
select select "0: null"
select select "30"
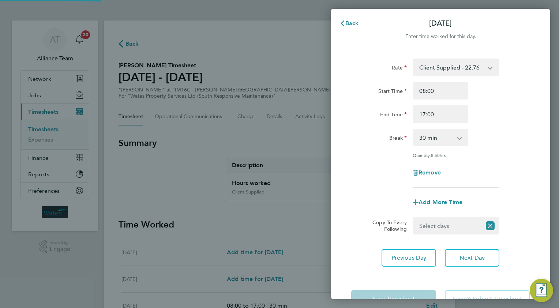
click at [433, 222] on select "Select days [DATE]" at bounding box center [448, 226] width 68 height 16
click at [414, 218] on select "Select days [DATE]" at bounding box center [452, 226] width 77 height 16
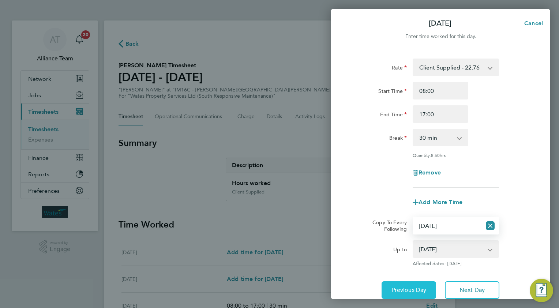
click at [412, 282] on button "Previous Day" at bounding box center [409, 290] width 55 height 18
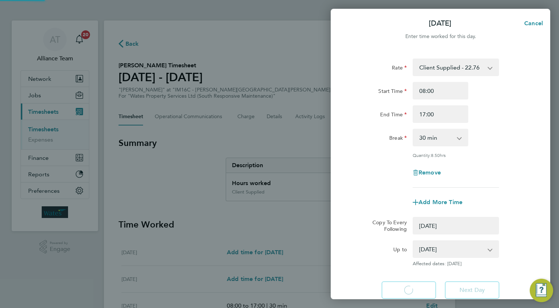
select select "0: null"
select select "30"
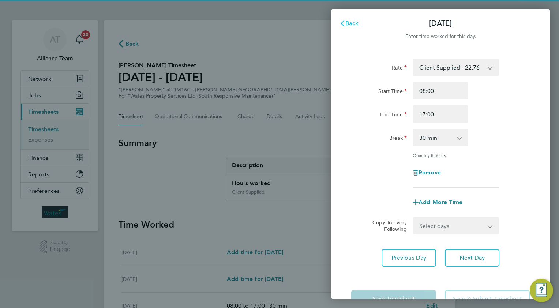
click at [350, 21] on span "Back" at bounding box center [352, 23] width 14 height 7
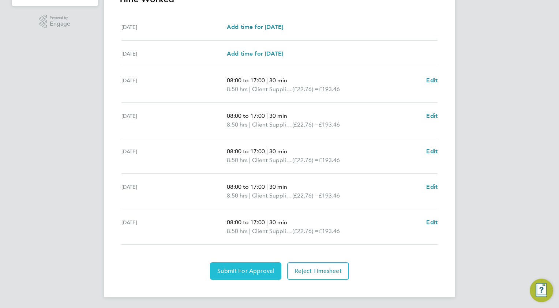
click at [231, 273] on span "Submit For Approval" at bounding box center [245, 271] width 57 height 7
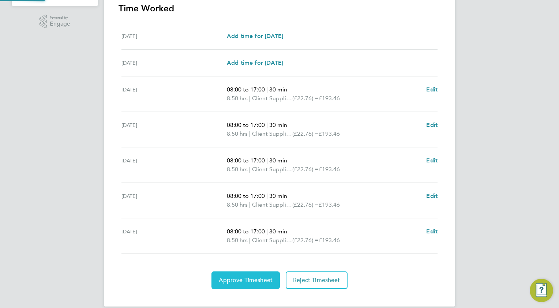
click at [256, 274] on button "Approve Timesheet" at bounding box center [246, 281] width 68 height 18
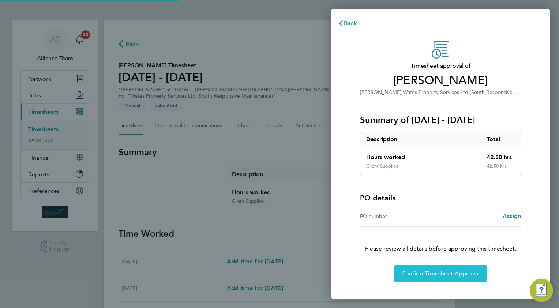
click at [425, 274] on span "Confirm Timesheet Approval" at bounding box center [440, 273] width 78 height 7
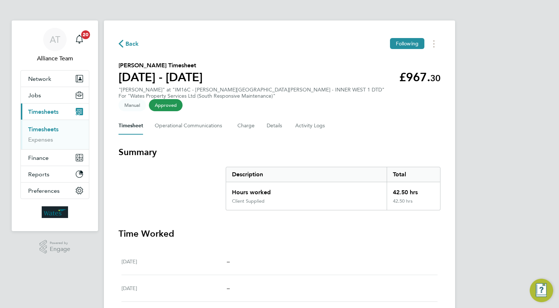
click at [133, 45] on span "Back" at bounding box center [133, 44] width 14 height 9
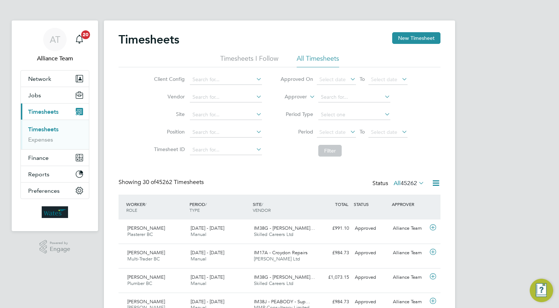
drag, startPoint x: 412, startPoint y: 40, endPoint x: 371, endPoint y: 61, distance: 45.8
click at [412, 40] on button "New Timesheet" at bounding box center [416, 38] width 48 height 12
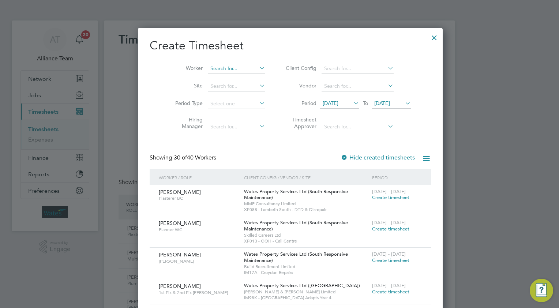
click at [213, 70] on input at bounding box center [236, 69] width 57 height 10
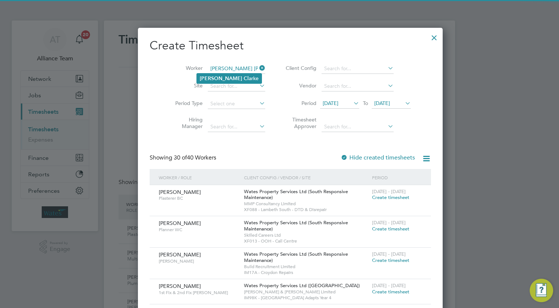
click at [244, 77] on b "Cl" at bounding box center [246, 78] width 5 height 6
type input "[PERSON_NAME]"
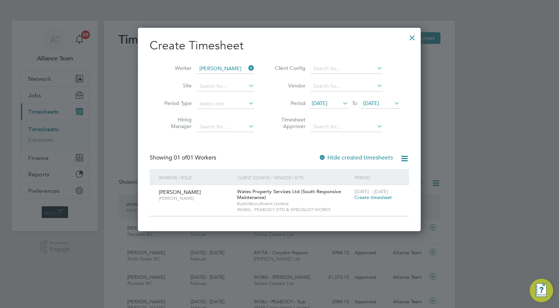
click at [366, 197] on span "Create timesheet" at bounding box center [373, 197] width 37 height 6
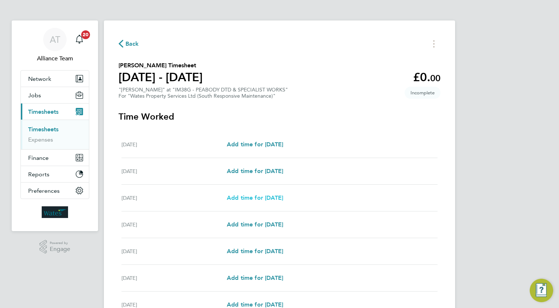
click at [258, 201] on span "Add time for [DATE]" at bounding box center [255, 197] width 56 height 7
select select "30"
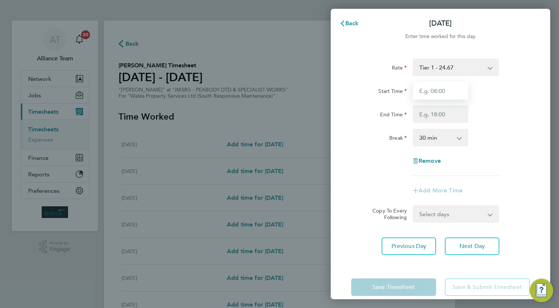
click at [437, 91] on input "Start Time" at bounding box center [441, 91] width 56 height 18
type input "08.0"
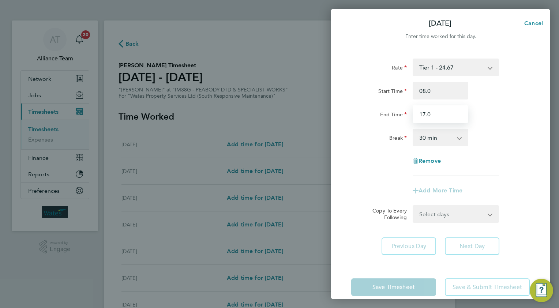
type input "17.0"
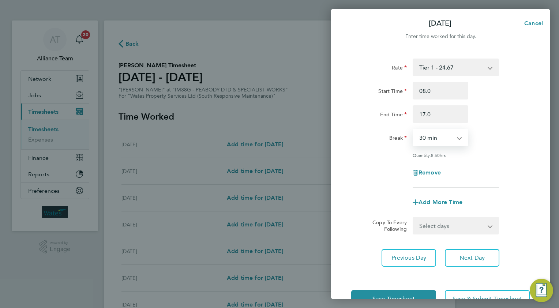
click at [426, 221] on select "Select days Day [DATE] [DATE] [DATE] [DATE]" at bounding box center [452, 226] width 77 height 16
select select "TUE"
click at [414, 218] on select "Select days Day [DATE] [DATE] [DATE] [DATE]" at bounding box center [452, 226] width 77 height 16
select select "[DATE]"
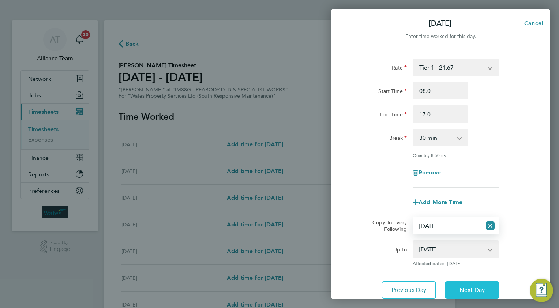
click at [485, 292] on span "Next Day" at bounding box center [472, 290] width 25 height 7
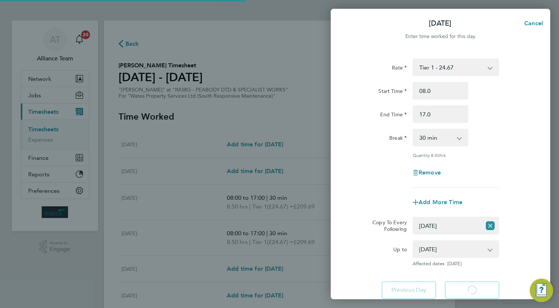
select select "30"
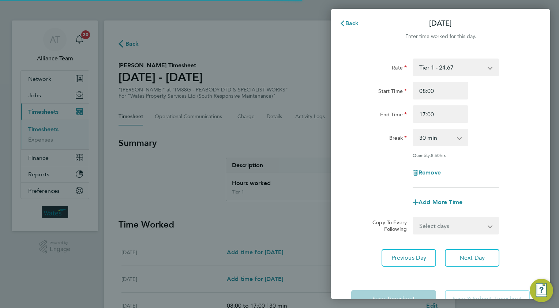
click at [430, 225] on select "Select days Day [DATE] [DATE] [DATE]" at bounding box center [452, 226] width 77 height 16
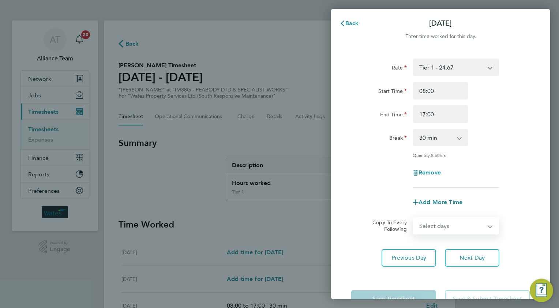
select select "WED"
click at [414, 218] on select "Select days Day [DATE] [DATE] [DATE]" at bounding box center [452, 226] width 77 height 16
select select "[DATE]"
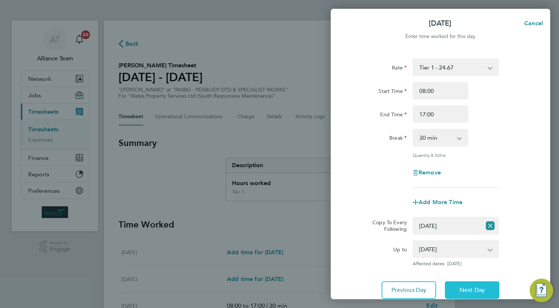
click at [481, 287] on span "Next Day" at bounding box center [472, 290] width 25 height 7
select select "0: null"
select select "30"
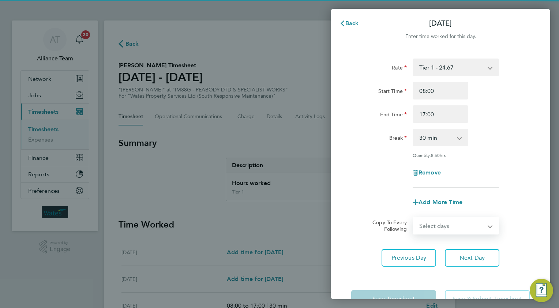
click at [433, 224] on select "Select days Day [DATE] [DATE]" at bounding box center [452, 226] width 77 height 16
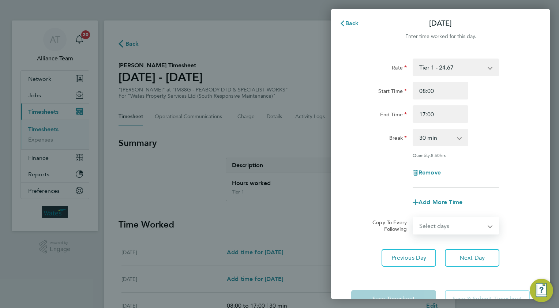
select select "THU"
click at [414, 218] on select "Select days Day [DATE] [DATE]" at bounding box center [452, 226] width 77 height 16
select select "[DATE]"
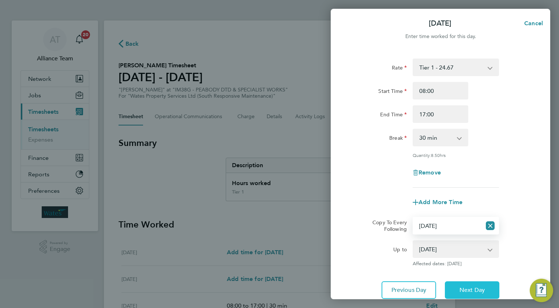
click at [483, 295] on button "Next Day" at bounding box center [472, 290] width 55 height 18
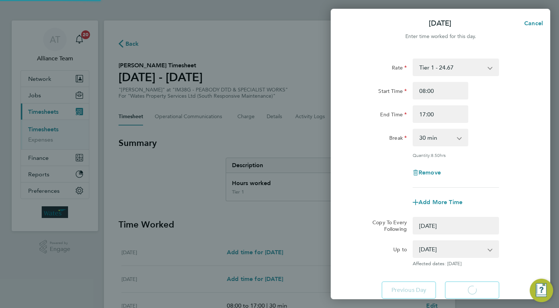
select select "0: null"
select select "30"
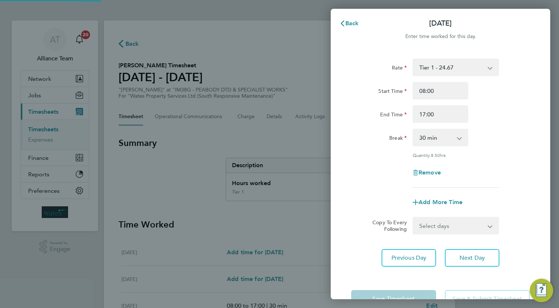
drag, startPoint x: 435, startPoint y: 221, endPoint x: 435, endPoint y: 232, distance: 11.4
click at [435, 221] on select "Select days [DATE]" at bounding box center [452, 226] width 77 height 16
click at [414, 218] on select "Select days [DATE]" at bounding box center [452, 226] width 77 height 16
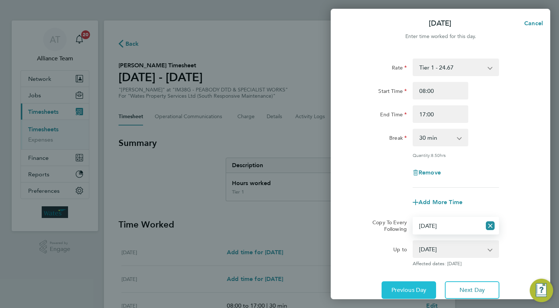
click at [403, 288] on span "Previous Day" at bounding box center [409, 290] width 35 height 7
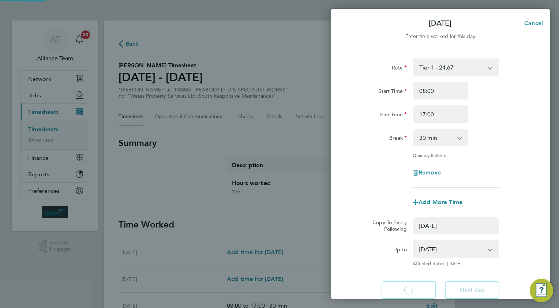
select select "0: null"
select select "30"
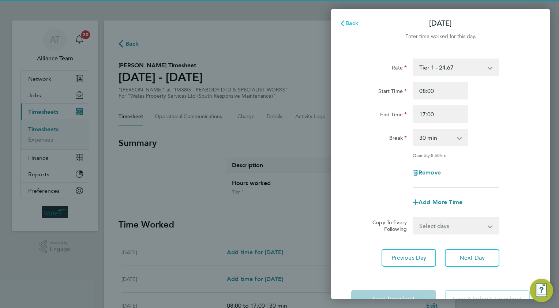
click at [347, 21] on span "Back" at bounding box center [352, 23] width 14 height 7
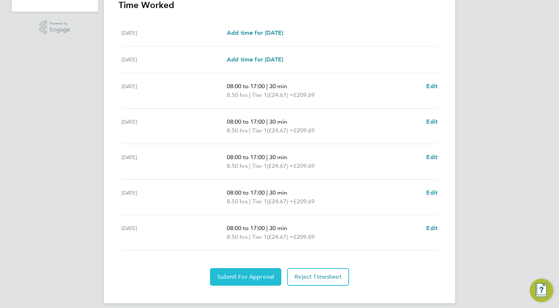
click at [244, 277] on span "Submit For Approval" at bounding box center [245, 276] width 57 height 7
click at [264, 279] on span "Approve Timesheet" at bounding box center [246, 276] width 54 height 7
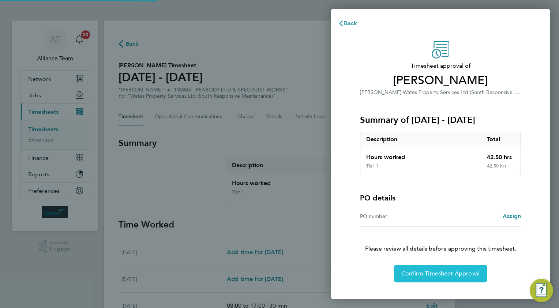
click at [422, 276] on span "Confirm Timesheet Approval" at bounding box center [440, 273] width 78 height 7
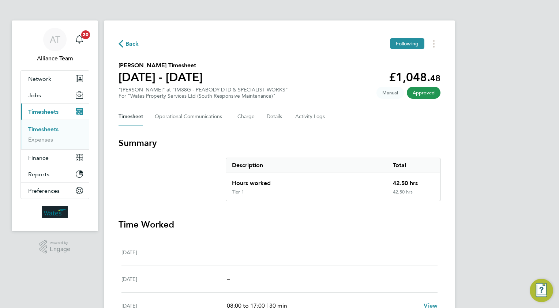
click at [133, 43] on span "Back" at bounding box center [133, 44] width 14 height 9
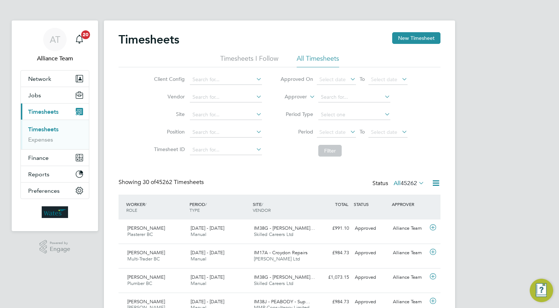
drag, startPoint x: 409, startPoint y: 37, endPoint x: 315, endPoint y: 85, distance: 105.7
click at [409, 37] on button "New Timesheet" at bounding box center [416, 38] width 48 height 12
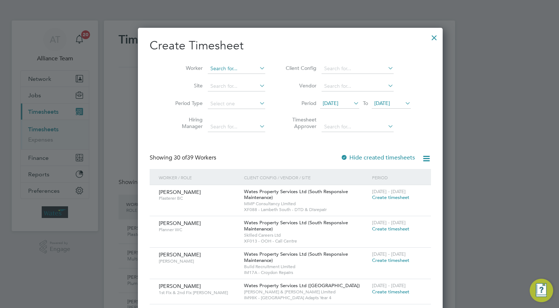
click at [220, 68] on input at bounding box center [236, 69] width 57 height 10
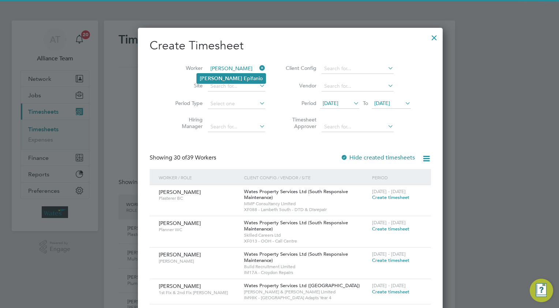
click at [225, 77] on li "[PERSON_NAME] E [PERSON_NAME]" at bounding box center [231, 79] width 69 height 10
type input "[PERSON_NAME]"
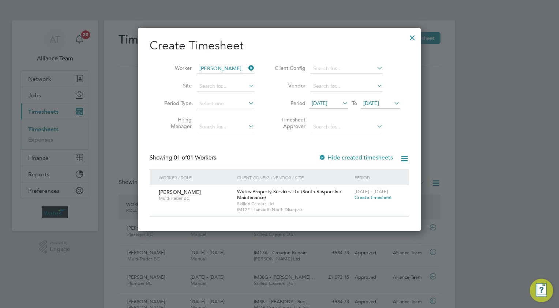
click at [365, 198] on span "Create timesheet" at bounding box center [373, 197] width 37 height 6
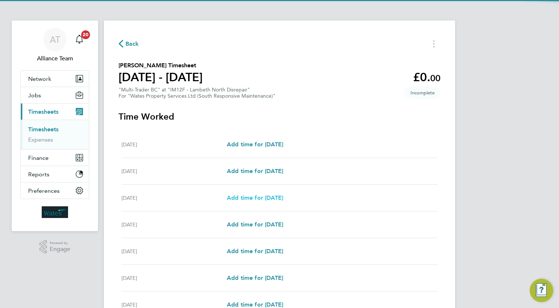
click at [259, 198] on span "Add time for [DATE]" at bounding box center [255, 197] width 56 height 7
select select "30"
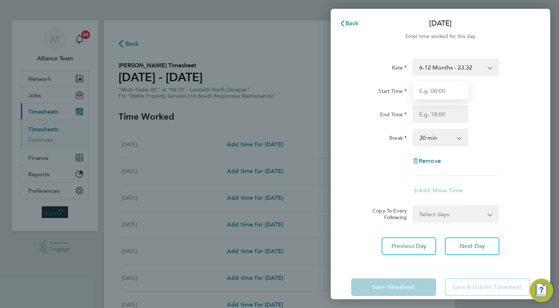
click at [426, 89] on input "Start Time" at bounding box center [441, 91] width 56 height 18
type input "08.0"
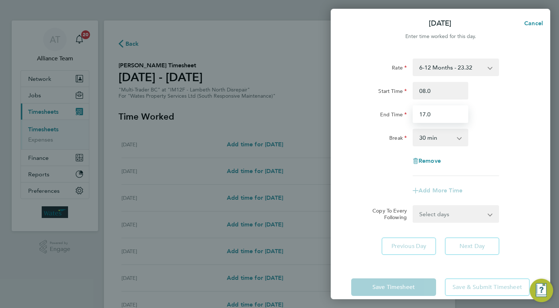
type input "17.0"
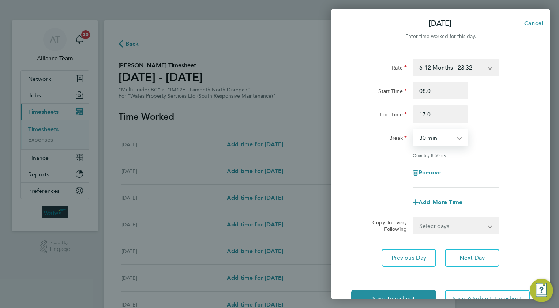
click at [421, 225] on select "Select days Day [DATE] [DATE] [DATE] [DATE]" at bounding box center [452, 226] width 77 height 16
select select "TUE"
click at [414, 218] on select "Select days Day [DATE] [DATE] [DATE] [DATE]" at bounding box center [452, 226] width 77 height 16
select select "[DATE]"
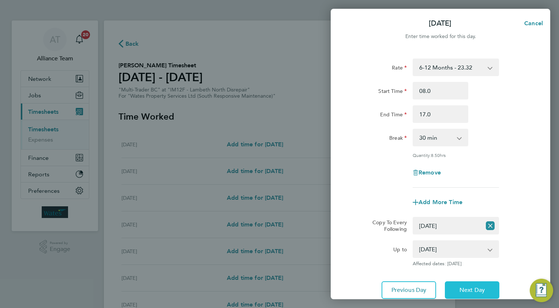
click at [463, 287] on span "Next Day" at bounding box center [472, 290] width 25 height 7
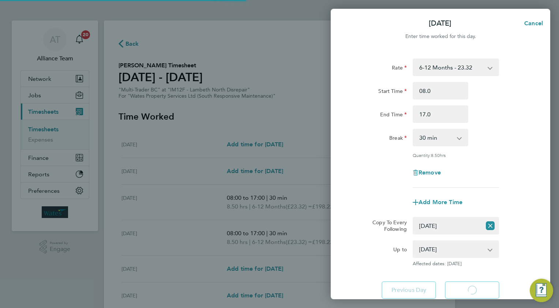
select select "30"
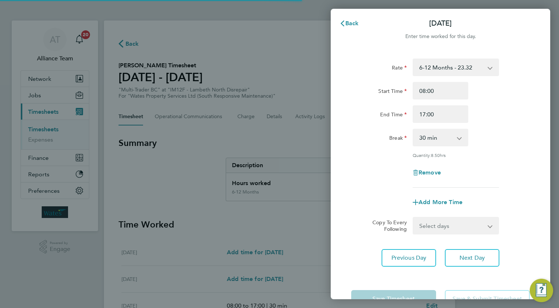
click at [434, 229] on select "Select days Day [DATE] [DATE] [DATE]" at bounding box center [452, 226] width 77 height 16
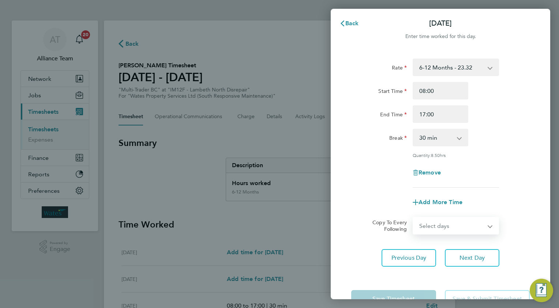
select select "WED"
click at [414, 218] on select "Select days Day [DATE] [DATE] [DATE]" at bounding box center [452, 226] width 77 height 16
select select "[DATE]"
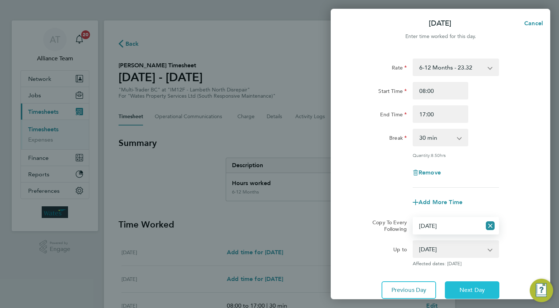
click at [463, 289] on span "Next Day" at bounding box center [472, 290] width 25 height 7
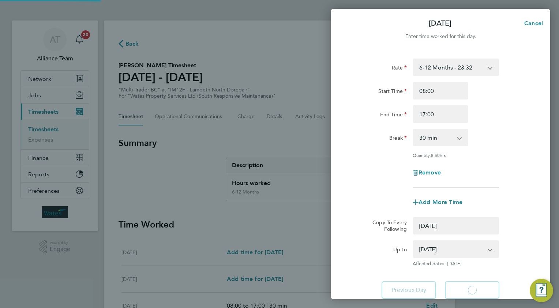
select select "0: null"
select select "30"
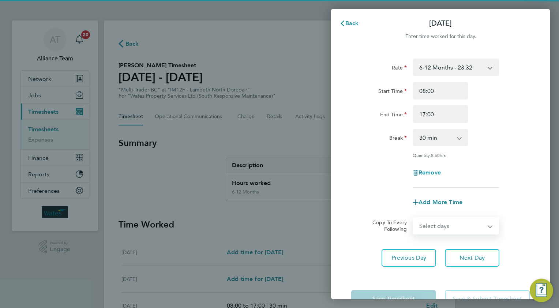
drag, startPoint x: 436, startPoint y: 226, endPoint x: 436, endPoint y: 232, distance: 5.9
click at [436, 226] on select "Select days Day [DATE] [DATE]" at bounding box center [452, 226] width 77 height 16
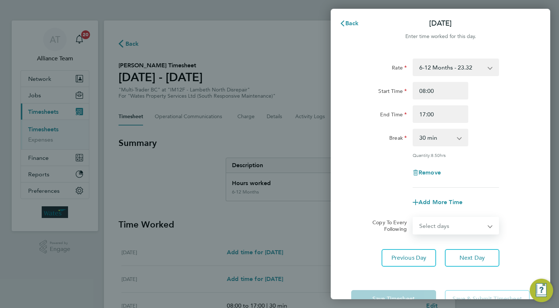
select select "THU"
click at [414, 218] on select "Select days Day [DATE] [DATE]" at bounding box center [452, 226] width 77 height 16
select select "[DATE]"
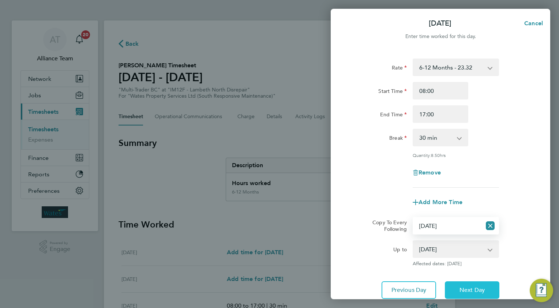
click at [466, 296] on button "Next Day" at bounding box center [472, 290] width 55 height 18
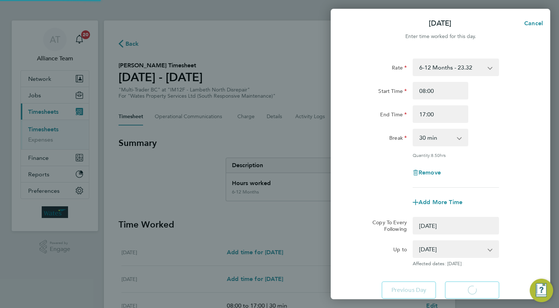
select select "0: null"
select select "30"
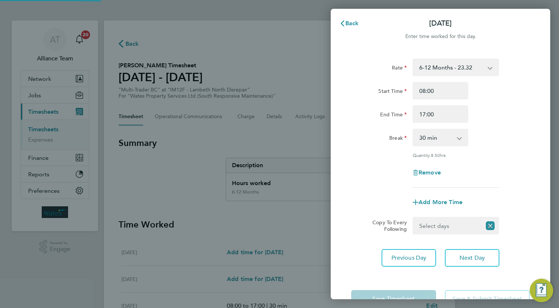
click at [440, 228] on select "Select days [DATE]" at bounding box center [448, 226] width 68 height 16
click at [414, 218] on select "Select days [DATE]" at bounding box center [452, 226] width 77 height 16
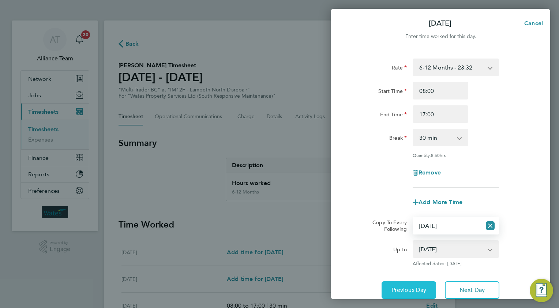
click at [400, 289] on span "Previous Day" at bounding box center [409, 290] width 35 height 7
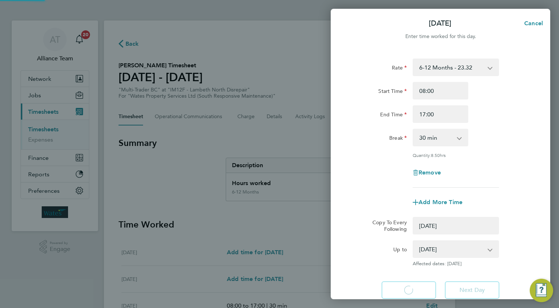
select select "0: null"
select select "30"
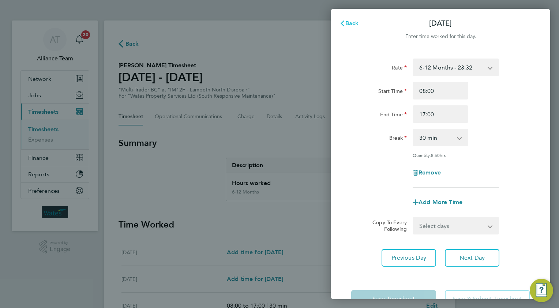
click at [347, 21] on span "Back" at bounding box center [352, 23] width 14 height 7
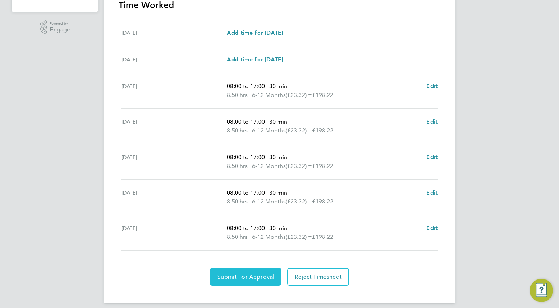
click at [228, 279] on span "Submit For Approval" at bounding box center [245, 276] width 57 height 7
click at [250, 276] on span "Approve Timesheet" at bounding box center [246, 276] width 54 height 7
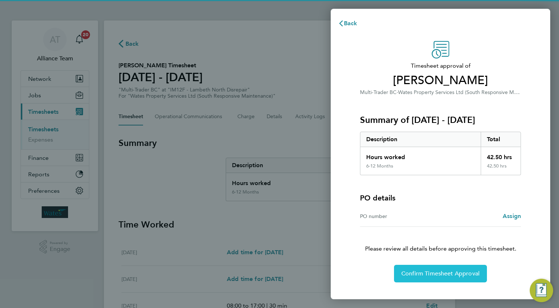
click at [440, 268] on button "Confirm Timesheet Approval" at bounding box center [440, 274] width 93 height 18
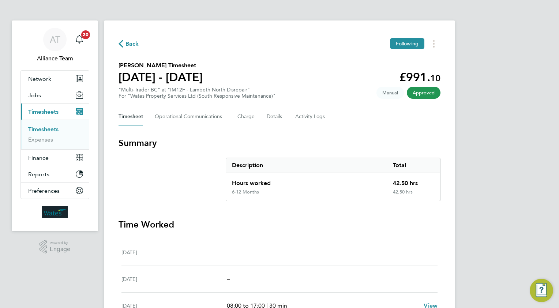
click at [135, 45] on span "Back" at bounding box center [133, 44] width 14 height 9
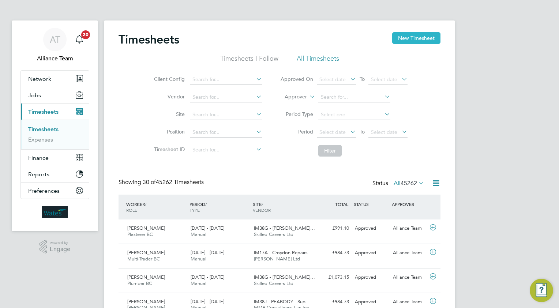
click at [412, 34] on button "New Timesheet" at bounding box center [416, 38] width 48 height 12
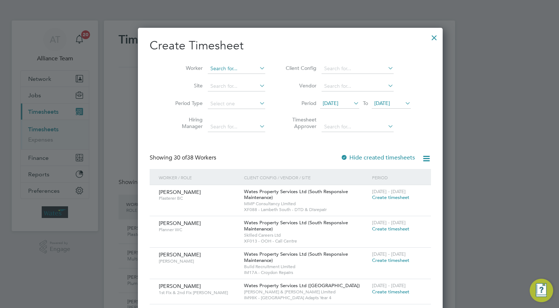
click at [221, 70] on input at bounding box center [236, 69] width 57 height 10
click at [227, 77] on li "[PERSON_NAME] wis" at bounding box center [228, 79] width 63 height 10
type input "[PERSON_NAME]"
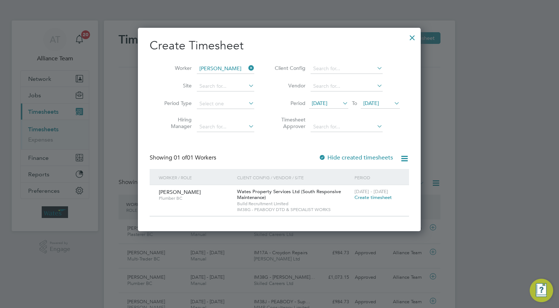
click at [361, 199] on span "Create timesheet" at bounding box center [373, 197] width 37 height 6
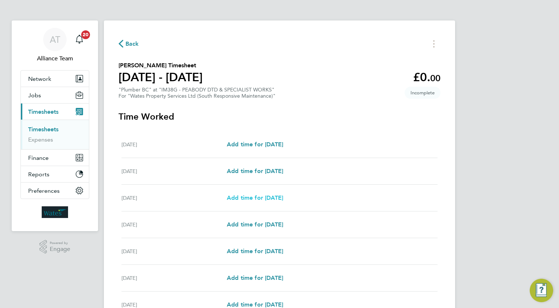
click at [254, 197] on span "Add time for [DATE]" at bounding box center [255, 197] width 56 height 7
select select "30"
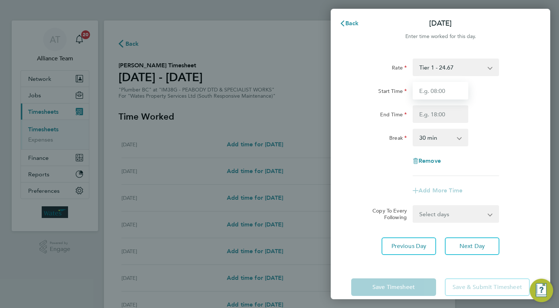
click at [437, 91] on input "Start Time" at bounding box center [441, 91] width 56 height 18
type input "08.0"
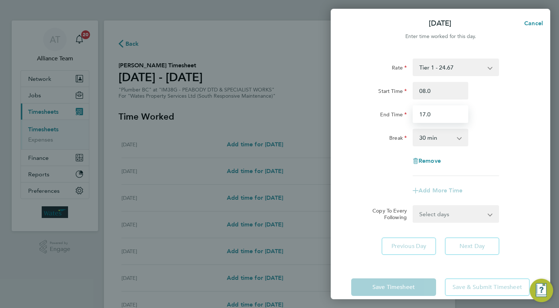
type input "17.0"
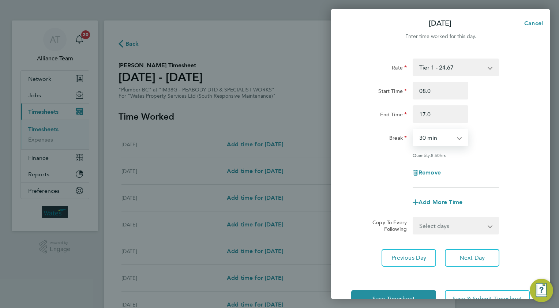
click at [421, 225] on select "Select days Day [DATE] [DATE] [DATE] [DATE]" at bounding box center [452, 226] width 77 height 16
select select "TUE"
click at [414, 218] on select "Select days Day [DATE] [DATE] [DATE] [DATE]" at bounding box center [452, 226] width 77 height 16
select select "[DATE]"
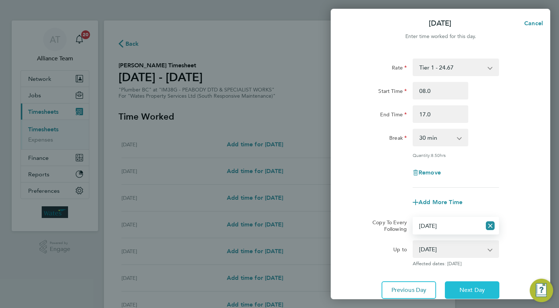
click at [468, 284] on button "Next Day" at bounding box center [472, 290] width 55 height 18
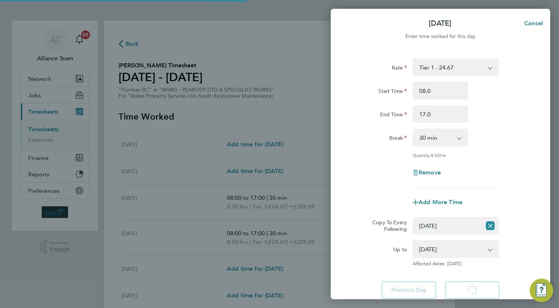
select select "30"
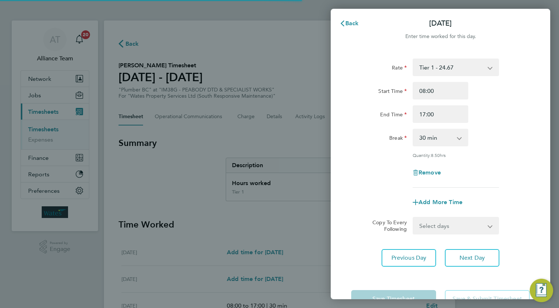
click at [431, 225] on select "Select days Day [DATE] [DATE] [DATE]" at bounding box center [452, 226] width 77 height 16
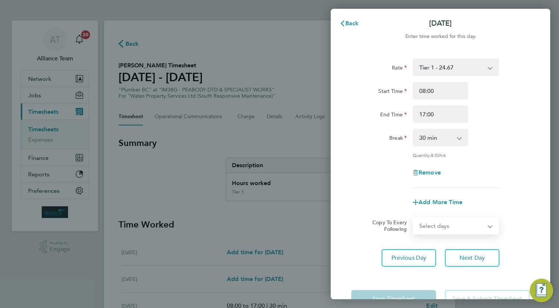
select select "WED"
click at [414, 218] on select "Select days Day [DATE] [DATE] [DATE]" at bounding box center [452, 226] width 77 height 16
select select "[DATE]"
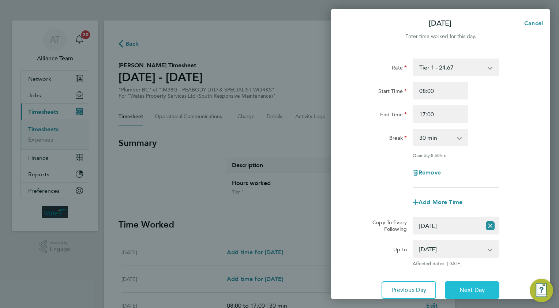
click at [466, 285] on button "Next Day" at bounding box center [472, 290] width 55 height 18
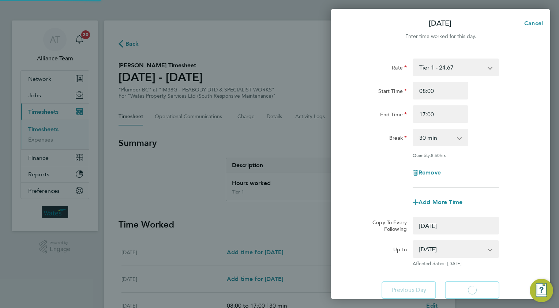
select select "0: null"
select select "30"
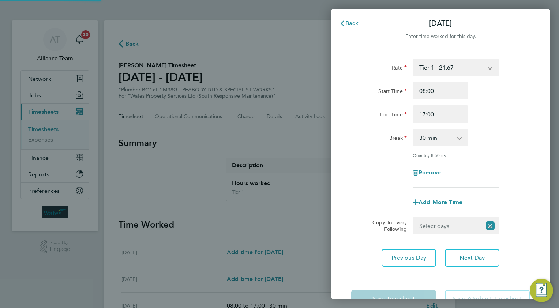
click at [423, 226] on select "Select days Day [DATE] [DATE]" at bounding box center [448, 226] width 68 height 16
select select "THU"
click at [414, 218] on select "Select days Day [DATE] [DATE]" at bounding box center [452, 226] width 77 height 16
select select "[DATE]"
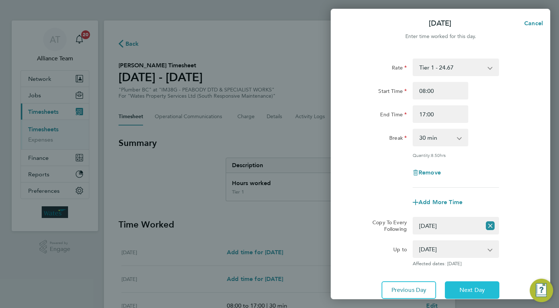
click at [451, 287] on button "Next Day" at bounding box center [472, 290] width 55 height 18
select select "0: null"
select select "30"
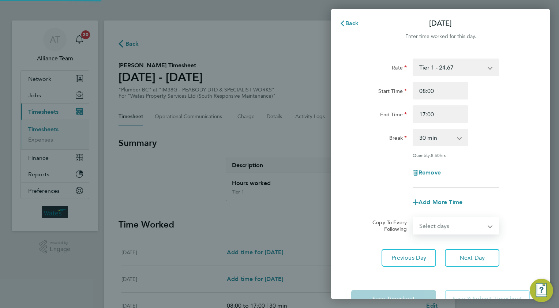
drag, startPoint x: 423, startPoint y: 225, endPoint x: 423, endPoint y: 232, distance: 7.0
click at [423, 225] on select "Select days [DATE]" at bounding box center [452, 226] width 77 height 16
click at [414, 218] on select "Select days [DATE]" at bounding box center [452, 226] width 77 height 16
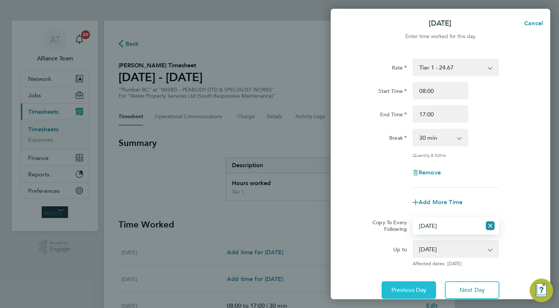
click at [408, 292] on span "Previous Day" at bounding box center [409, 290] width 35 height 7
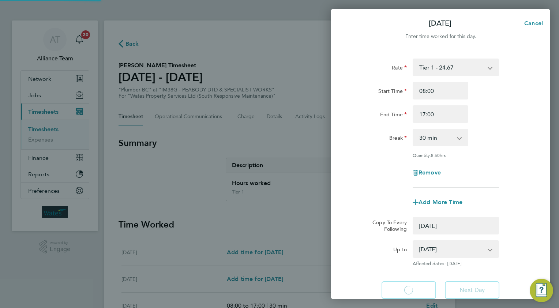
select select "0: null"
select select "30"
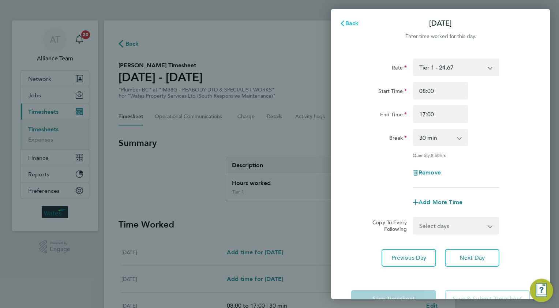
click at [348, 24] on span "Back" at bounding box center [352, 23] width 14 height 7
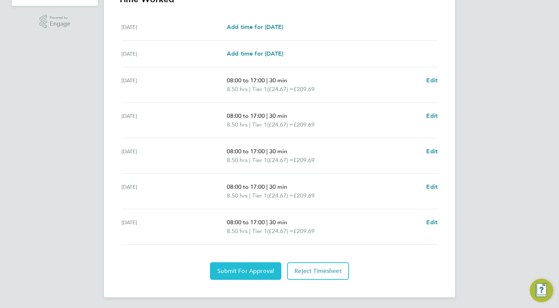
click at [230, 270] on span "Submit For Approval" at bounding box center [245, 271] width 57 height 7
click at [258, 273] on span "Approve Timesheet" at bounding box center [246, 271] width 54 height 7
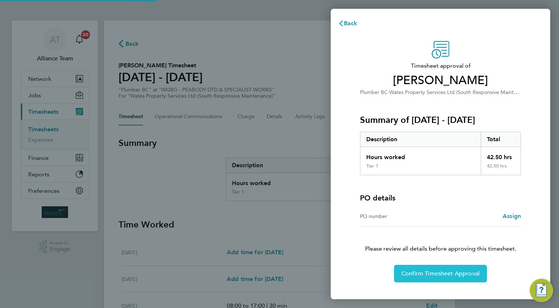
click at [417, 271] on span "Confirm Timesheet Approval" at bounding box center [440, 273] width 78 height 7
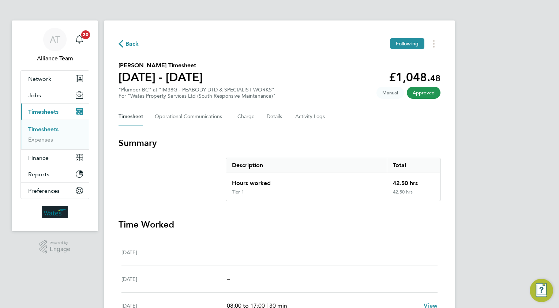
click at [132, 44] on span "Back" at bounding box center [133, 44] width 14 height 9
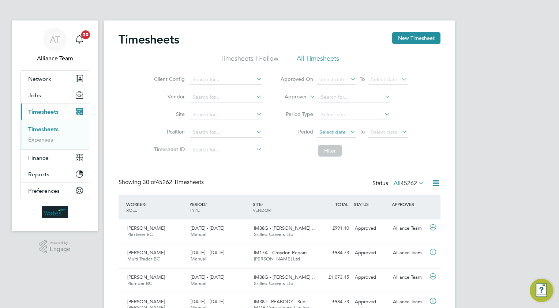
drag, startPoint x: 429, startPoint y: 38, endPoint x: 339, endPoint y: 128, distance: 127.6
click at [429, 38] on button "New Timesheet" at bounding box center [416, 38] width 48 height 12
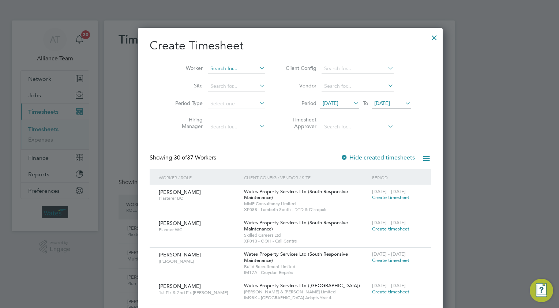
click at [211, 70] on input at bounding box center [236, 69] width 57 height 10
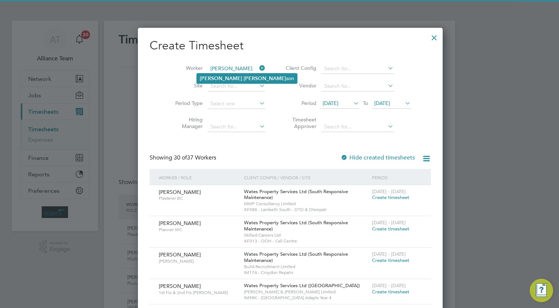
click at [244, 77] on b "[PERSON_NAME]" at bounding box center [265, 78] width 42 height 6
type input "[PERSON_NAME]"
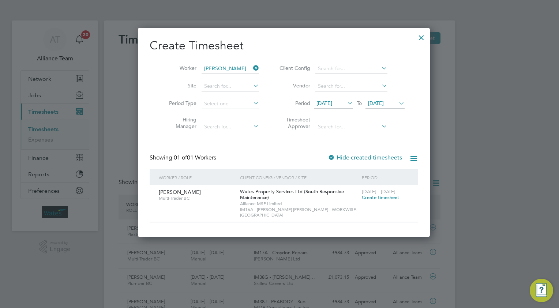
click at [362, 197] on span "Create timesheet" at bounding box center [380, 197] width 37 height 6
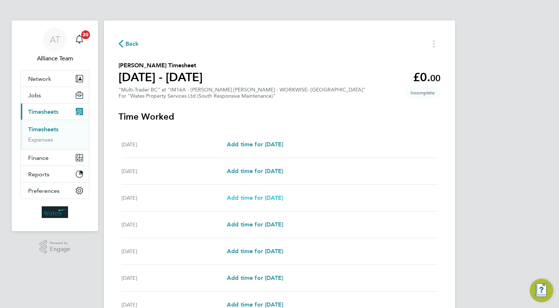
click at [257, 198] on span "Add time for [DATE]" at bounding box center [255, 197] width 56 height 7
select select "30"
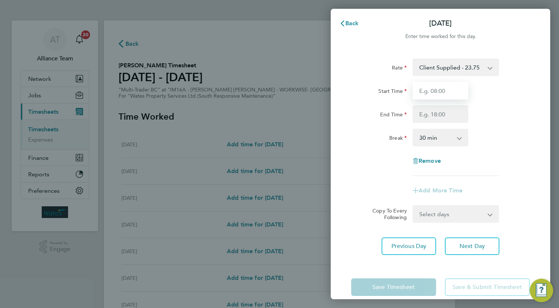
click at [438, 87] on input "Start Time" at bounding box center [441, 91] width 56 height 18
type input "08.0"
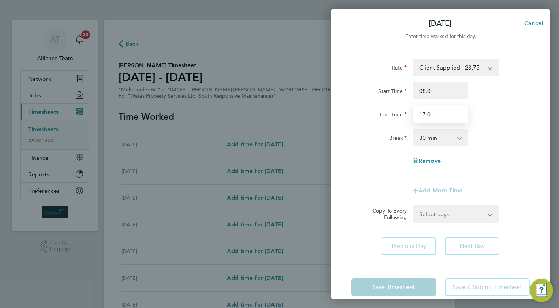
type input "17.0"
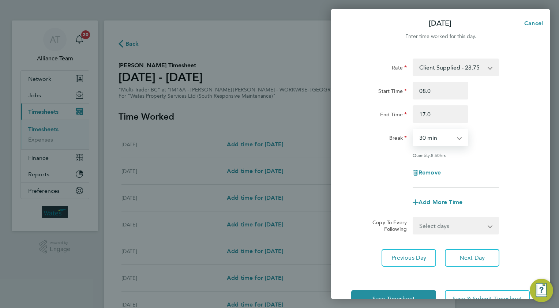
drag, startPoint x: 429, startPoint y: 223, endPoint x: 431, endPoint y: 227, distance: 4.3
click at [429, 223] on select "Select days Day [DATE] [DATE] [DATE] [DATE]" at bounding box center [452, 226] width 77 height 16
select select "TUE"
click at [414, 218] on select "Select days Day [DATE] [DATE] [DATE] [DATE]" at bounding box center [452, 226] width 77 height 16
select select "[DATE]"
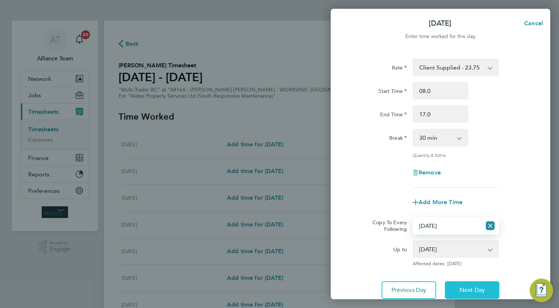
click at [467, 287] on span "Next Day" at bounding box center [472, 290] width 25 height 7
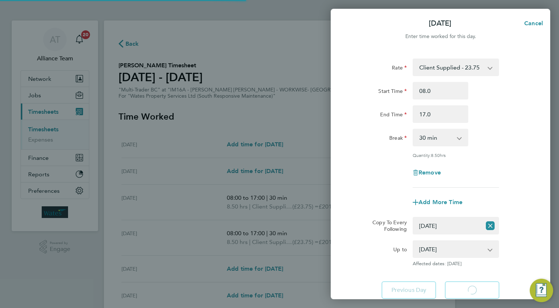
select select "30"
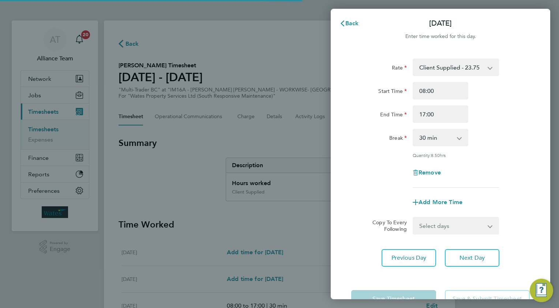
drag, startPoint x: 426, startPoint y: 225, endPoint x: 427, endPoint y: 232, distance: 7.0
click at [426, 225] on select "Select days Day [DATE] [DATE] [DATE]" at bounding box center [452, 226] width 77 height 16
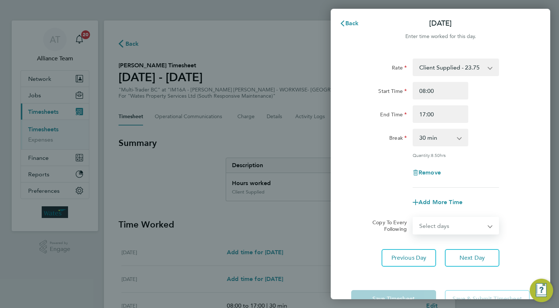
select select "WED"
click at [414, 218] on select "Select days Day [DATE] [DATE] [DATE]" at bounding box center [452, 226] width 77 height 16
select select "[DATE]"
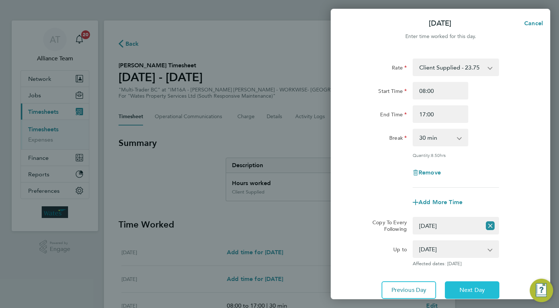
click at [472, 283] on button "Next Day" at bounding box center [472, 290] width 55 height 18
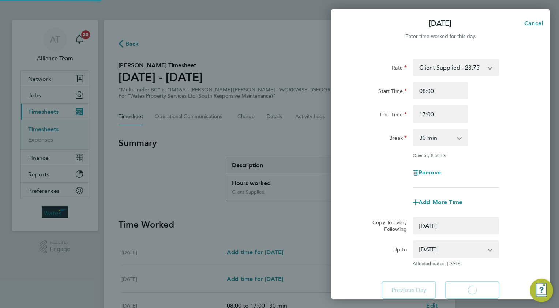
select select "0: null"
select select "30"
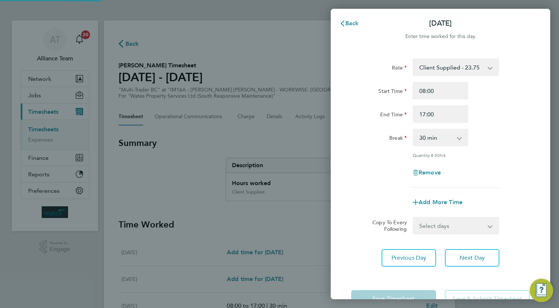
click at [425, 225] on select "Select days Day [DATE] [DATE]" at bounding box center [452, 226] width 77 height 16
select select "THU"
click at [414, 218] on select "Select days Day [DATE] [DATE]" at bounding box center [452, 226] width 77 height 16
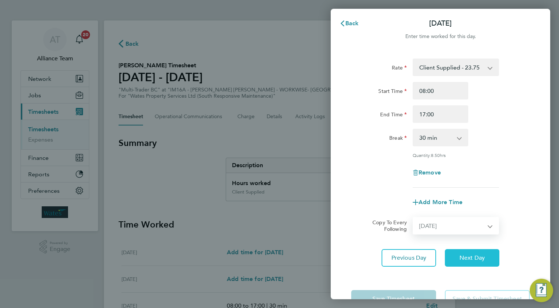
select select "[DATE]"
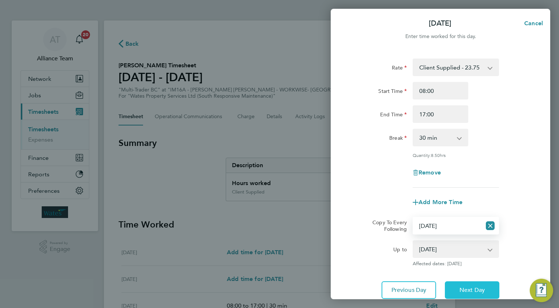
click at [451, 285] on button "Next Day" at bounding box center [472, 290] width 55 height 18
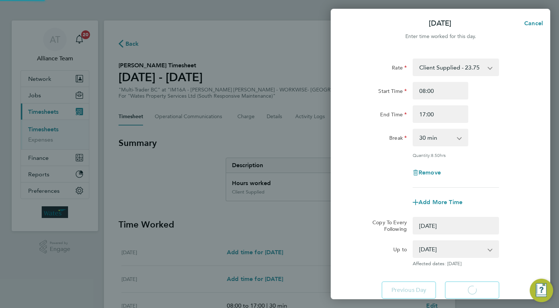
select select "0: null"
select select "30"
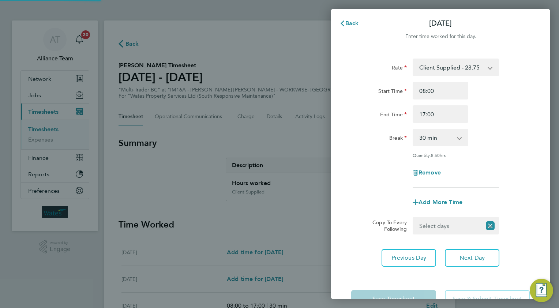
drag, startPoint x: 427, startPoint y: 225, endPoint x: 427, endPoint y: 230, distance: 4.8
click at [427, 225] on select "Select days [DATE]" at bounding box center [448, 226] width 68 height 16
click at [414, 218] on select "Select days [DATE]" at bounding box center [452, 226] width 77 height 16
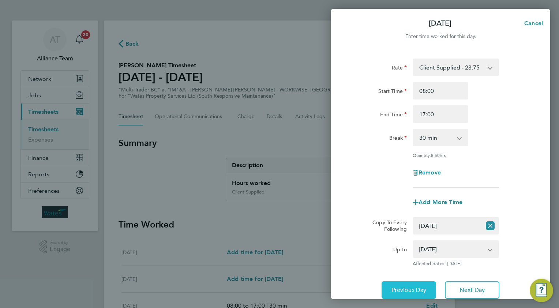
click at [410, 281] on button "Previous Day" at bounding box center [409, 290] width 55 height 18
select select "0: null"
select select "30"
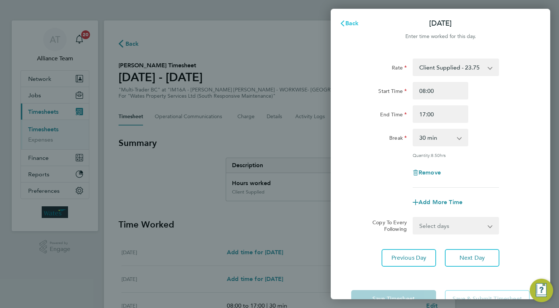
click at [348, 26] on span "Back" at bounding box center [352, 23] width 14 height 7
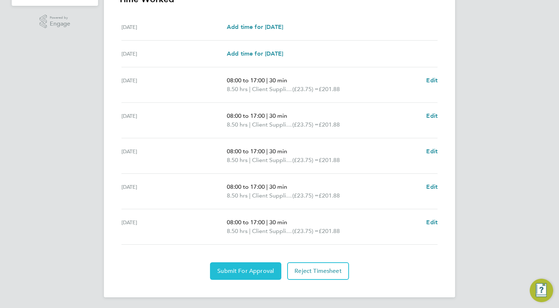
click at [241, 271] on span "Submit For Approval" at bounding box center [245, 271] width 57 height 7
click at [265, 272] on span "Approve Timesheet" at bounding box center [246, 271] width 54 height 7
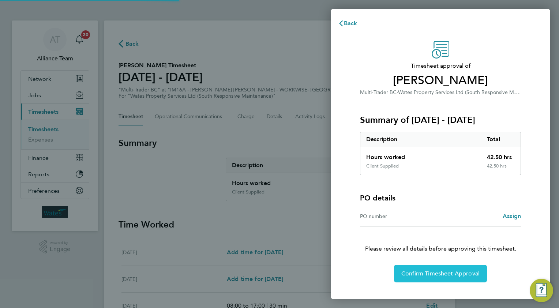
click at [427, 274] on span "Confirm Timesheet Approval" at bounding box center [440, 273] width 78 height 7
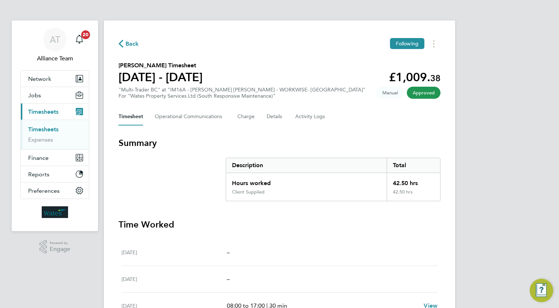
click at [132, 43] on span "Back" at bounding box center [133, 44] width 14 height 9
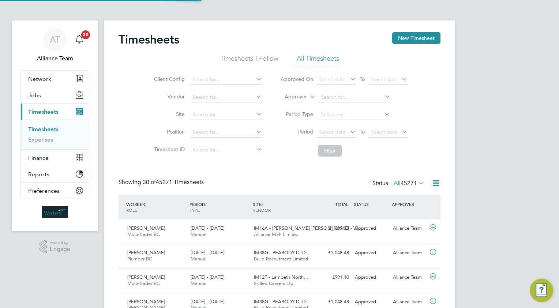
click at [400, 39] on button "New Timesheet" at bounding box center [416, 38] width 48 height 12
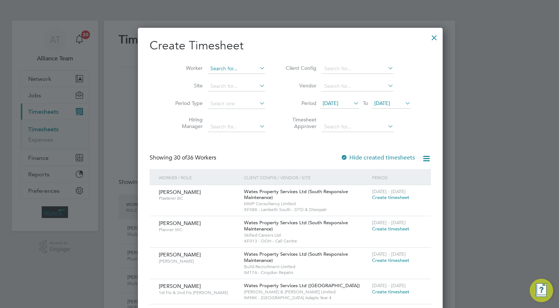
click at [227, 67] on input at bounding box center [236, 69] width 57 height 10
click at [230, 81] on li "Bode F abiyi" at bounding box center [226, 79] width 58 height 10
type input "Bode Fabiyi"
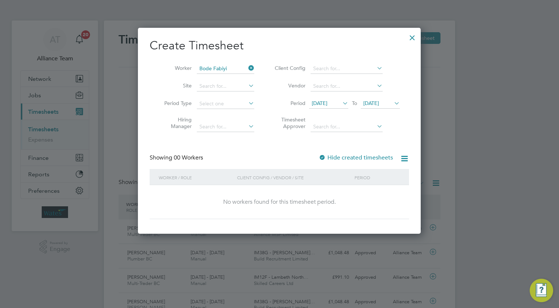
click at [325, 156] on div at bounding box center [322, 157] width 7 height 7
click at [393, 103] on icon at bounding box center [393, 103] width 0 height 10
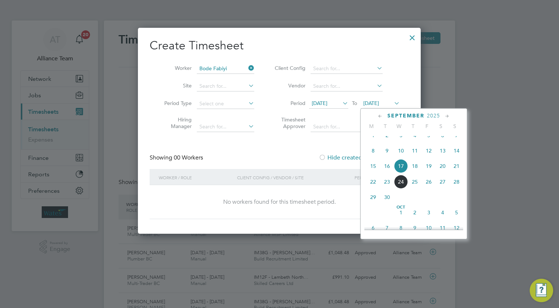
click at [456, 172] on span "21" at bounding box center [457, 166] width 14 height 14
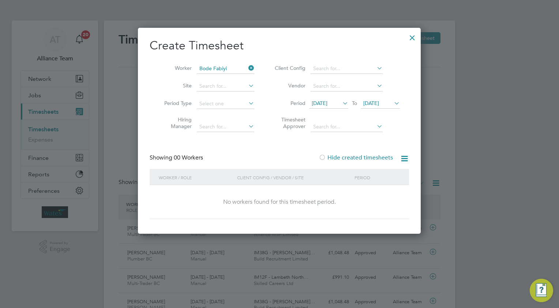
click at [414, 33] on div at bounding box center [412, 35] width 13 height 13
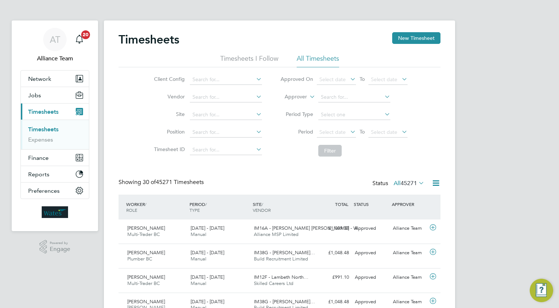
drag, startPoint x: 312, startPoint y: 94, endPoint x: 307, endPoint y: 102, distance: 8.5
click at [308, 94] on icon at bounding box center [308, 94] width 0 height 7
click at [299, 107] on li "Worker" at bounding box center [289, 106] width 36 height 10
click at [334, 100] on input at bounding box center [354, 97] width 72 height 10
click at [337, 108] on b "F" at bounding box center [336, 107] width 3 height 6
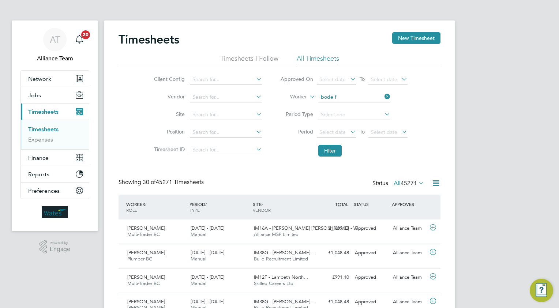
type input "Bode Fabiyi"
click at [332, 151] on button "Filter" at bounding box center [329, 151] width 23 height 12
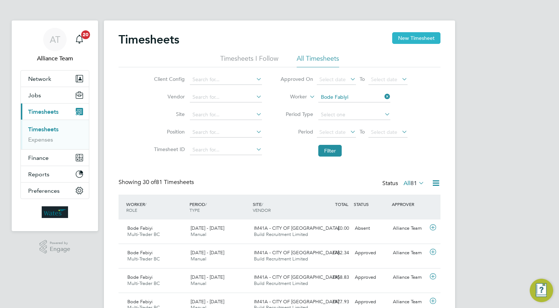
click at [407, 38] on button "New Timesheet" at bounding box center [416, 38] width 48 height 12
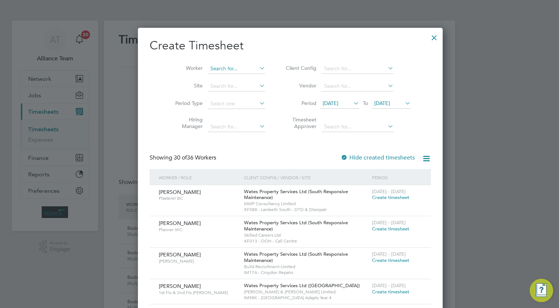
click at [221, 69] on input at bounding box center [236, 69] width 57 height 10
click at [220, 79] on li "[PERSON_NAME]" at bounding box center [233, 79] width 72 height 10
type input "[PERSON_NAME]"
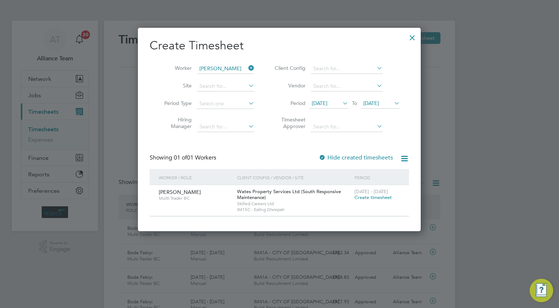
click at [362, 197] on span "Create timesheet" at bounding box center [373, 197] width 37 height 6
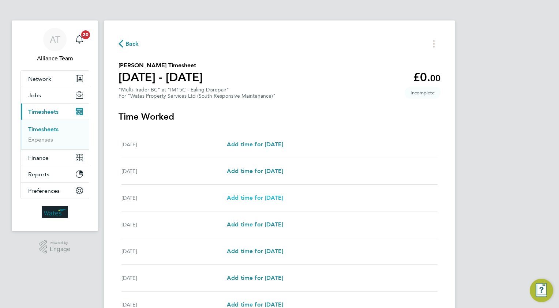
click at [258, 198] on span "Add time for [DATE]" at bounding box center [255, 197] width 56 height 7
select select "30"
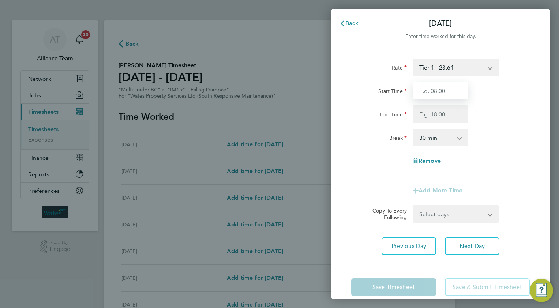
click at [450, 91] on input "Start Time" at bounding box center [441, 91] width 56 height 18
type input "08.0"
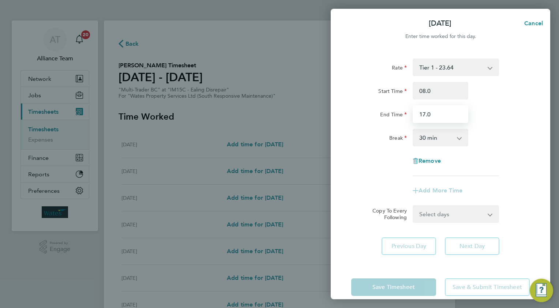
type input "17.0"
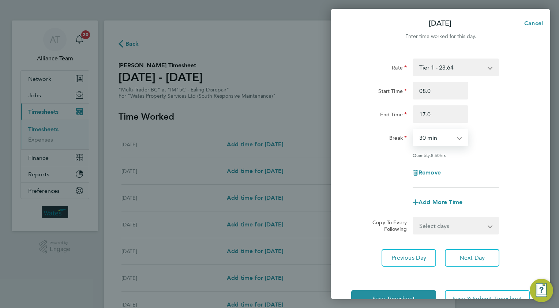
click at [433, 224] on select "Select days Day [DATE] [DATE] [DATE] [DATE]" at bounding box center [452, 226] width 77 height 16
select select "TUE"
click at [414, 218] on select "Select days Day [DATE] [DATE] [DATE] [DATE]" at bounding box center [452, 226] width 77 height 16
select select "[DATE]"
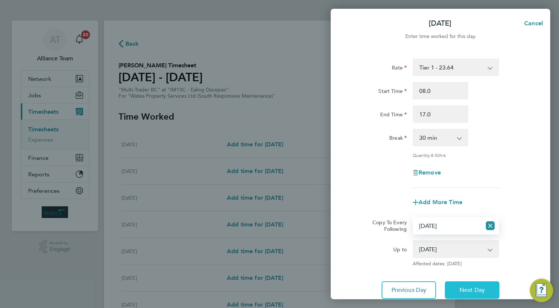
click at [468, 287] on span "Next Day" at bounding box center [472, 290] width 25 height 7
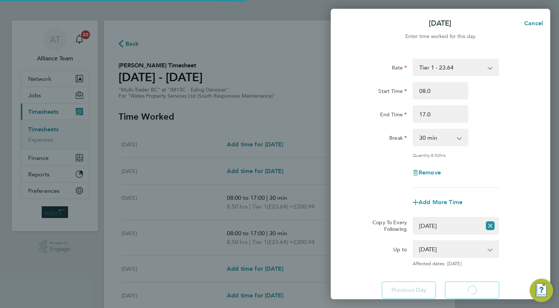
select select "30"
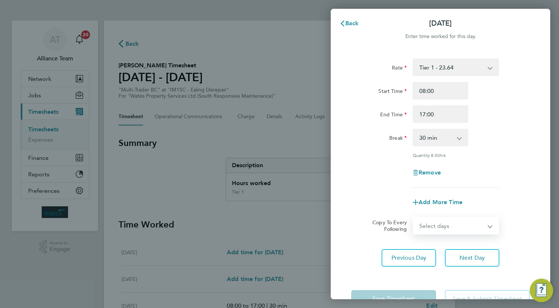
click at [428, 223] on select "Select days Day [DATE] [DATE] [DATE]" at bounding box center [452, 226] width 77 height 16
select select "WED"
click at [414, 218] on select "Select days Day [DATE] [DATE] [DATE]" at bounding box center [452, 226] width 77 height 16
select select "[DATE]"
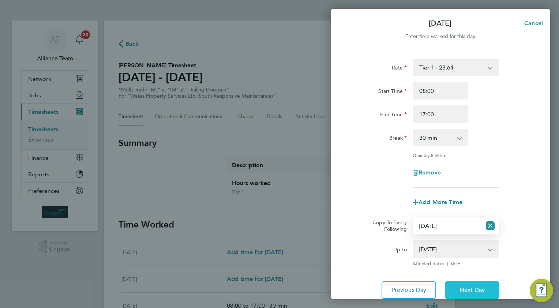
click at [473, 290] on span "Next Day" at bounding box center [472, 290] width 25 height 7
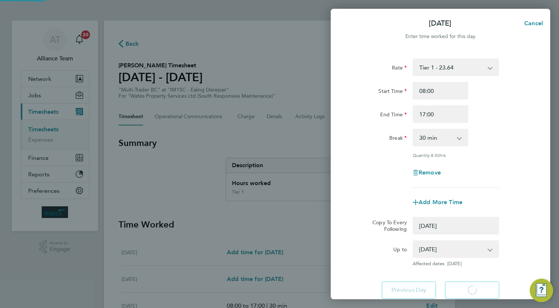
select select "0: null"
select select "30"
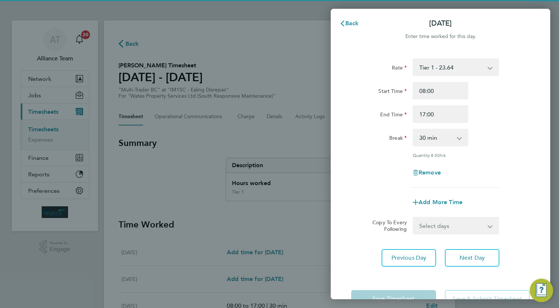
click at [433, 219] on select "Select days Day [DATE] [DATE]" at bounding box center [452, 226] width 77 height 16
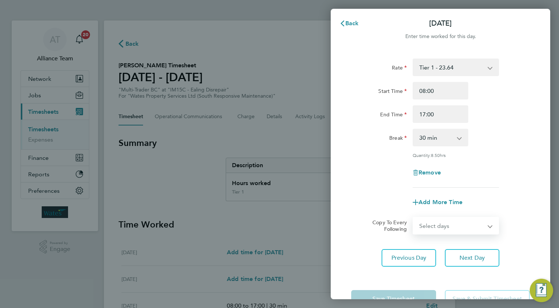
select select "THU"
click at [414, 218] on select "Select days Day [DATE] [DATE]" at bounding box center [452, 226] width 77 height 16
select select "[DATE]"
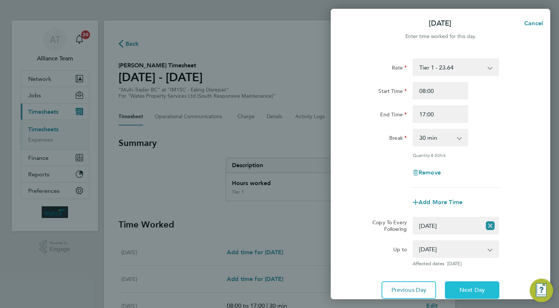
click at [466, 283] on button "Next Day" at bounding box center [472, 290] width 55 height 18
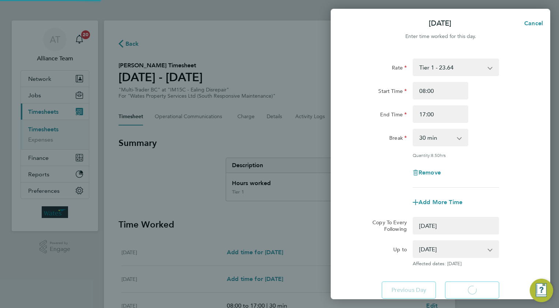
select select "0: null"
select select "30"
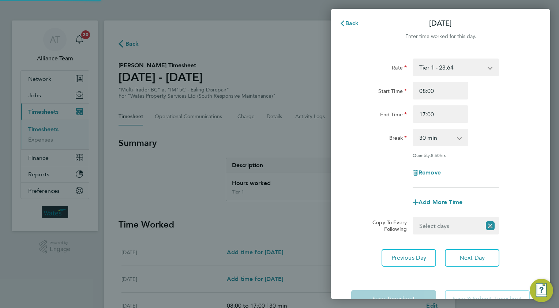
click at [425, 220] on select "Select days [DATE]" at bounding box center [448, 226] width 68 height 16
click at [414, 218] on select "Select days [DATE]" at bounding box center [452, 226] width 77 height 16
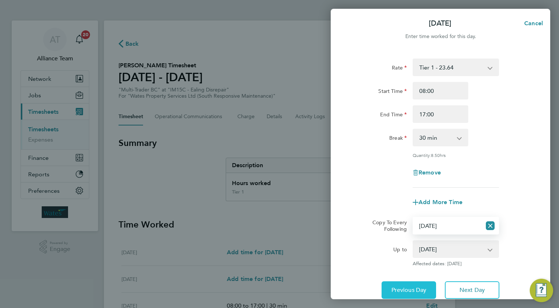
click at [404, 285] on button "Previous Day" at bounding box center [409, 290] width 55 height 18
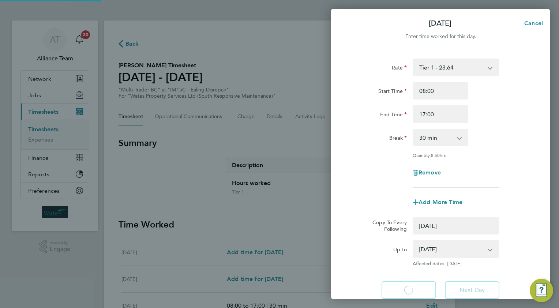
select select "0: null"
select select "30"
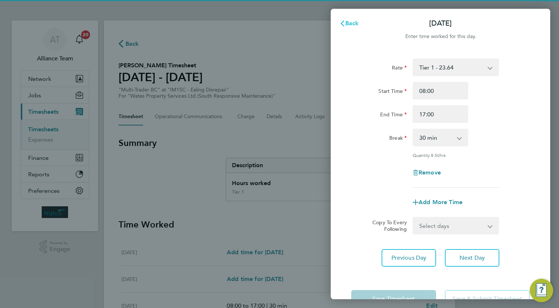
click at [349, 24] on span "Back" at bounding box center [352, 23] width 14 height 7
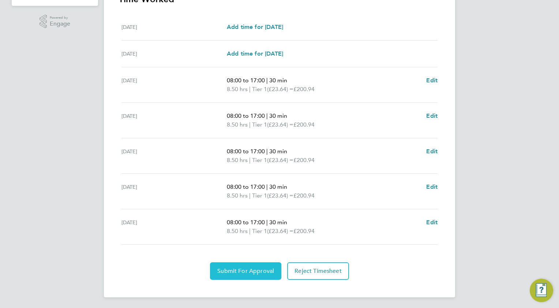
click at [242, 275] on button "Submit For Approval" at bounding box center [245, 271] width 71 height 18
click at [249, 269] on span "Approve Timesheet" at bounding box center [246, 271] width 54 height 7
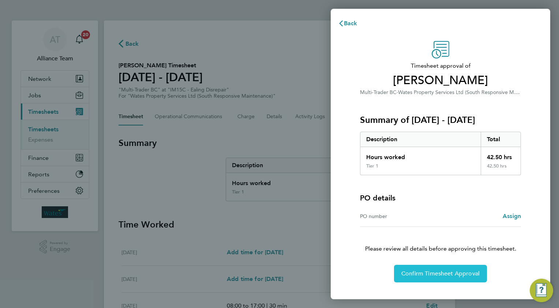
click at [441, 272] on span "Confirm Timesheet Approval" at bounding box center [440, 273] width 78 height 7
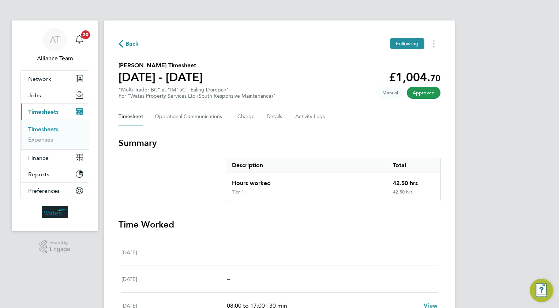
click at [132, 42] on span "Back" at bounding box center [133, 44] width 14 height 9
